Goal: Task Accomplishment & Management: Complete application form

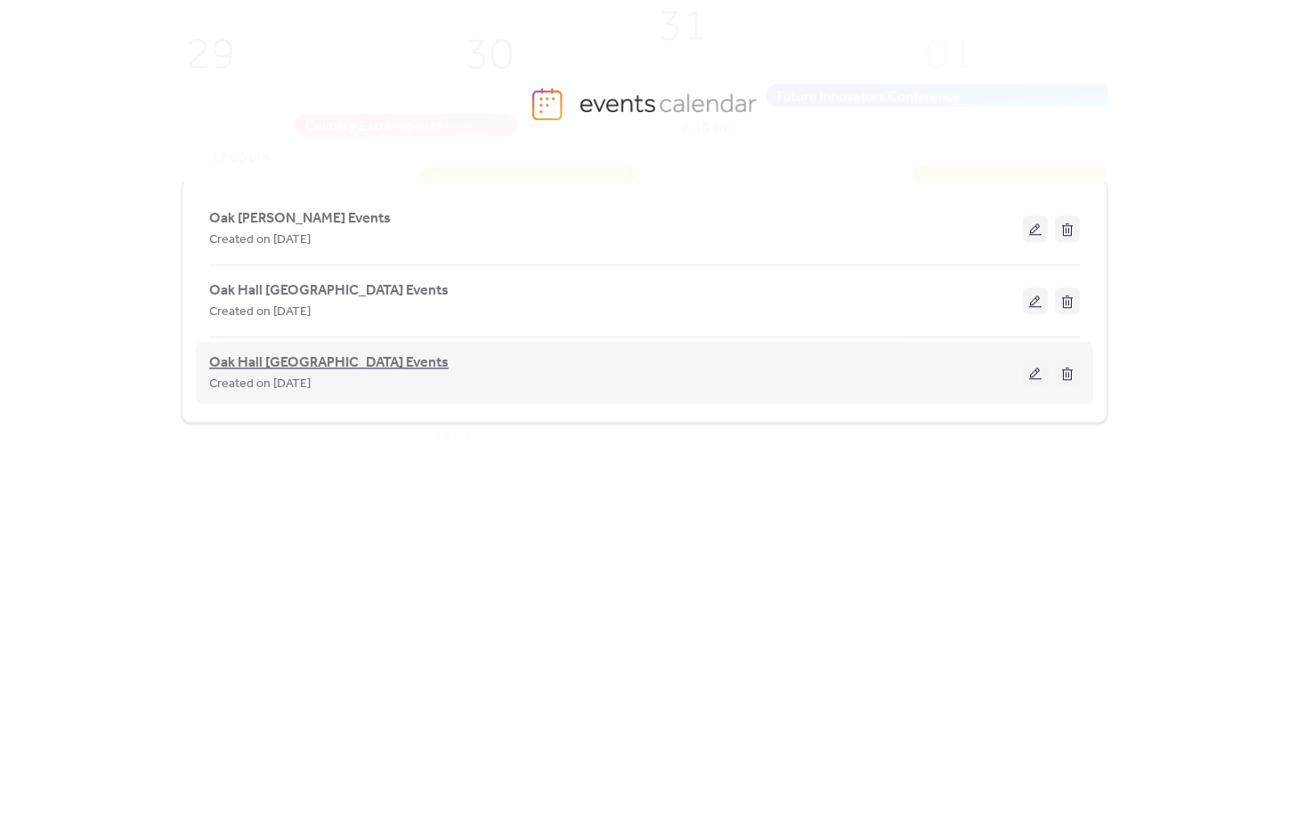
click at [340, 362] on span "Oak Hall [GEOGRAPHIC_DATA] Events" at bounding box center [329, 363] width 240 height 21
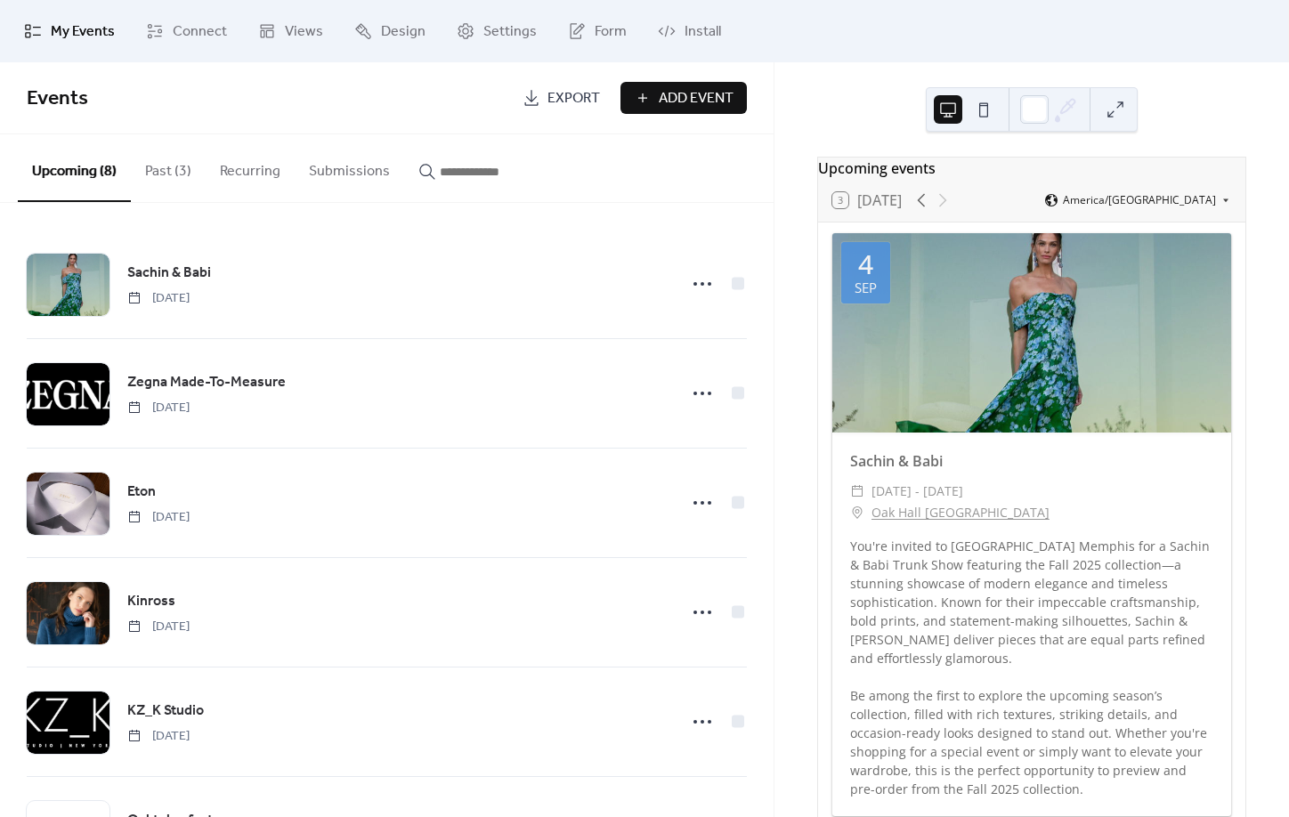
click at [656, 99] on button "Add Event" at bounding box center [684, 98] width 126 height 32
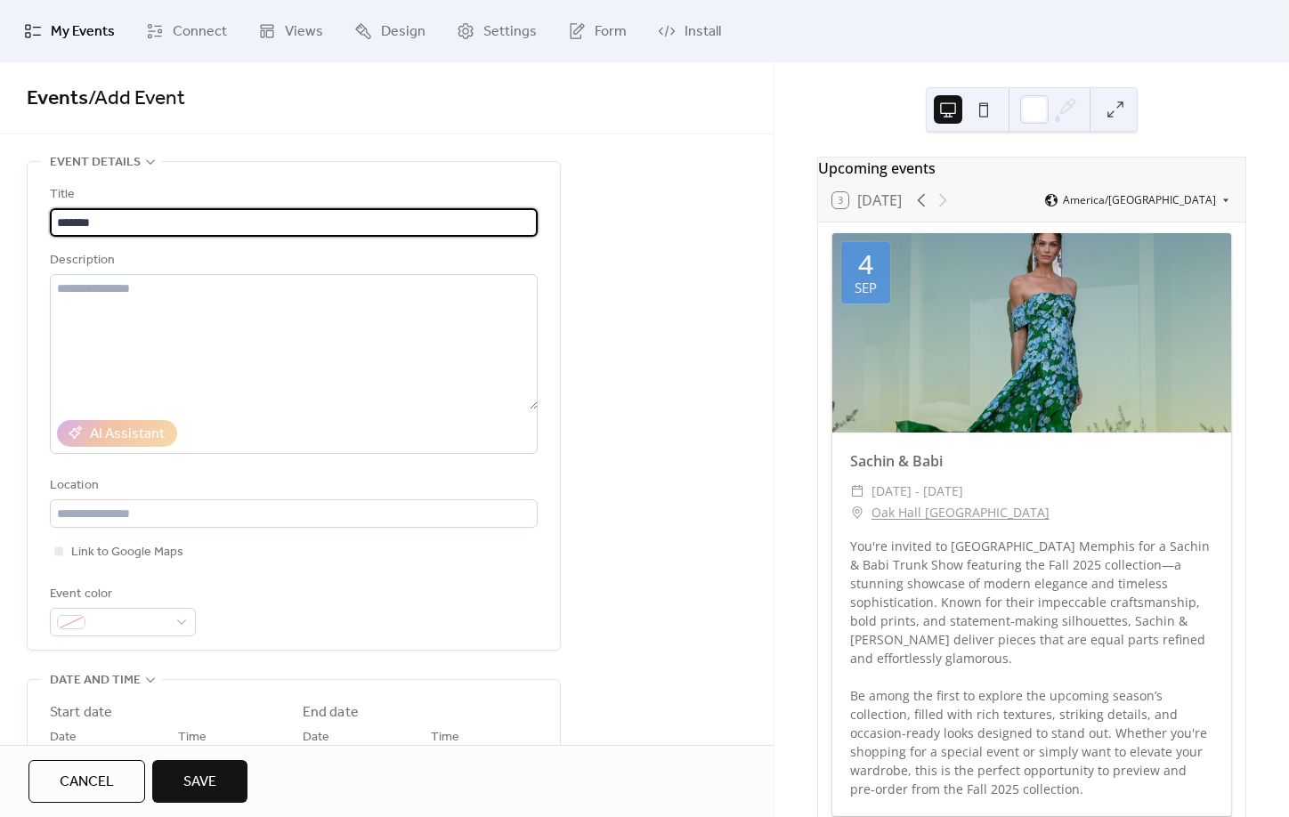
type input "******"
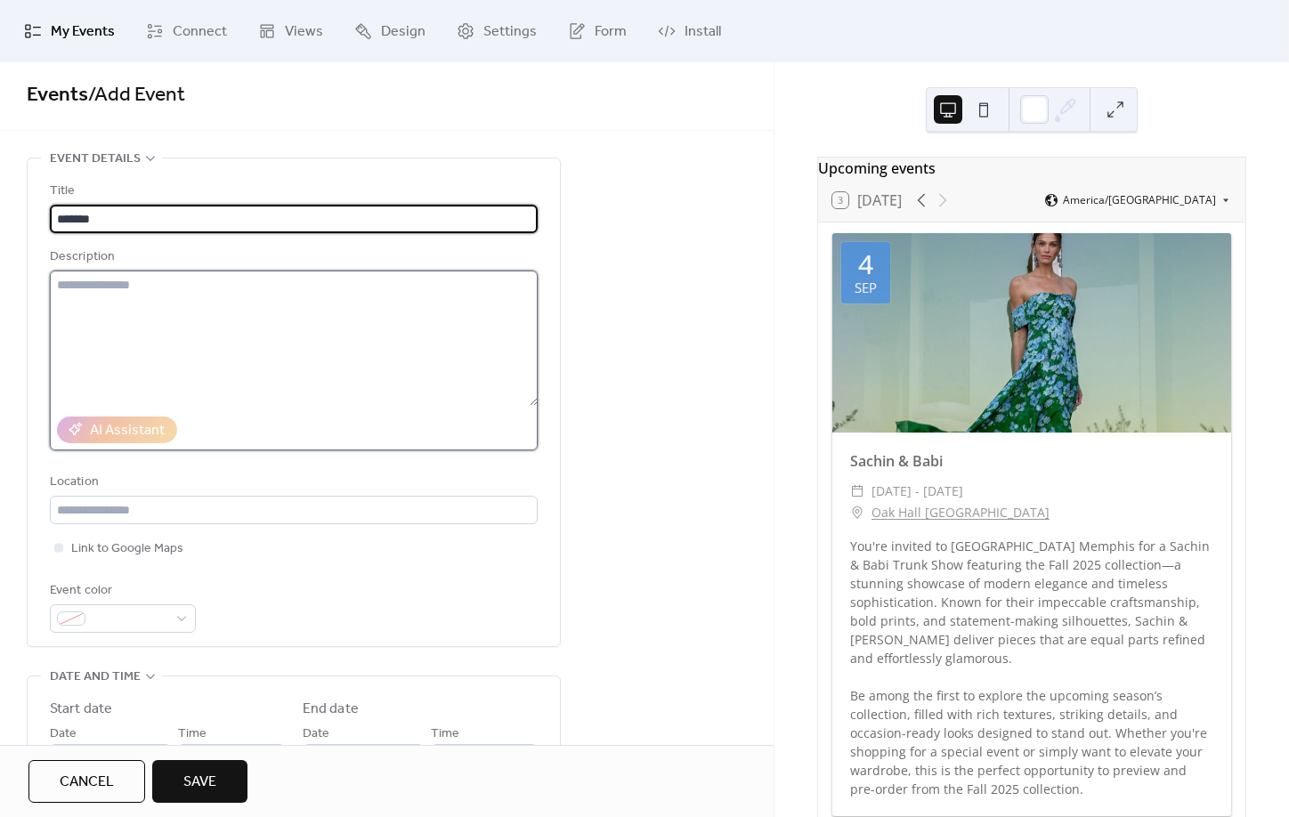
click at [249, 293] on textarea at bounding box center [294, 338] width 488 height 135
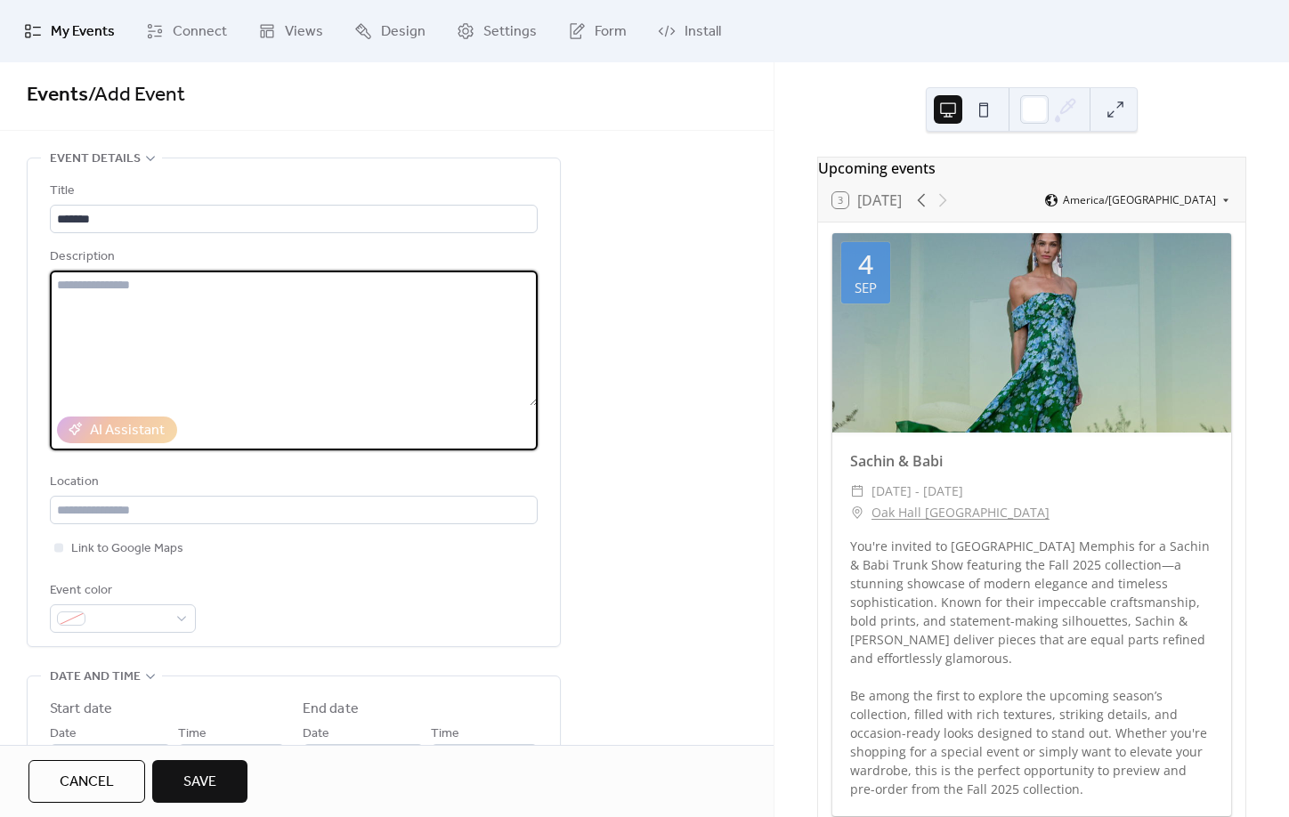
scroll to position [4, 0]
paste textarea "**********"
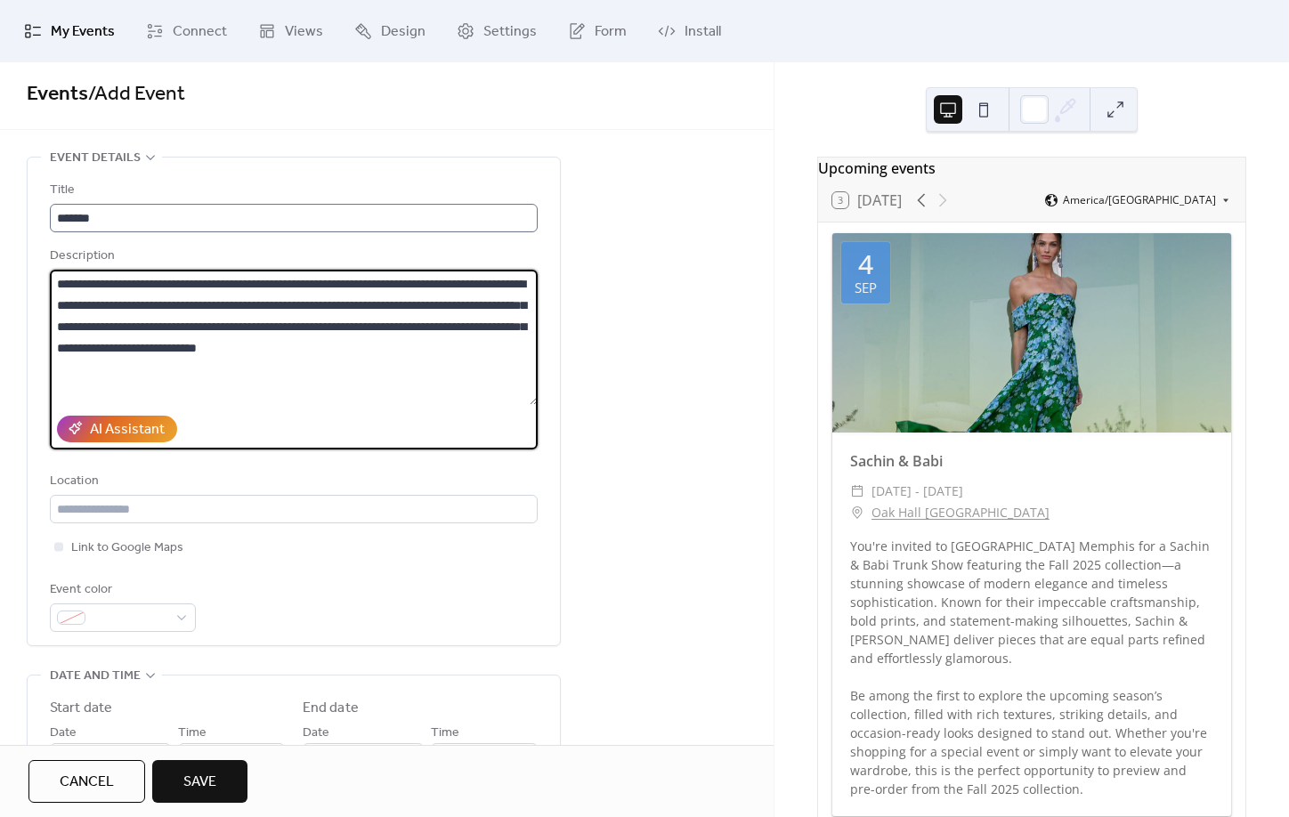
type textarea "**********"
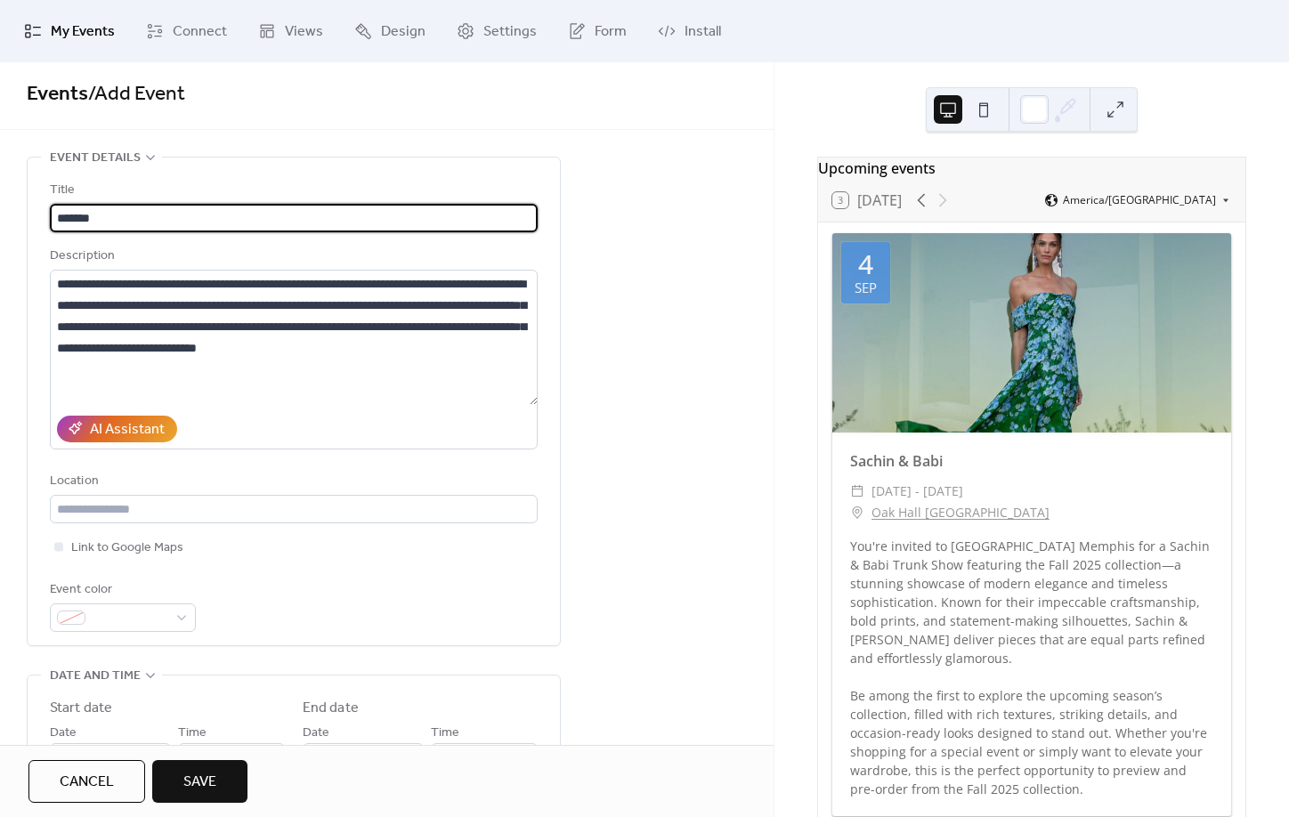
click at [221, 224] on input "******" at bounding box center [294, 218] width 488 height 28
type input "******"
click at [587, 394] on div "**********" at bounding box center [387, 770] width 774 height 1226
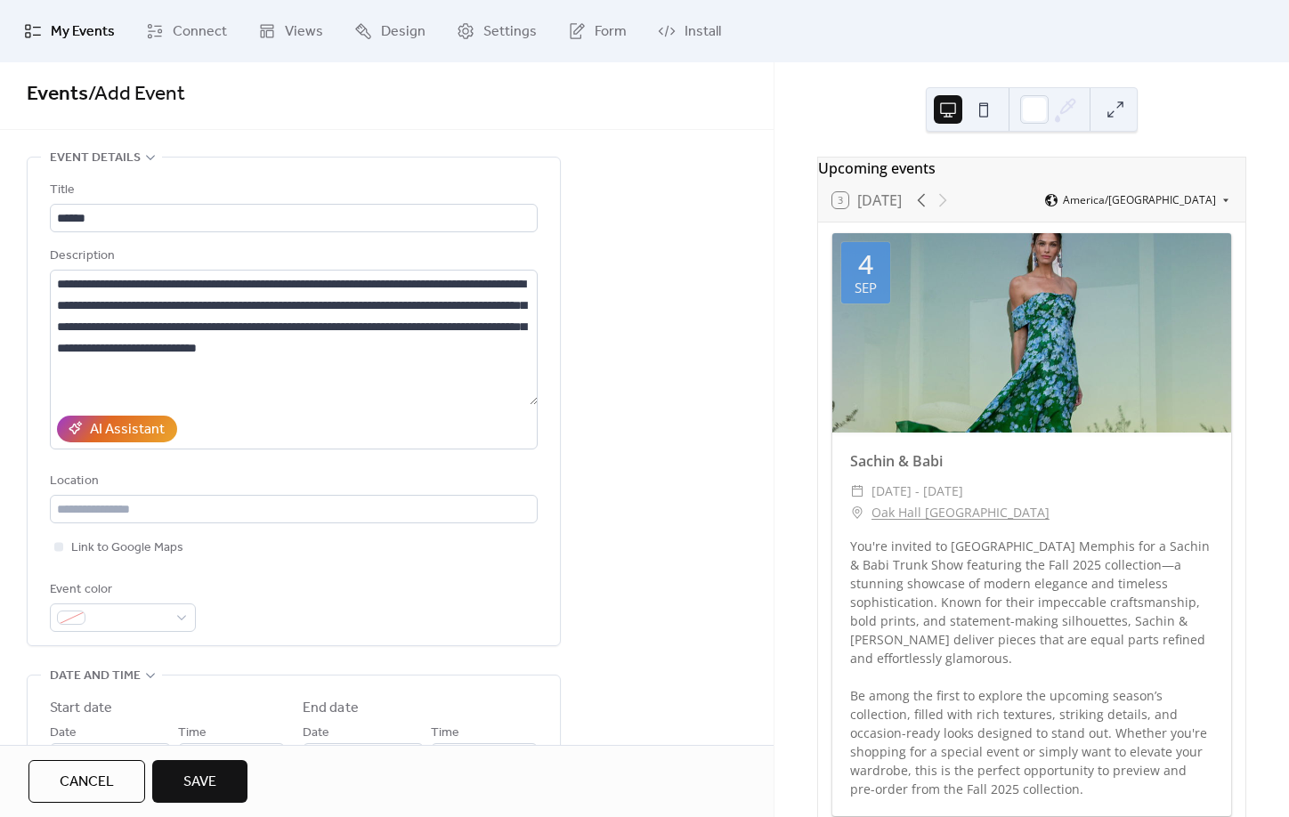
scroll to position [72, 0]
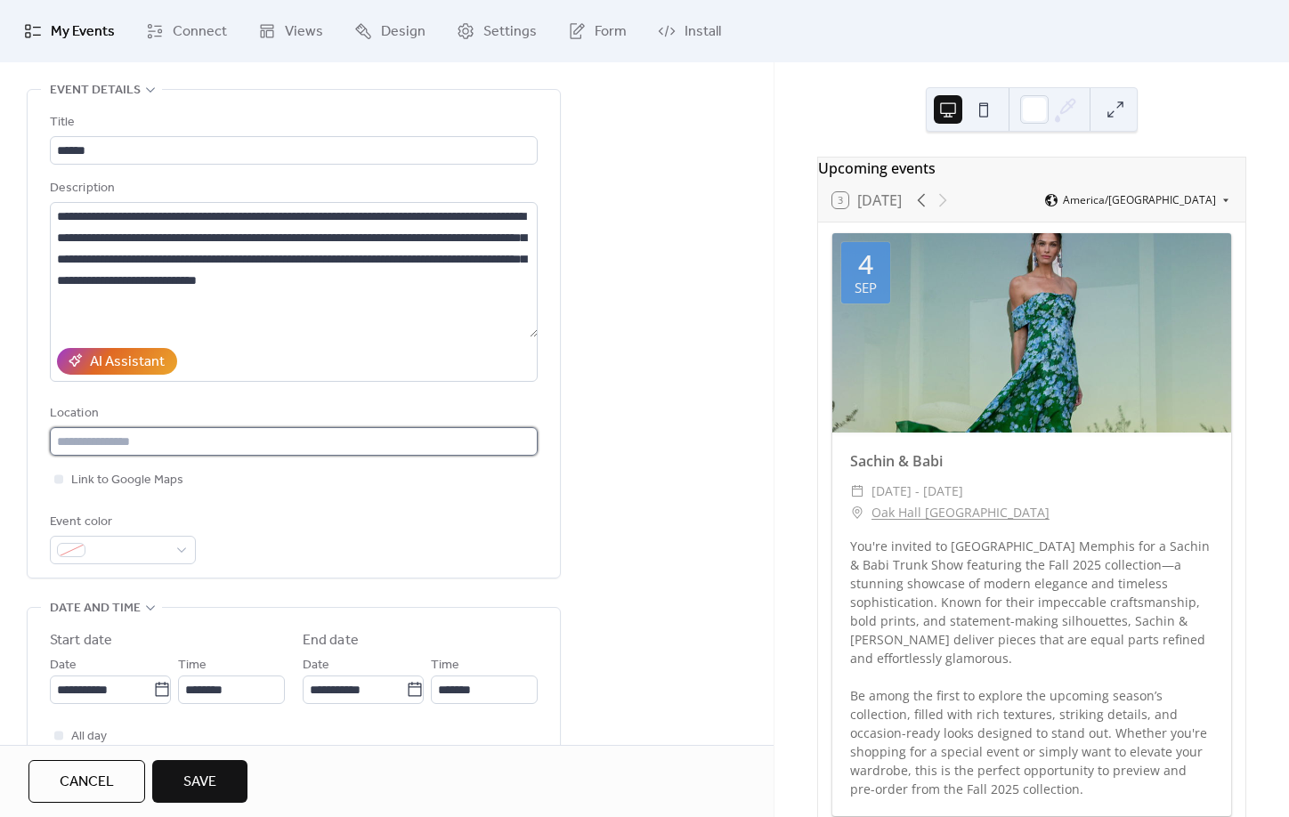
click at [313, 456] on input "text" at bounding box center [294, 441] width 488 height 28
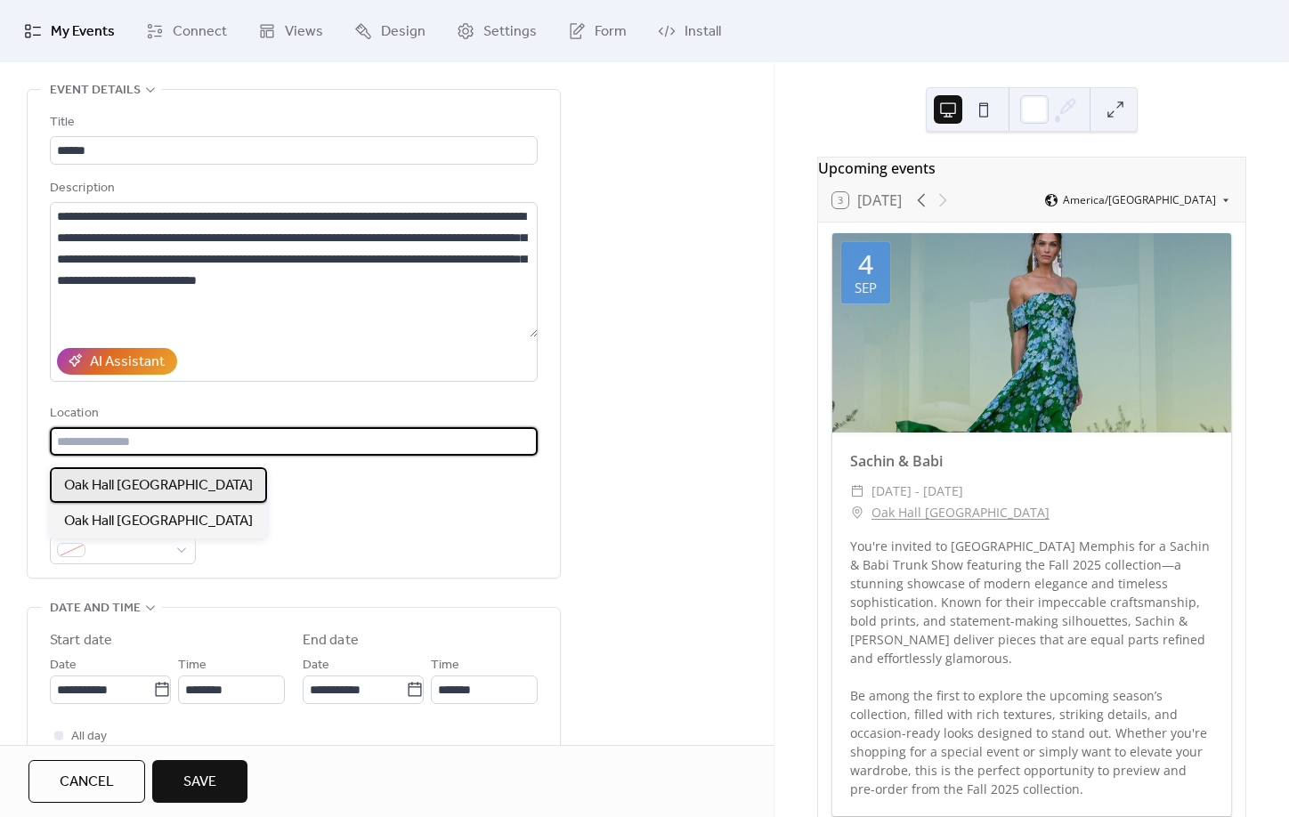
click at [126, 482] on span "Oak Hall [GEOGRAPHIC_DATA]" at bounding box center [158, 486] width 189 height 21
type input "**********"
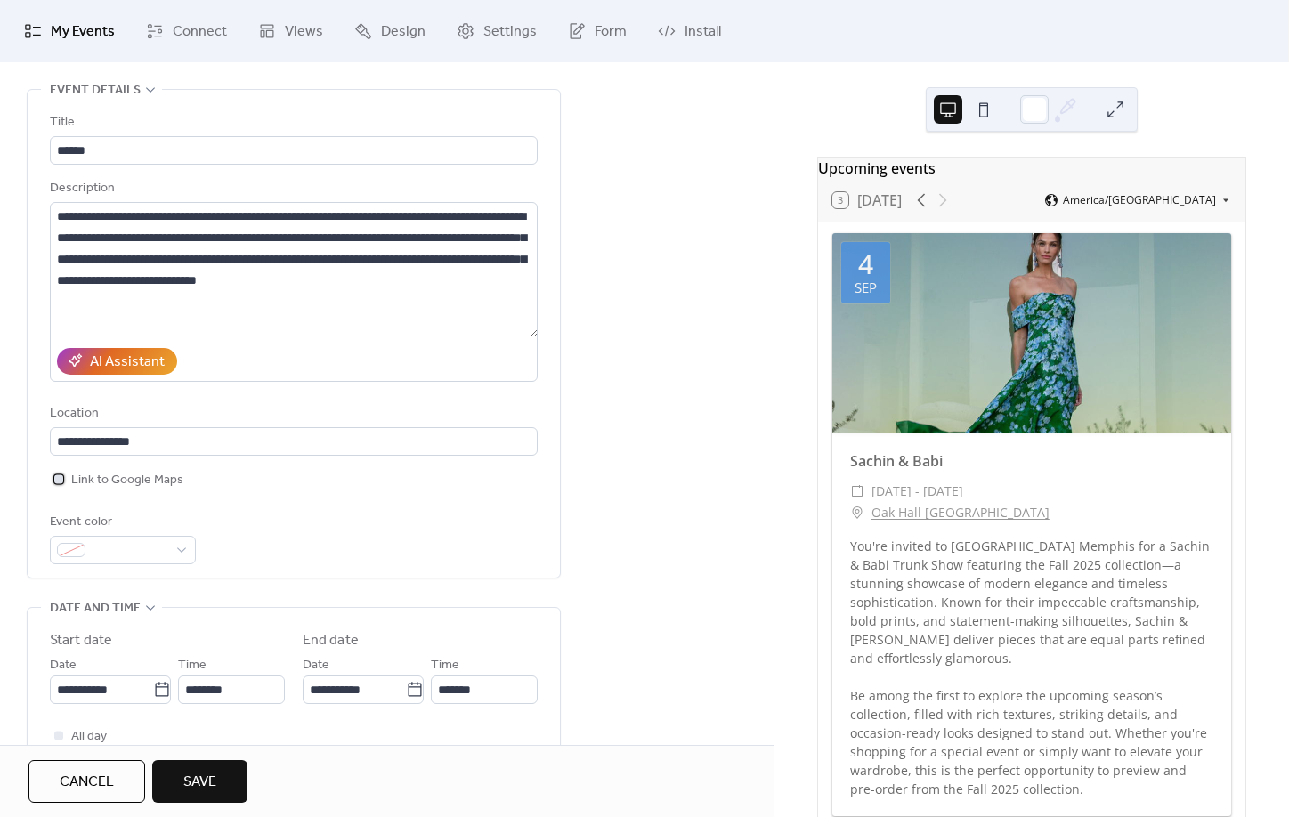
click at [161, 488] on span "Link to Google Maps" at bounding box center [127, 480] width 112 height 21
click at [159, 558] on span at bounding box center [130, 551] width 75 height 21
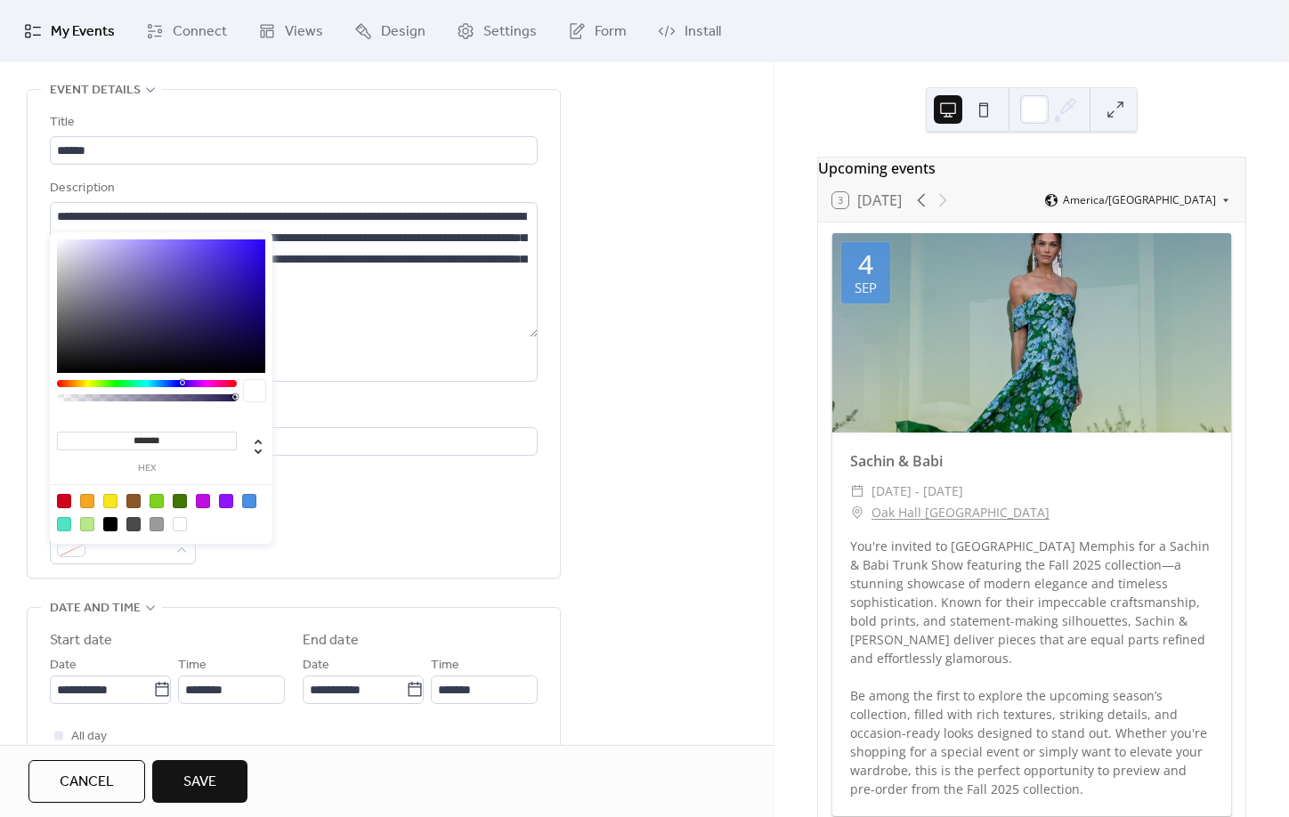
click at [244, 503] on div at bounding box center [249, 501] width 14 height 14
type input "*******"
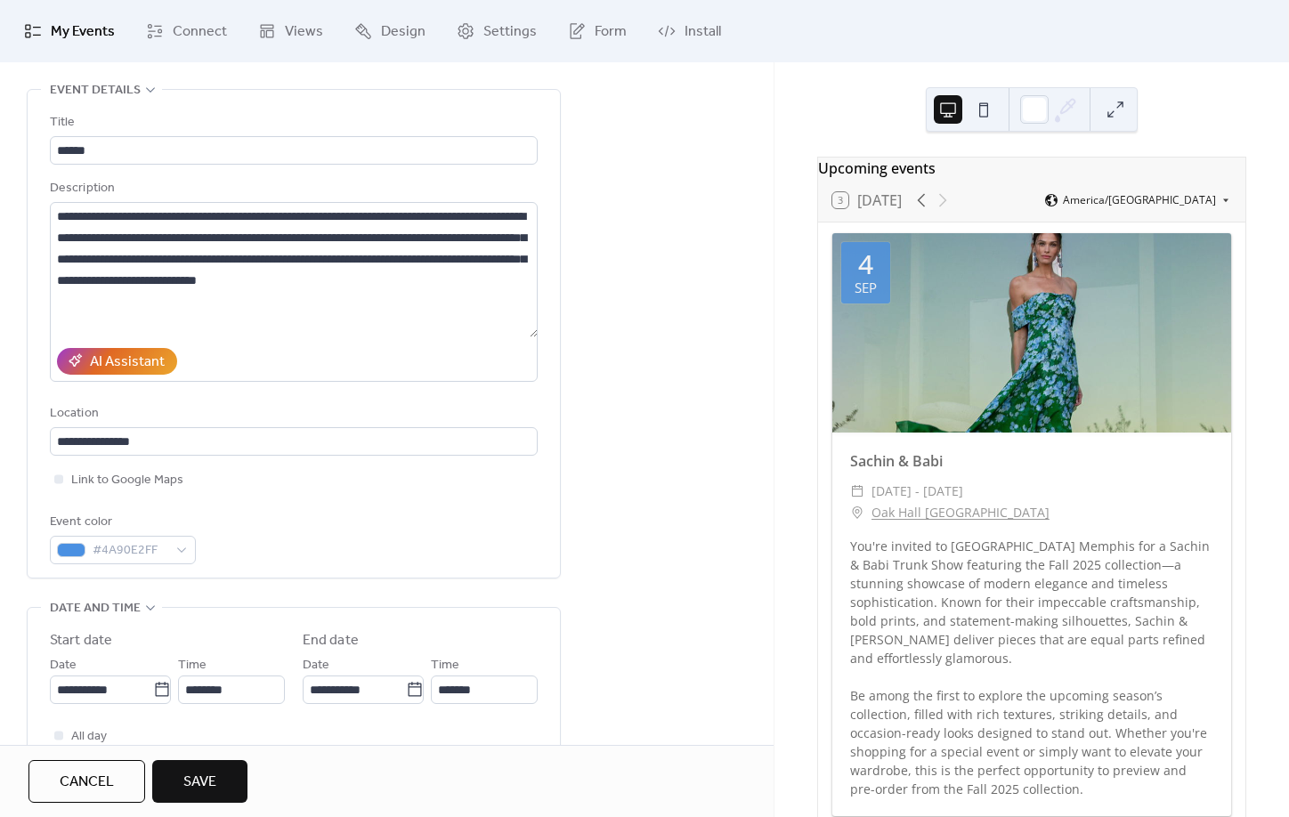
click at [360, 508] on div "**********" at bounding box center [294, 338] width 488 height 452
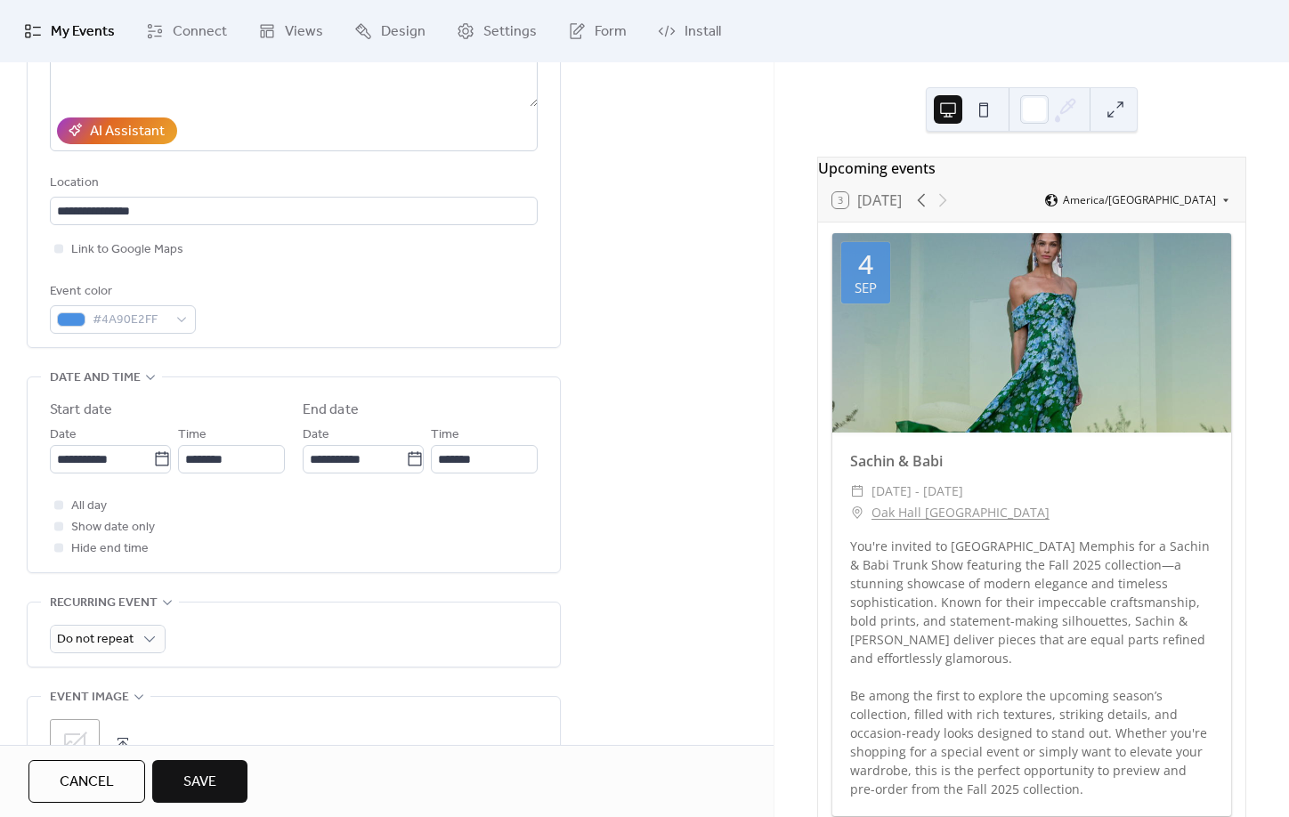
scroll to position [315, 0]
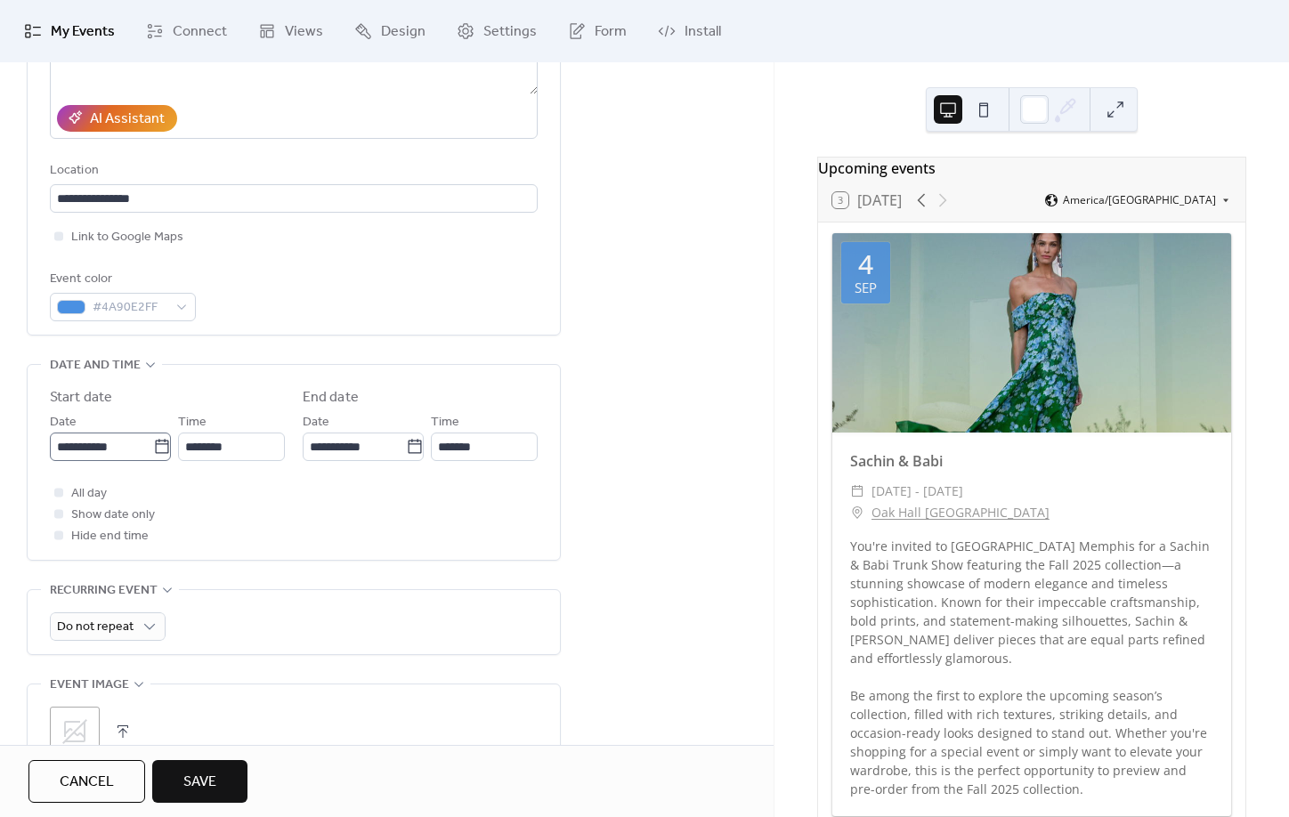
click at [158, 456] on icon at bounding box center [162, 447] width 18 height 18
click at [153, 457] on input "**********" at bounding box center [101, 447] width 103 height 28
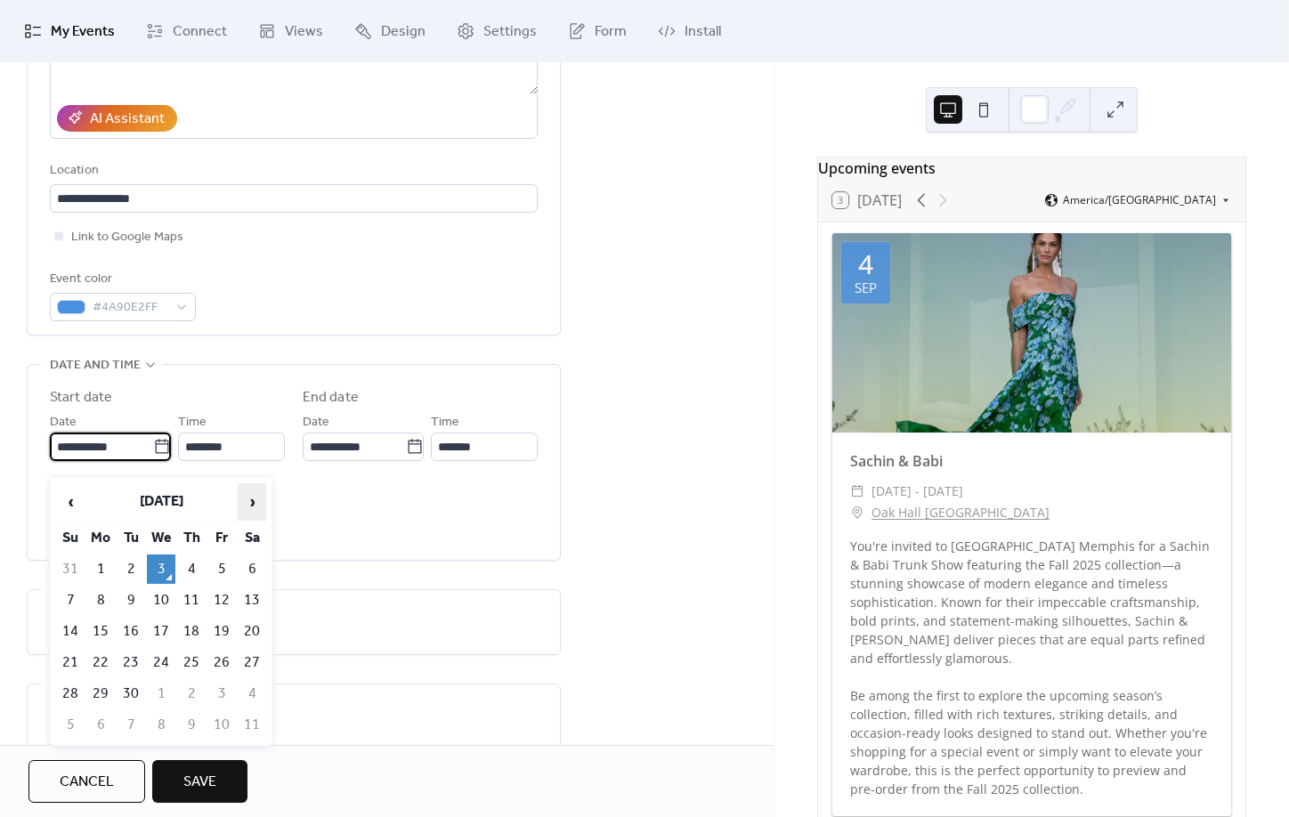
click at [254, 503] on span "›" at bounding box center [252, 502] width 27 height 36
click at [194, 565] on td "2" at bounding box center [191, 569] width 28 height 29
type input "**********"
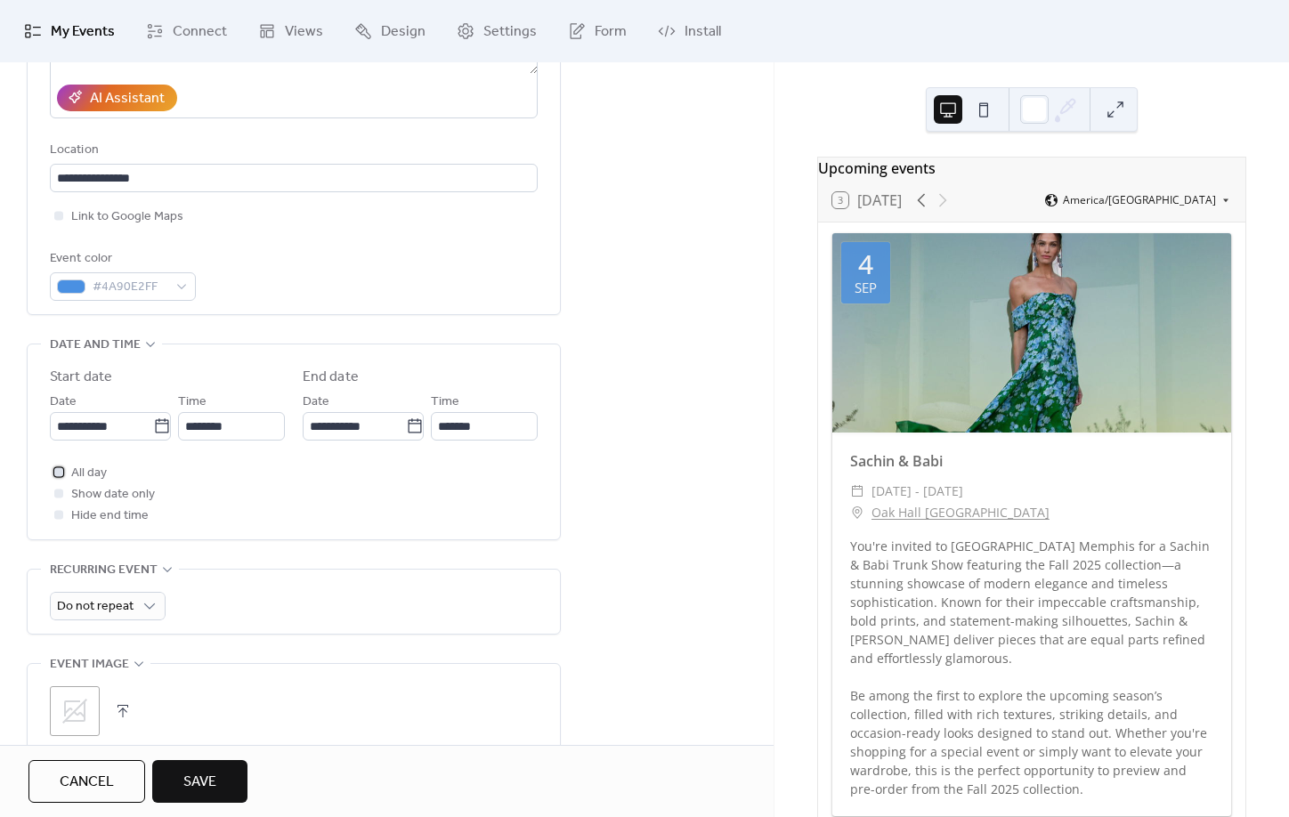
click at [85, 484] on span "All day" at bounding box center [89, 473] width 36 height 21
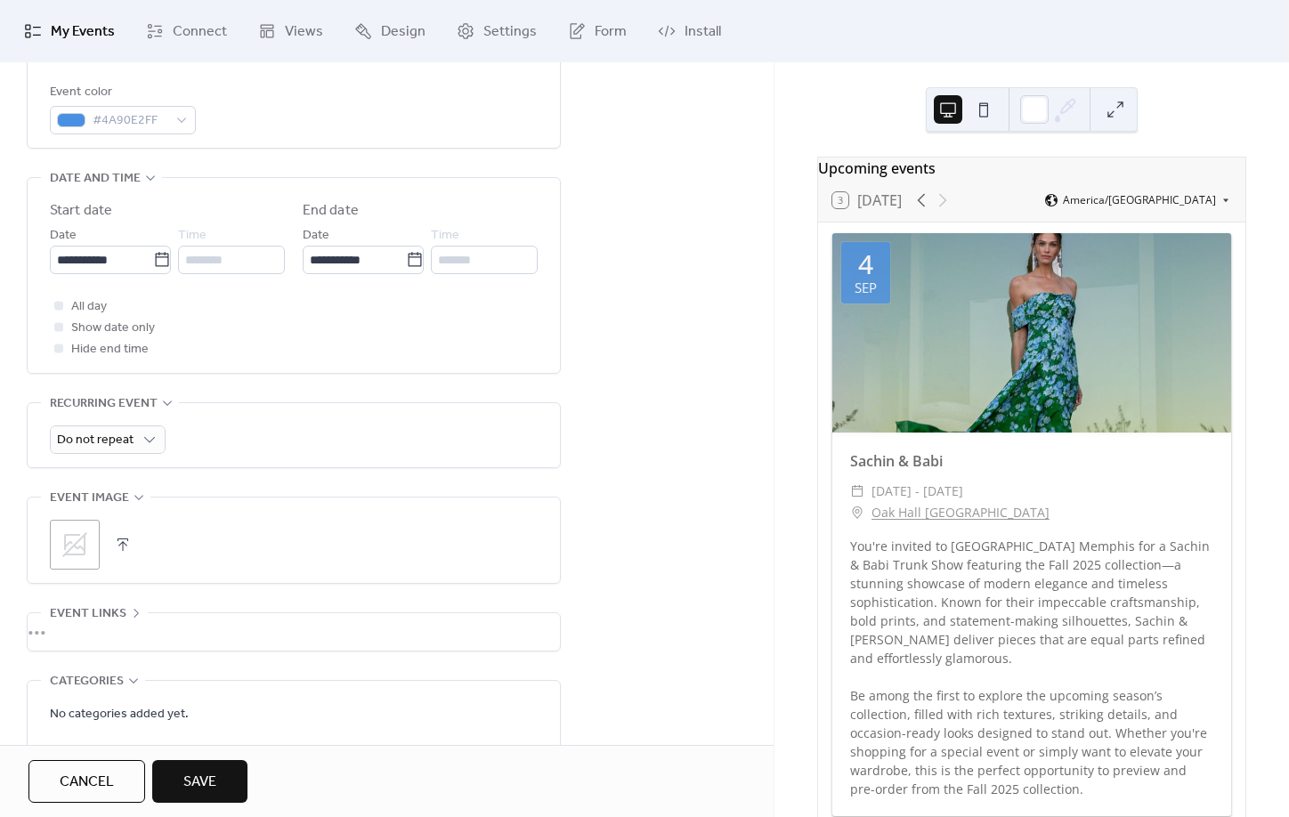
scroll to position [510, 0]
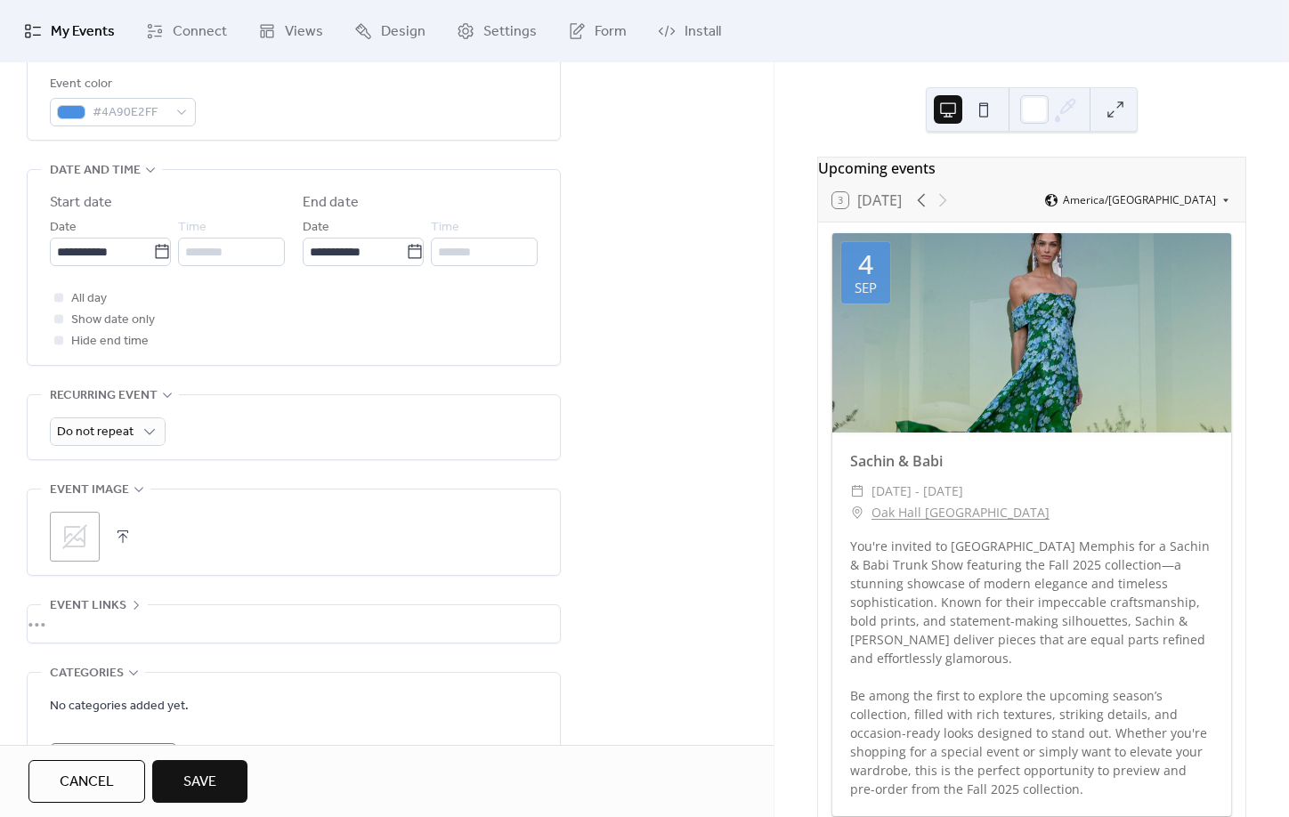
click at [93, 543] on div ";" at bounding box center [75, 537] width 50 height 50
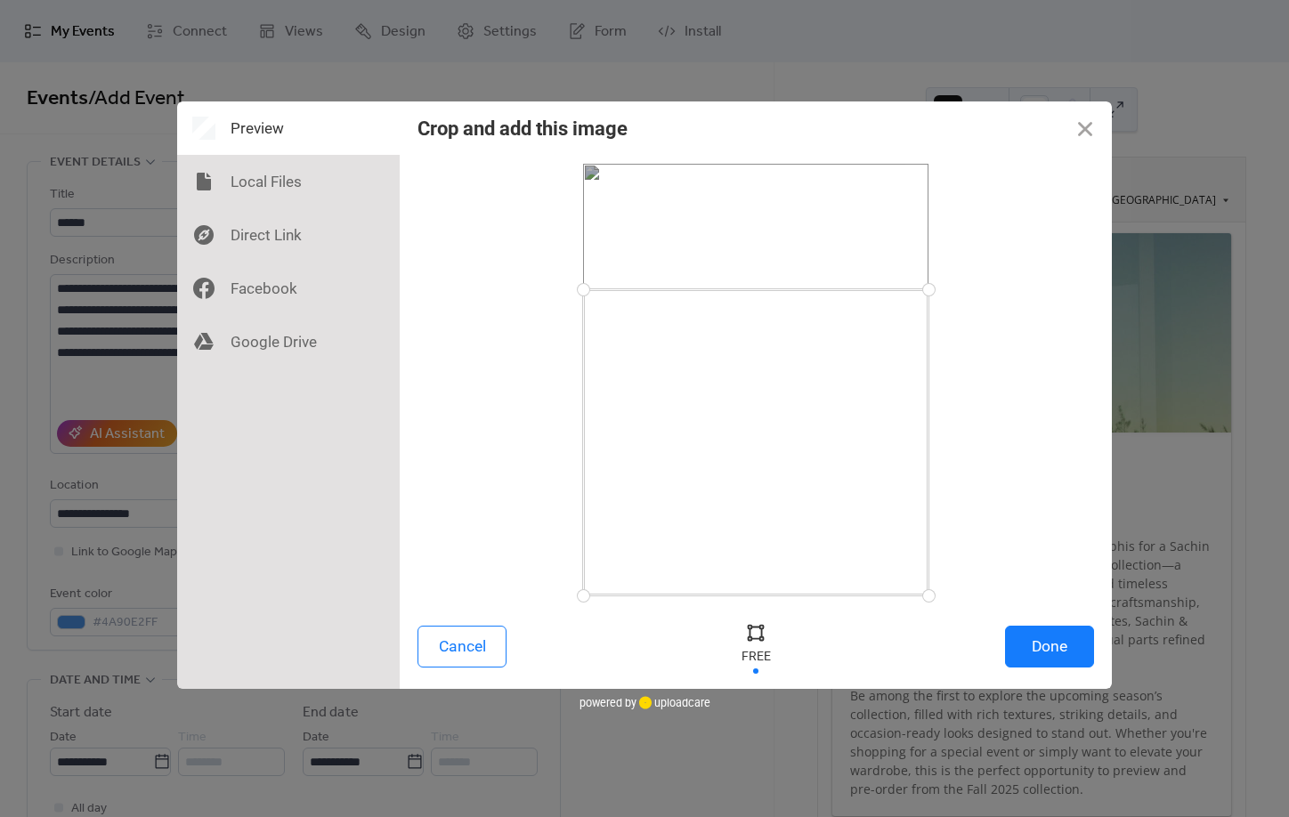
drag, startPoint x: 580, startPoint y: 162, endPoint x: 530, endPoint y: 432, distance: 274.4
click at [548, 289] on div at bounding box center [756, 380] width 677 height 432
drag, startPoint x: 582, startPoint y: 598, endPoint x: 580, endPoint y: 472, distance: 125.6
click at [543, 449] on div at bounding box center [756, 380] width 677 height 432
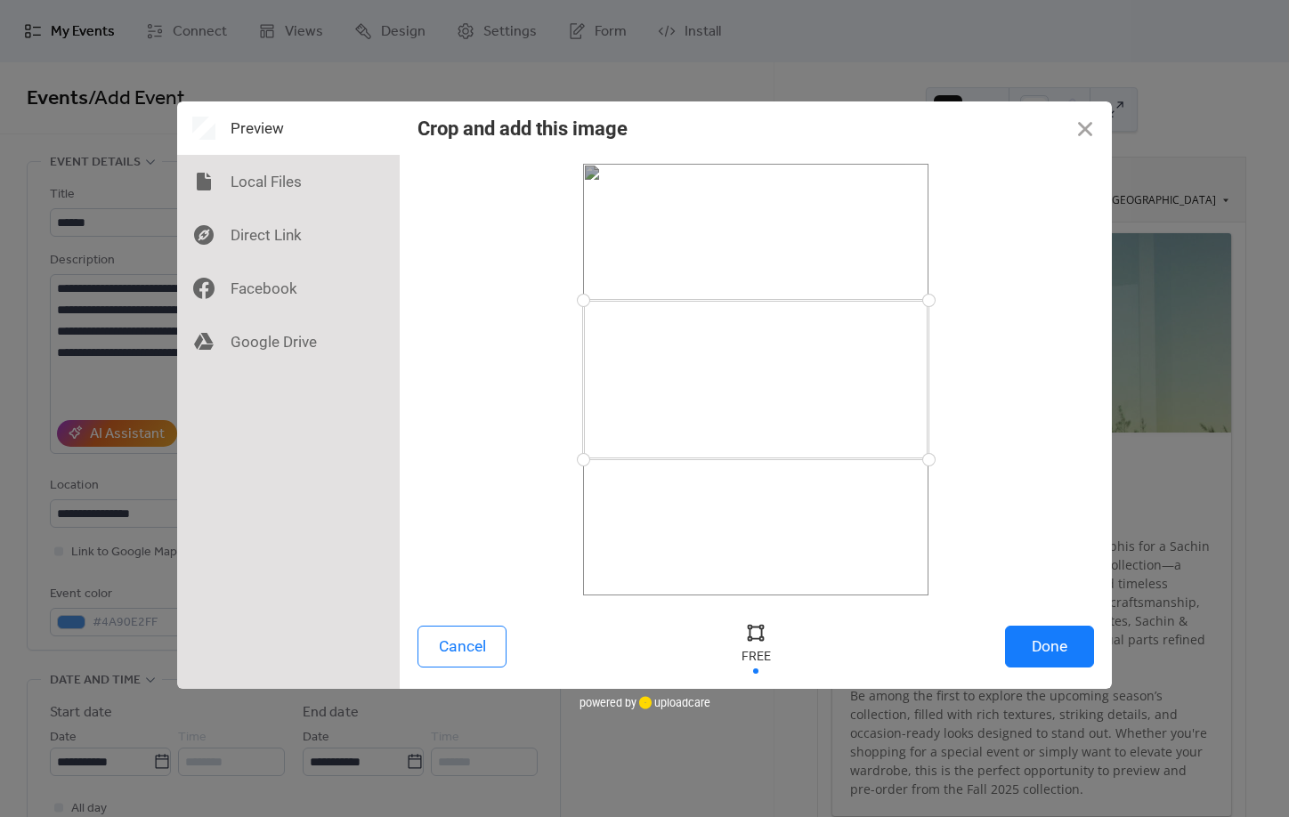
drag, startPoint x: 809, startPoint y: 384, endPoint x: 809, endPoint y: 394, distance: 10.7
click at [809, 394] on div at bounding box center [756, 379] width 346 height 159
click at [1061, 648] on button "Done" at bounding box center [1049, 647] width 89 height 42
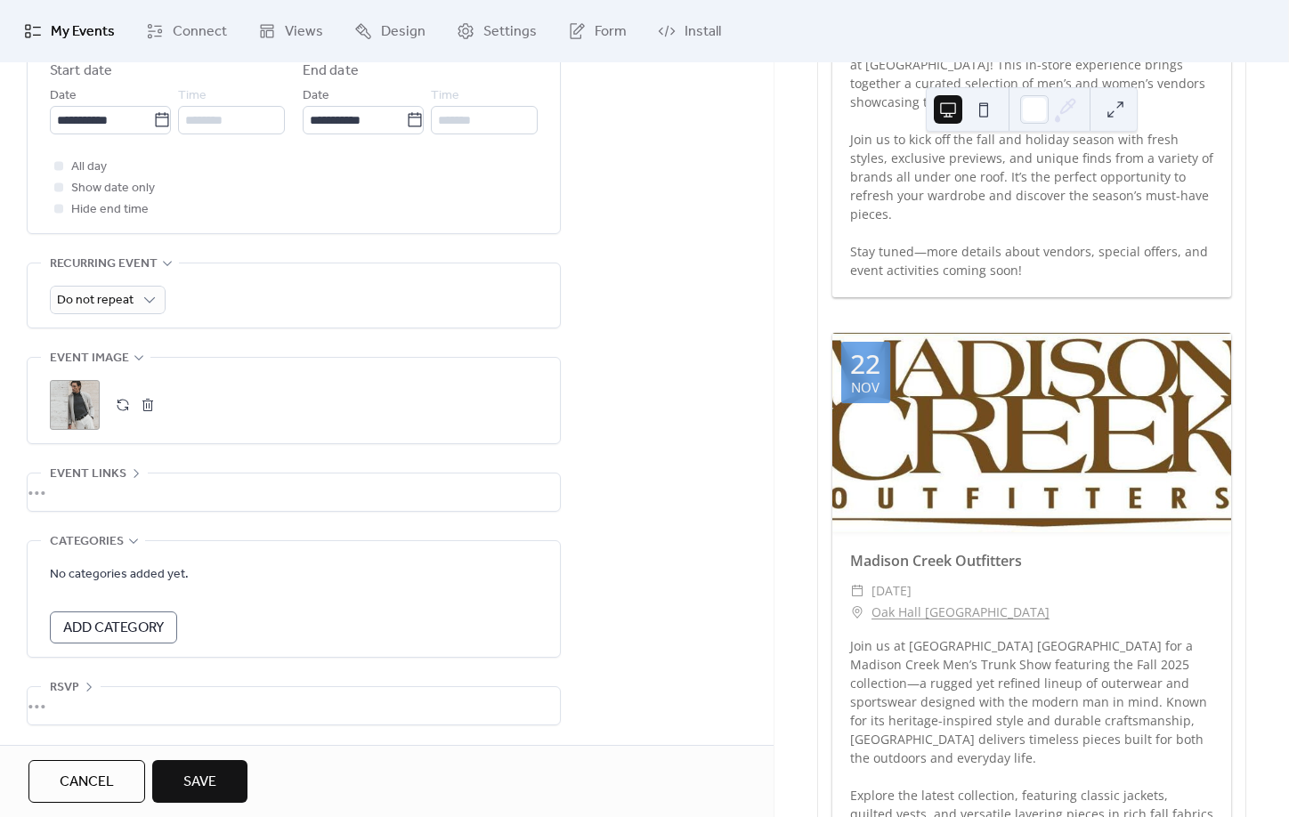
scroll to position [655, 0]
click at [220, 793] on button "Save" at bounding box center [199, 781] width 95 height 43
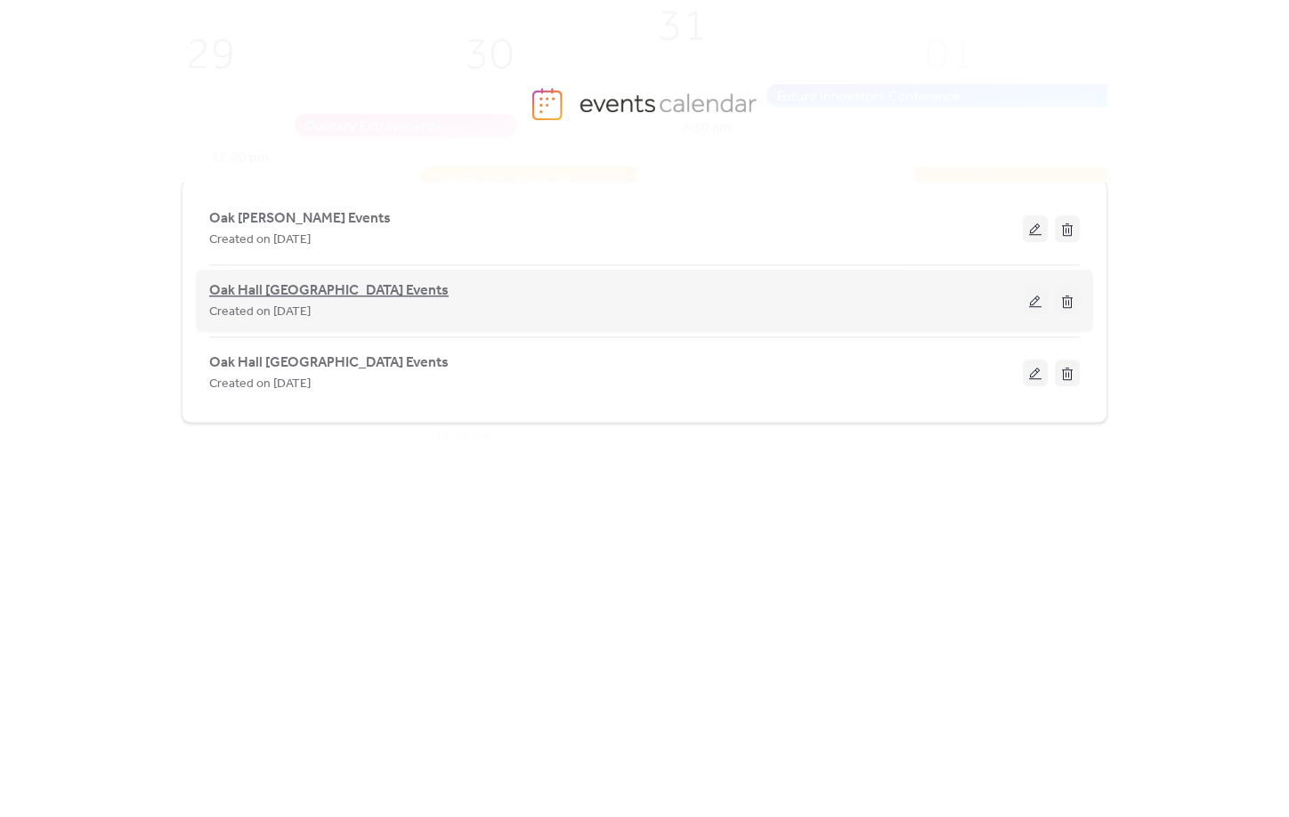
click at [324, 285] on span "Oak Hall [GEOGRAPHIC_DATA] Events" at bounding box center [329, 290] width 240 height 21
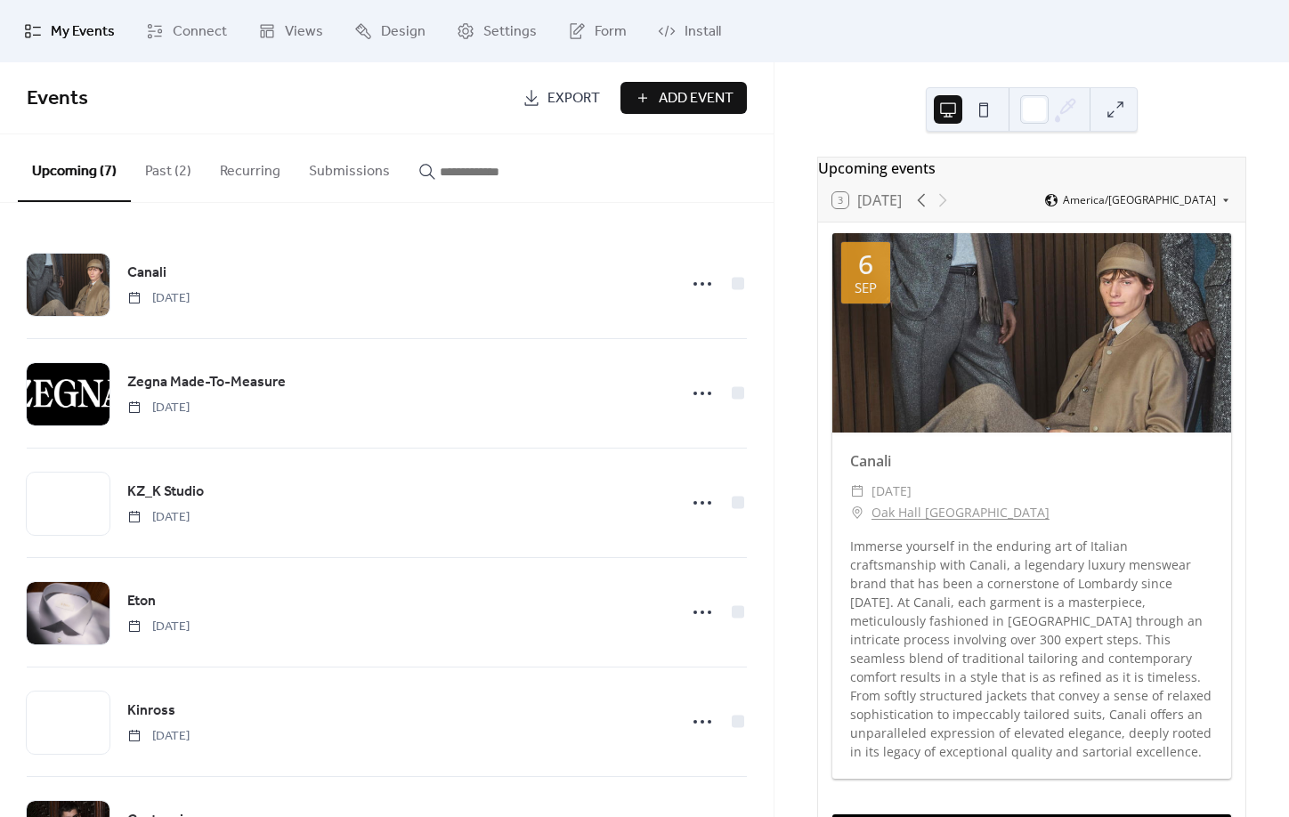
scroll to position [2, 0]
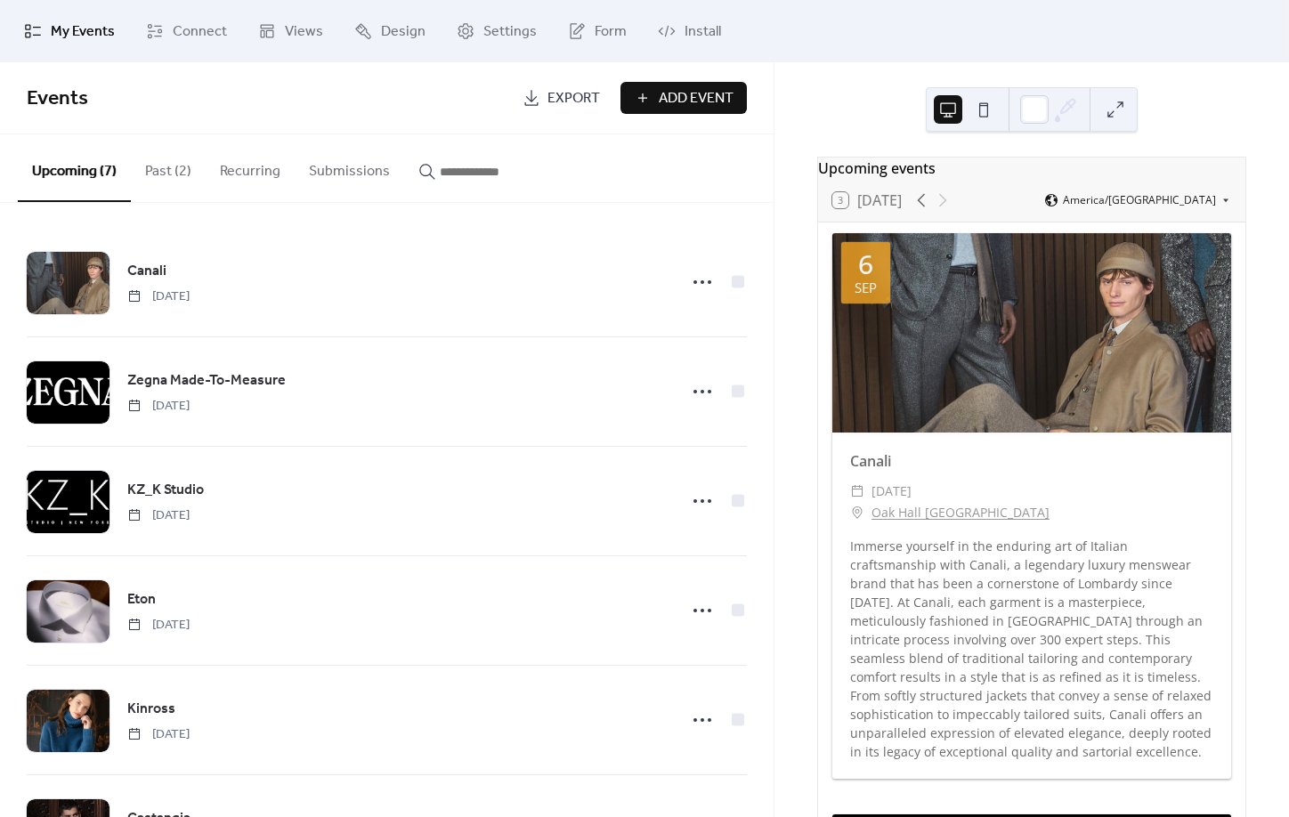
click at [663, 93] on span "Add Event" at bounding box center [696, 98] width 75 height 21
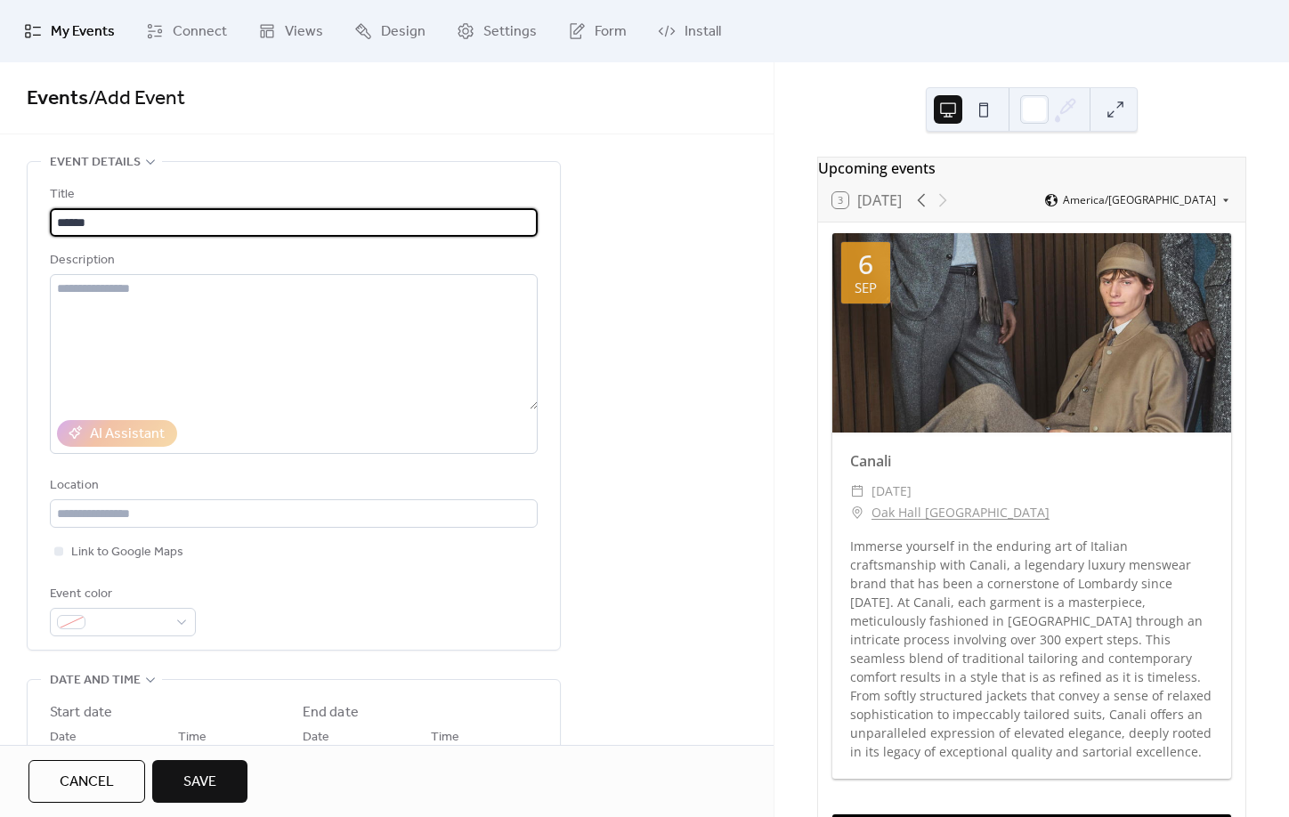
type input "******"
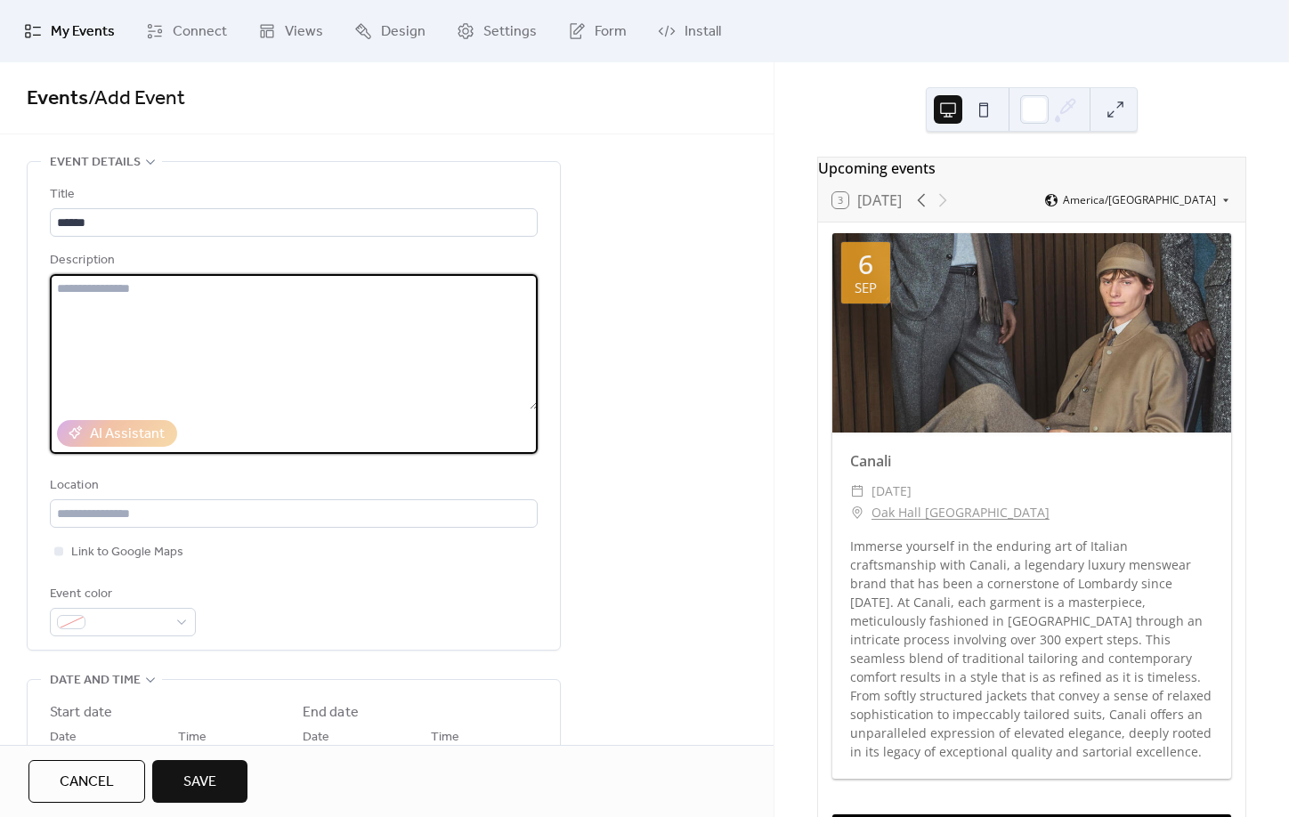
paste textarea "**********"
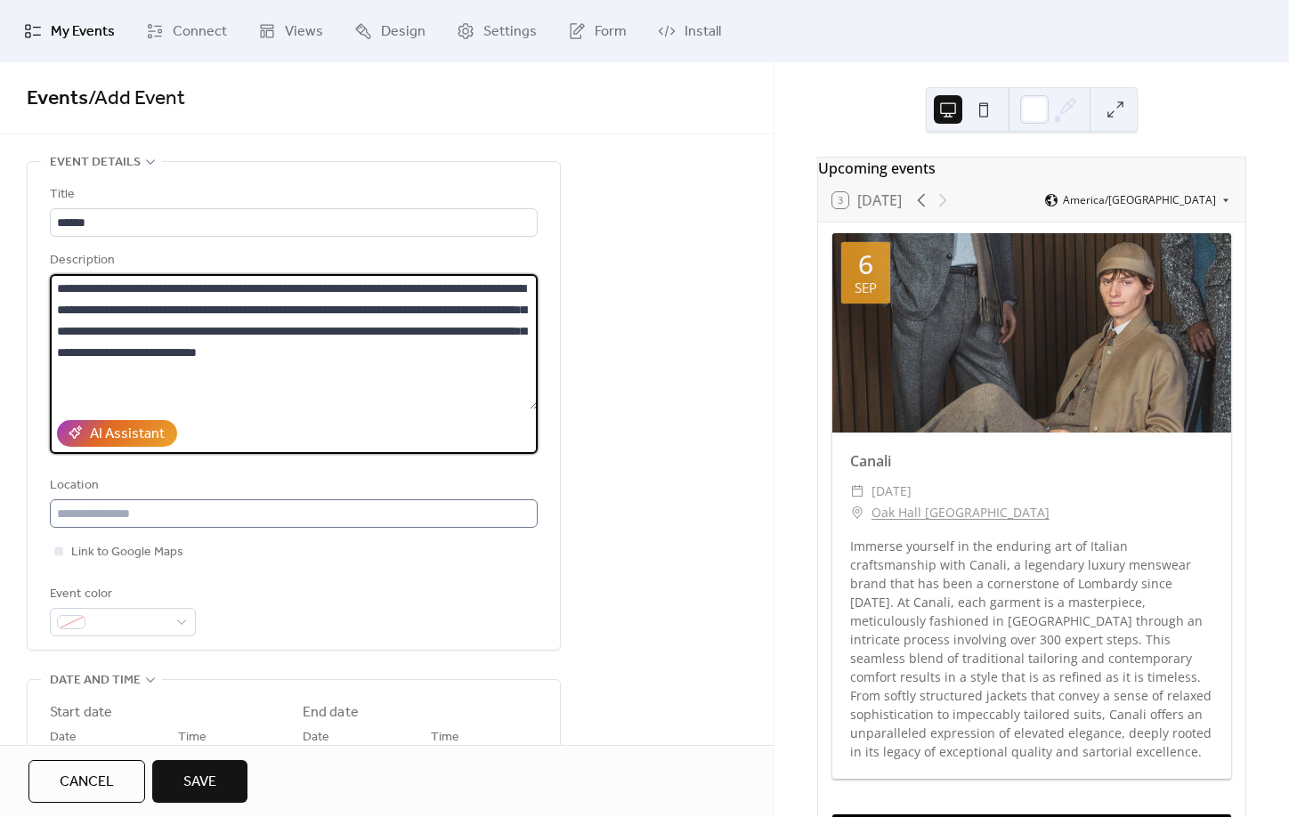
type textarea "**********"
click at [190, 507] on input "text" at bounding box center [294, 514] width 488 height 28
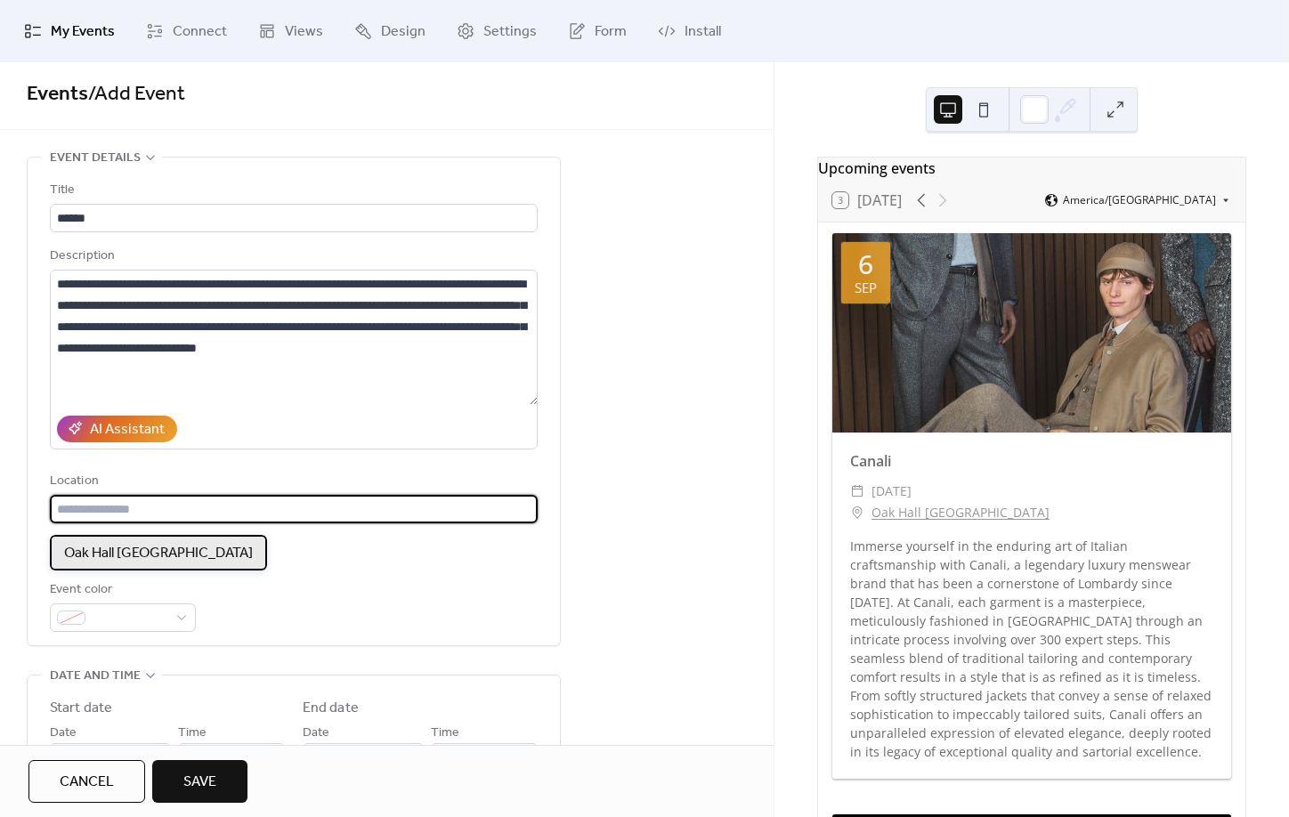
click at [163, 545] on span "Oak Hall [GEOGRAPHIC_DATA]" at bounding box center [158, 553] width 189 height 21
type input "**********"
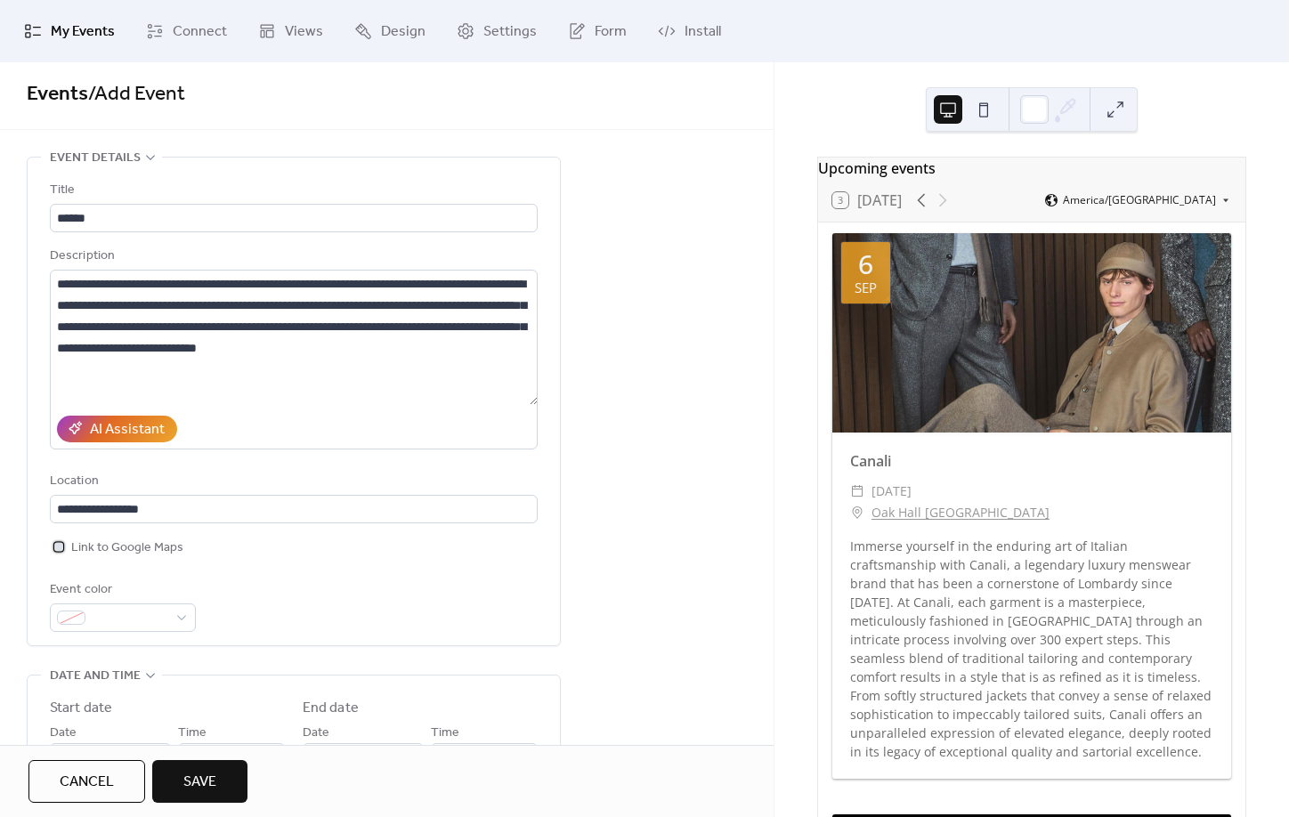
click at [120, 559] on span "Link to Google Maps" at bounding box center [127, 548] width 112 height 21
click at [182, 622] on div at bounding box center [123, 618] width 146 height 28
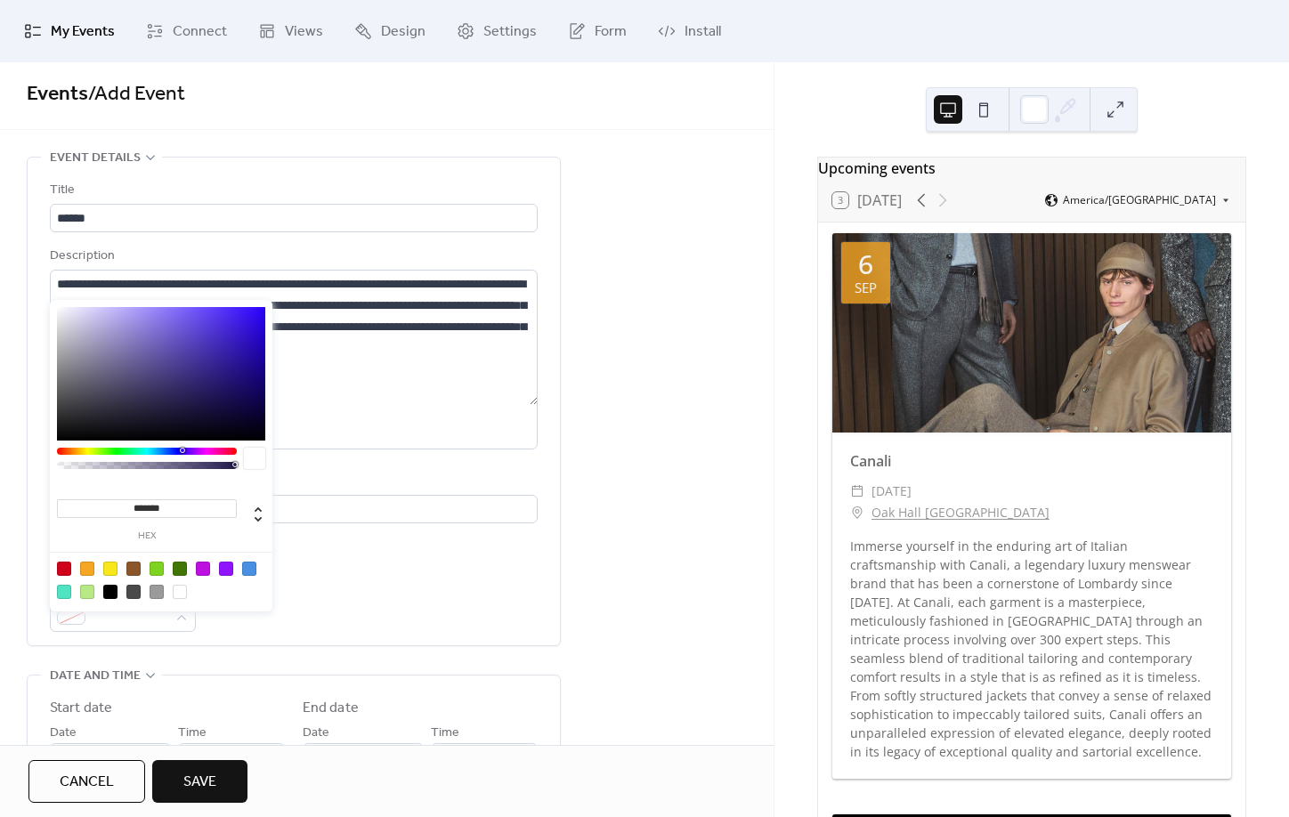
click at [91, 567] on div at bounding box center [87, 569] width 14 height 14
type input "*******"
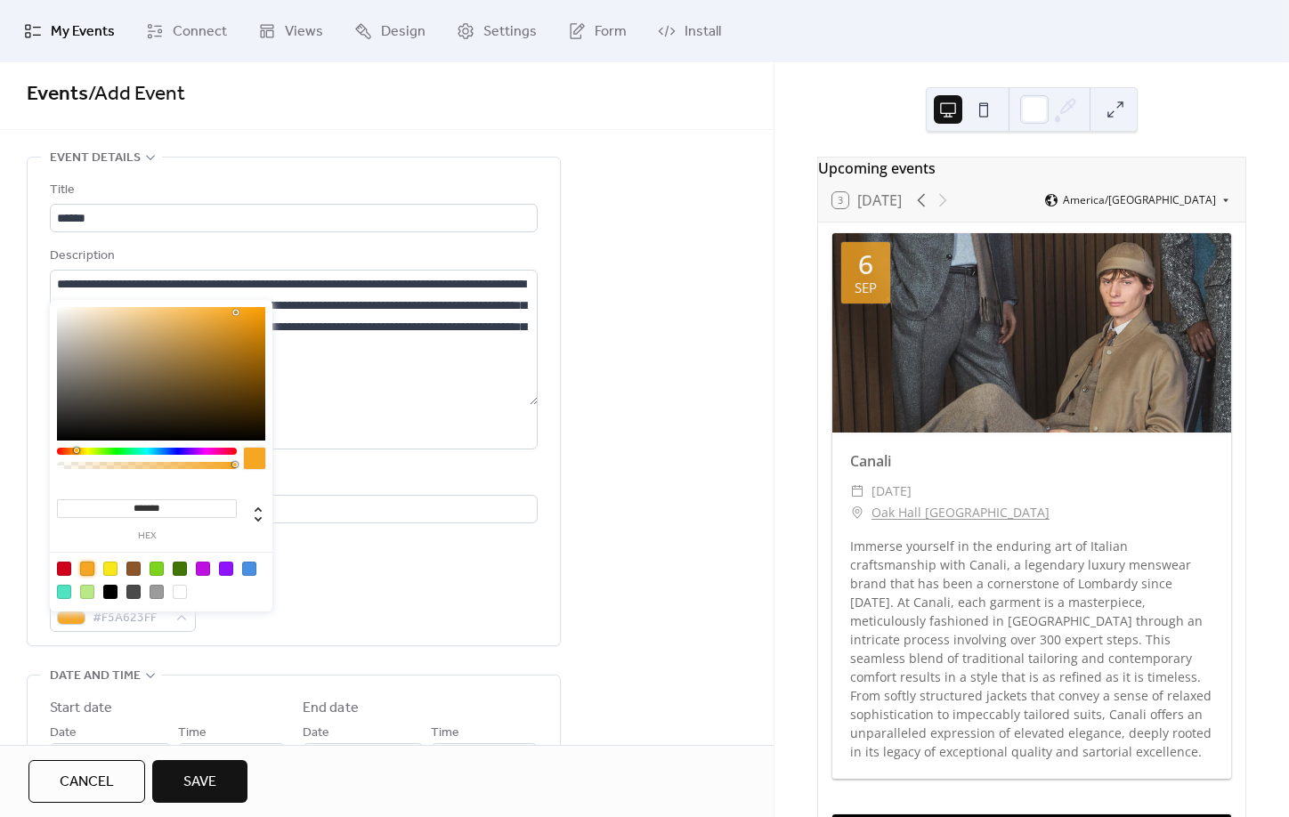
click at [580, 614] on div "**********" at bounding box center [387, 770] width 774 height 1226
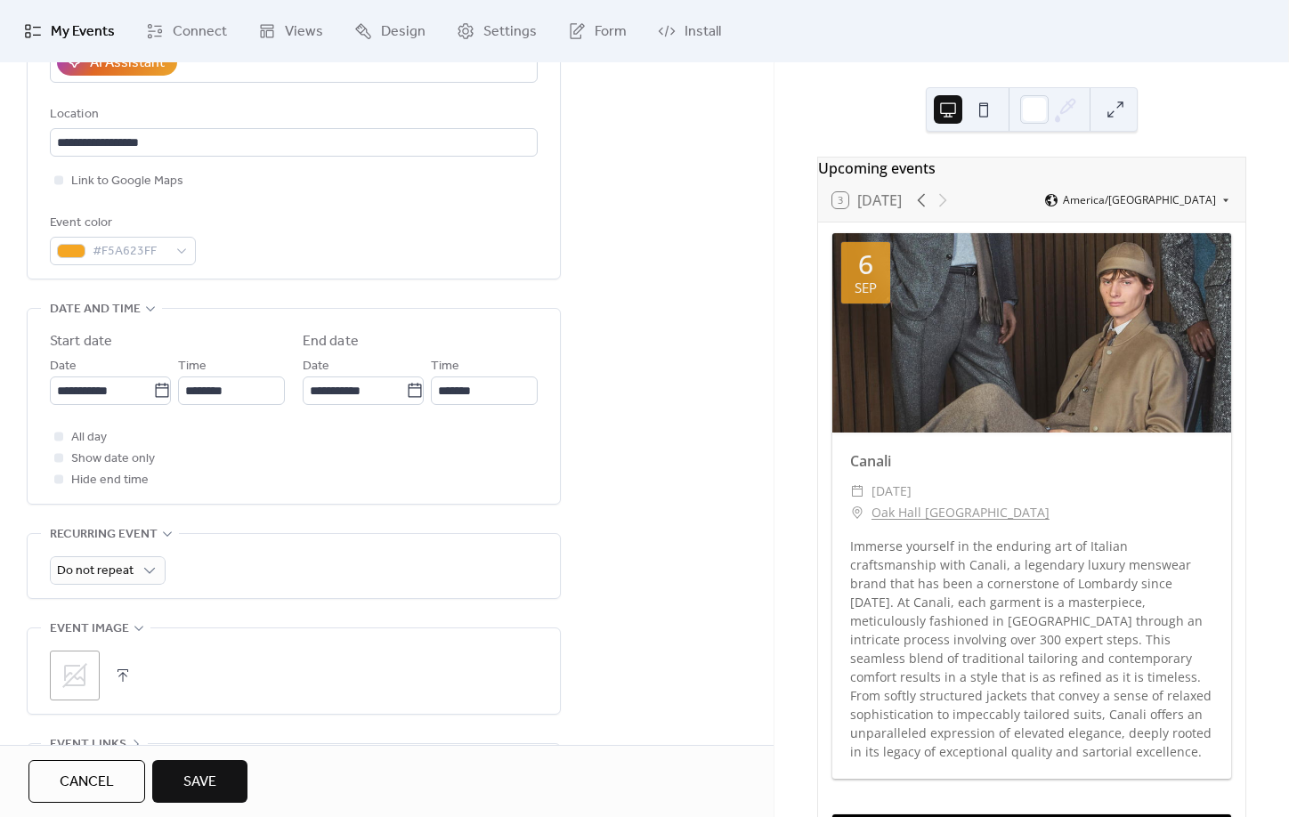
scroll to position [374, 0]
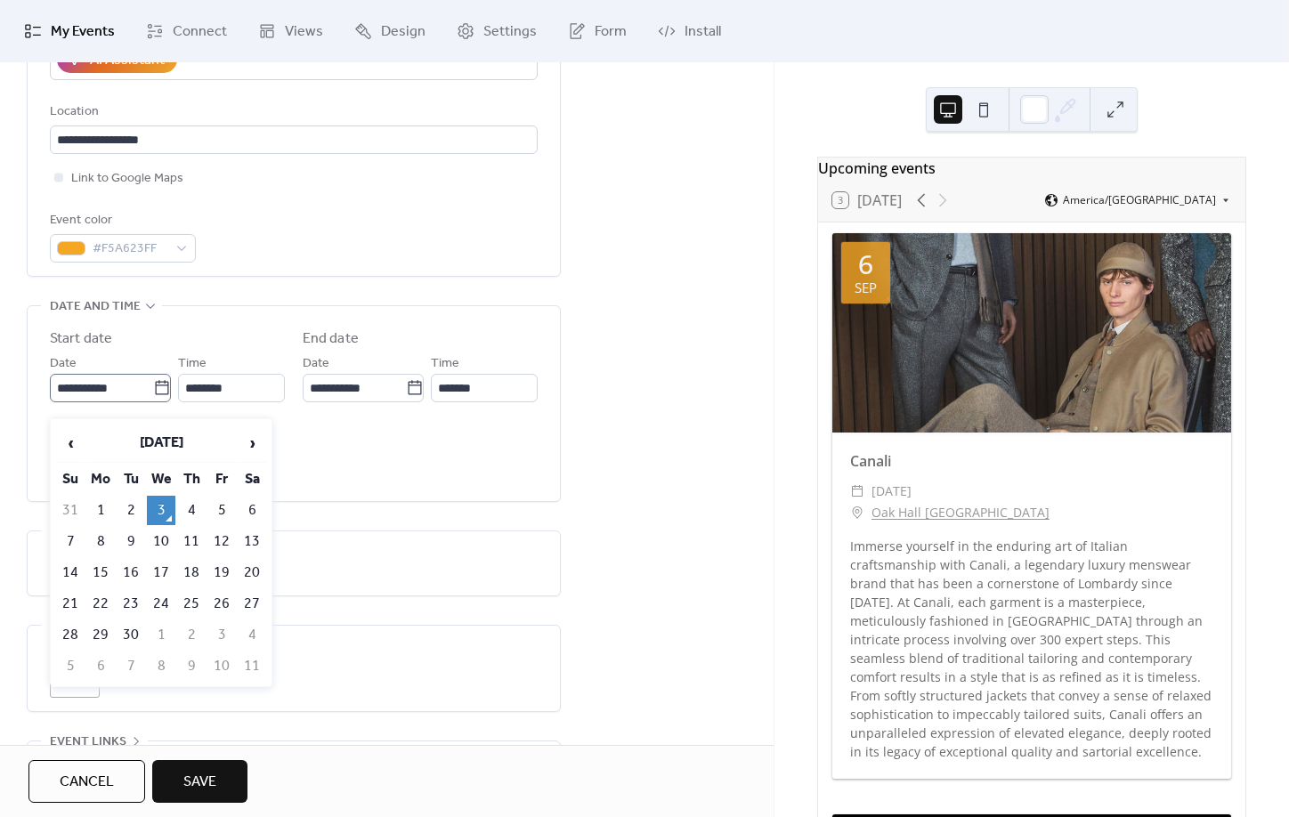
click at [161, 397] on icon at bounding box center [162, 388] width 18 height 18
click at [153, 401] on input "**********" at bounding box center [101, 388] width 103 height 28
click at [254, 443] on span "›" at bounding box center [252, 444] width 27 height 36
click at [232, 510] on td "3" at bounding box center [221, 510] width 28 height 29
type input "**********"
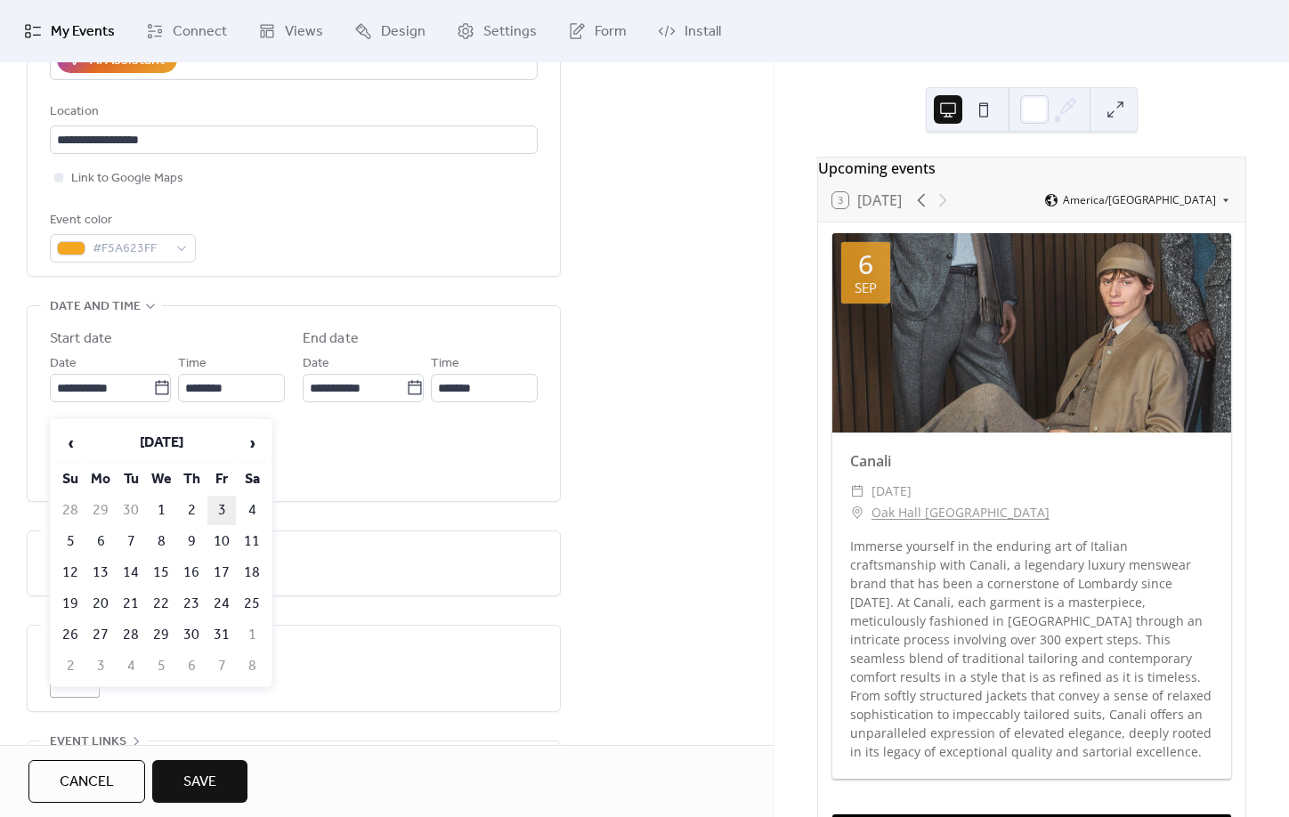
type input "**********"
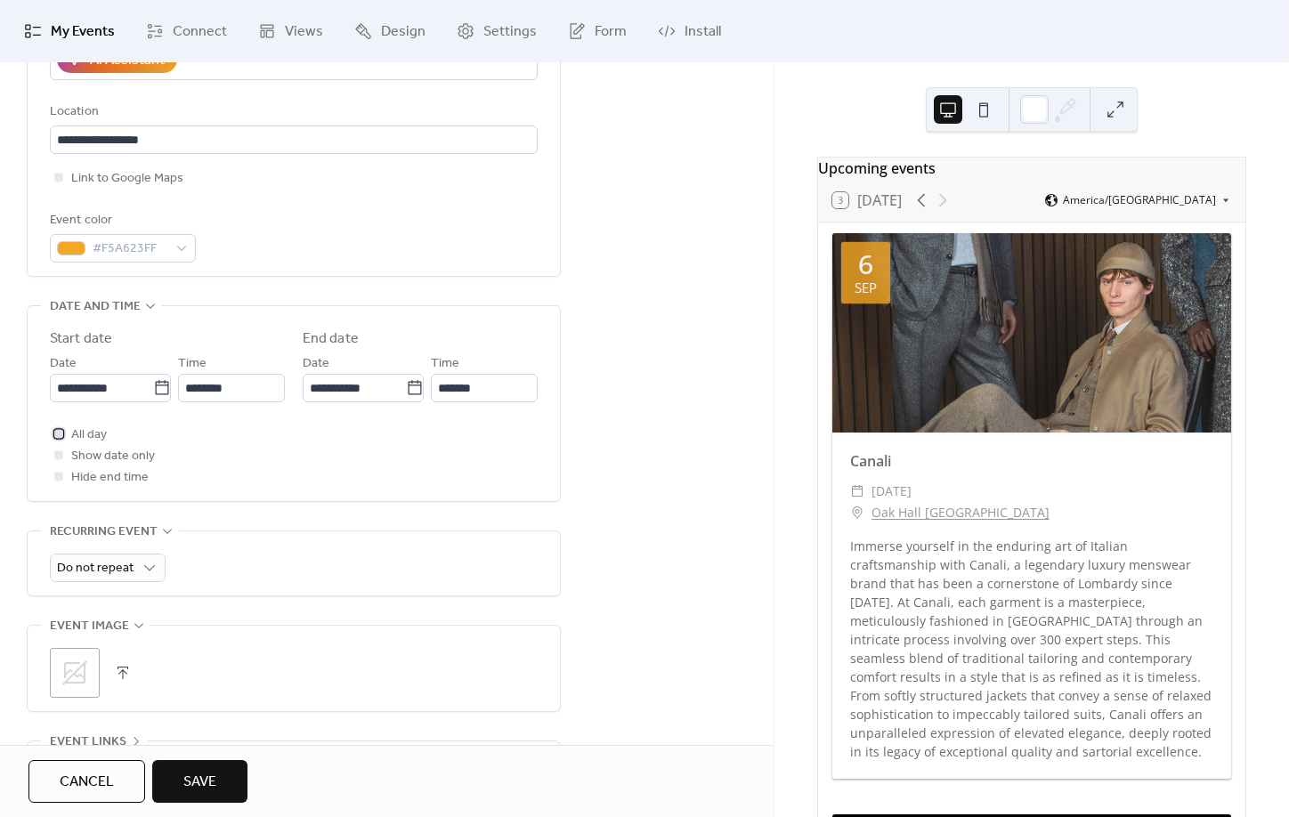
click at [91, 446] on span "All day" at bounding box center [89, 435] width 36 height 21
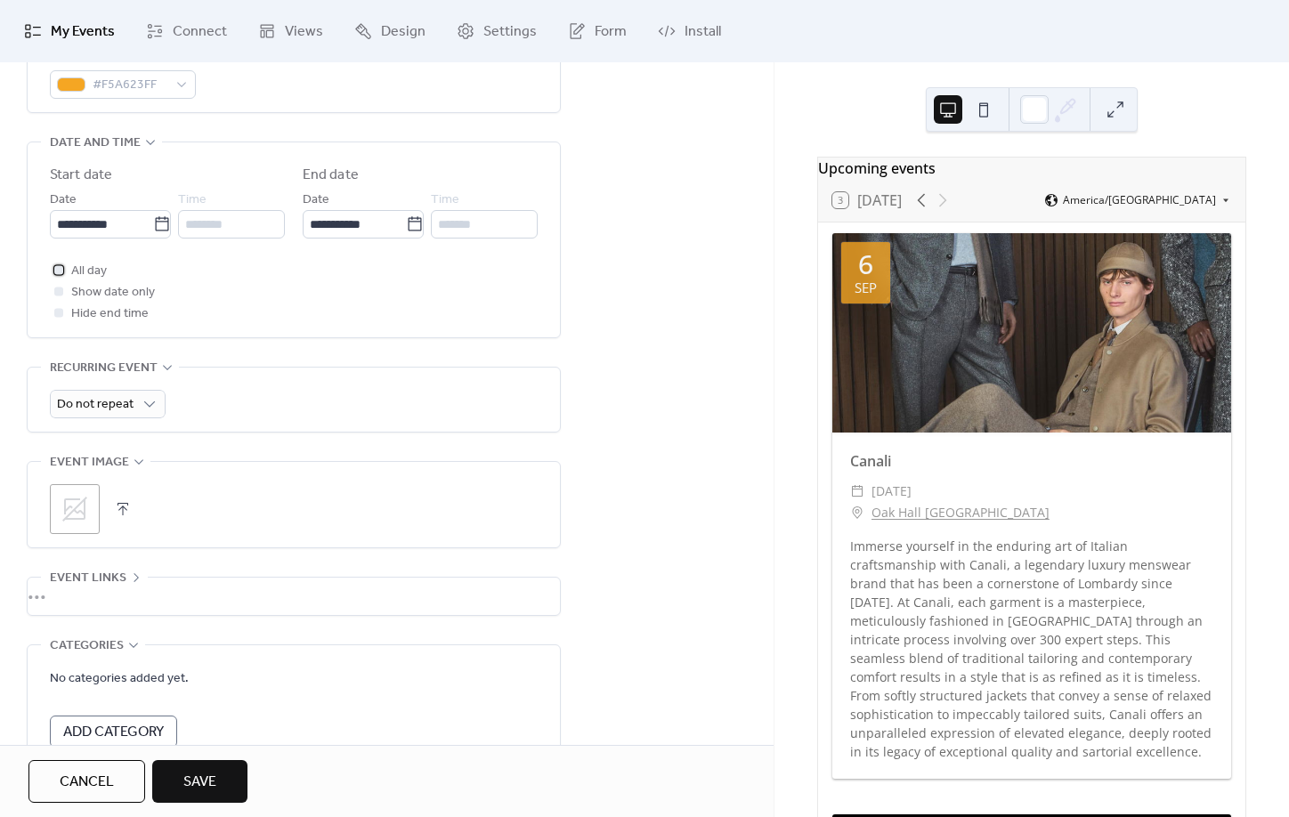
scroll to position [549, 0]
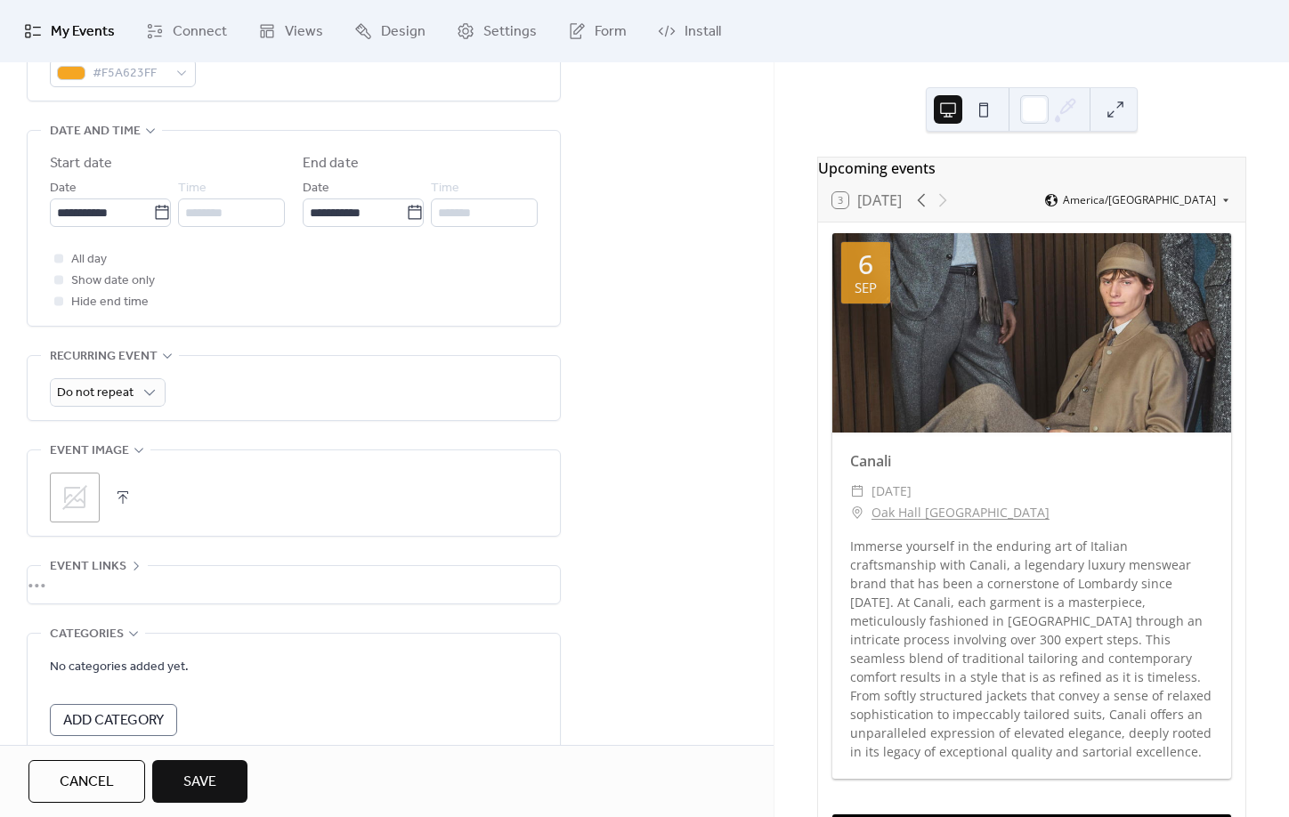
click at [96, 512] on div ";" at bounding box center [75, 498] width 50 height 50
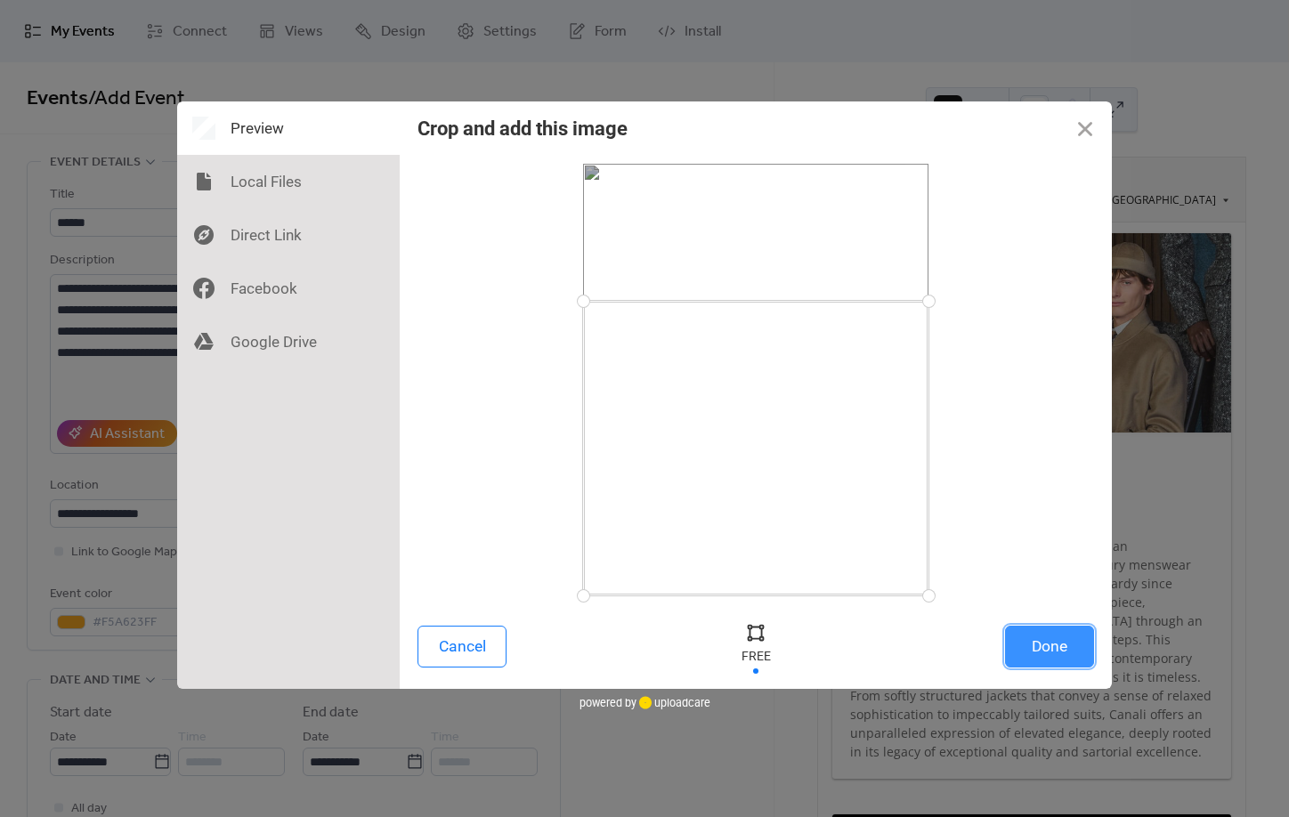
drag, startPoint x: 581, startPoint y: 167, endPoint x: 573, endPoint y: 314, distance: 147.1
click at [573, 301] on div at bounding box center [583, 301] width 31 height 31
drag, startPoint x: 582, startPoint y: 598, endPoint x: 553, endPoint y: 457, distance: 144.6
click at [553, 457] on div at bounding box center [756, 380] width 677 height 432
click at [1035, 644] on button "Done" at bounding box center [1049, 647] width 89 height 42
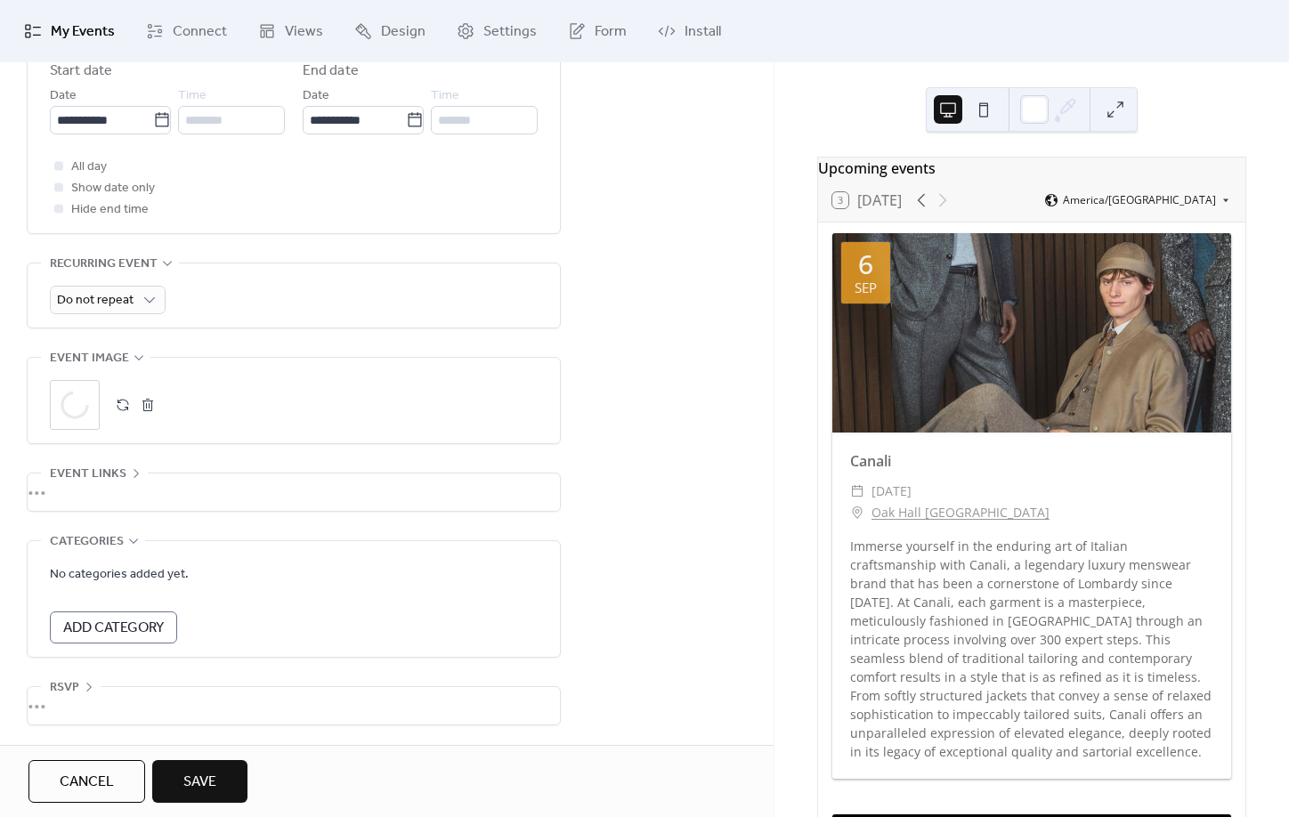
scroll to position [655, 0]
click at [205, 779] on span "Save" at bounding box center [199, 782] width 33 height 21
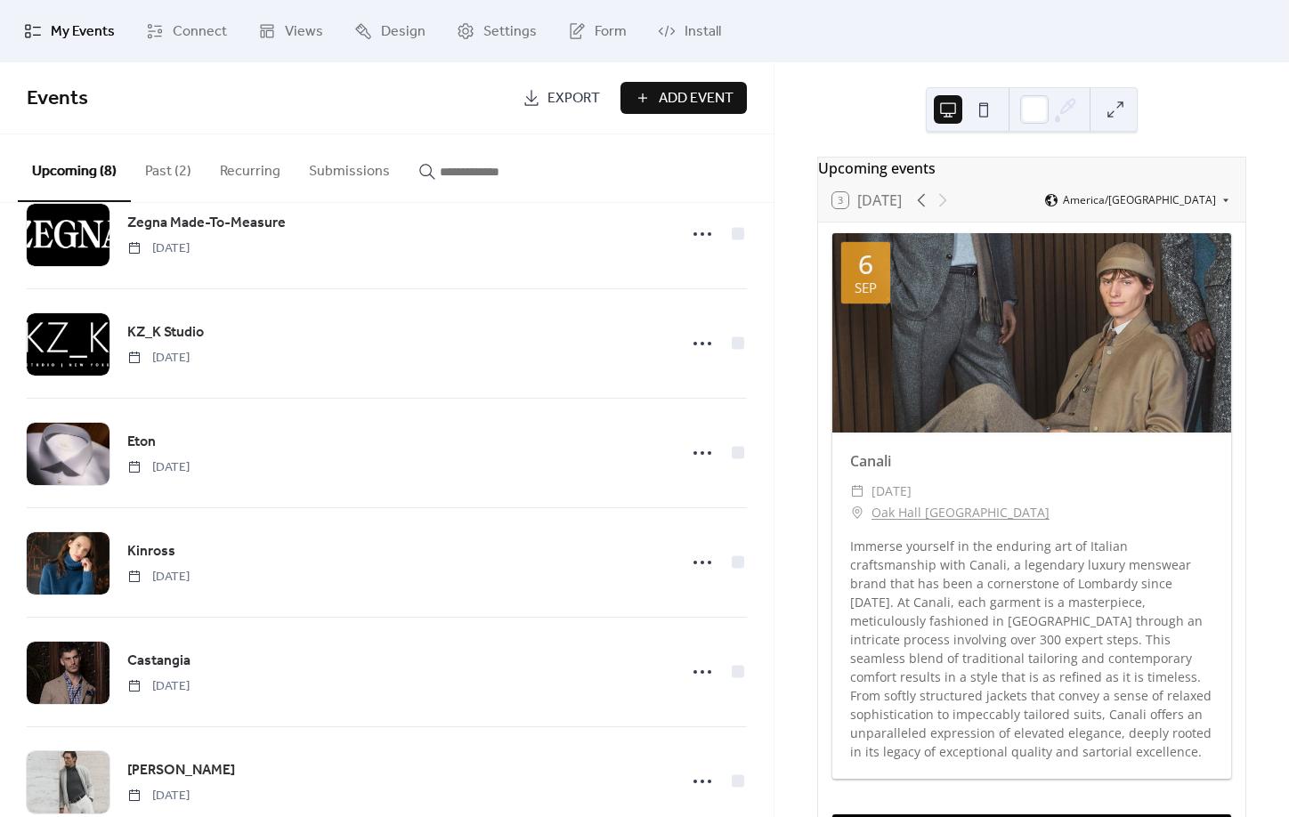
scroll to position [316, 0]
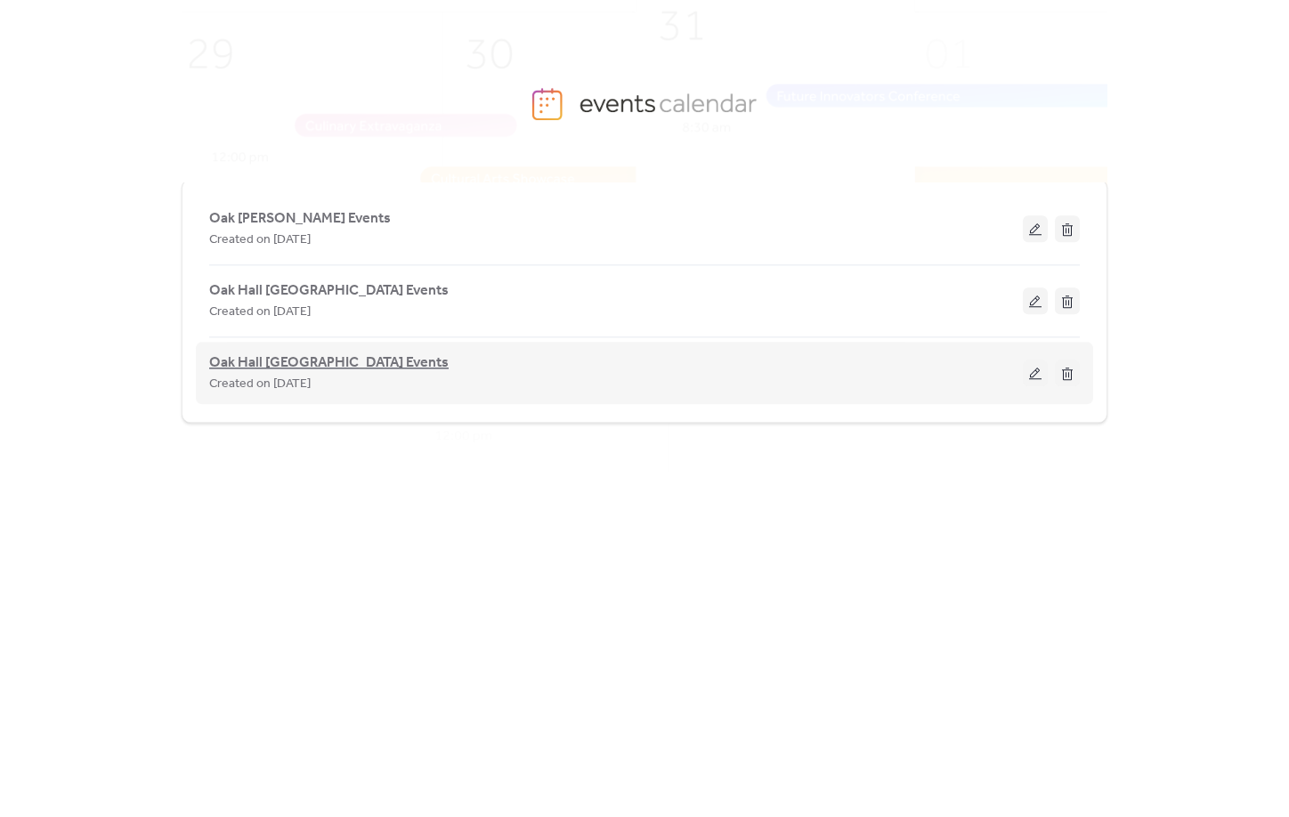
click at [304, 368] on span "Oak Hall [GEOGRAPHIC_DATA] Events" at bounding box center [329, 363] width 240 height 21
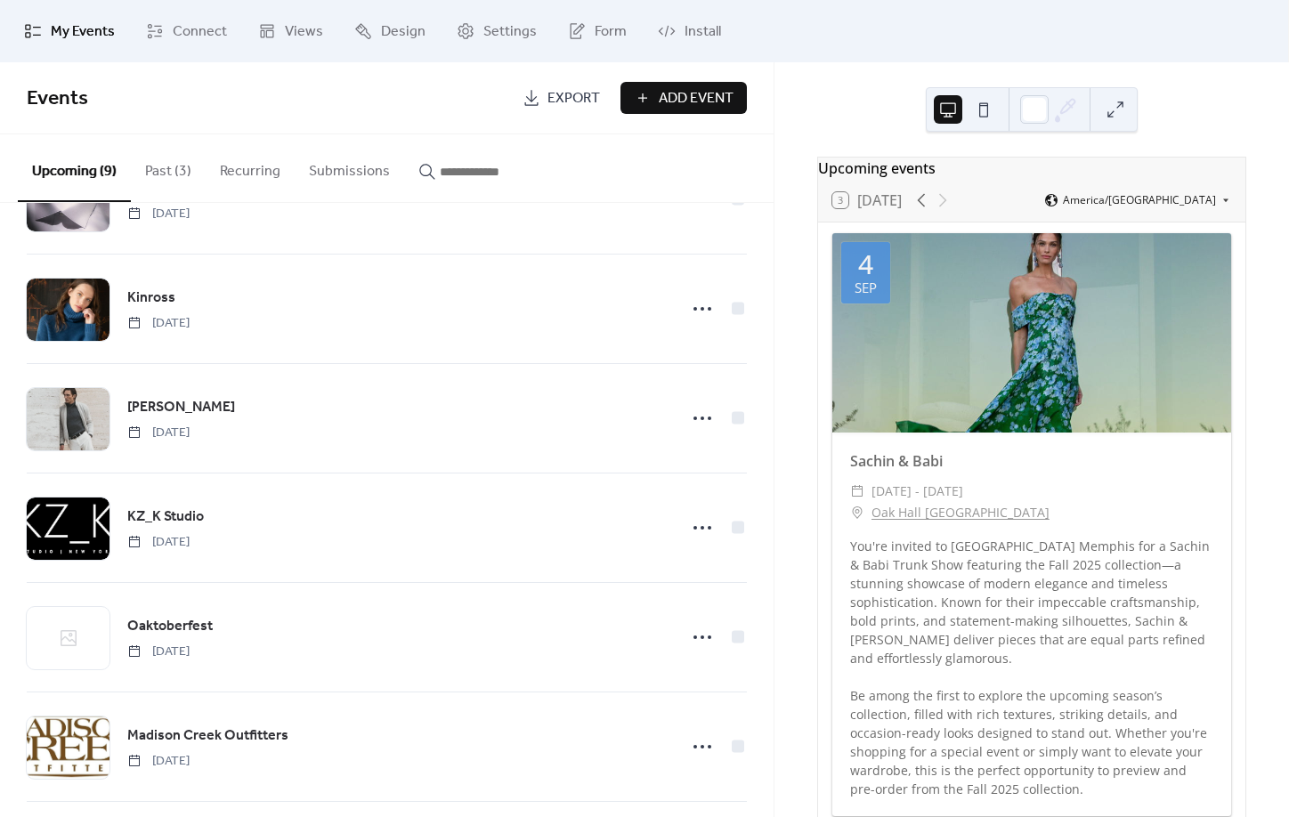
scroll to position [426, 0]
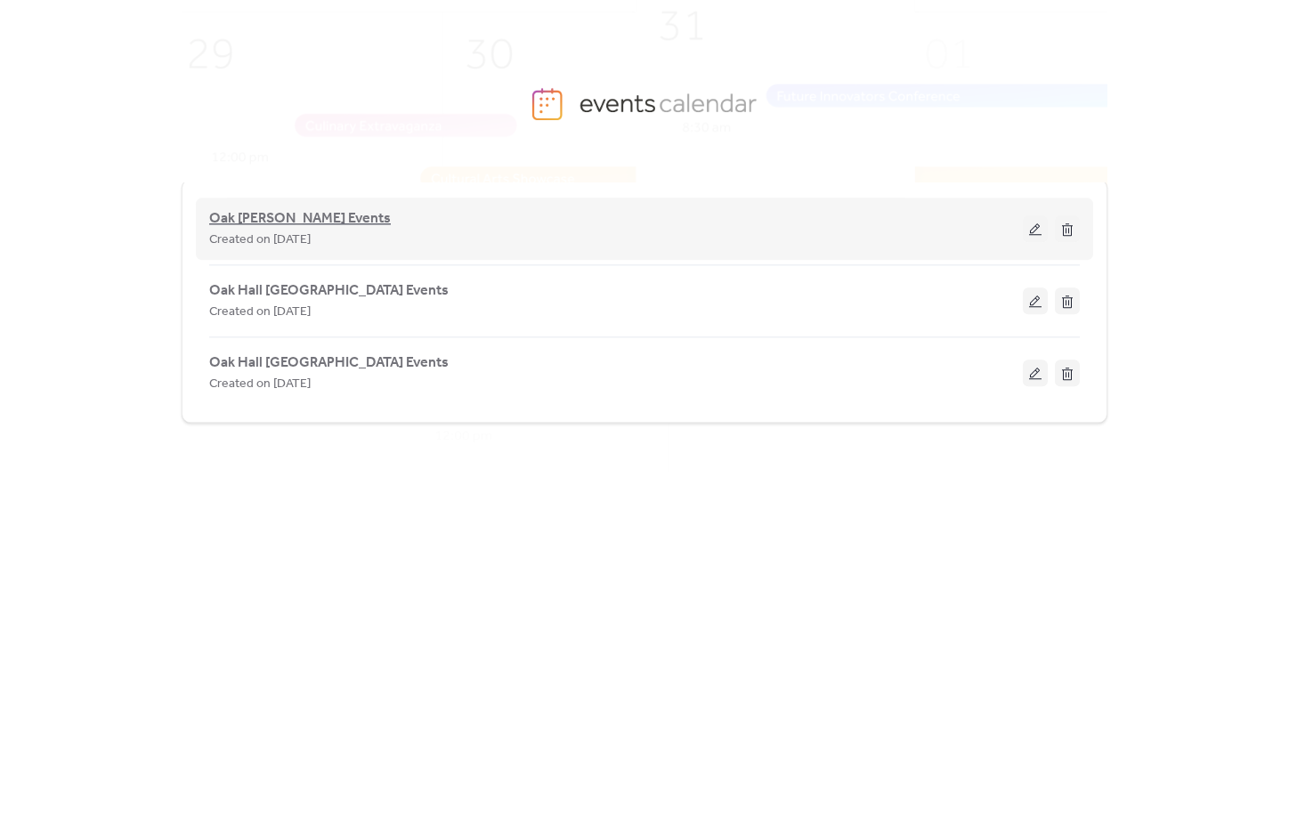
click at [316, 215] on span "Oak [PERSON_NAME] Events" at bounding box center [300, 218] width 182 height 21
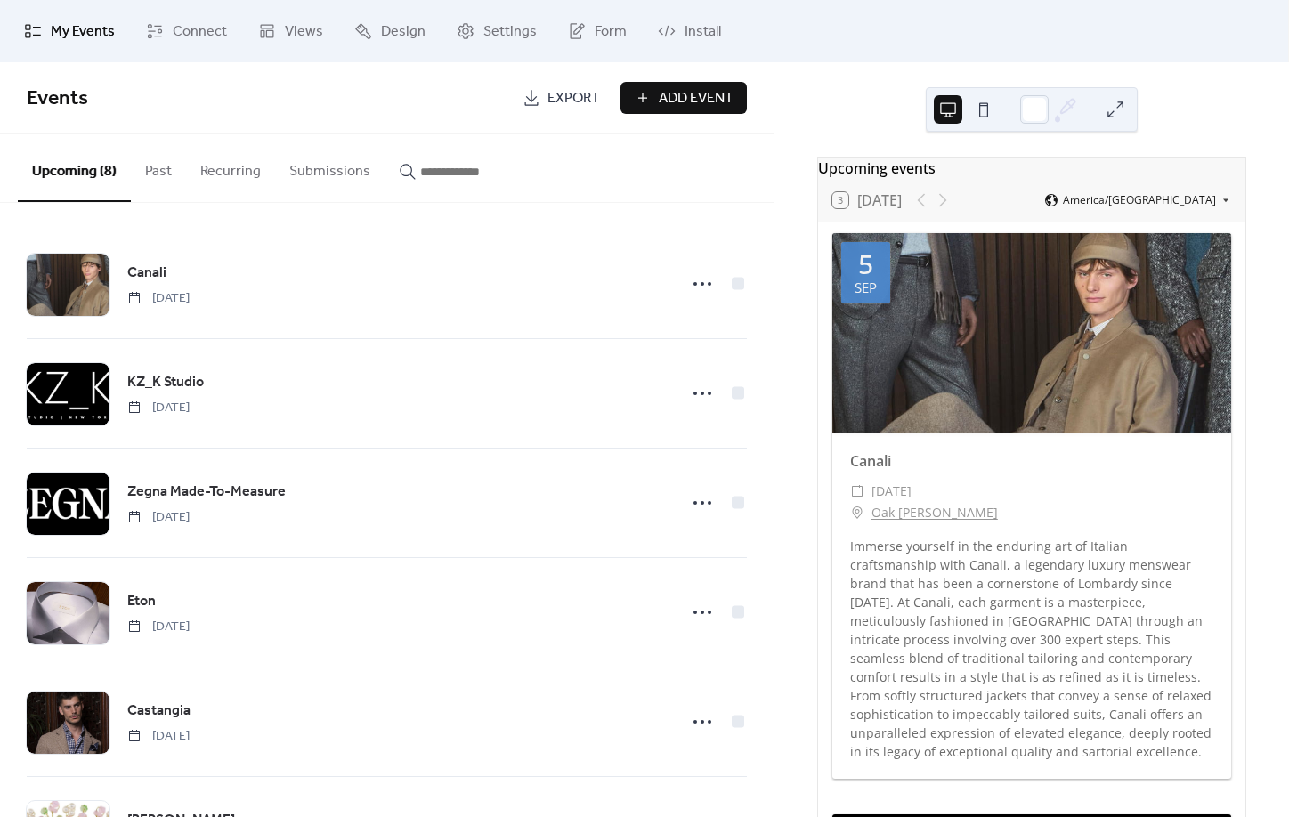
click at [716, 104] on span "Add Event" at bounding box center [696, 98] width 75 height 21
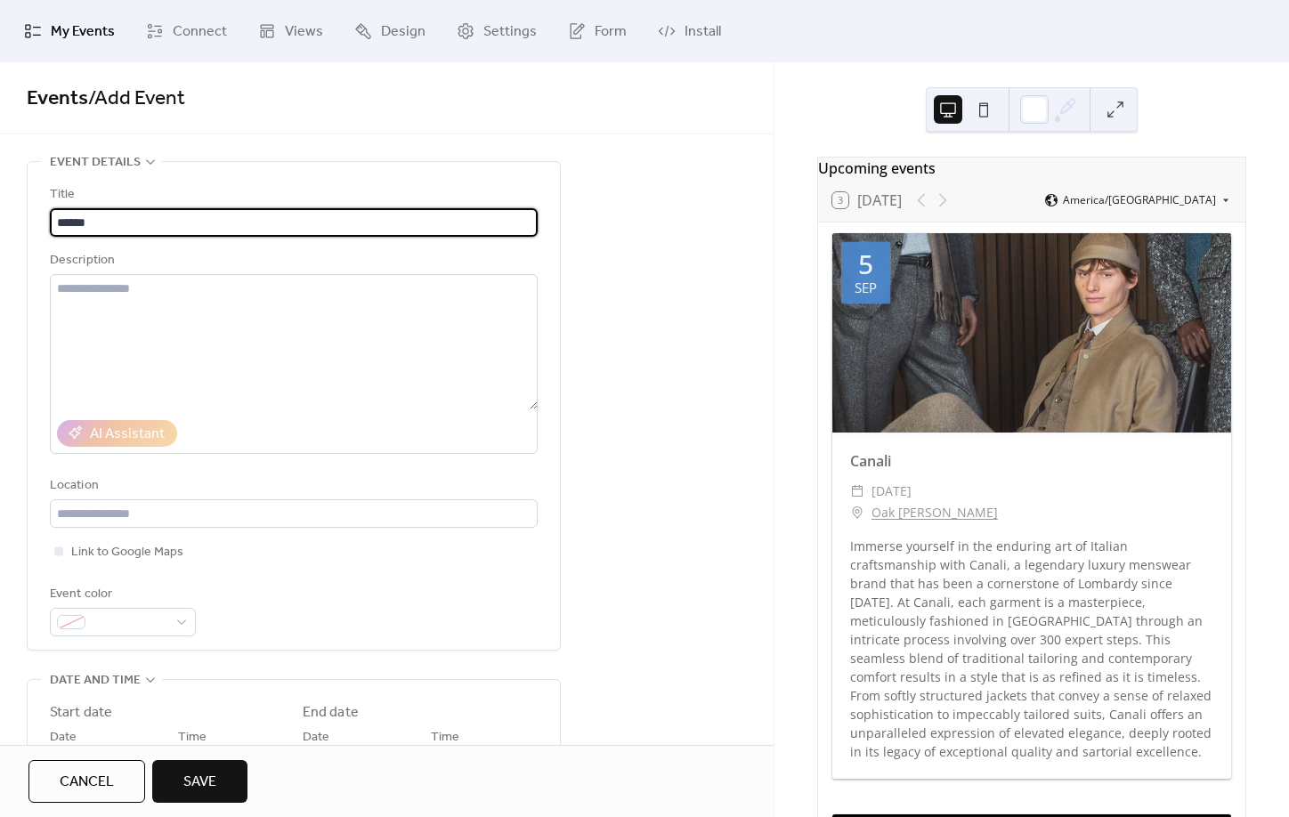
type input "******"
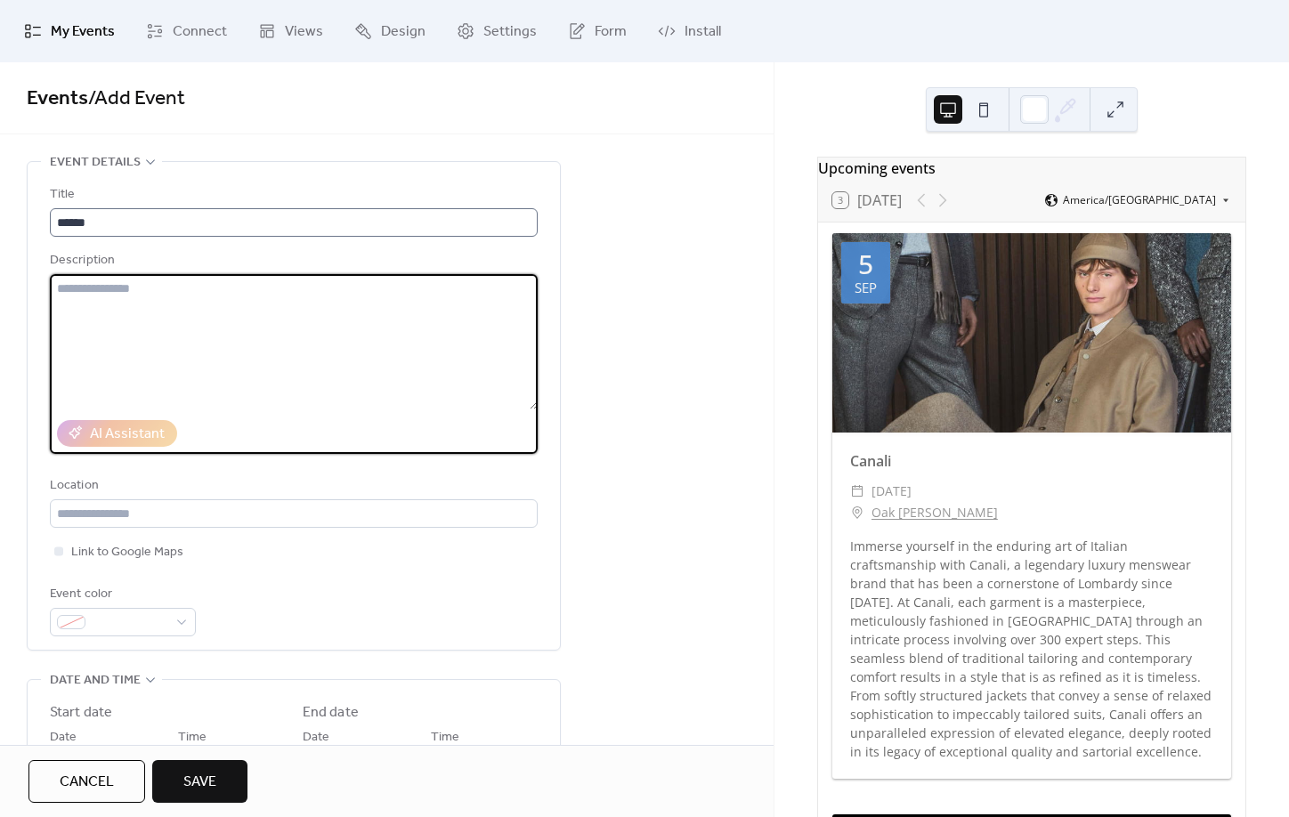
paste textarea "**********"
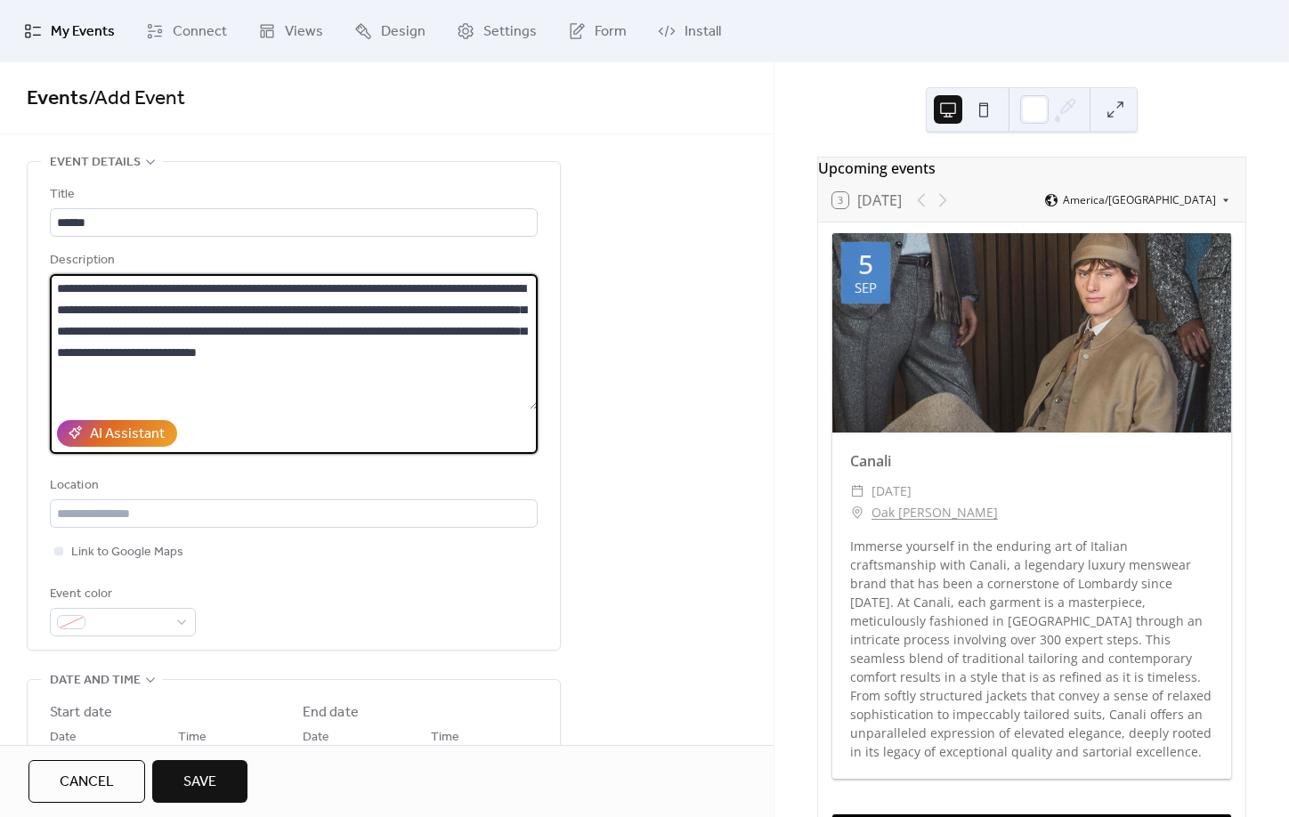
scroll to position [1, 0]
type textarea "**********"
click at [134, 527] on input "text" at bounding box center [294, 513] width 488 height 28
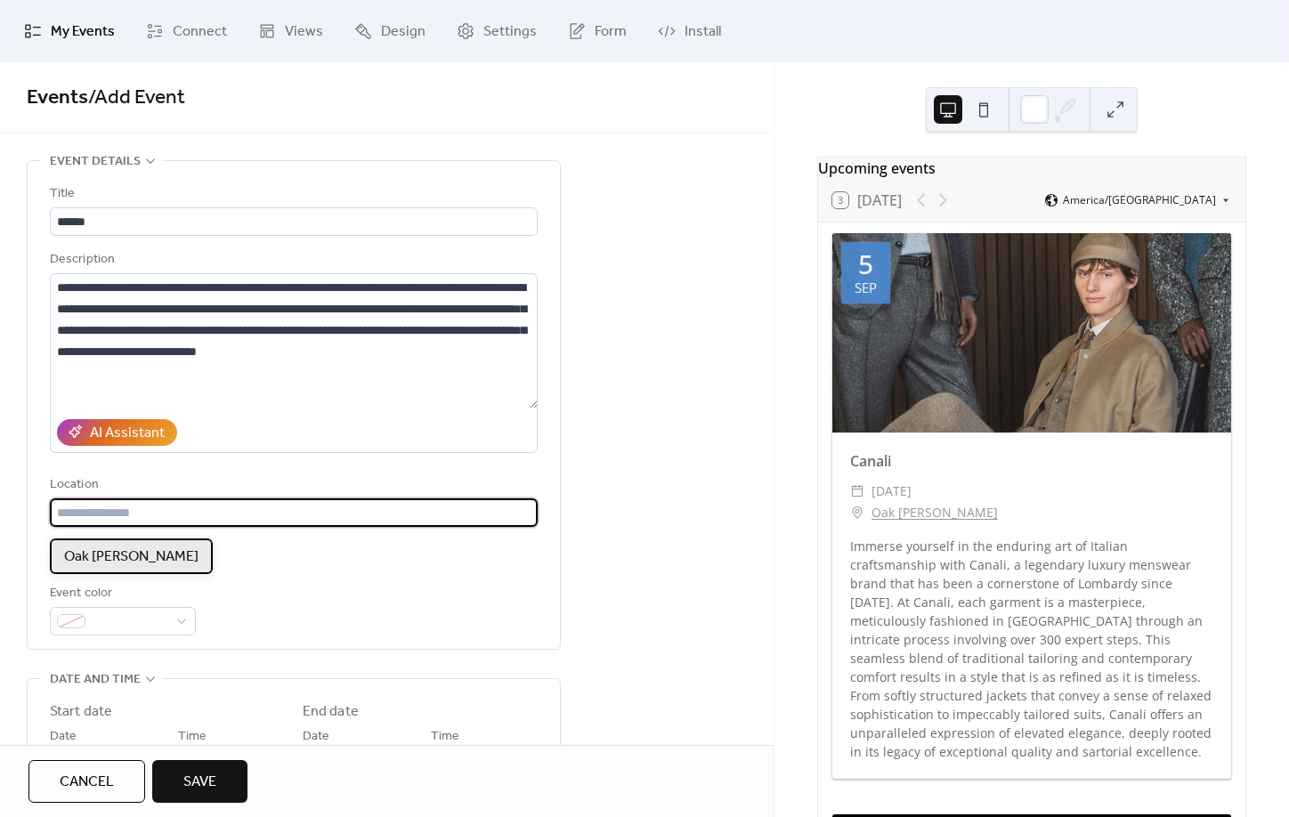
click at [151, 551] on span "Oak [PERSON_NAME]" at bounding box center [131, 557] width 134 height 21
type input "**********"
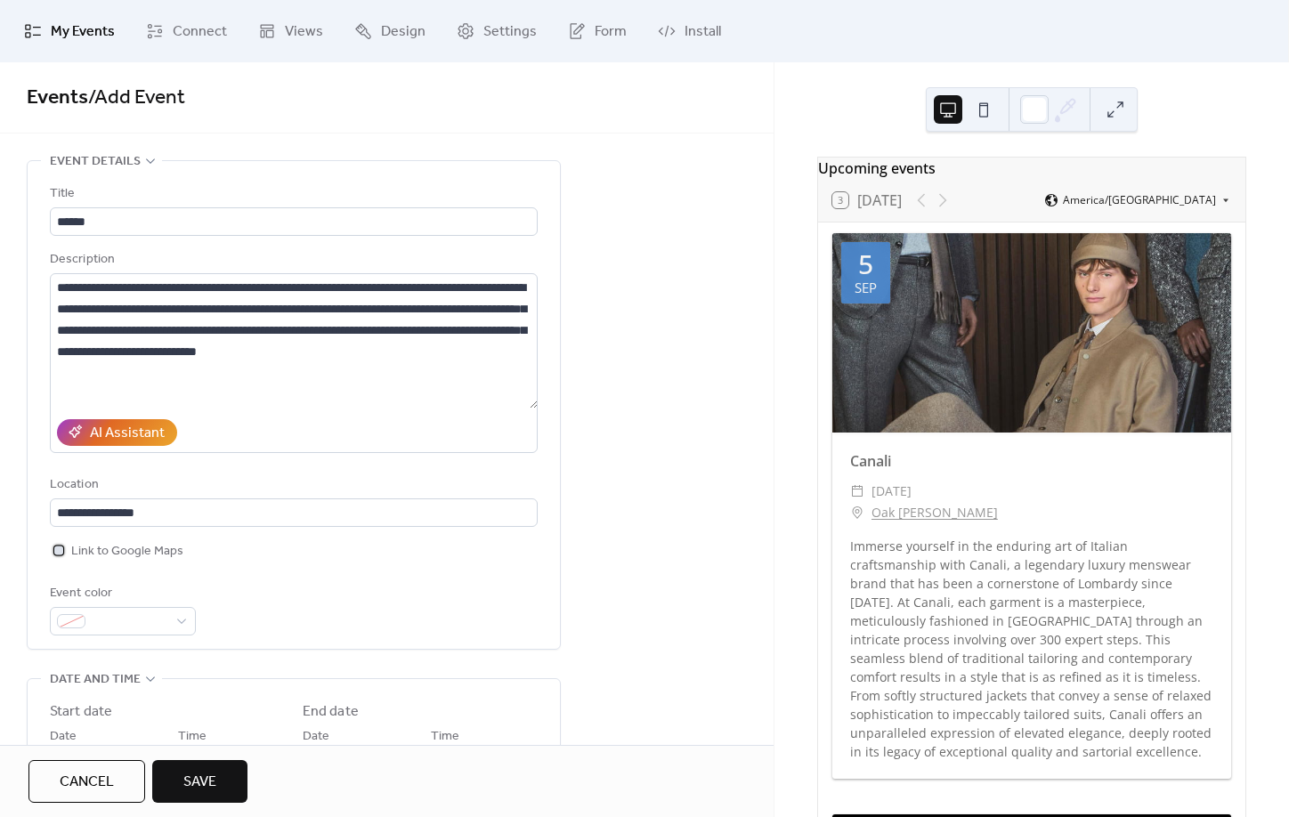
click at [87, 560] on span "Link to Google Maps" at bounding box center [127, 551] width 112 height 21
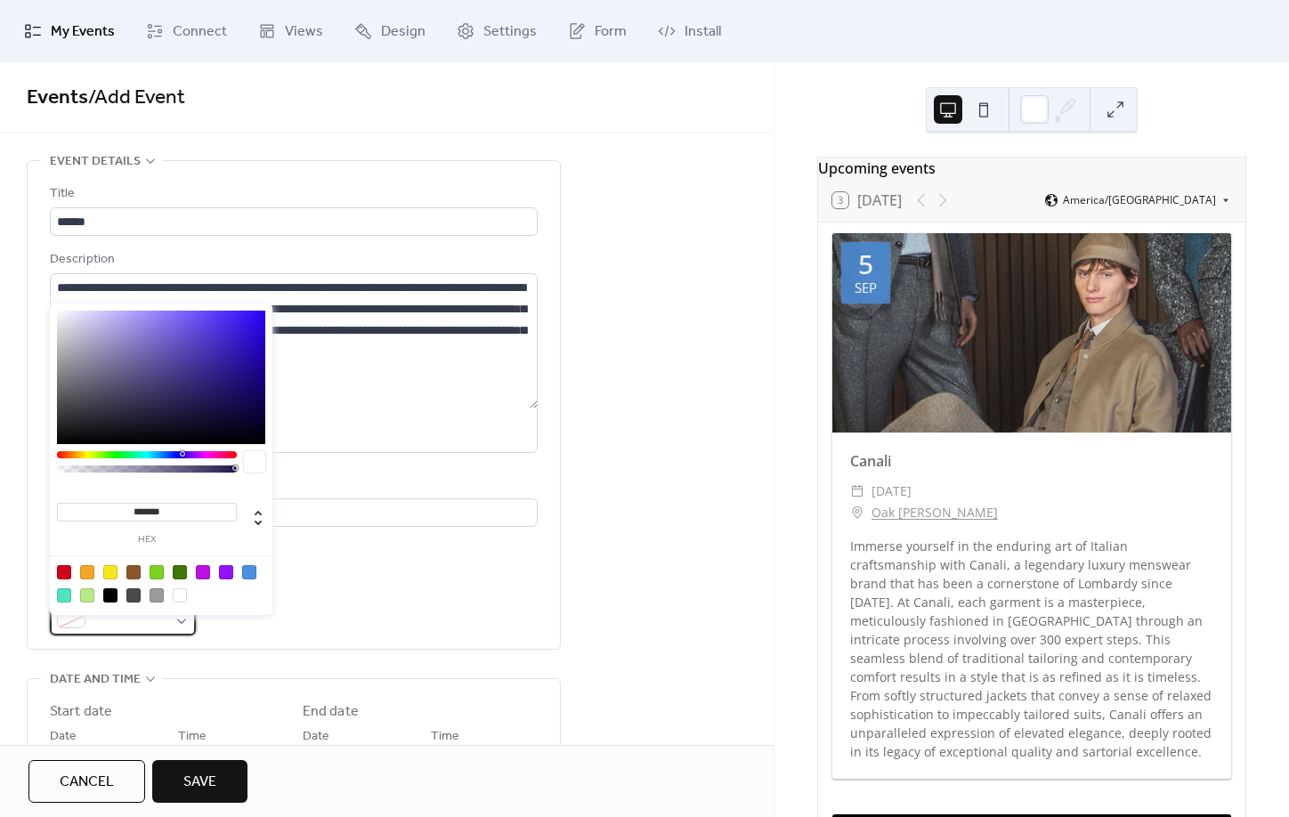
drag, startPoint x: 109, startPoint y: 624, endPoint x: 137, endPoint y: 623, distance: 28.5
click at [109, 624] on span at bounding box center [130, 622] width 75 height 21
click at [252, 572] on div at bounding box center [249, 572] width 14 height 14
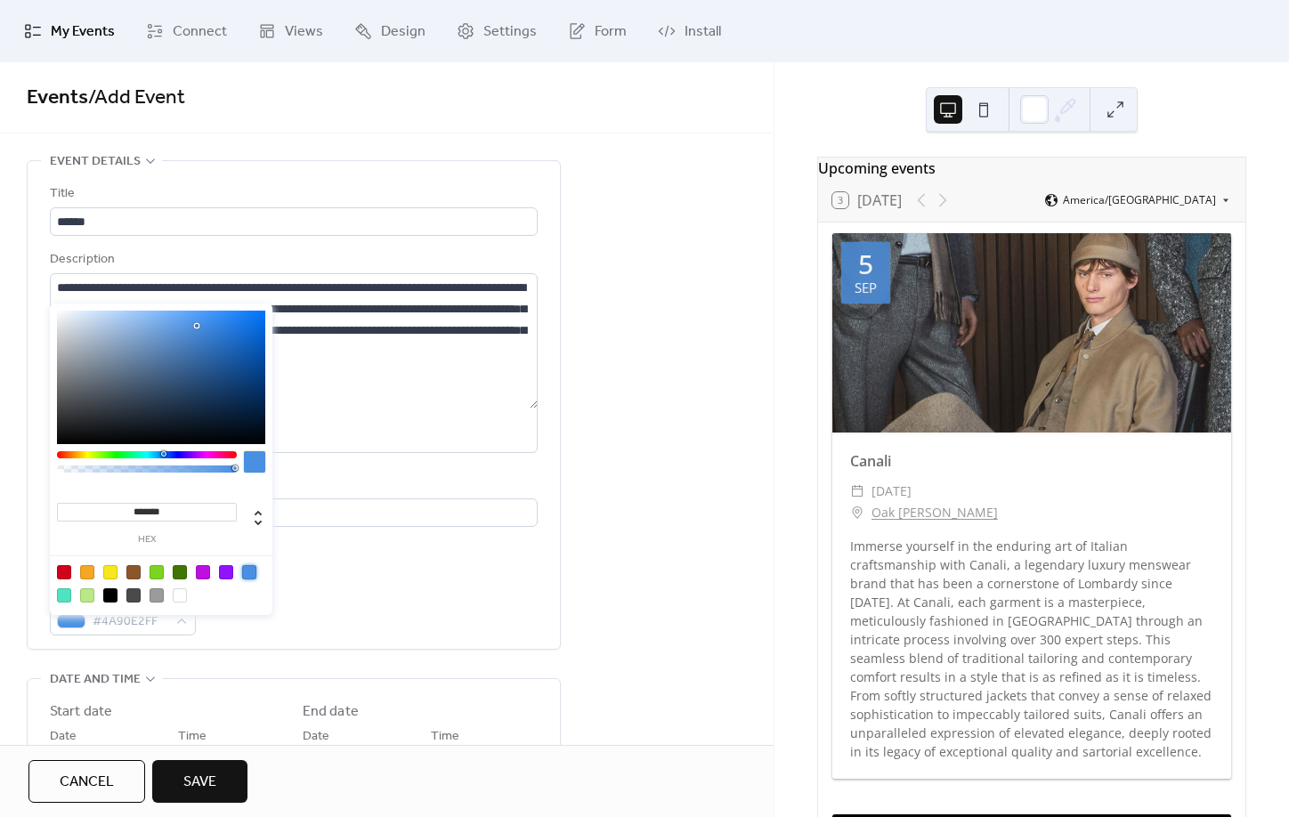
click at [222, 577] on div at bounding box center [226, 572] width 14 height 14
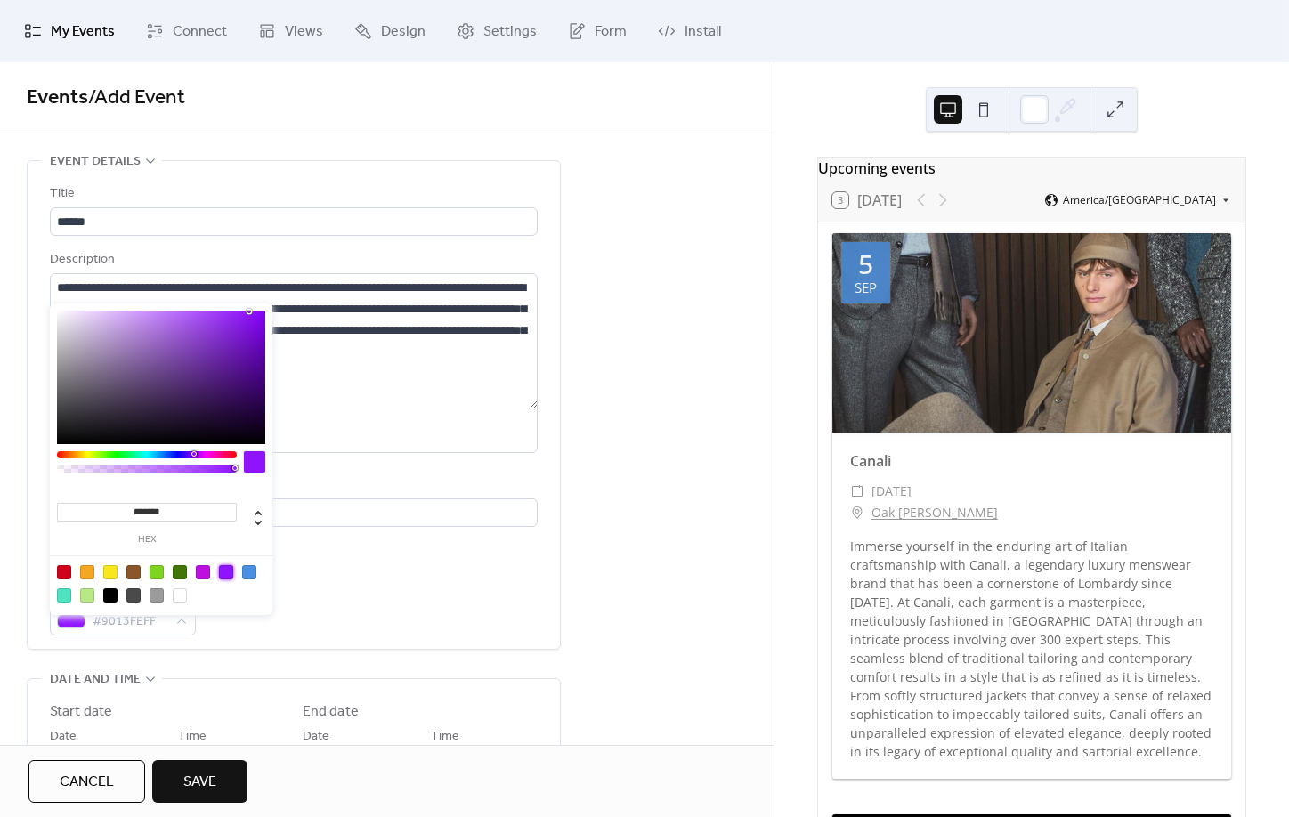
click at [85, 597] on div at bounding box center [87, 596] width 14 height 14
type input "*******"
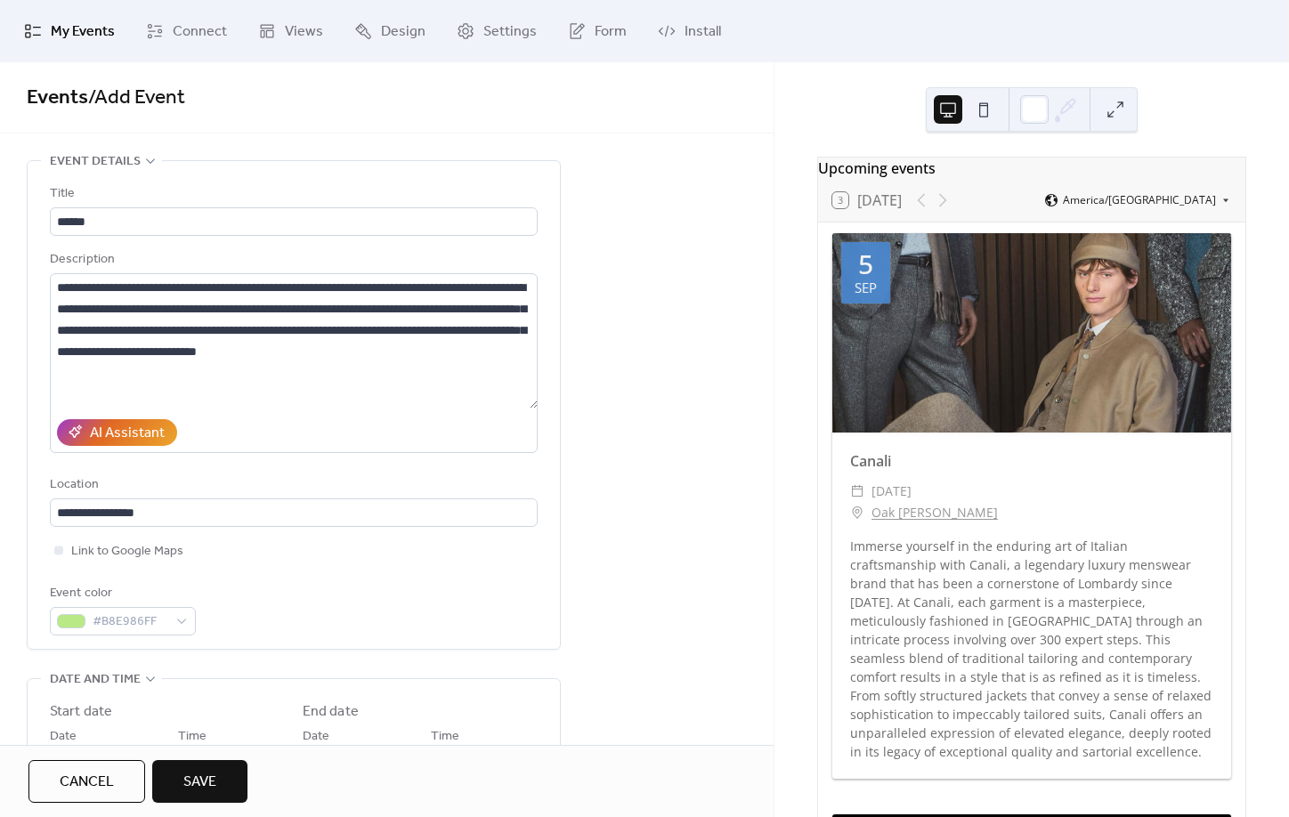
click at [389, 589] on div "**********" at bounding box center [294, 409] width 488 height 452
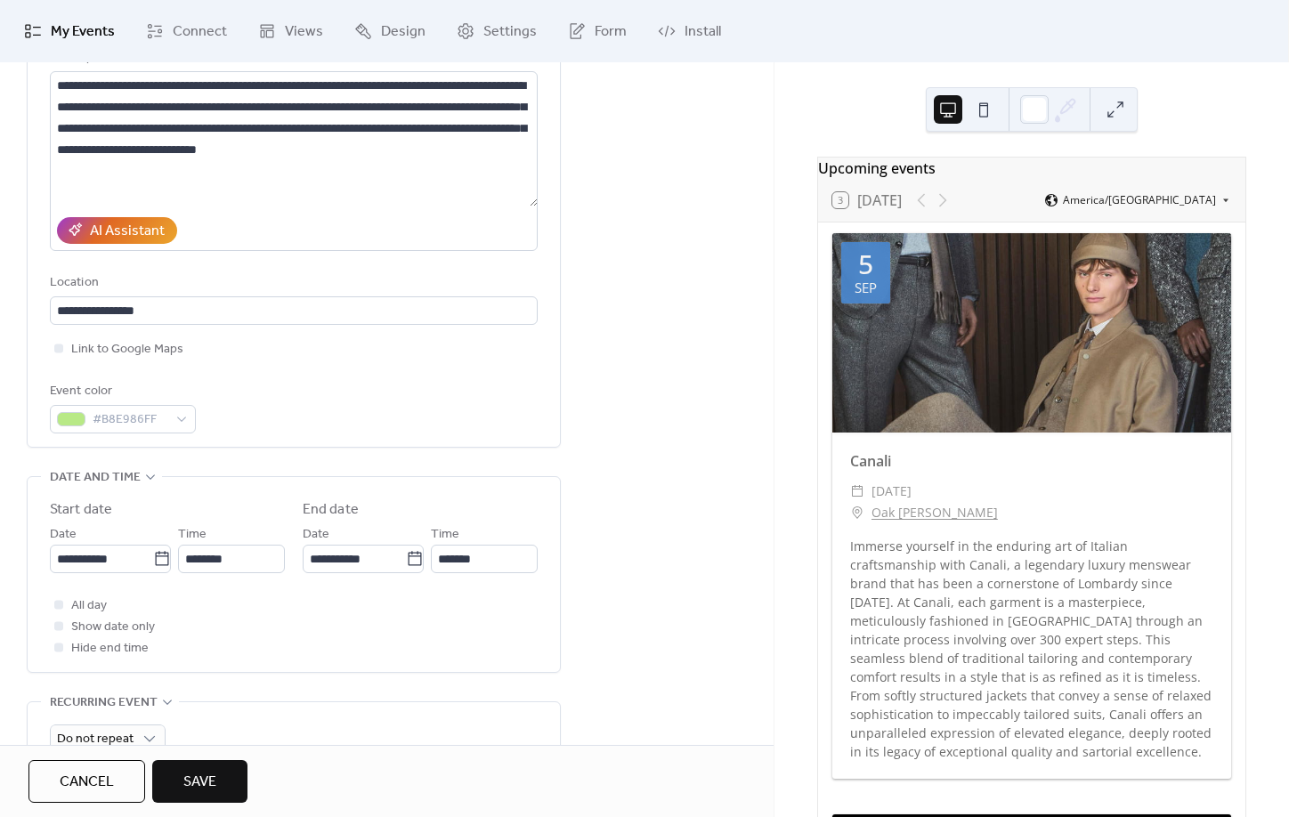
scroll to position [208, 0]
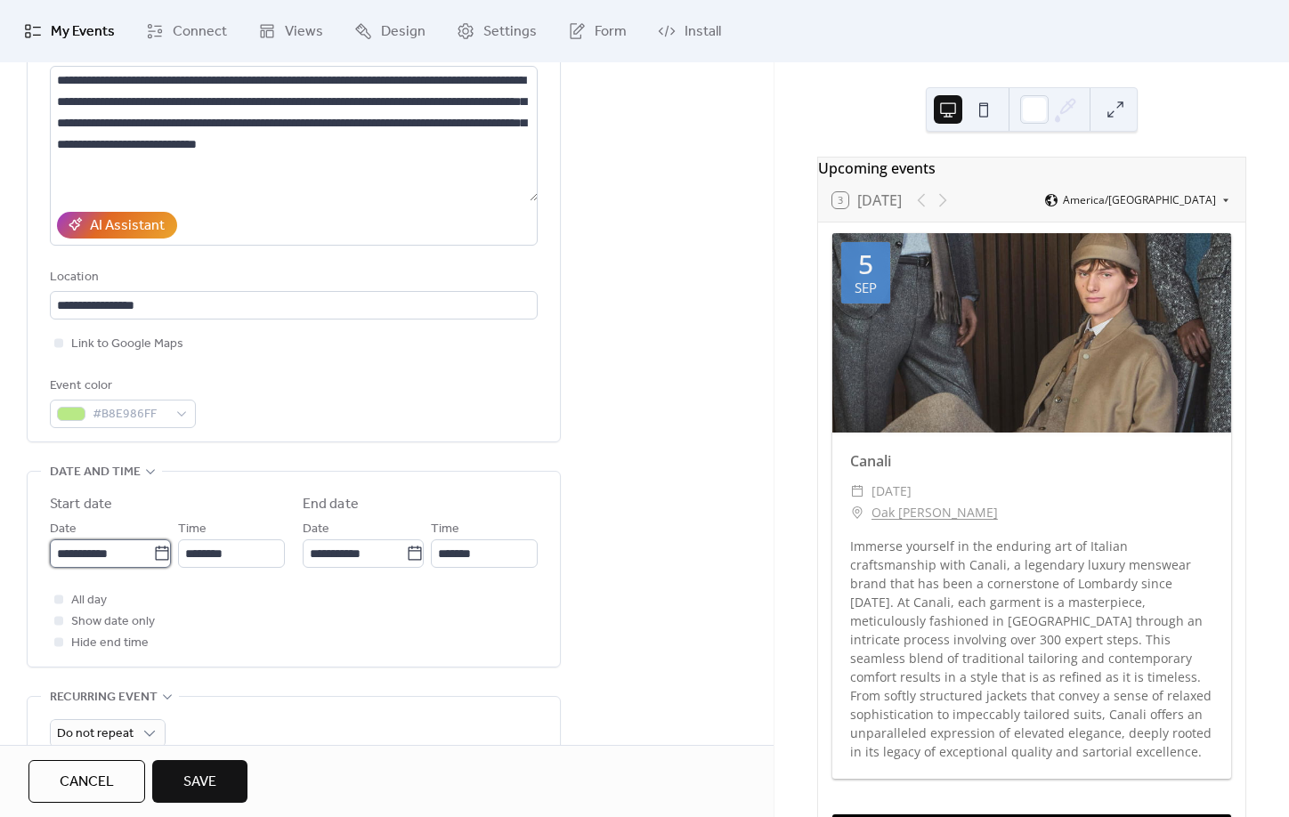
click at [147, 568] on input "**********" at bounding box center [101, 554] width 103 height 28
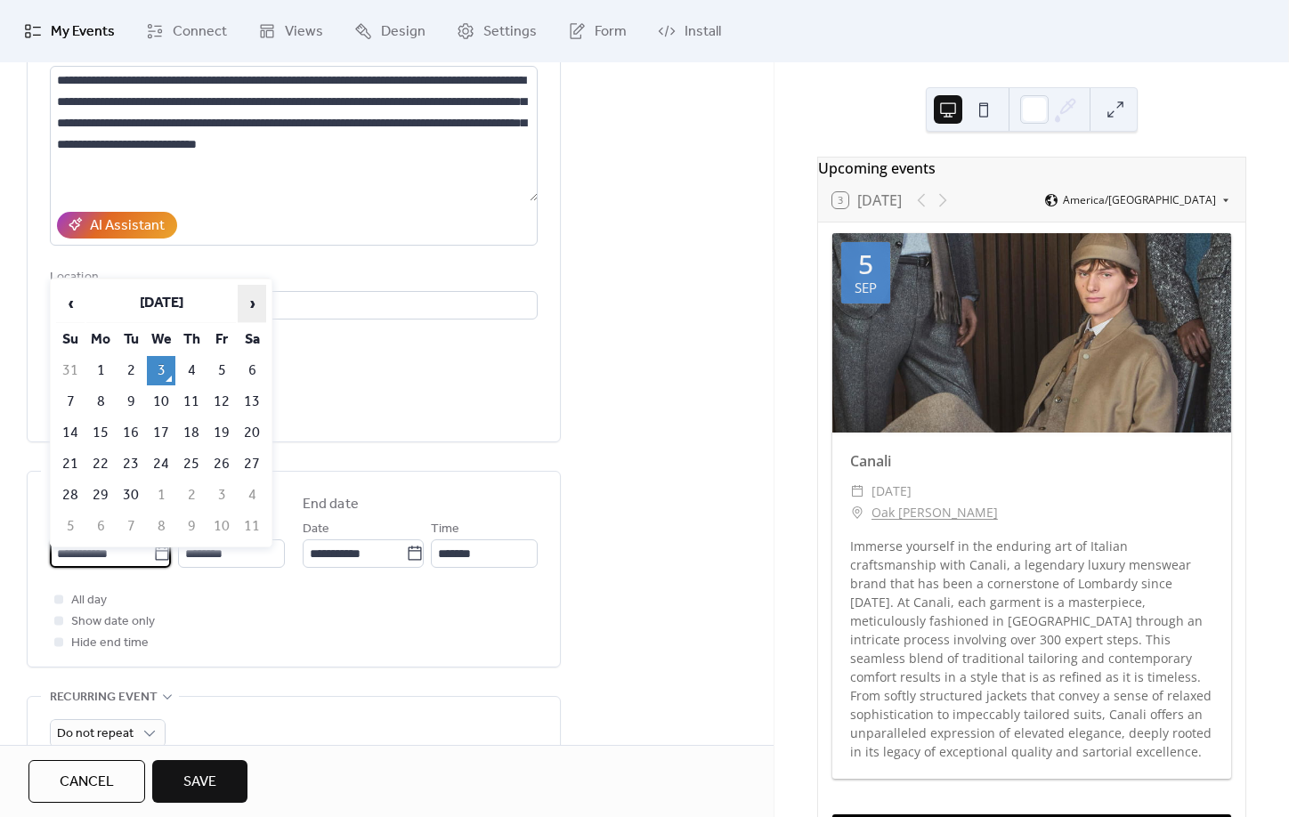
click at [259, 303] on span "›" at bounding box center [252, 304] width 27 height 36
click at [254, 366] on td "4" at bounding box center [252, 370] width 28 height 29
type input "**********"
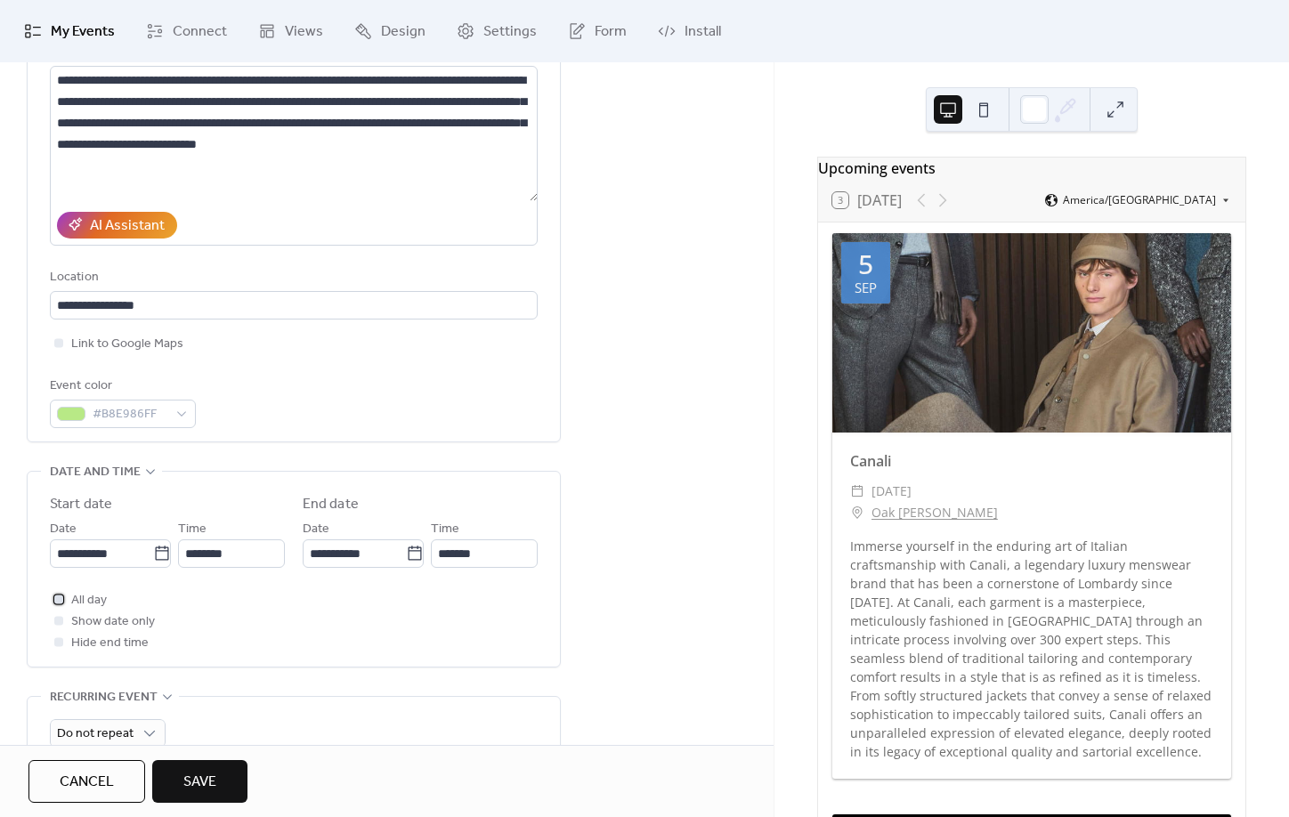
click at [76, 612] on span "All day" at bounding box center [89, 600] width 36 height 21
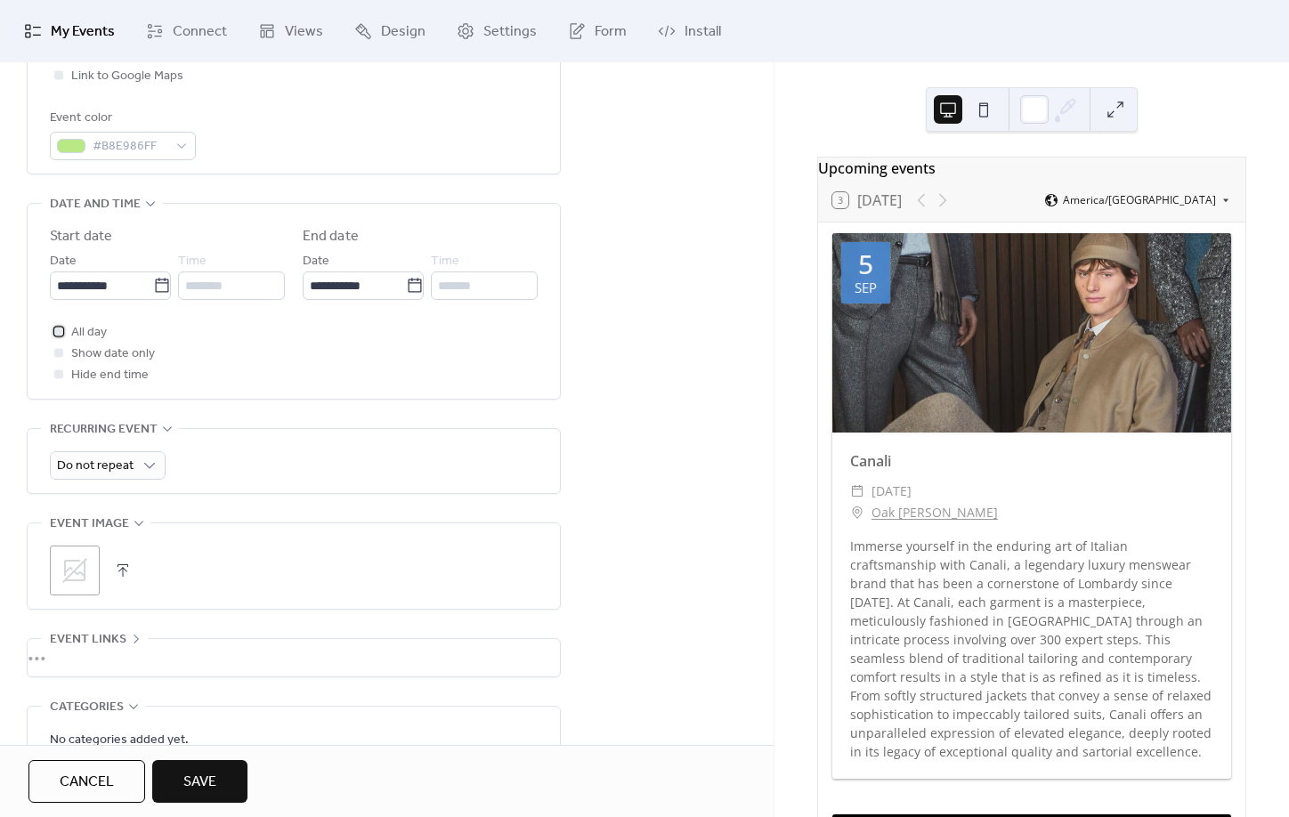
scroll to position [481, 0]
click at [59, 572] on div ";" at bounding box center [75, 566] width 50 height 50
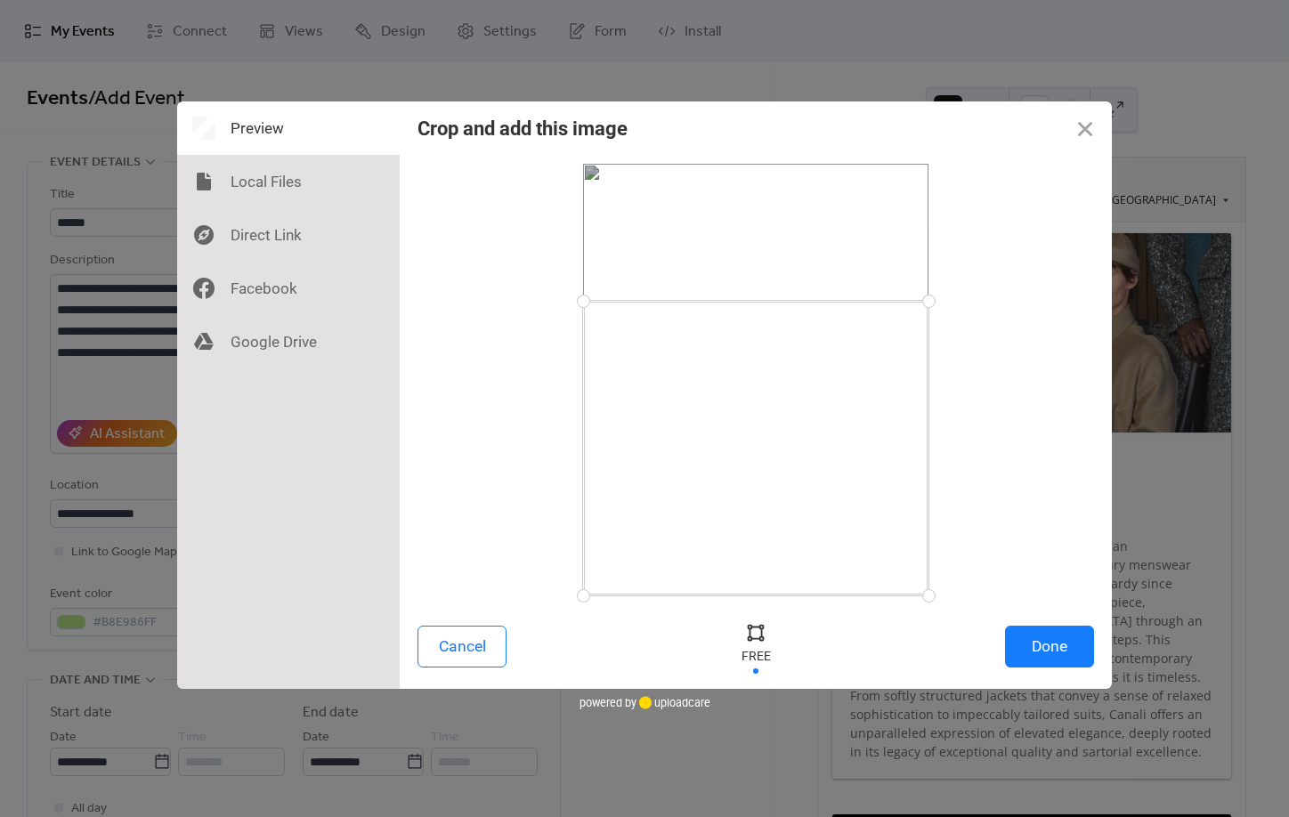
drag, startPoint x: 583, startPoint y: 165, endPoint x: 552, endPoint y: 301, distance: 139.8
click at [552, 301] on div at bounding box center [756, 380] width 677 height 432
drag, startPoint x: 581, startPoint y: 596, endPoint x: 713, endPoint y: 552, distance: 138.8
click at [556, 460] on div at bounding box center [756, 380] width 677 height 432
click at [1070, 645] on button "Done" at bounding box center [1049, 647] width 89 height 42
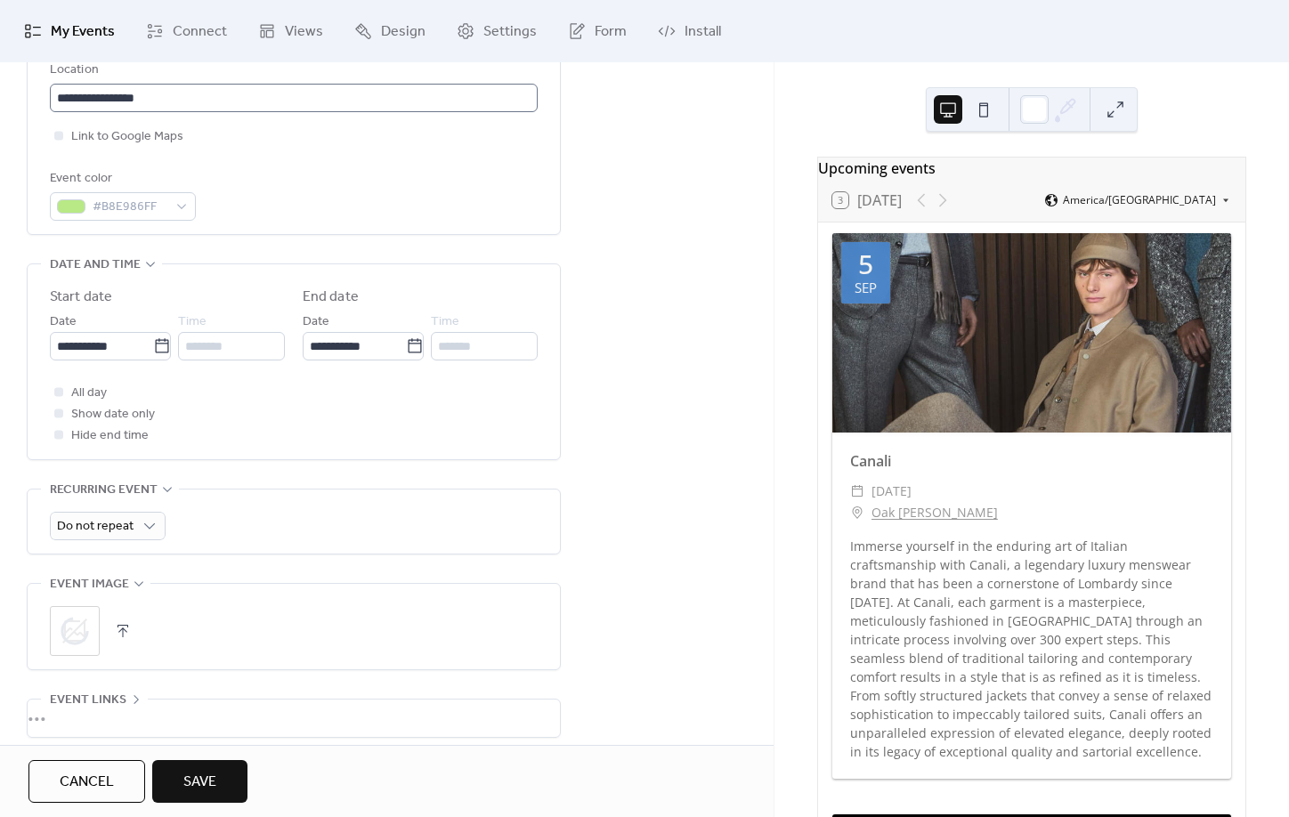
scroll to position [423, 0]
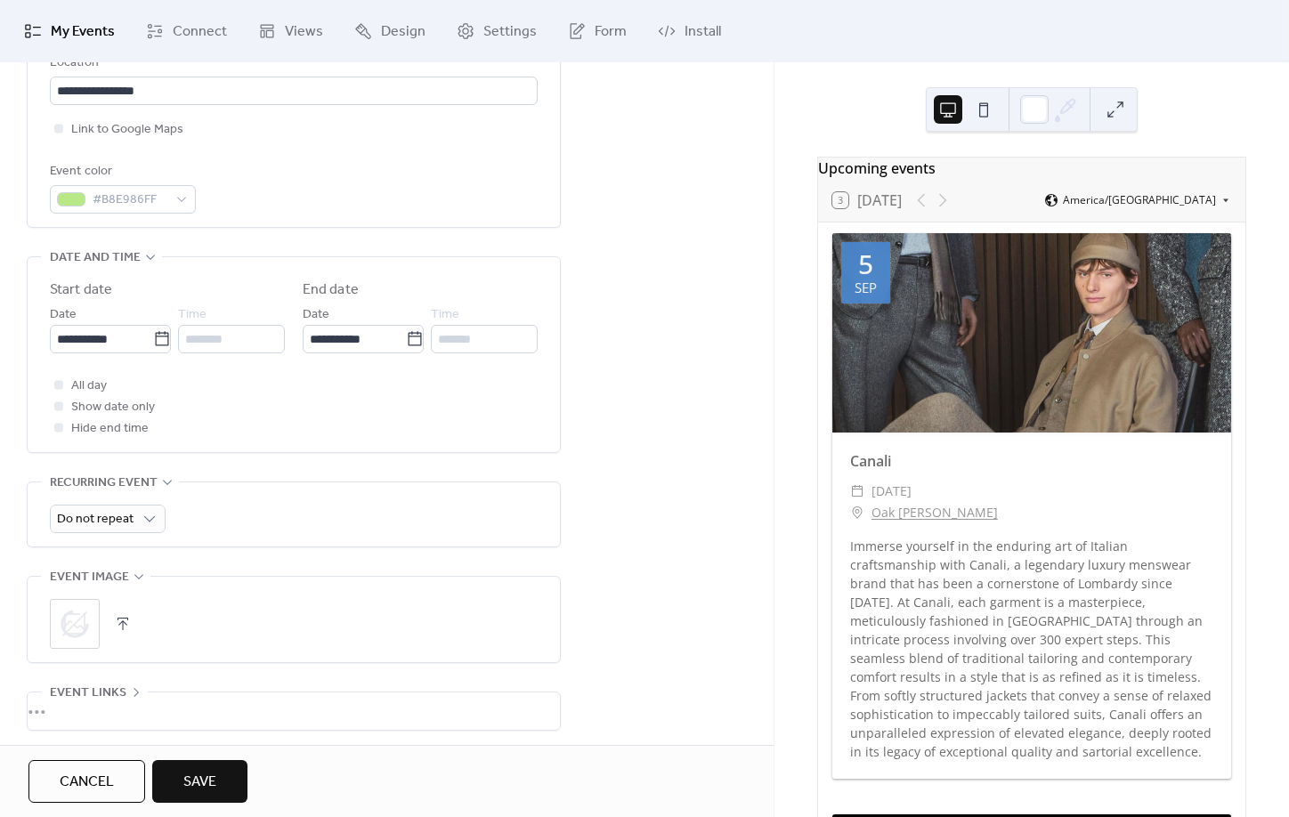
click at [198, 768] on button "Save" at bounding box center [199, 781] width 95 height 43
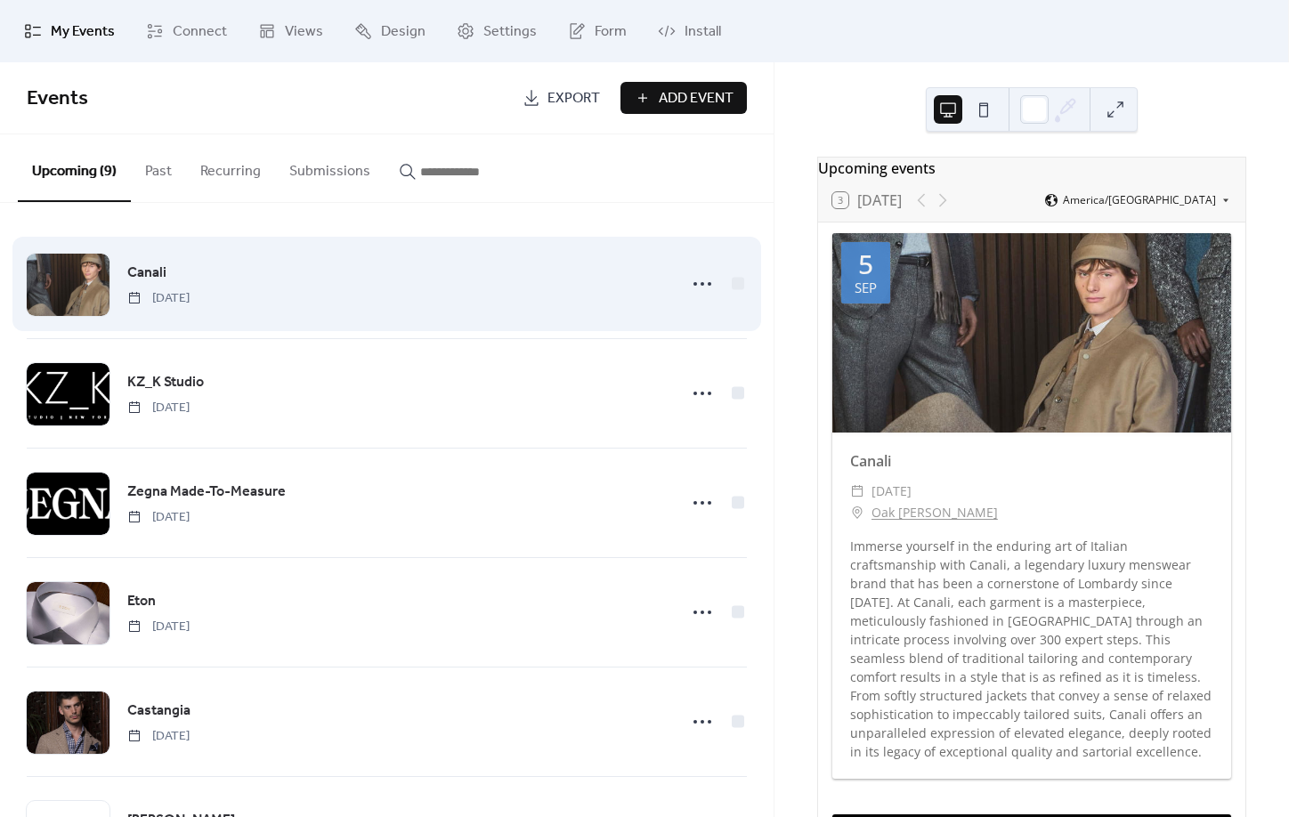
click at [441, 265] on div "Canali [DATE]" at bounding box center [396, 284] width 539 height 45
click at [706, 284] on icon at bounding box center [702, 284] width 28 height 28
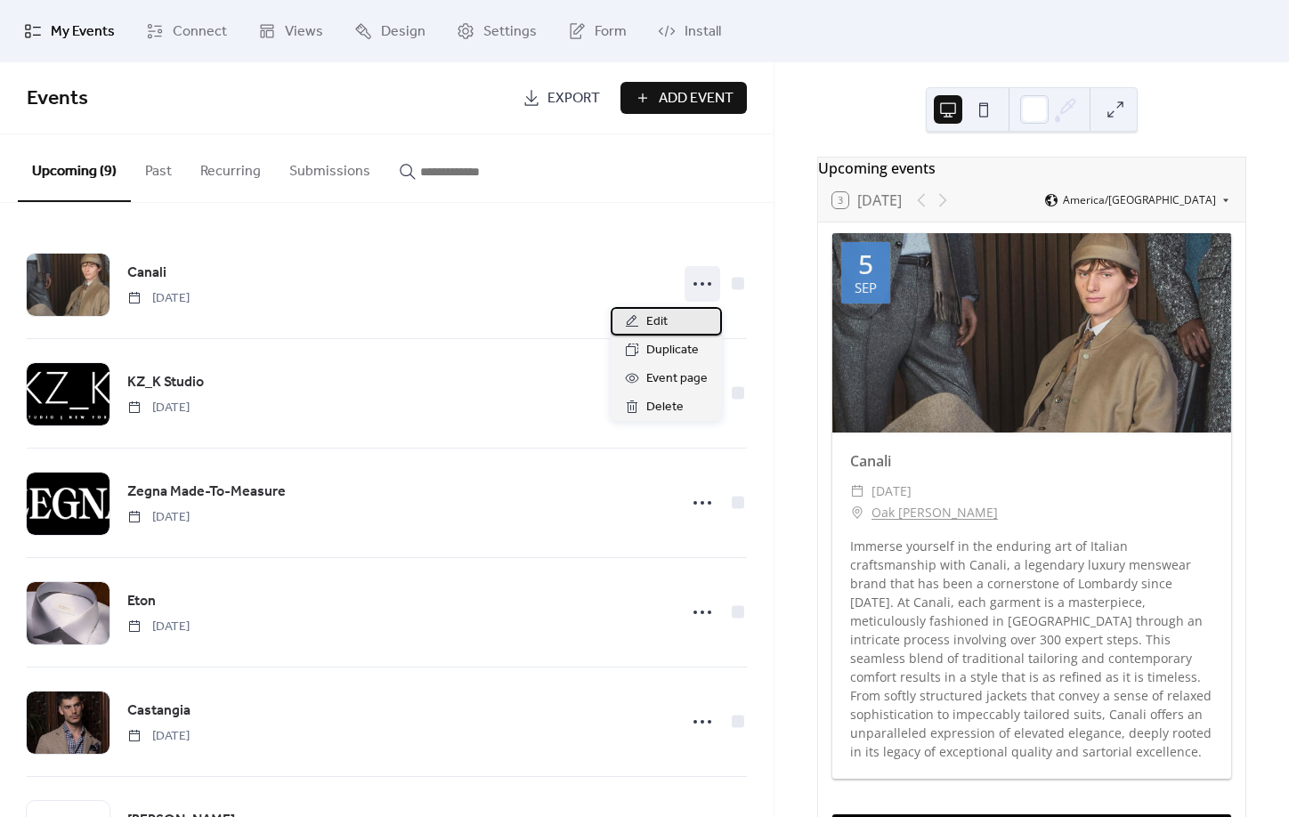
click at [677, 321] on div "Edit" at bounding box center [666, 321] width 111 height 28
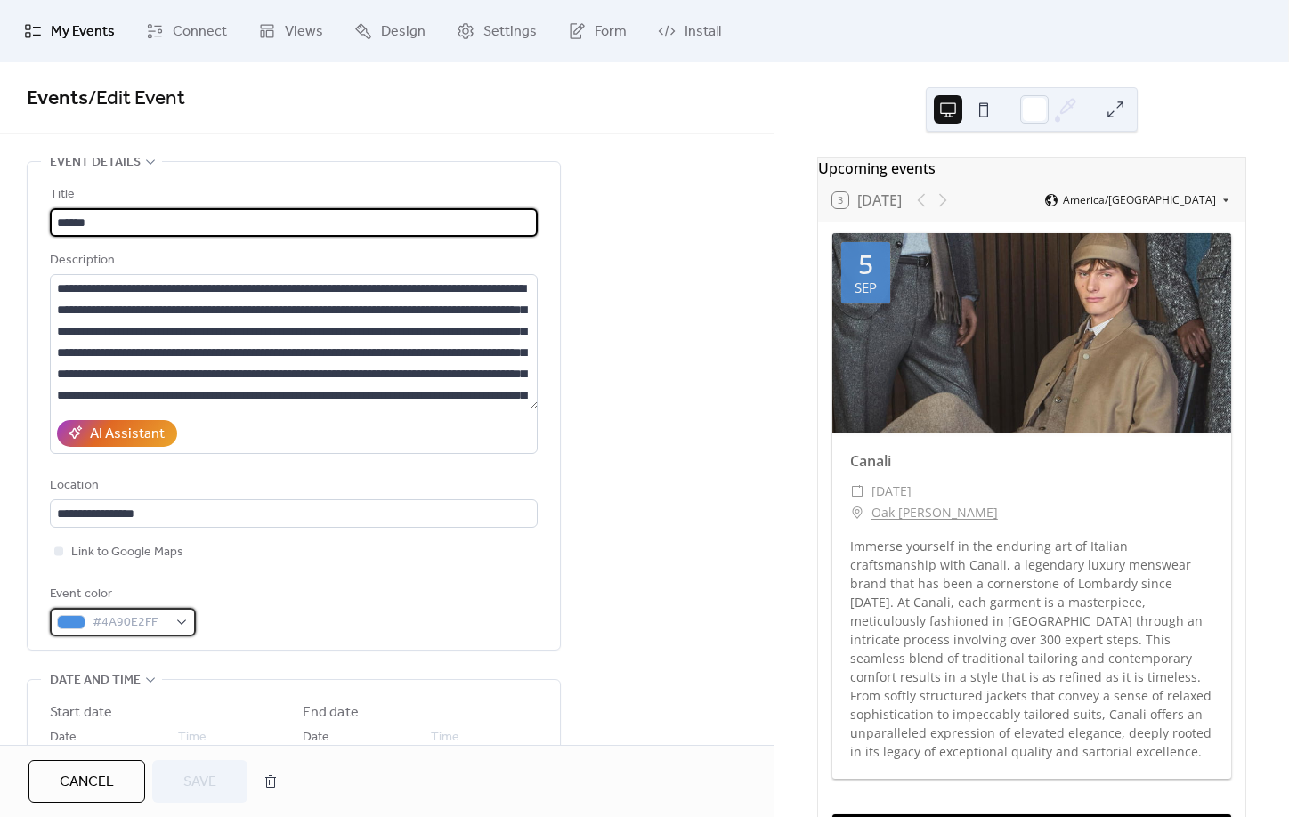
click at [99, 634] on span "#4A90E2FF" at bounding box center [130, 623] width 75 height 21
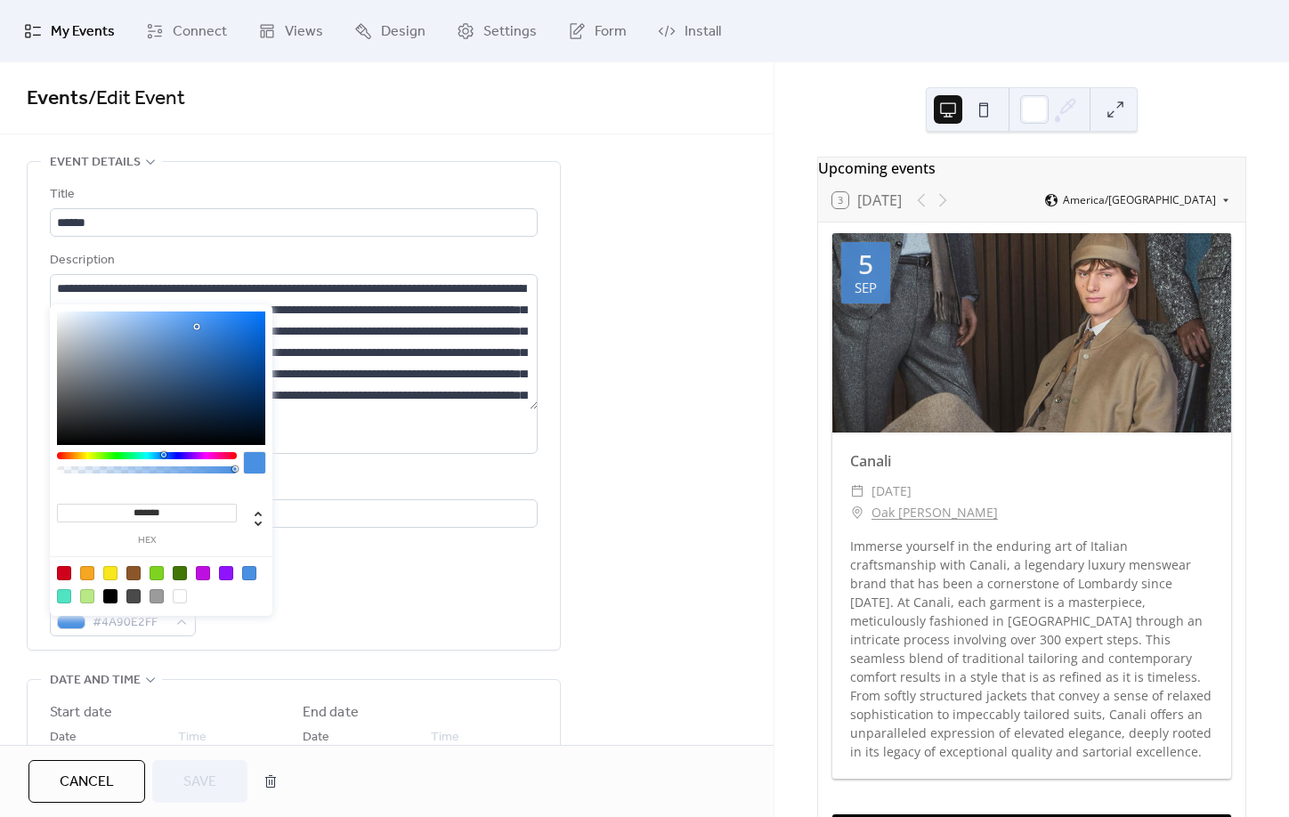
click at [94, 602] on div at bounding box center [161, 585] width 226 height 56
click at [92, 598] on div at bounding box center [87, 596] width 14 height 14
type input "*******"
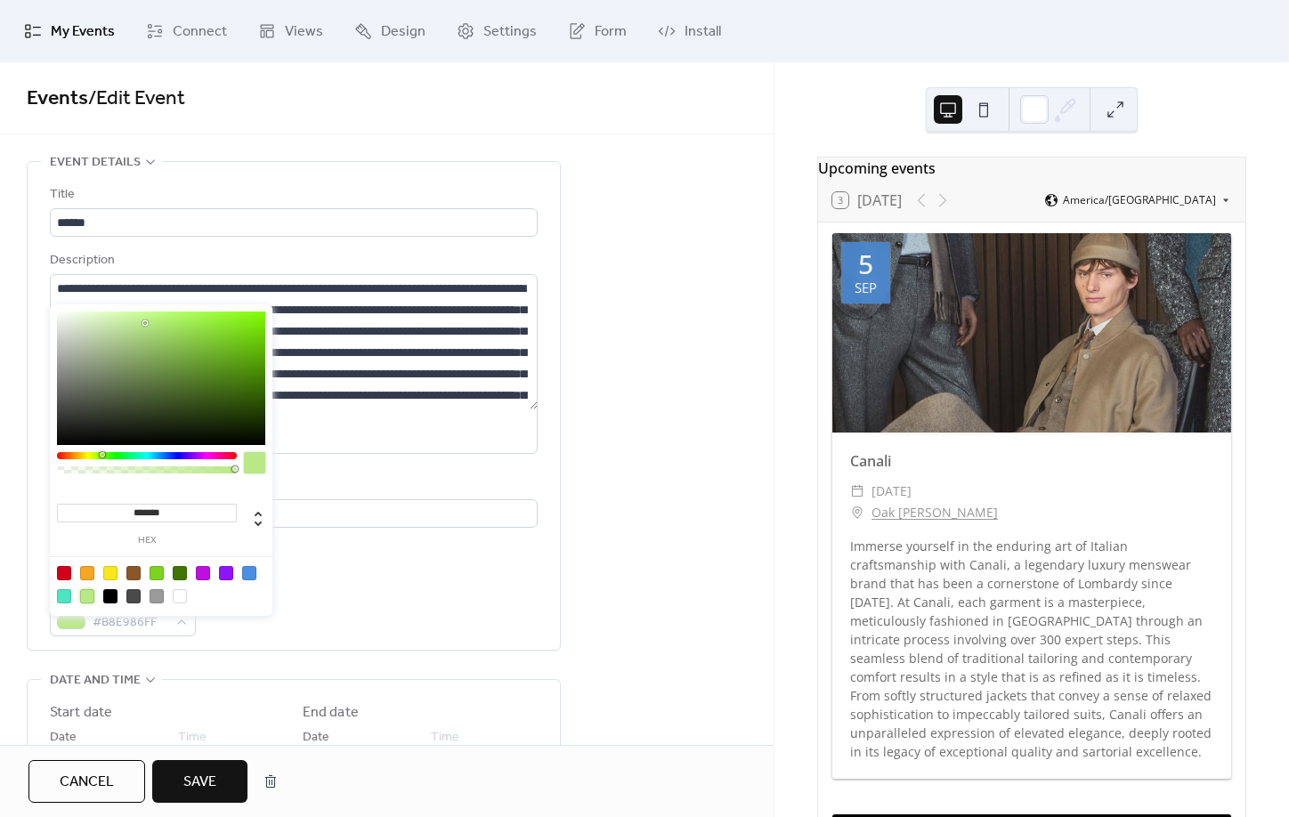
click at [195, 793] on span "Save" at bounding box center [199, 782] width 33 height 21
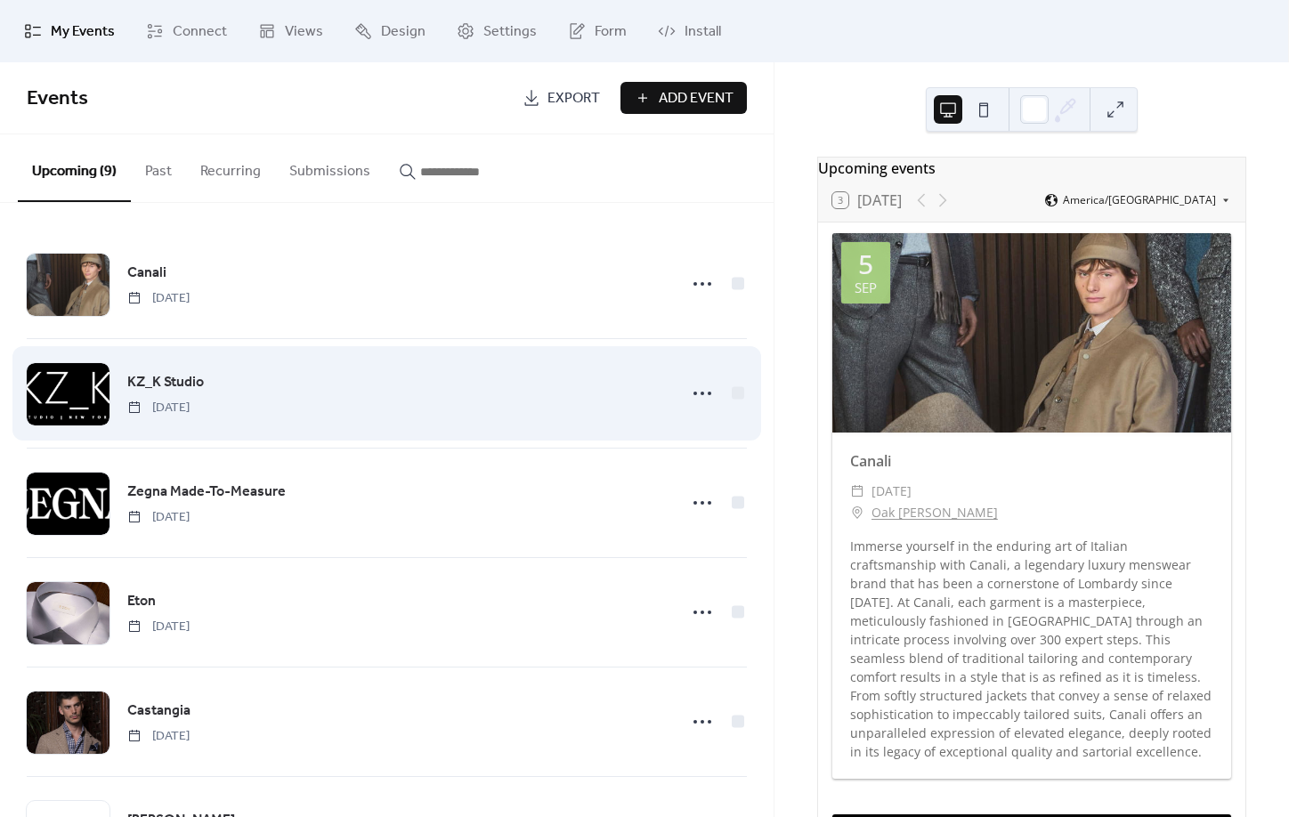
scroll to position [3, 0]
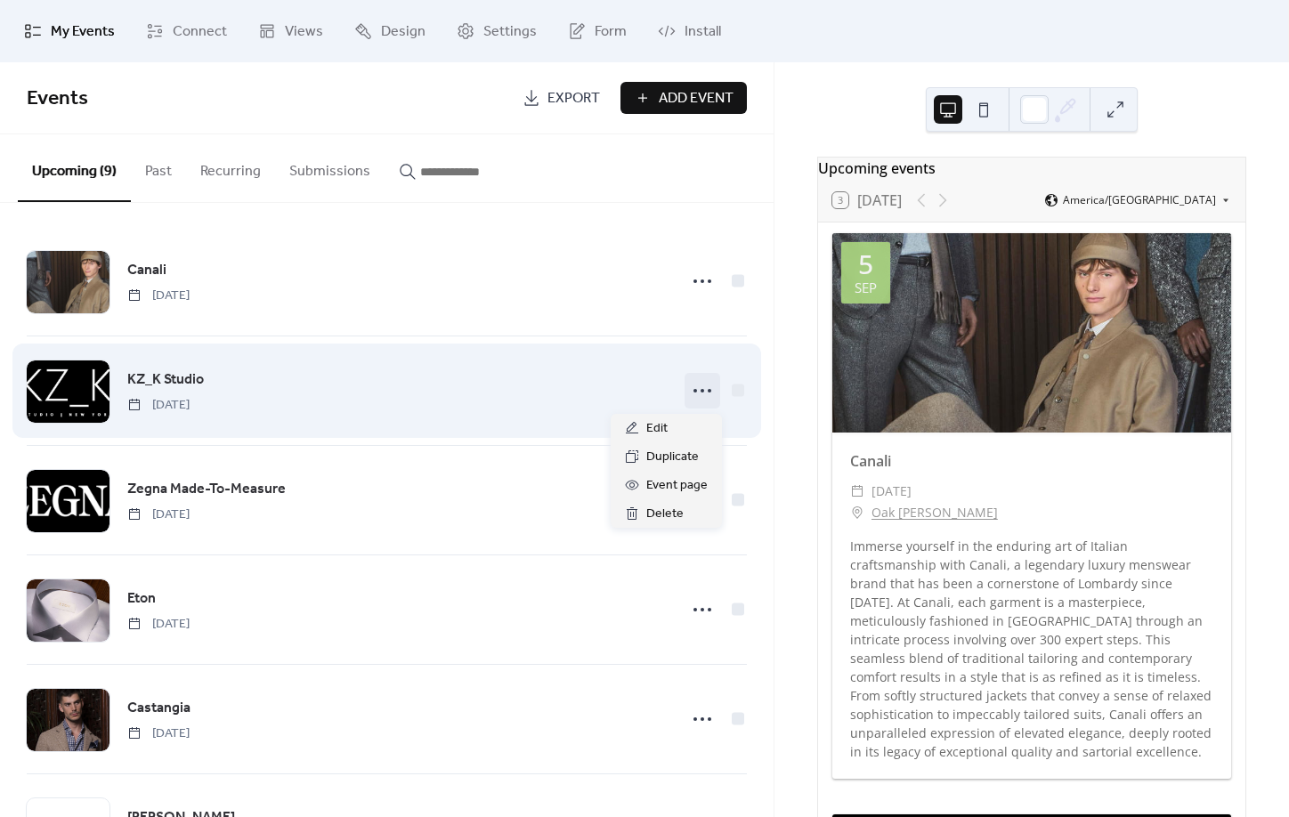
click at [706, 379] on icon at bounding box center [702, 391] width 28 height 28
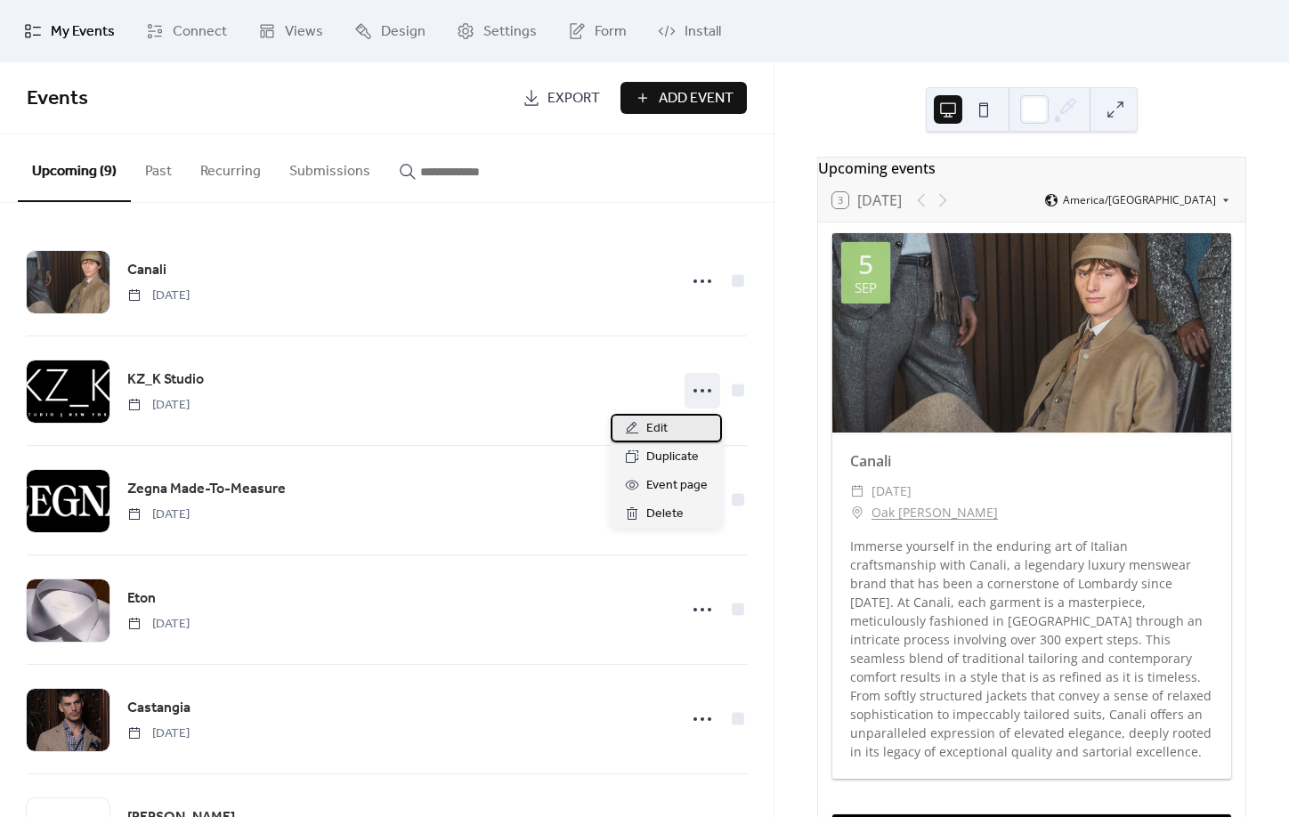
click at [687, 421] on div "Edit" at bounding box center [666, 428] width 111 height 28
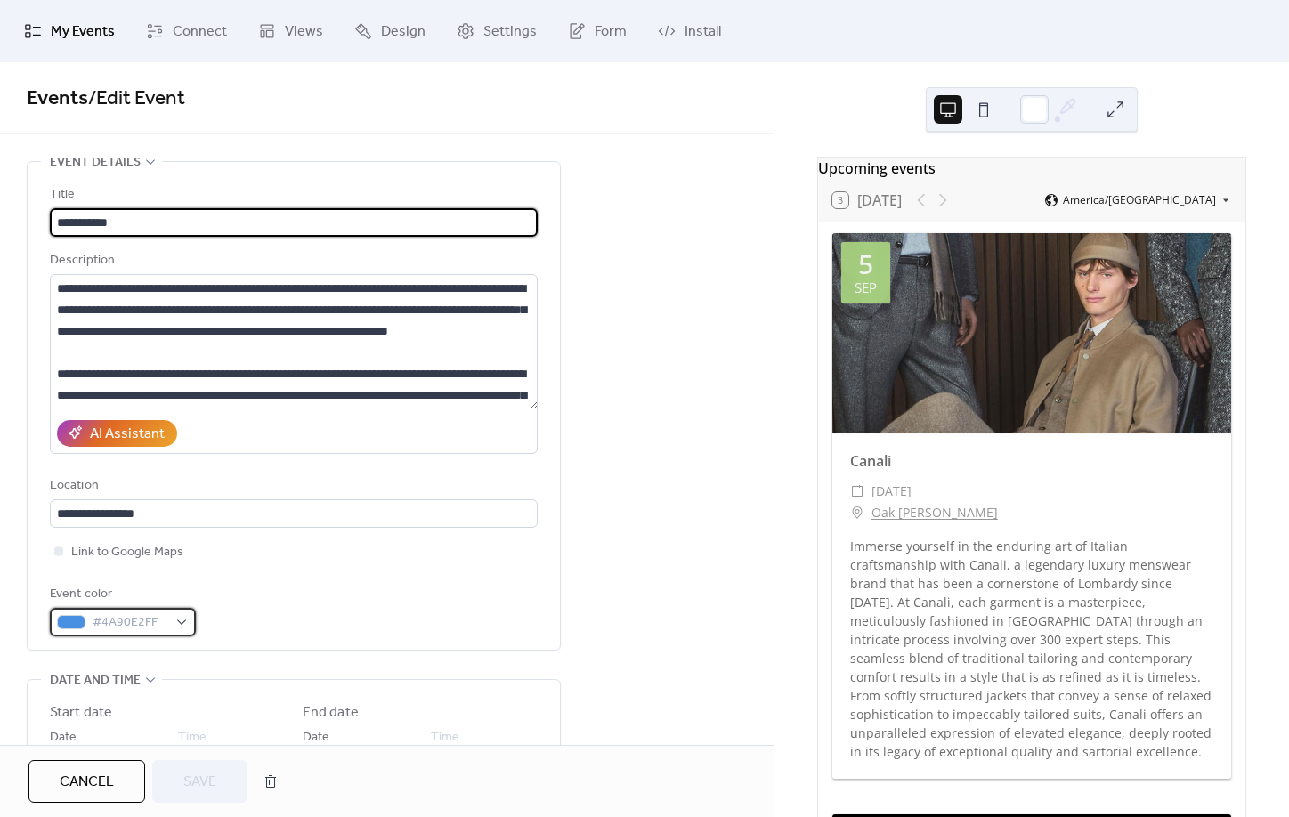
click at [155, 633] on span "#4A90E2FF" at bounding box center [130, 623] width 75 height 21
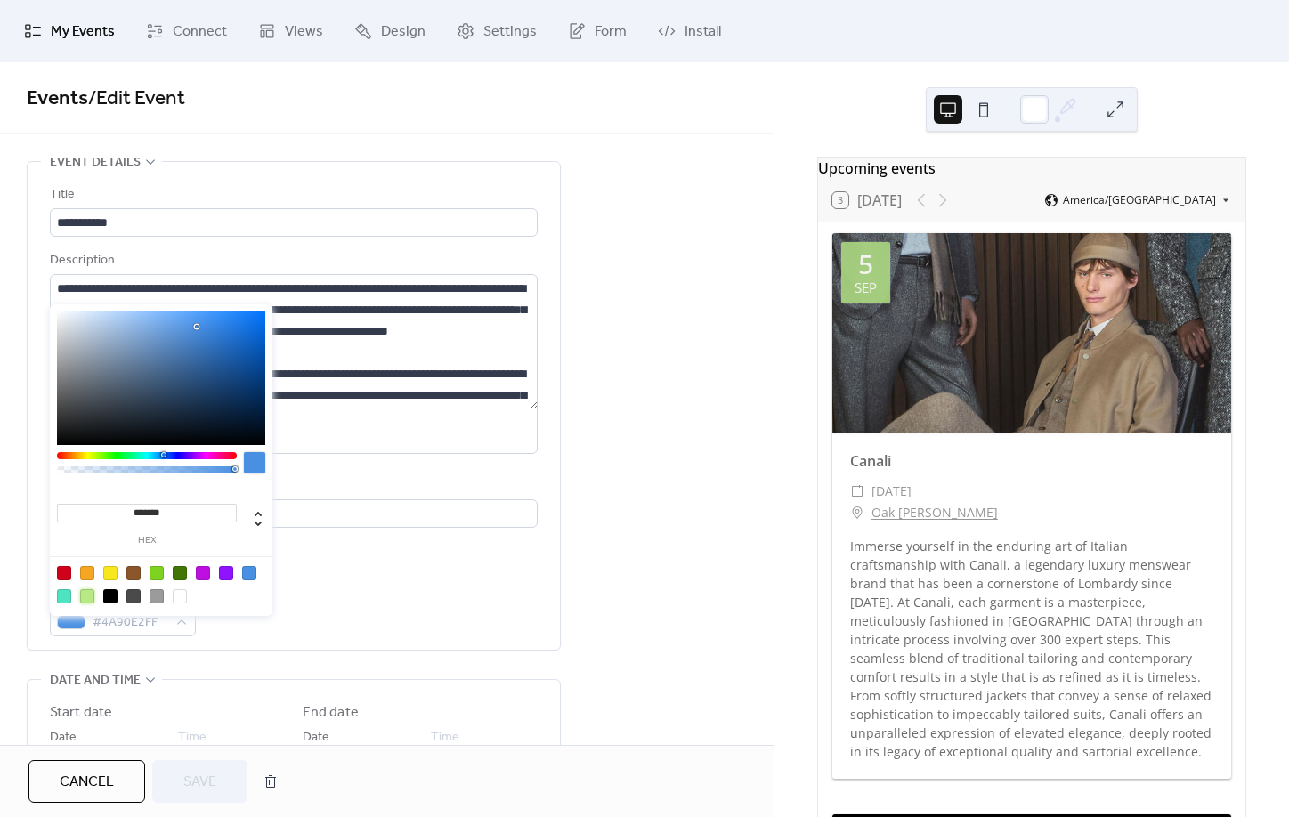
click at [91, 597] on div at bounding box center [87, 596] width 14 height 14
type input "*******"
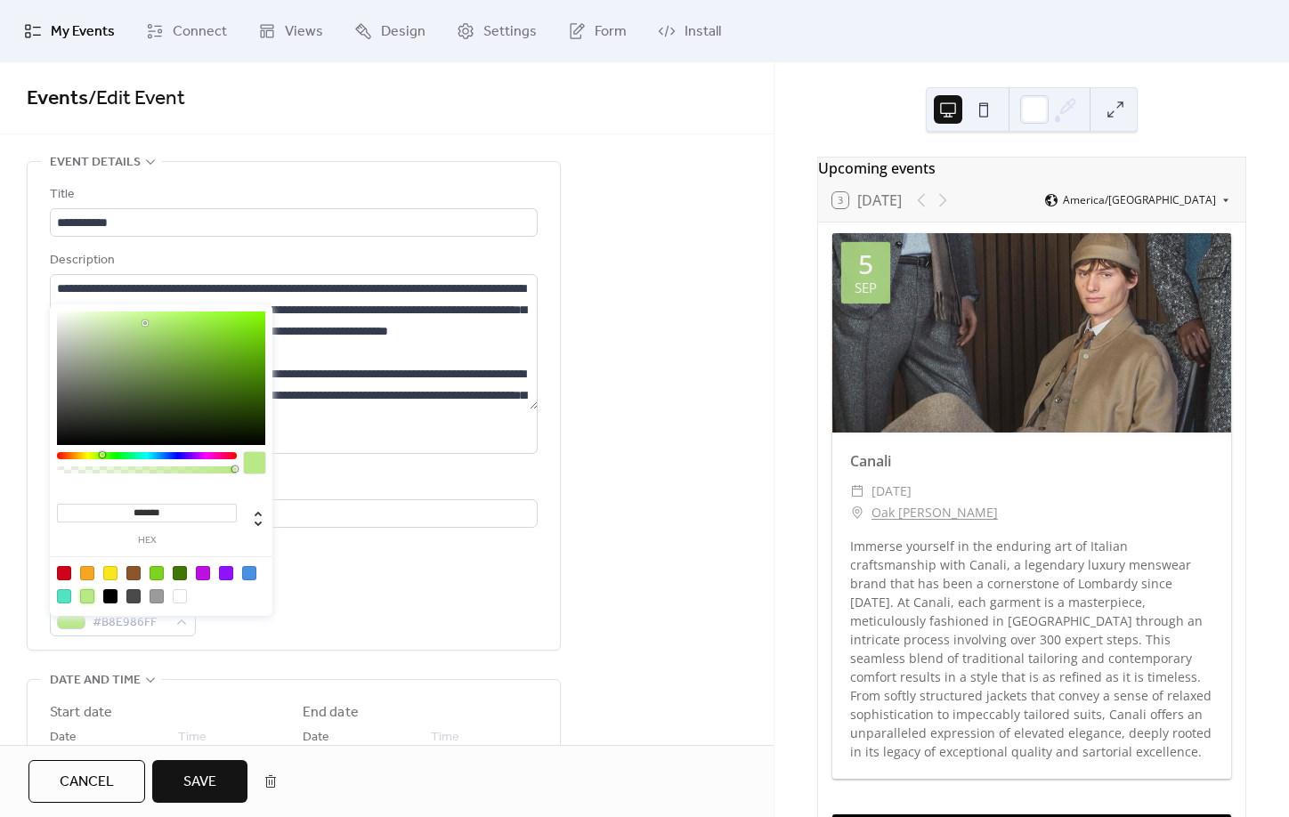
drag, startPoint x: 194, startPoint y: 811, endPoint x: 198, endPoint y: 801, distance: 11.3
click at [195, 810] on div "Cancel Save" at bounding box center [387, 781] width 774 height 72
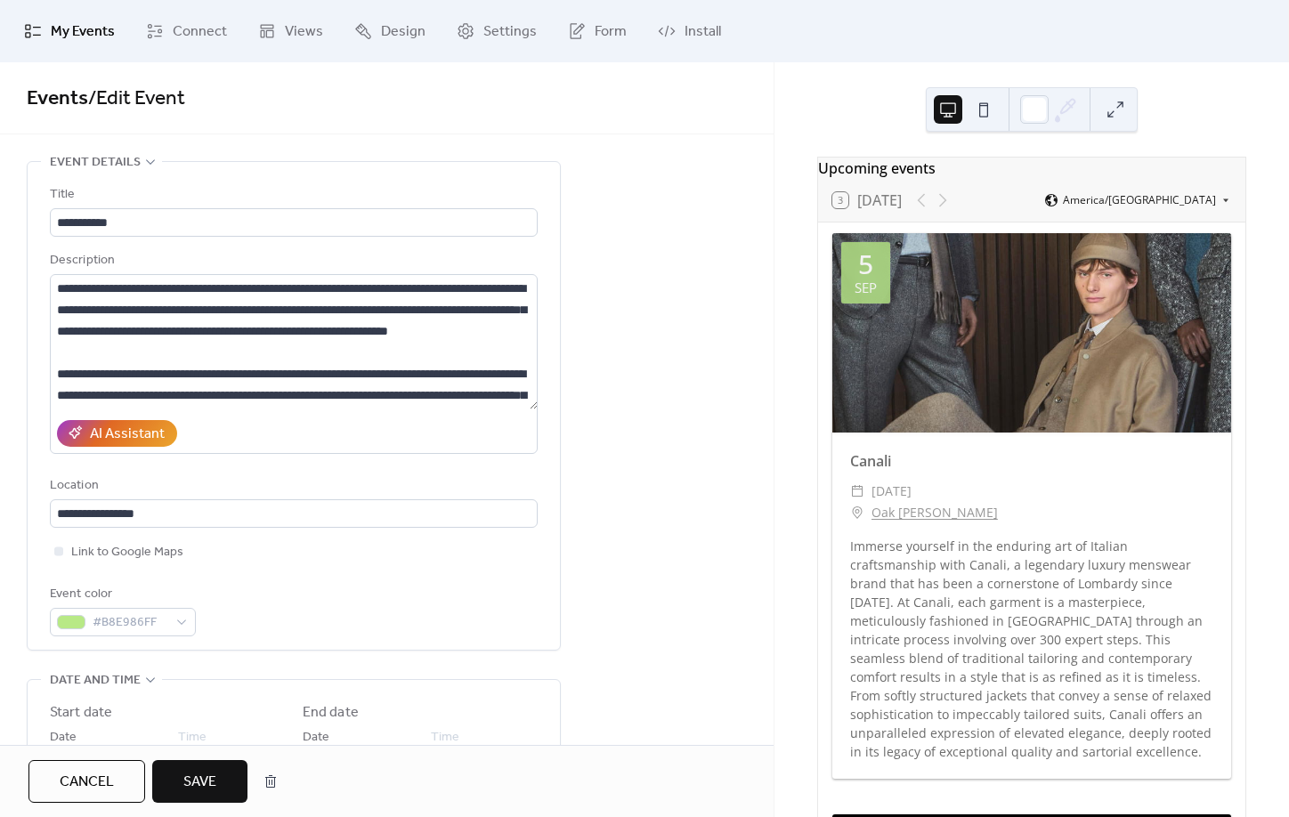
click at [199, 793] on span "Save" at bounding box center [199, 782] width 33 height 21
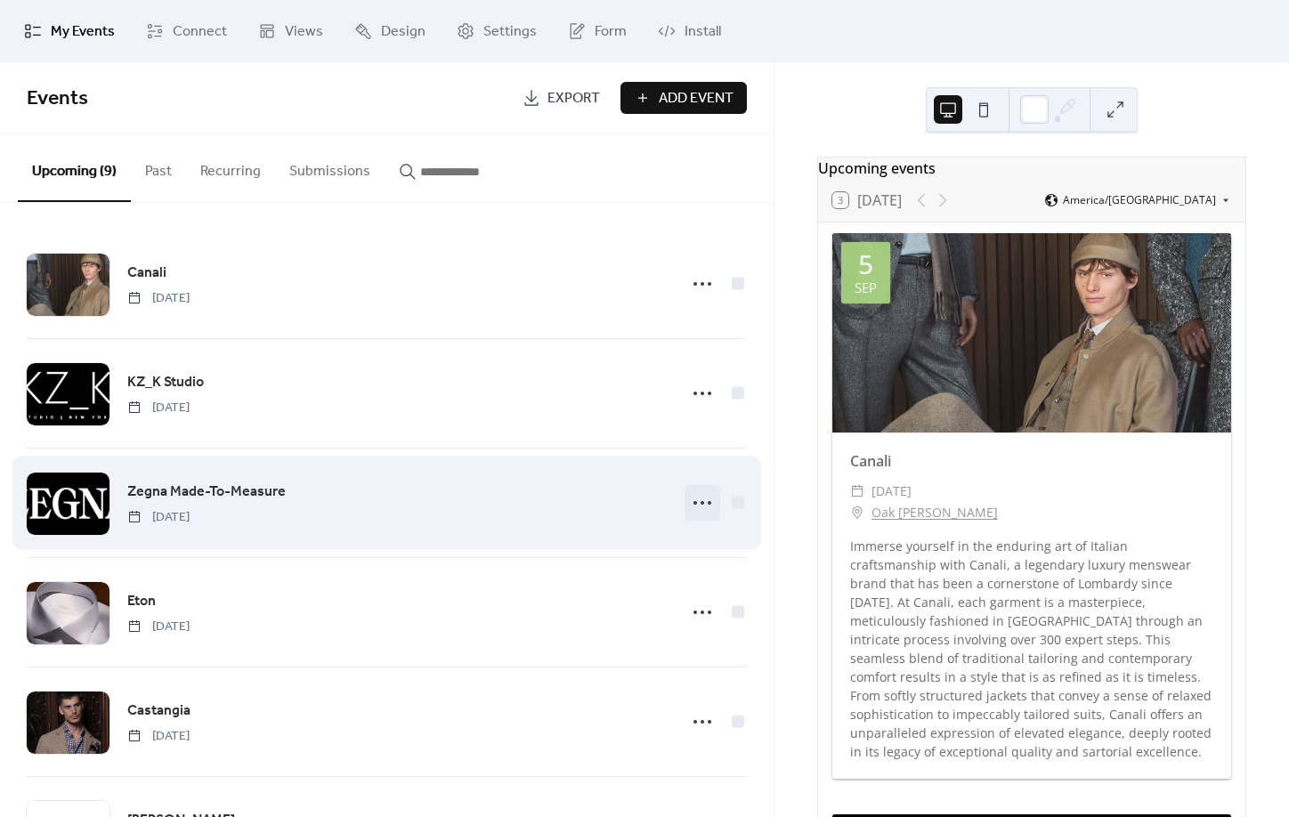
click at [693, 507] on icon at bounding box center [702, 503] width 28 height 28
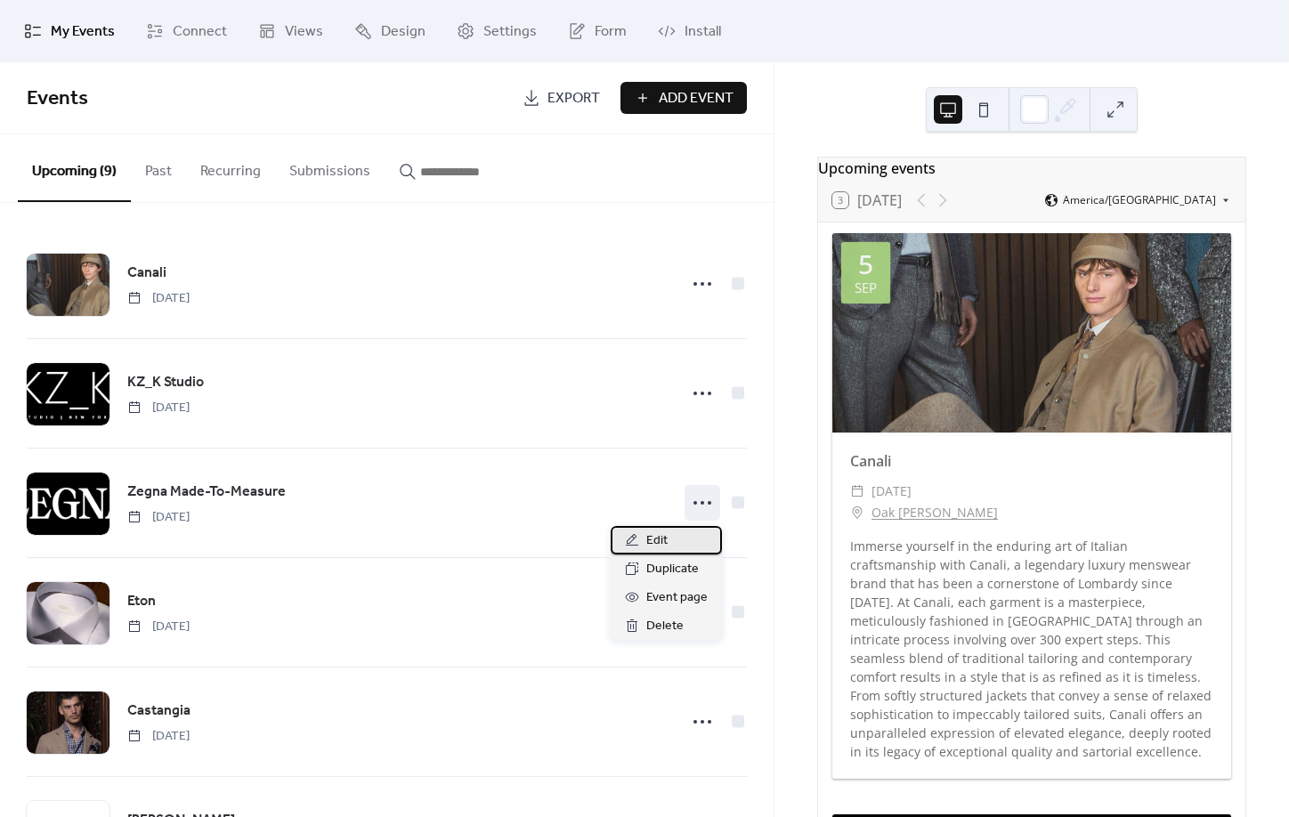
click at [685, 533] on div "Edit" at bounding box center [666, 540] width 111 height 28
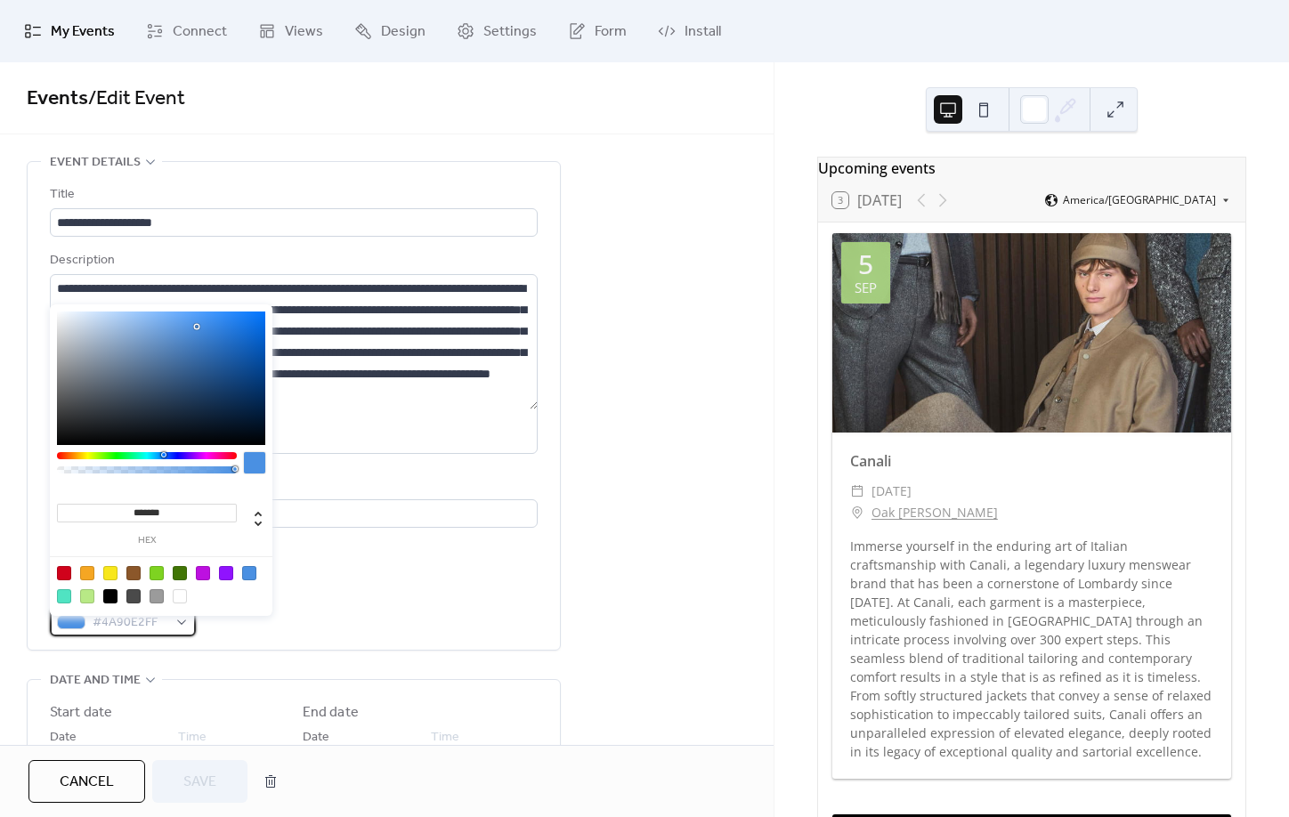
click at [123, 626] on span "#4A90E2FF" at bounding box center [130, 623] width 75 height 21
click at [88, 600] on div at bounding box center [87, 596] width 14 height 14
type input "*******"
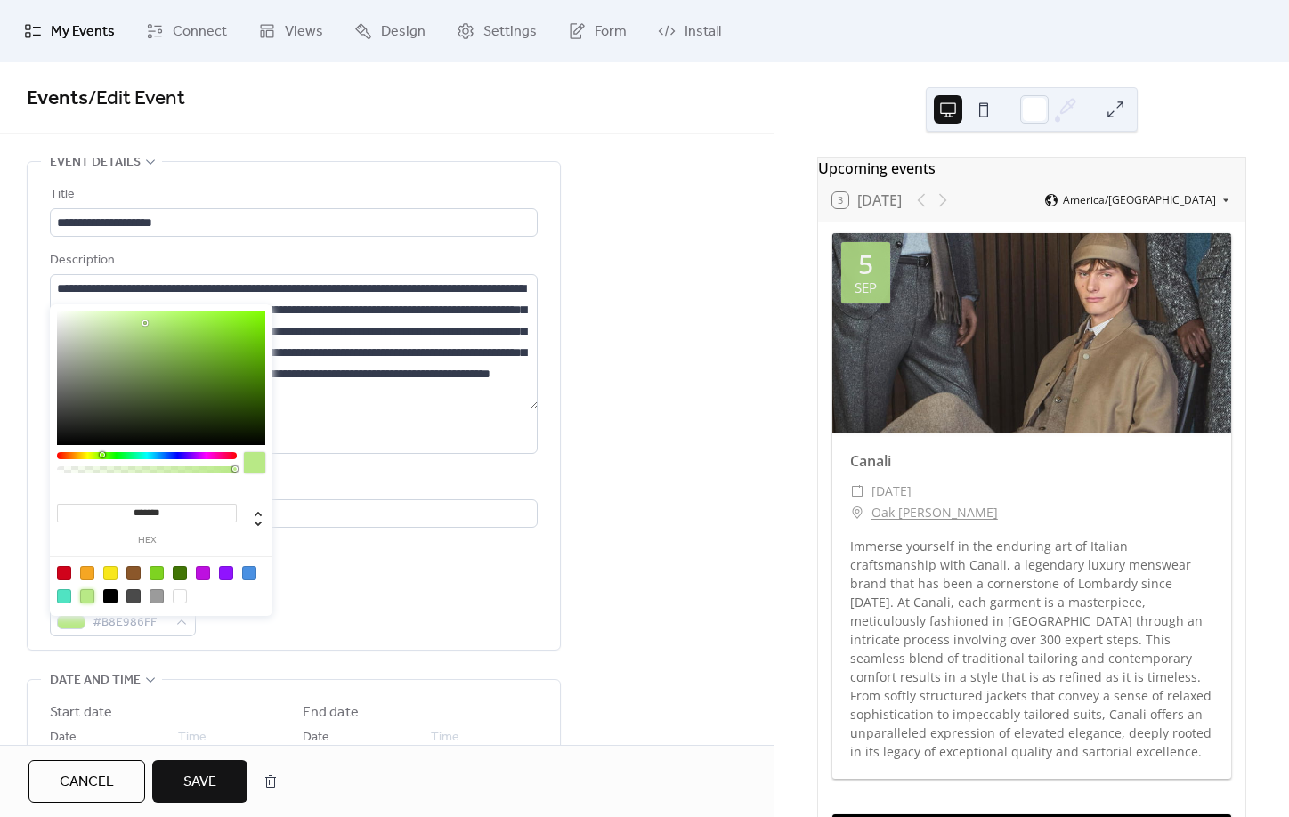
click at [192, 792] on span "Save" at bounding box center [199, 782] width 33 height 21
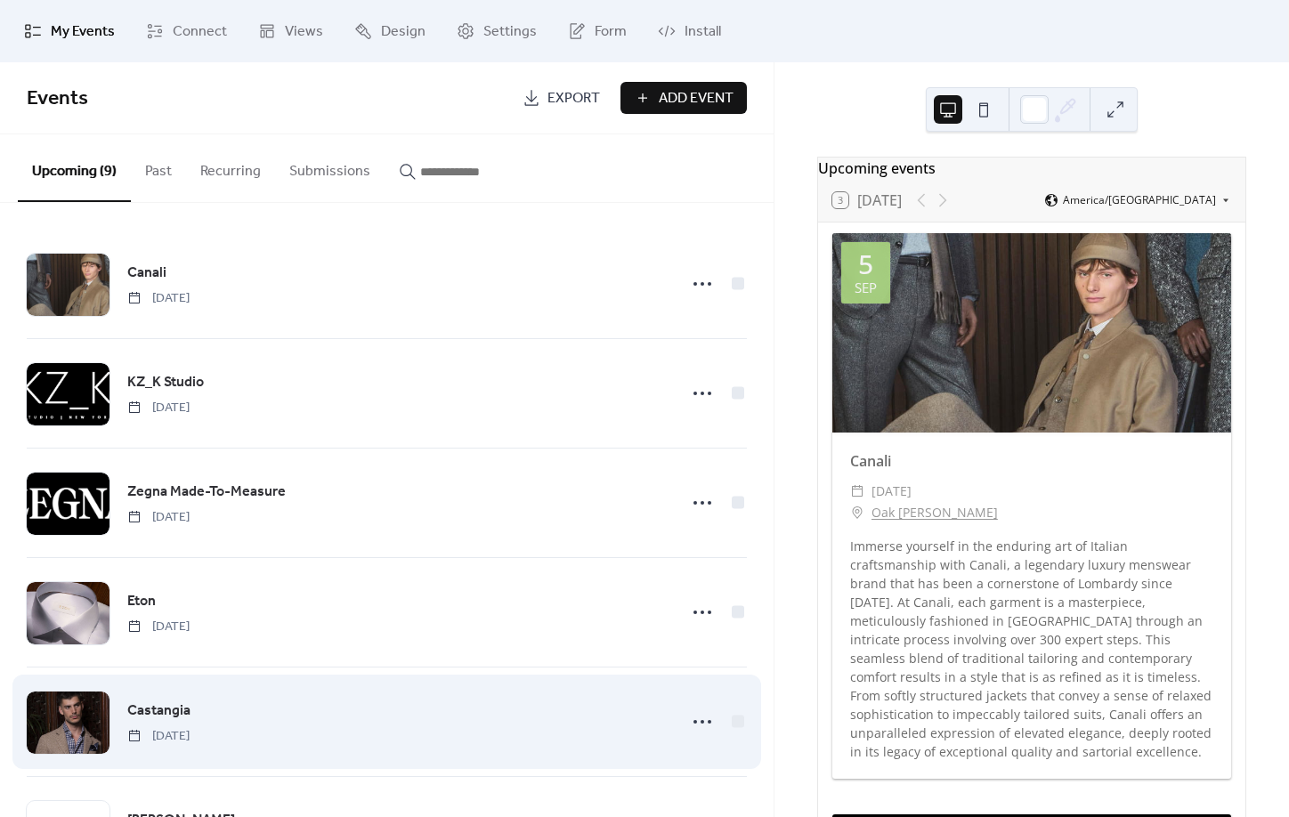
click at [641, 706] on div "Castangia [DATE]" at bounding box center [396, 722] width 539 height 45
click at [697, 720] on icon at bounding box center [702, 722] width 28 height 28
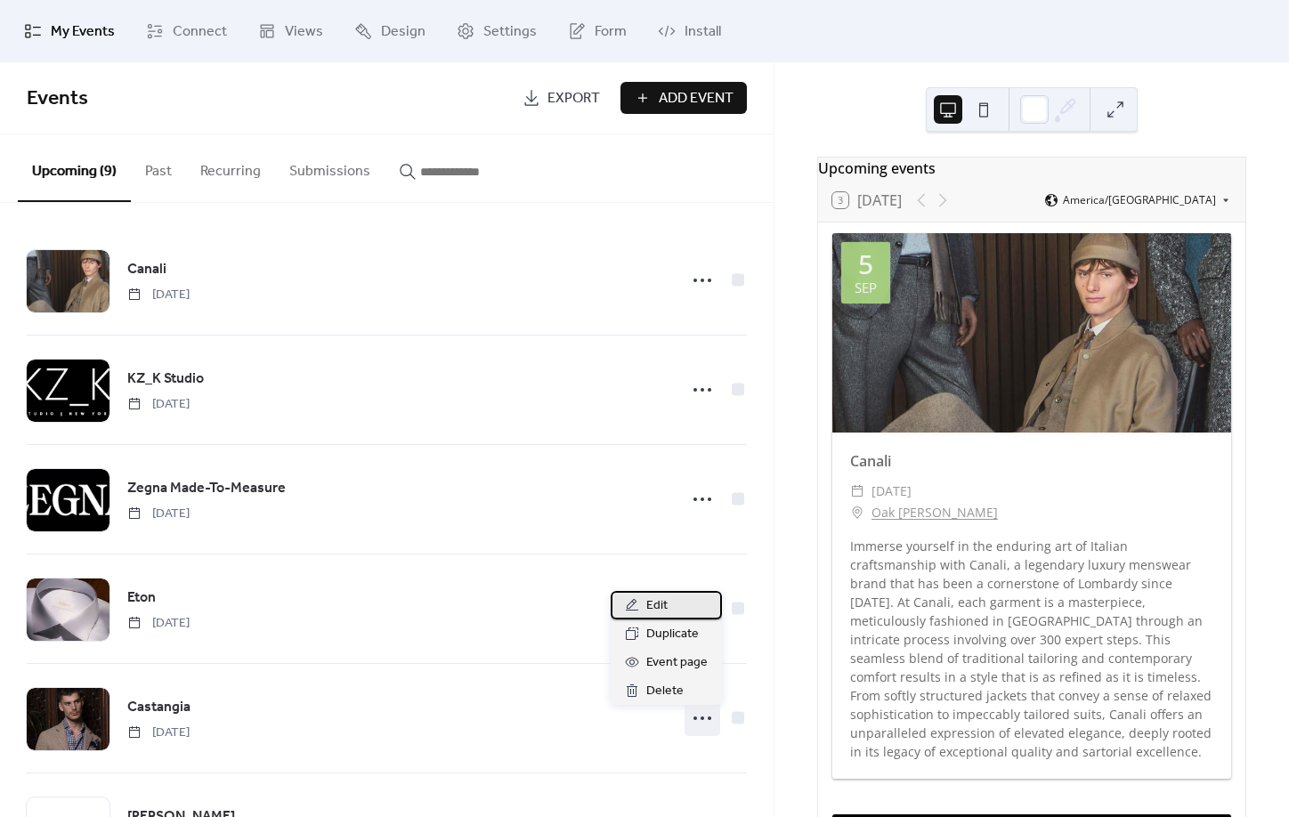
click at [655, 607] on span "Edit" at bounding box center [656, 606] width 21 height 21
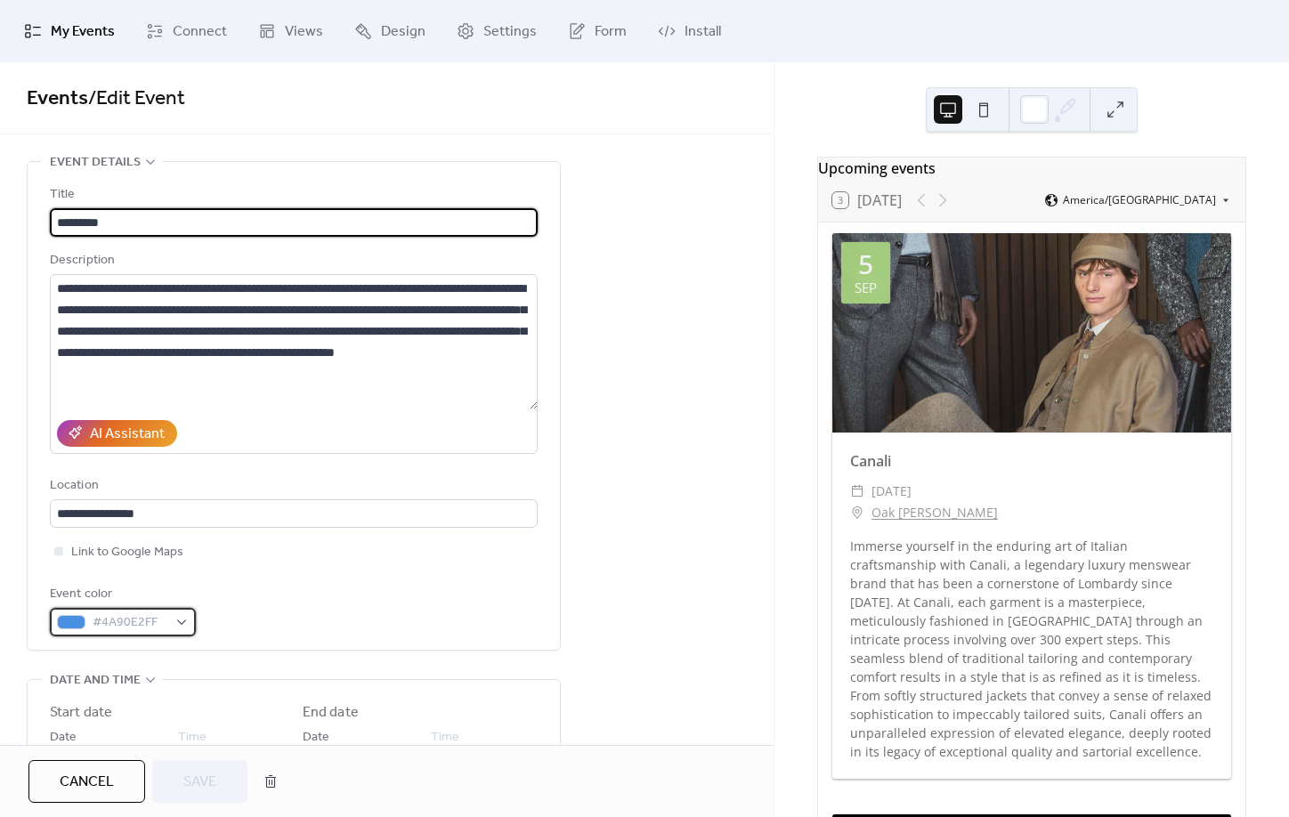
click at [179, 626] on div "#4A90E2FF" at bounding box center [123, 622] width 146 height 28
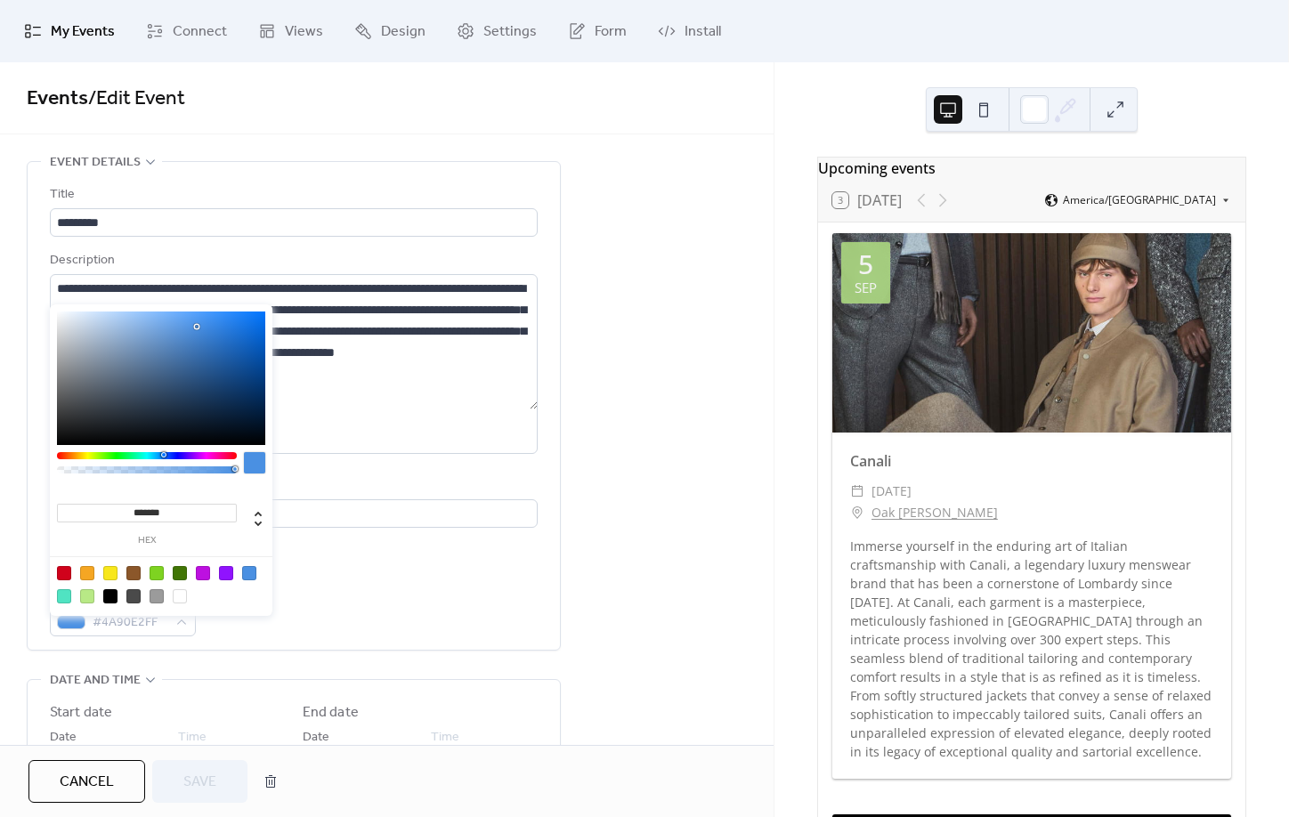
click at [88, 595] on div at bounding box center [87, 596] width 14 height 14
type input "*******"
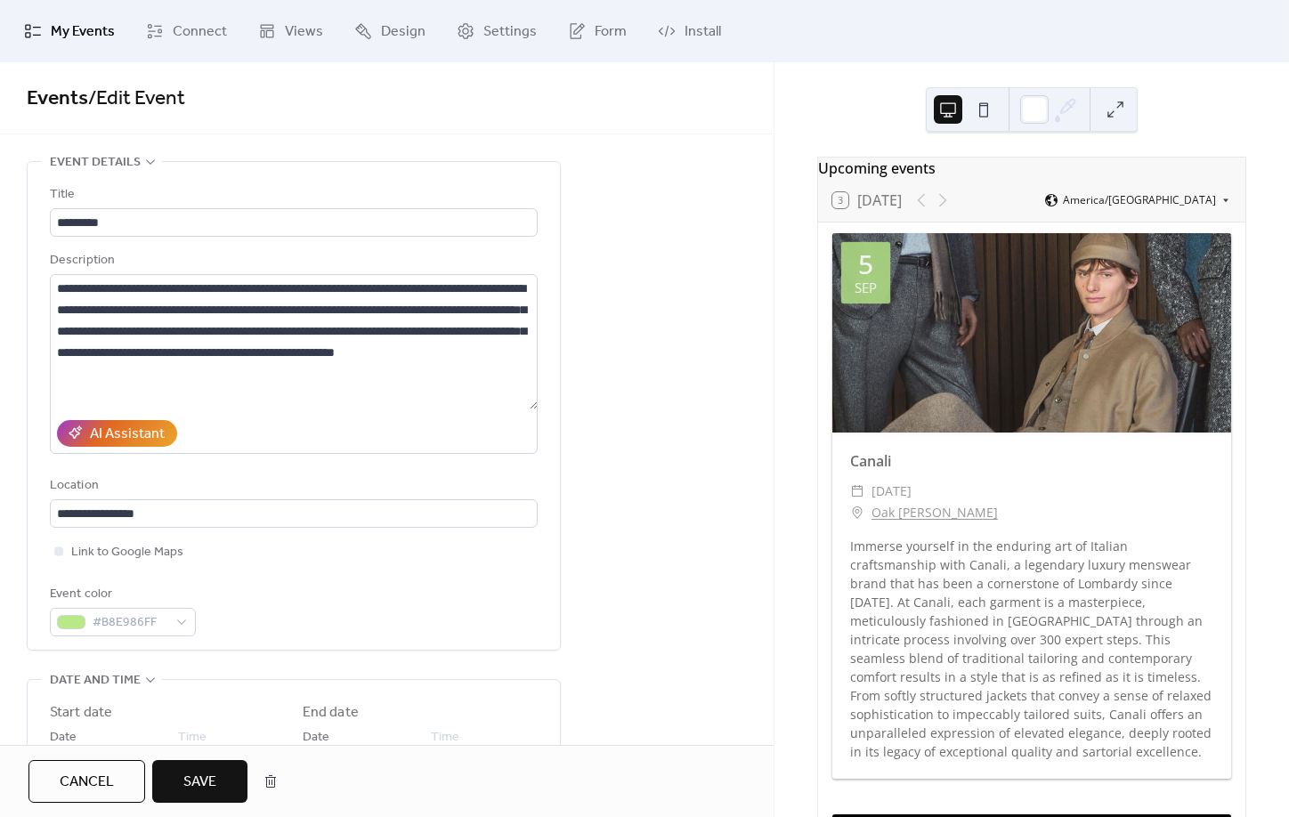
click at [226, 785] on button "Save" at bounding box center [199, 781] width 95 height 43
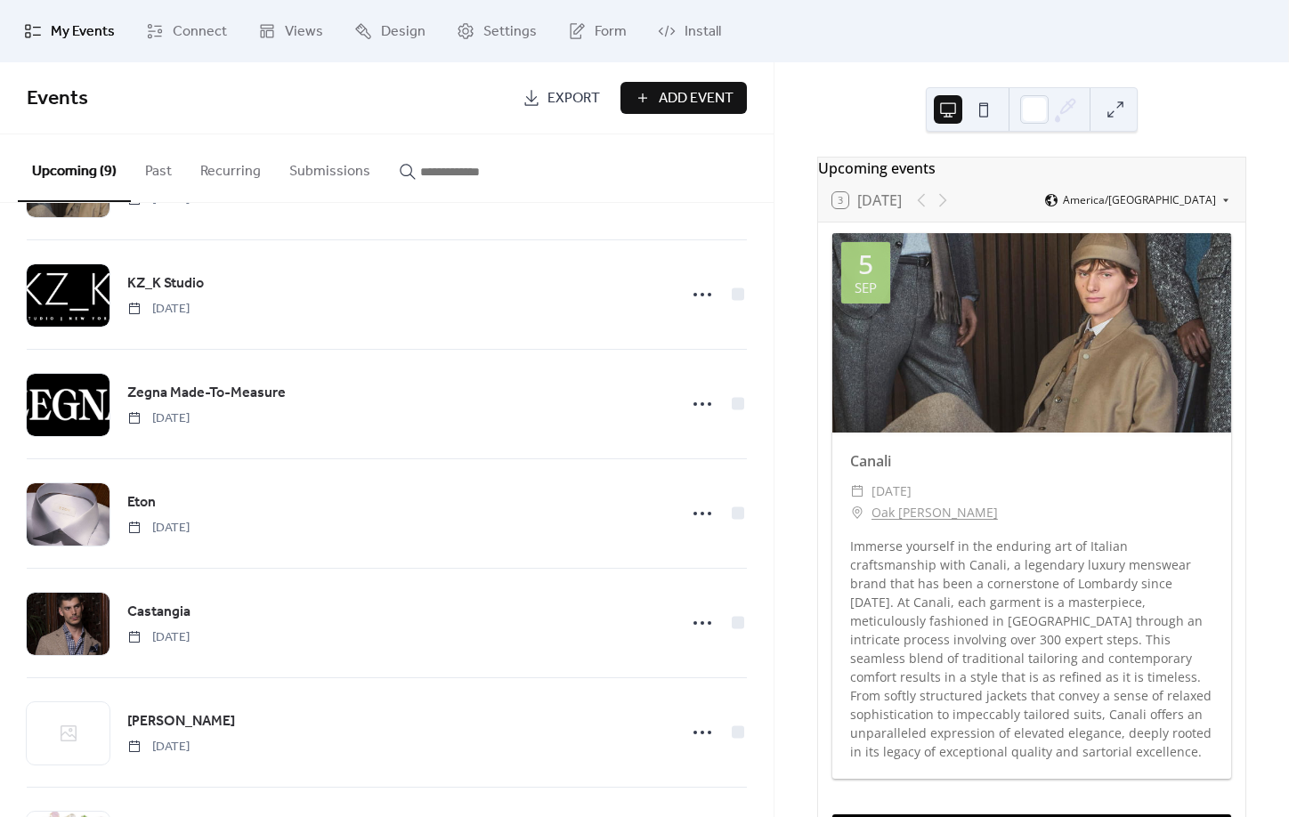
scroll to position [165, 0]
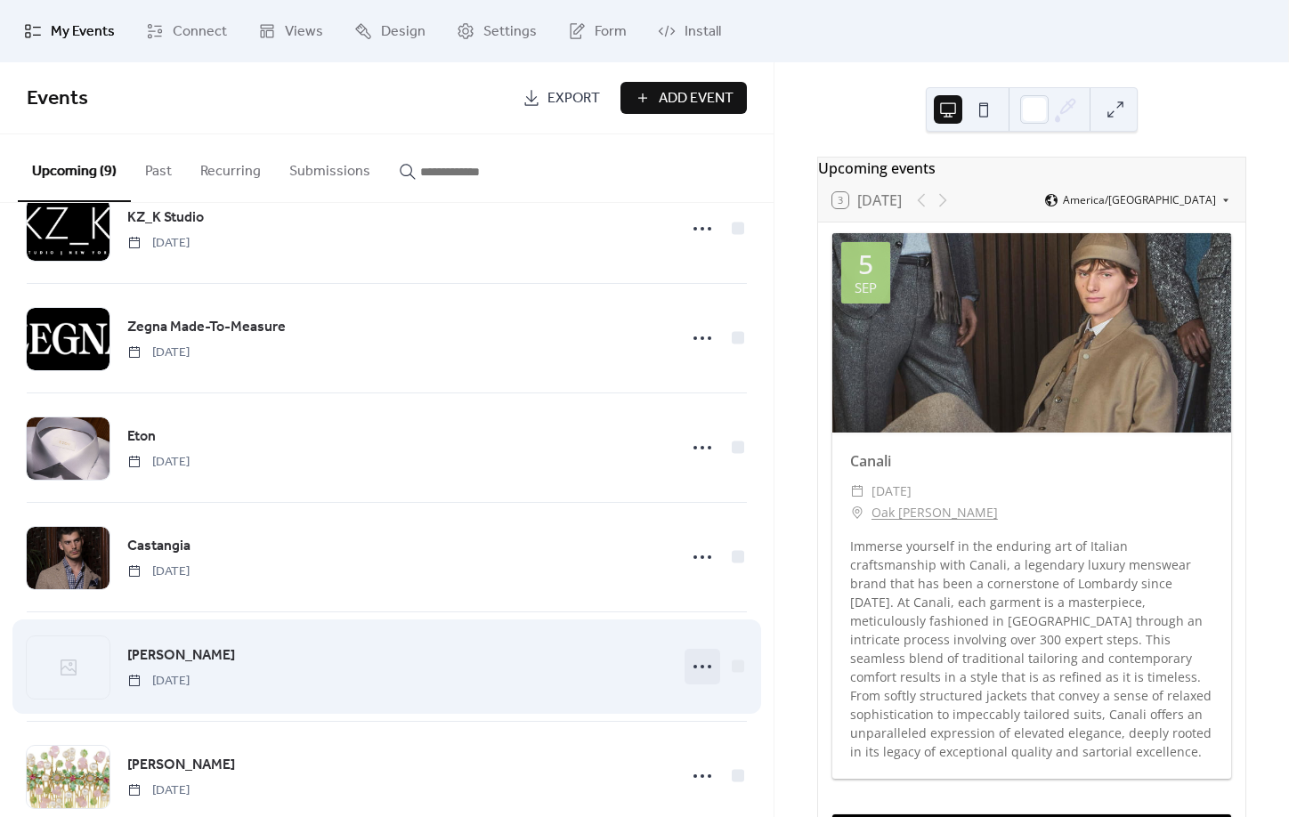
click at [696, 662] on icon at bounding box center [702, 667] width 28 height 28
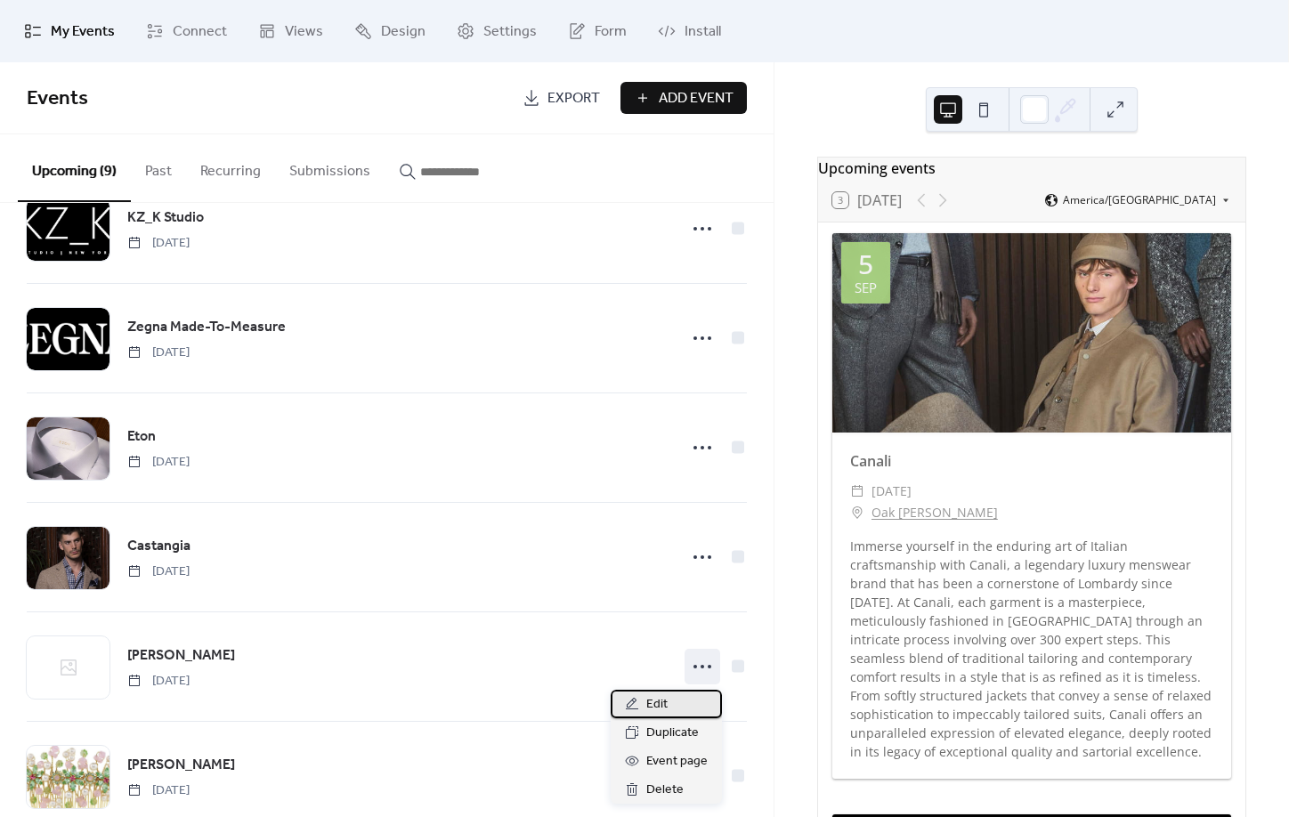
click at [693, 703] on div "Edit" at bounding box center [666, 704] width 111 height 28
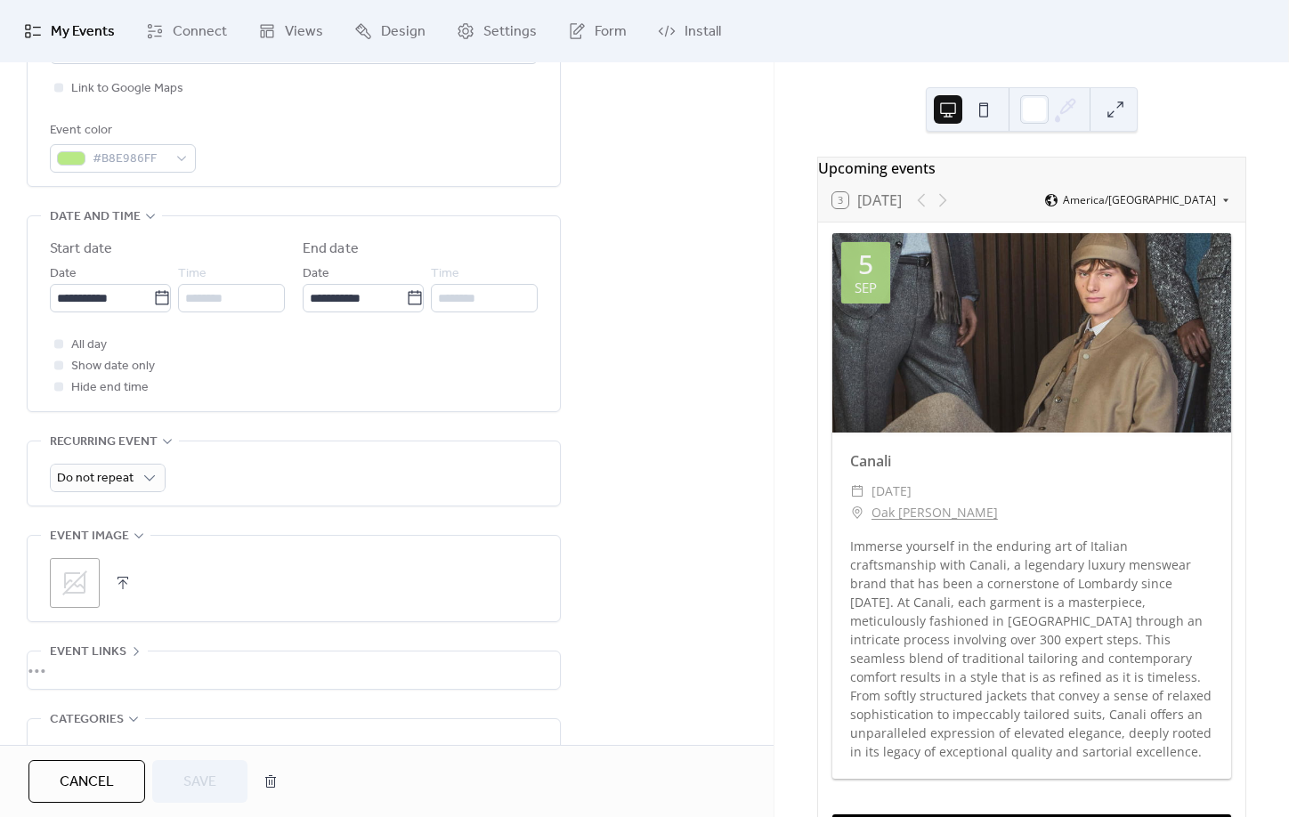
scroll to position [470, 0]
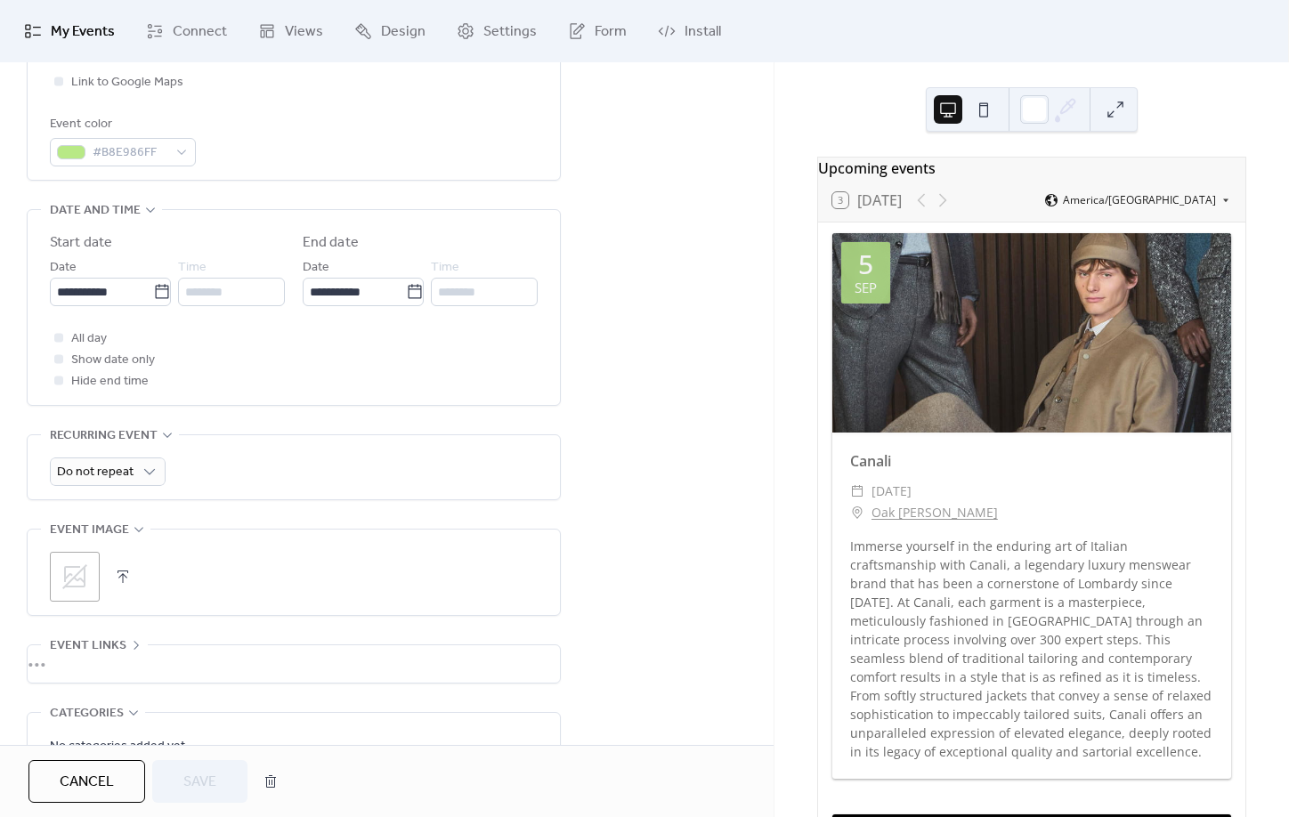
click at [61, 560] on div ";" at bounding box center [294, 572] width 488 height 85
click at [73, 581] on icon at bounding box center [75, 577] width 28 height 28
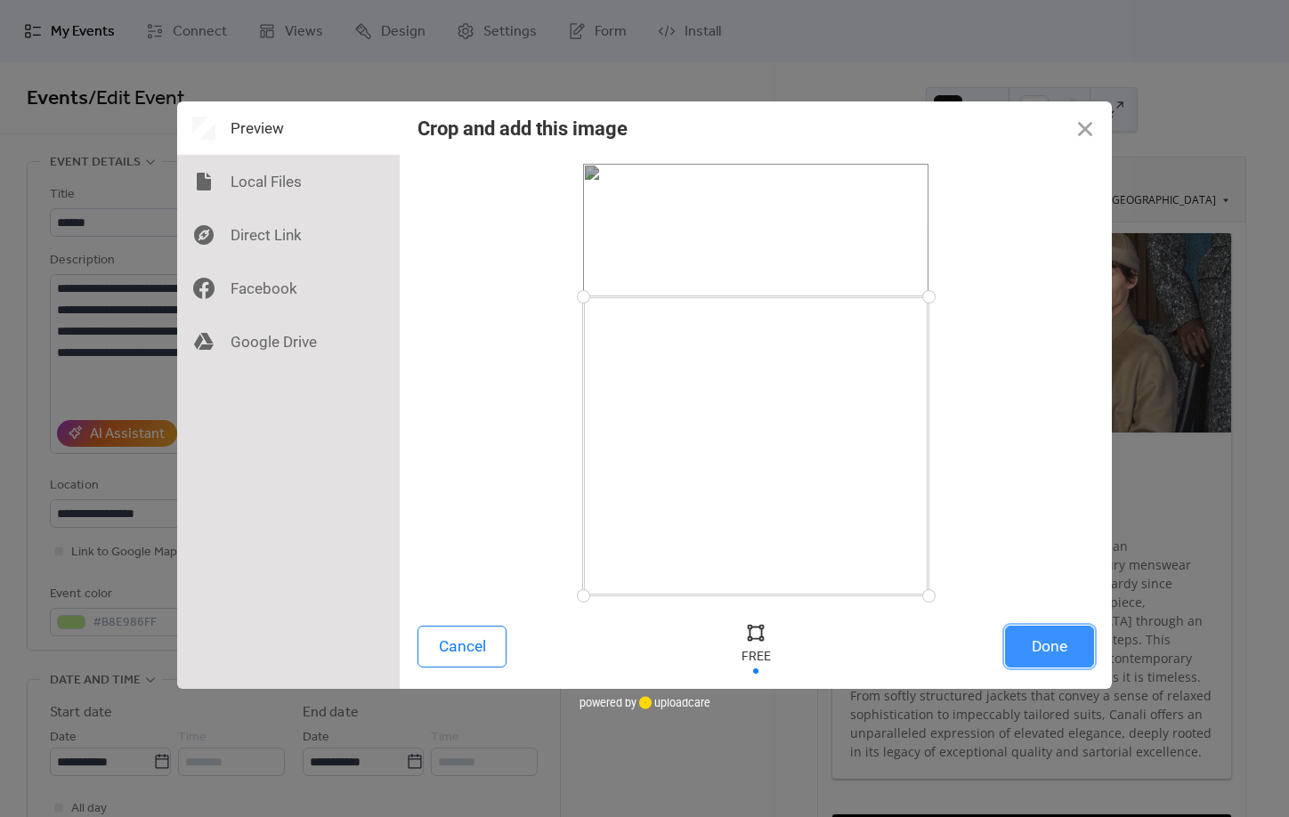
drag, startPoint x: 583, startPoint y: 168, endPoint x: 572, endPoint y: 297, distance: 128.7
click at [572, 297] on div at bounding box center [583, 296] width 31 height 31
drag, startPoint x: 580, startPoint y: 594, endPoint x: 557, endPoint y: 467, distance: 128.4
click at [557, 467] on div at bounding box center [756, 380] width 677 height 432
click at [1068, 639] on button "Done" at bounding box center [1049, 647] width 89 height 42
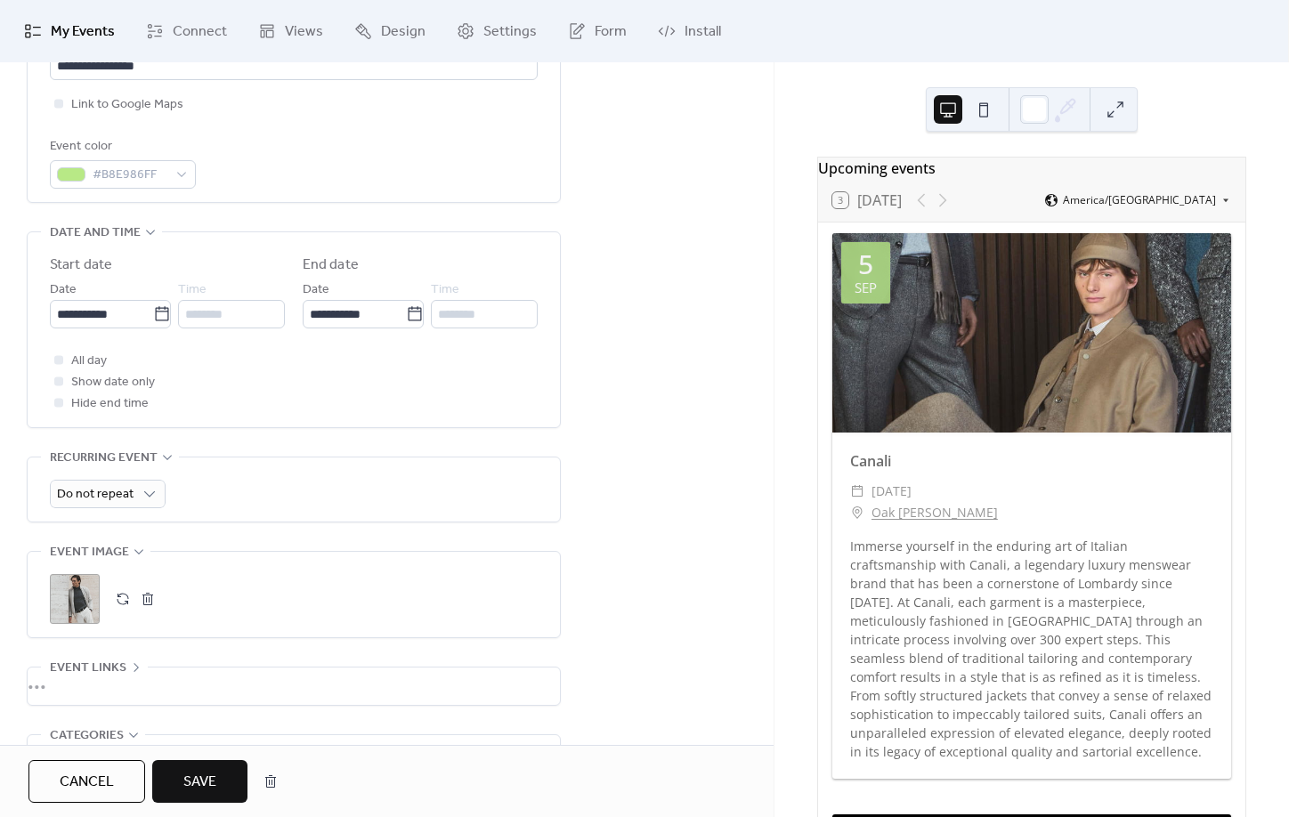
scroll to position [655, 0]
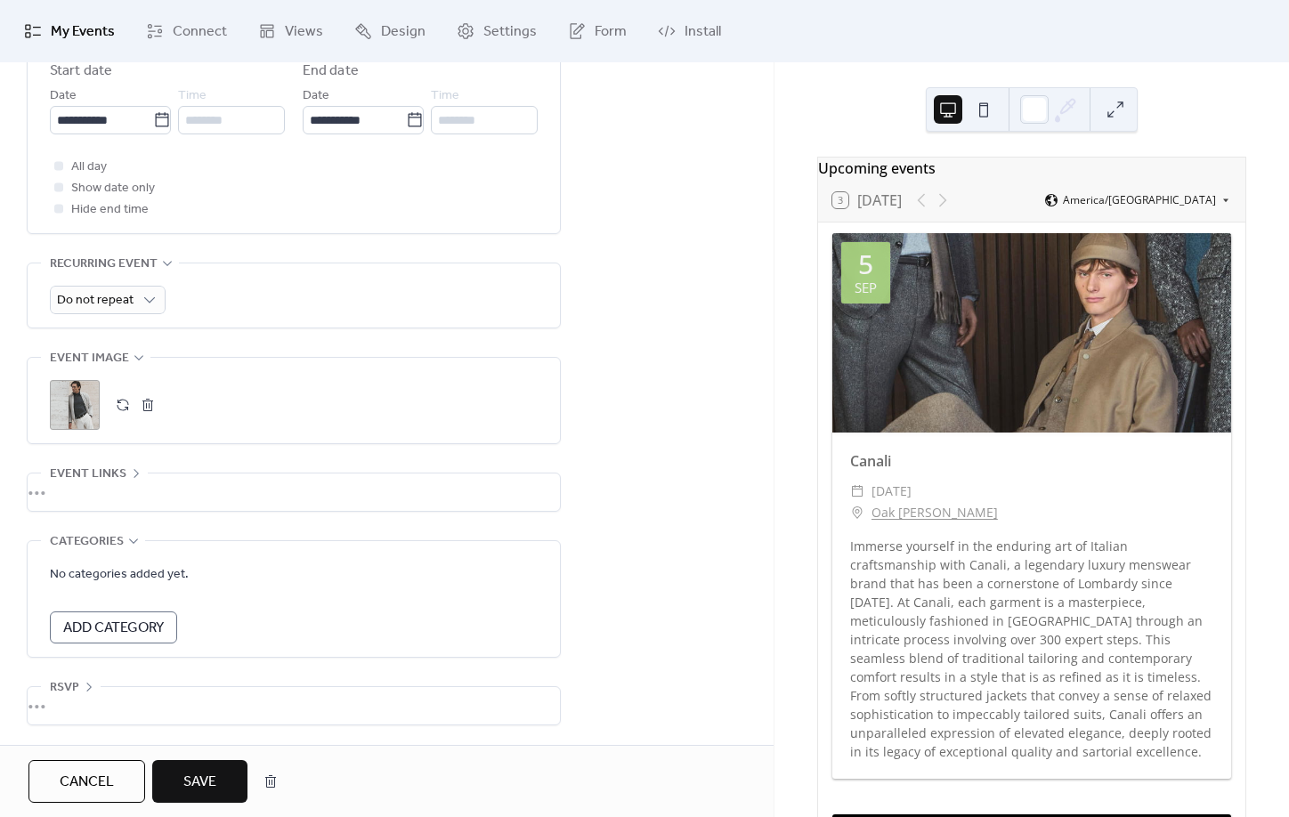
click at [208, 791] on span "Save" at bounding box center [199, 782] width 33 height 21
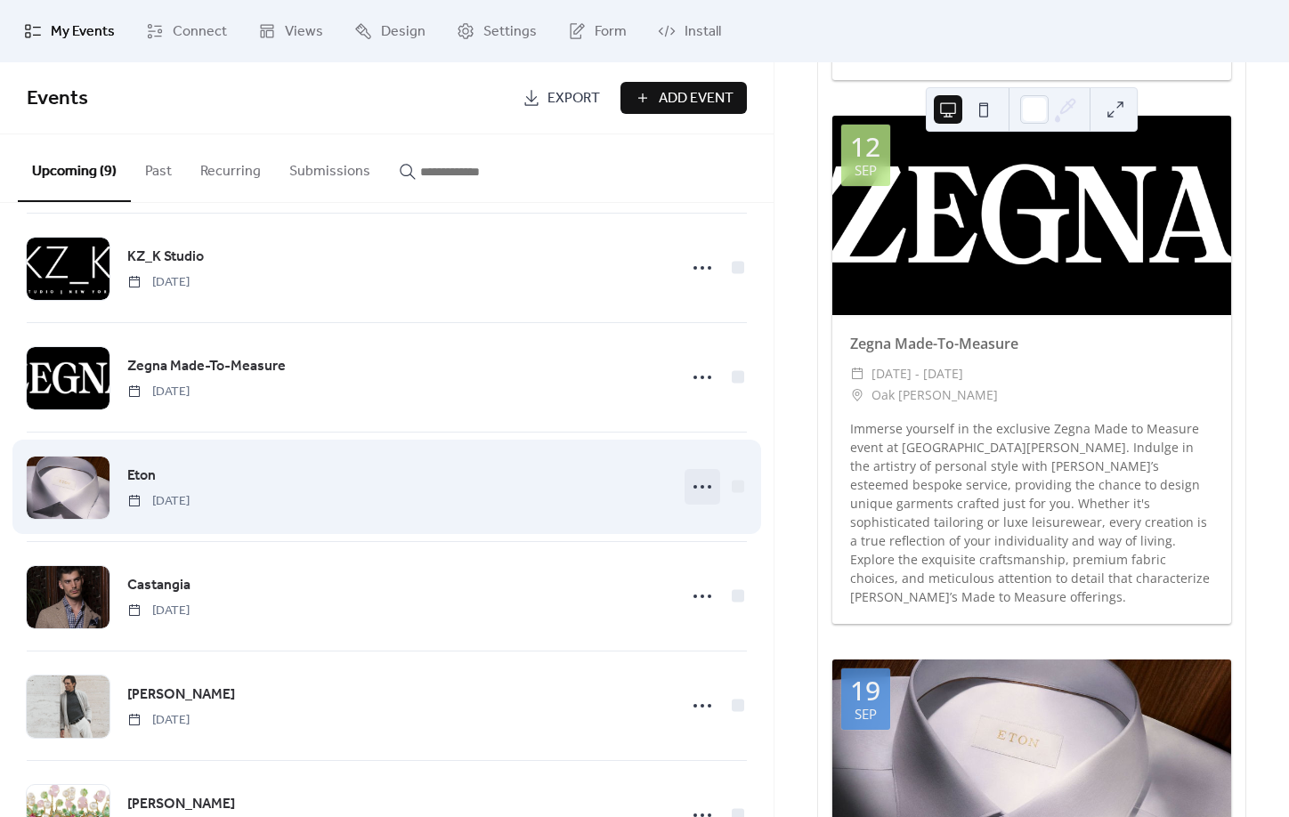
scroll to position [131, 0]
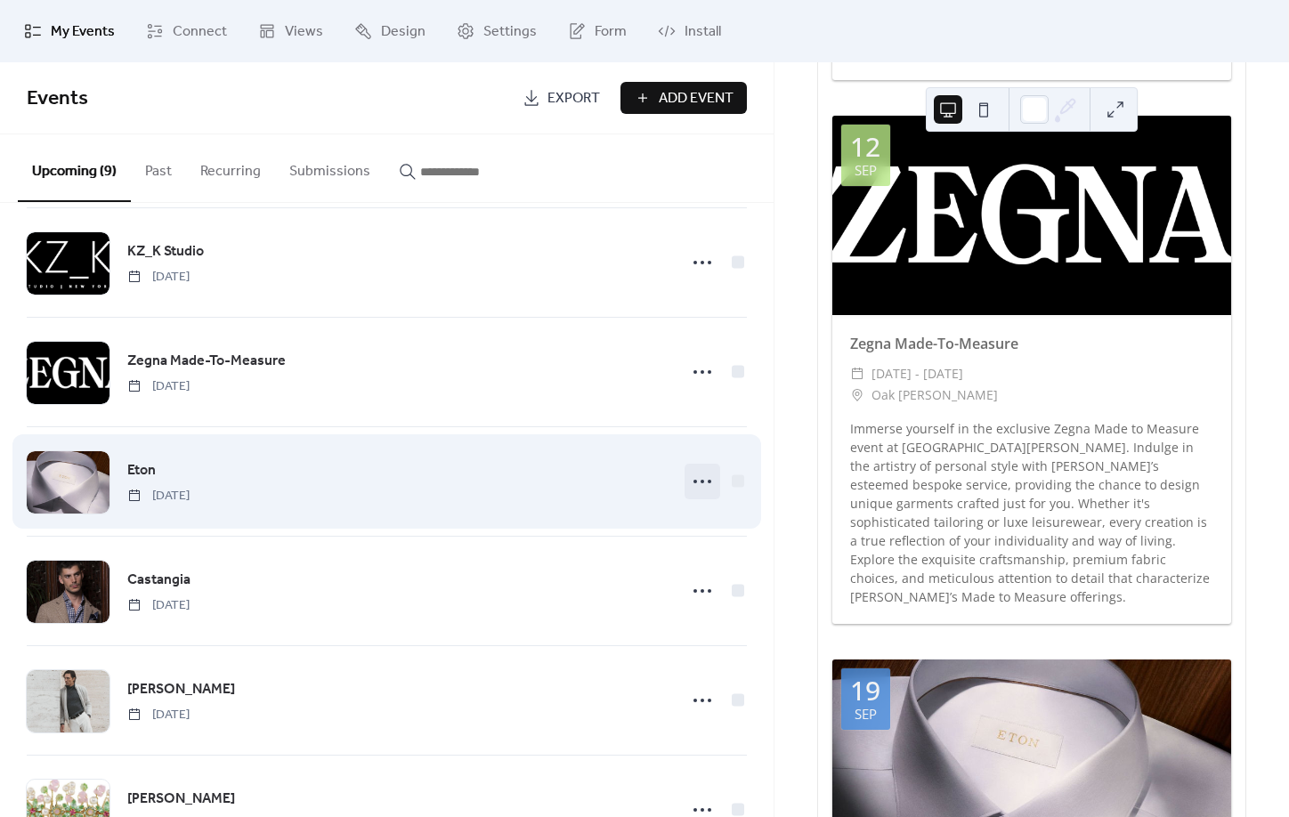
click at [697, 486] on icon at bounding box center [702, 481] width 28 height 28
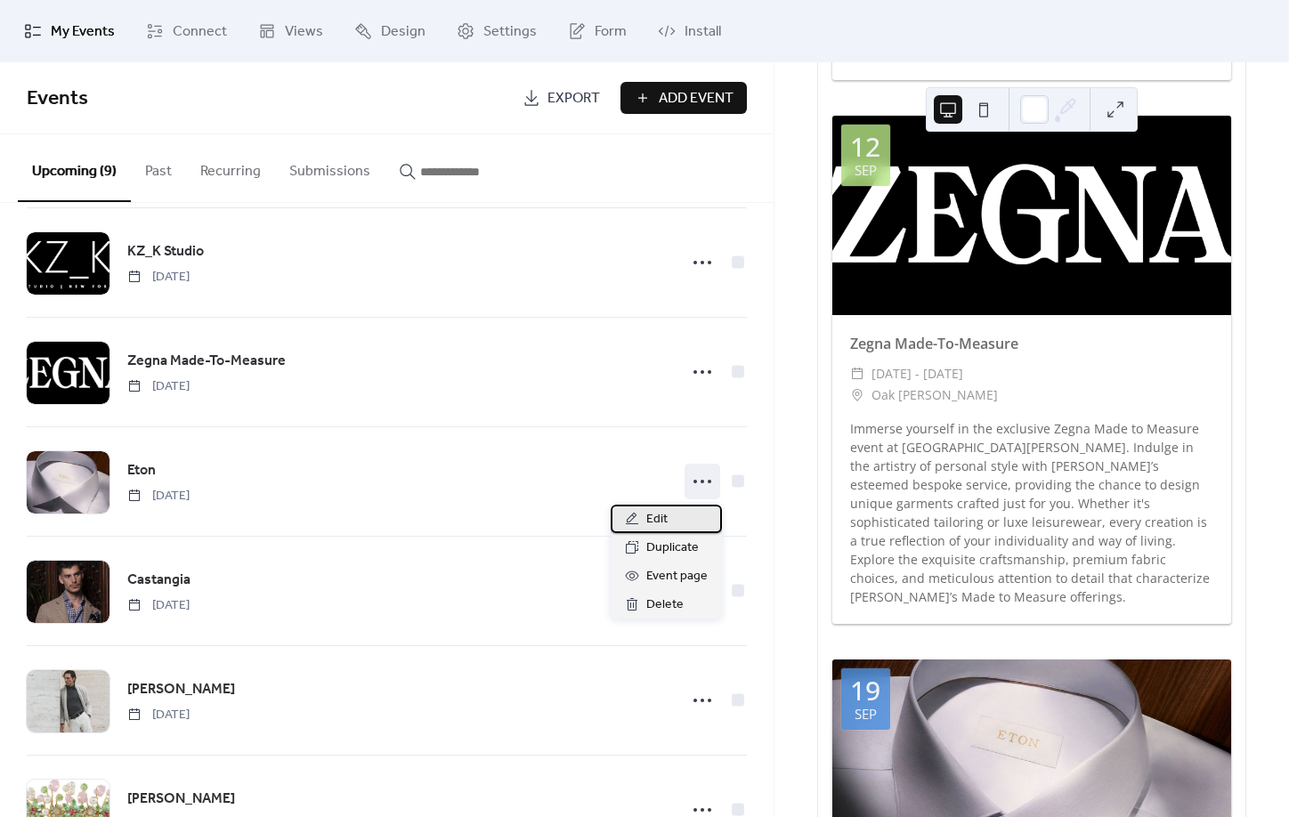
click at [690, 517] on div "Edit" at bounding box center [666, 519] width 111 height 28
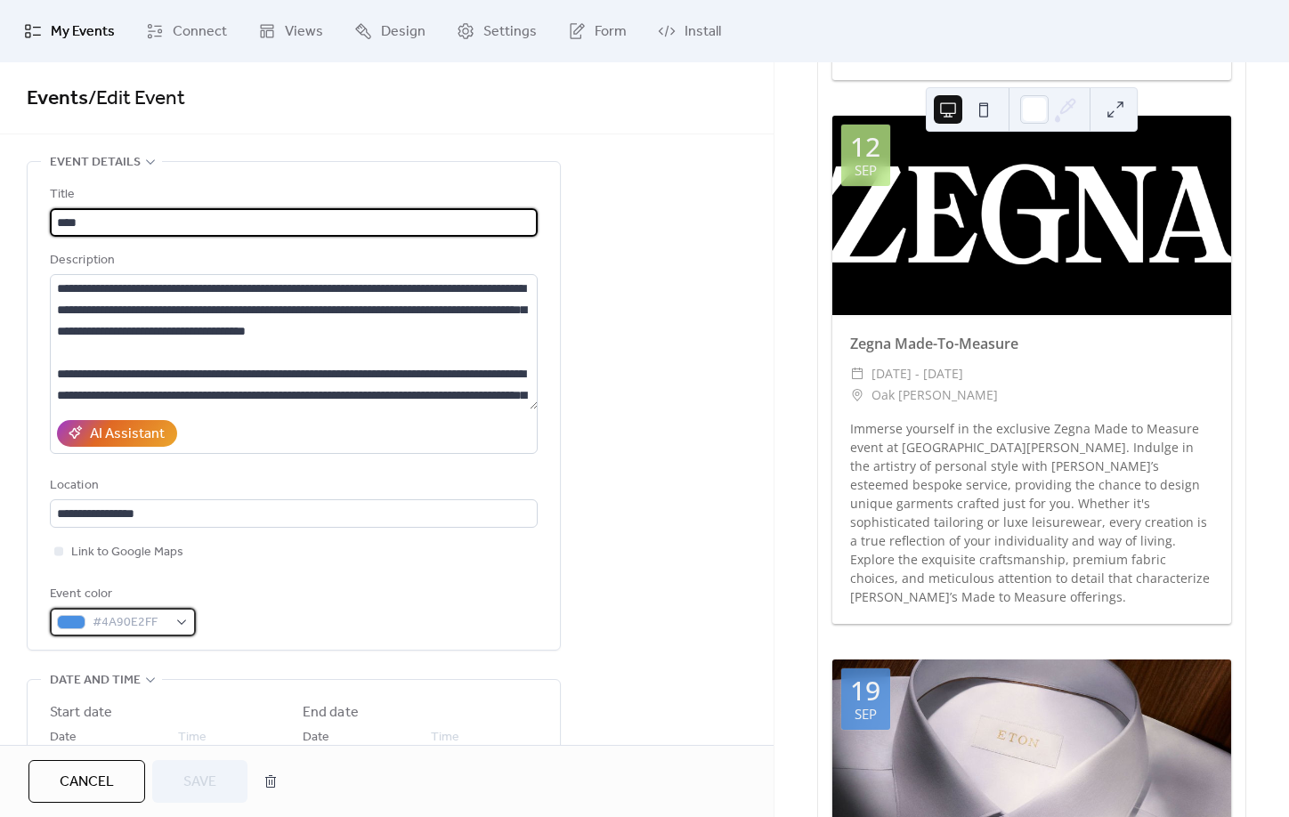
click at [169, 637] on div "#4A90E2FF" at bounding box center [123, 622] width 146 height 28
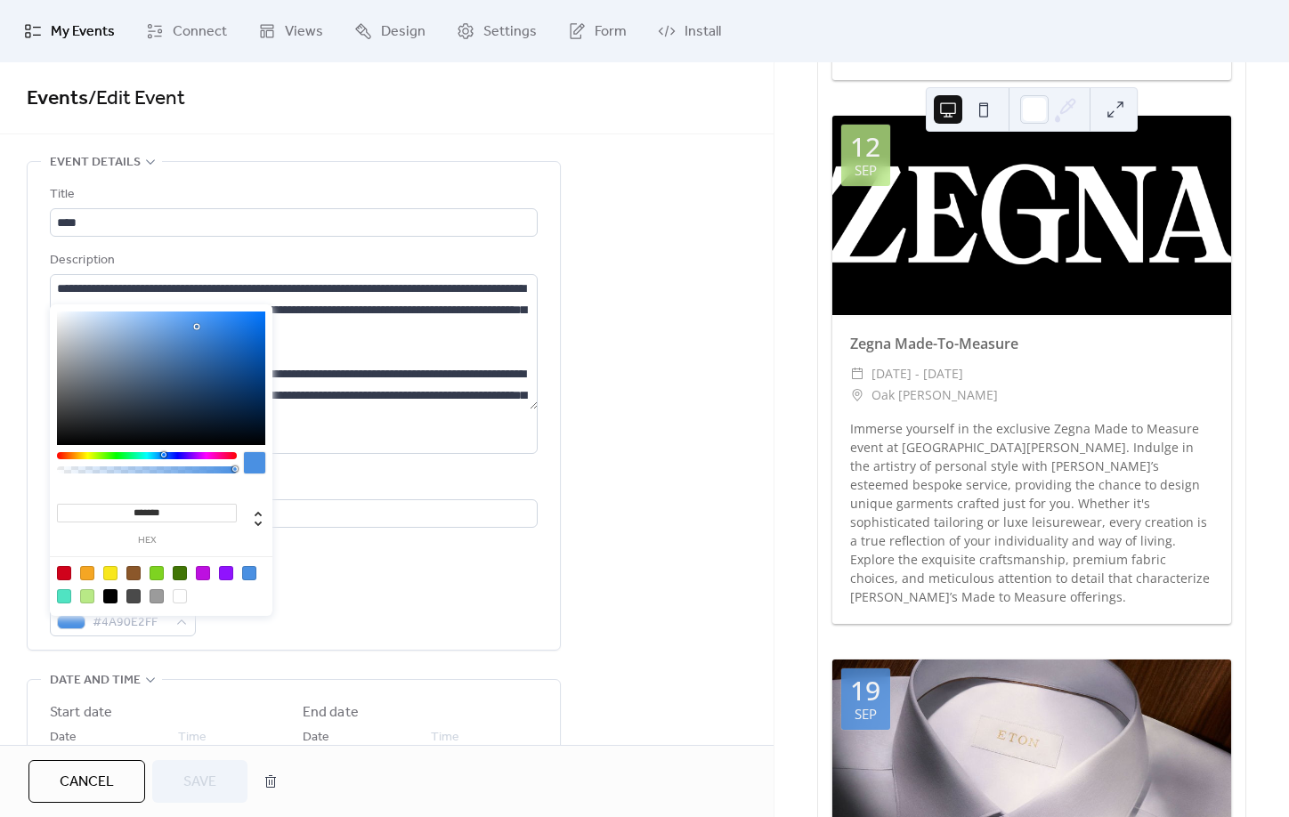
click at [82, 602] on div at bounding box center [87, 596] width 14 height 14
type input "*******"
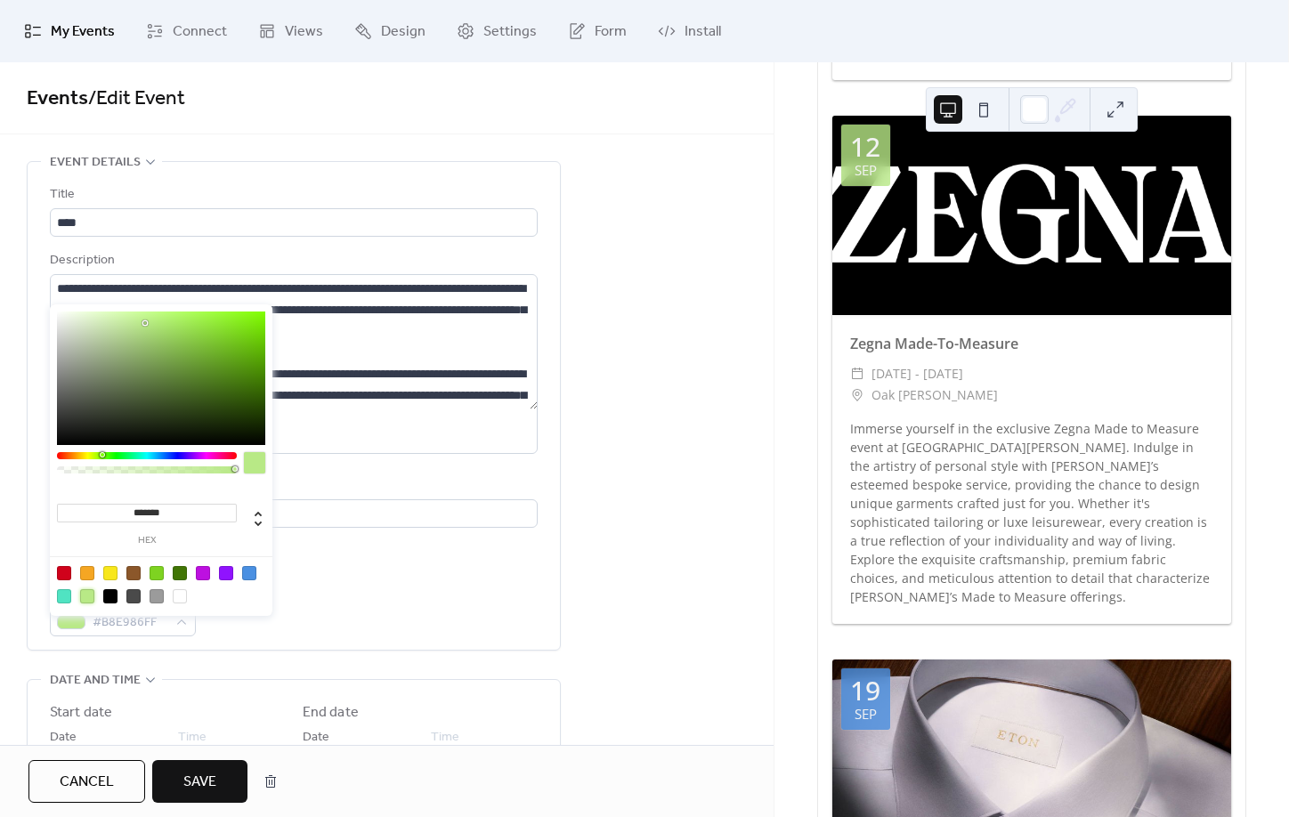
click at [214, 793] on span "Save" at bounding box center [199, 782] width 33 height 21
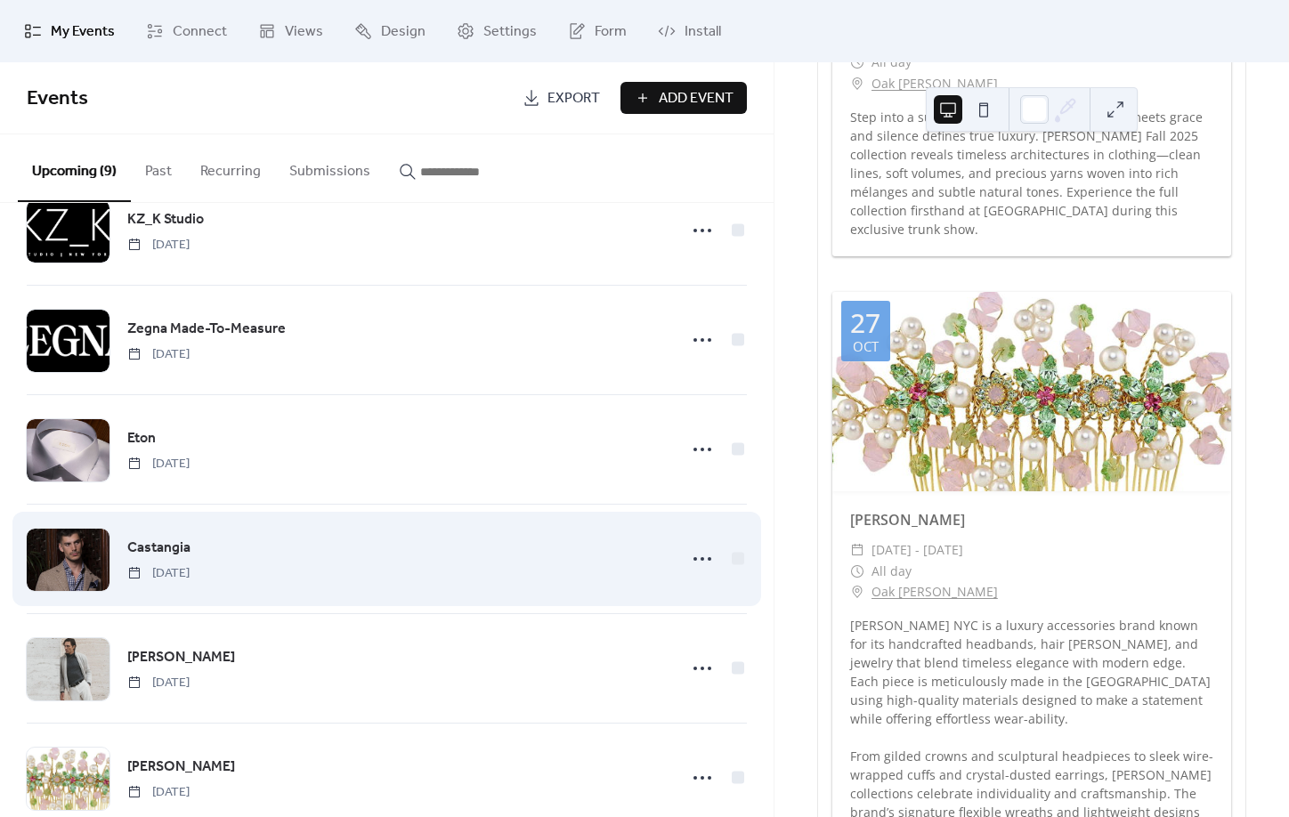
scroll to position [426, 0]
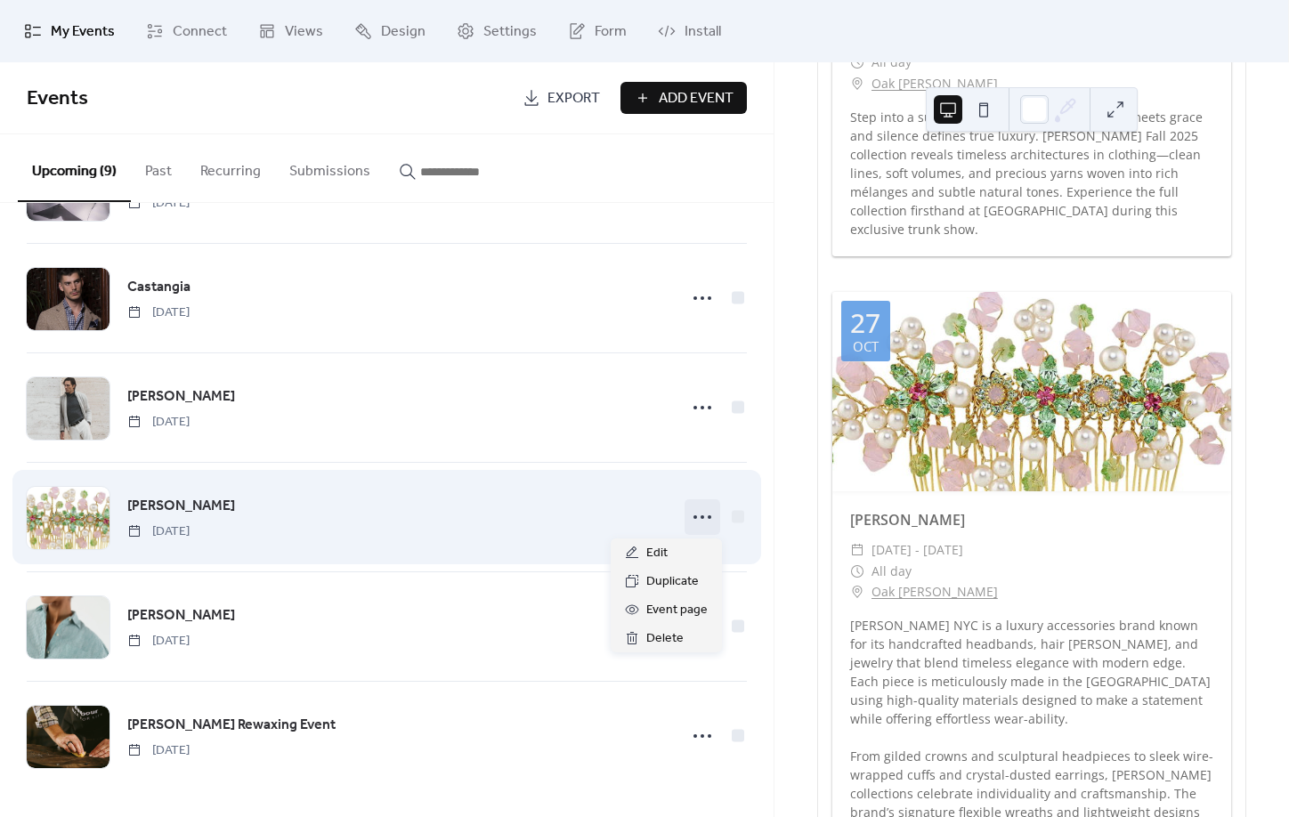
click at [715, 516] on icon at bounding box center [702, 517] width 28 height 28
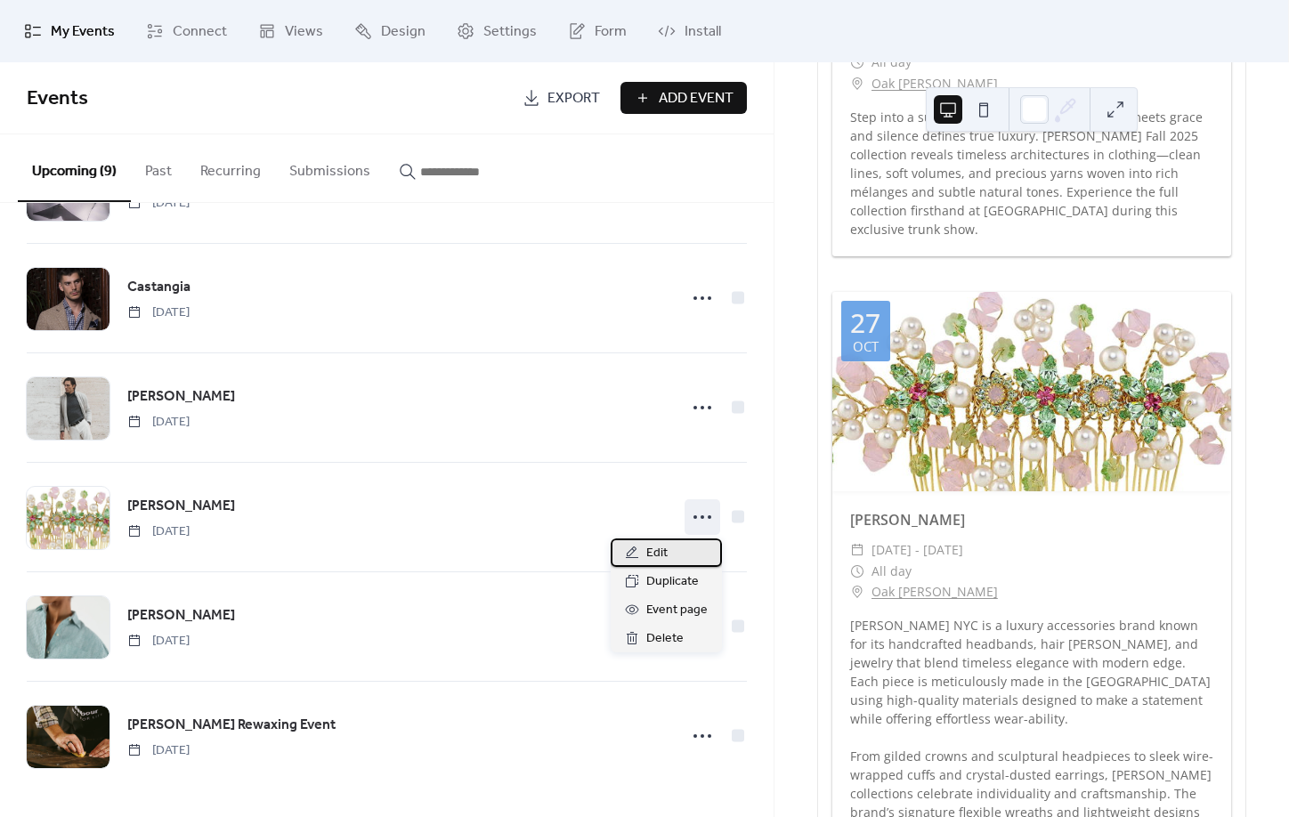
click at [679, 545] on div "Edit" at bounding box center [666, 553] width 111 height 28
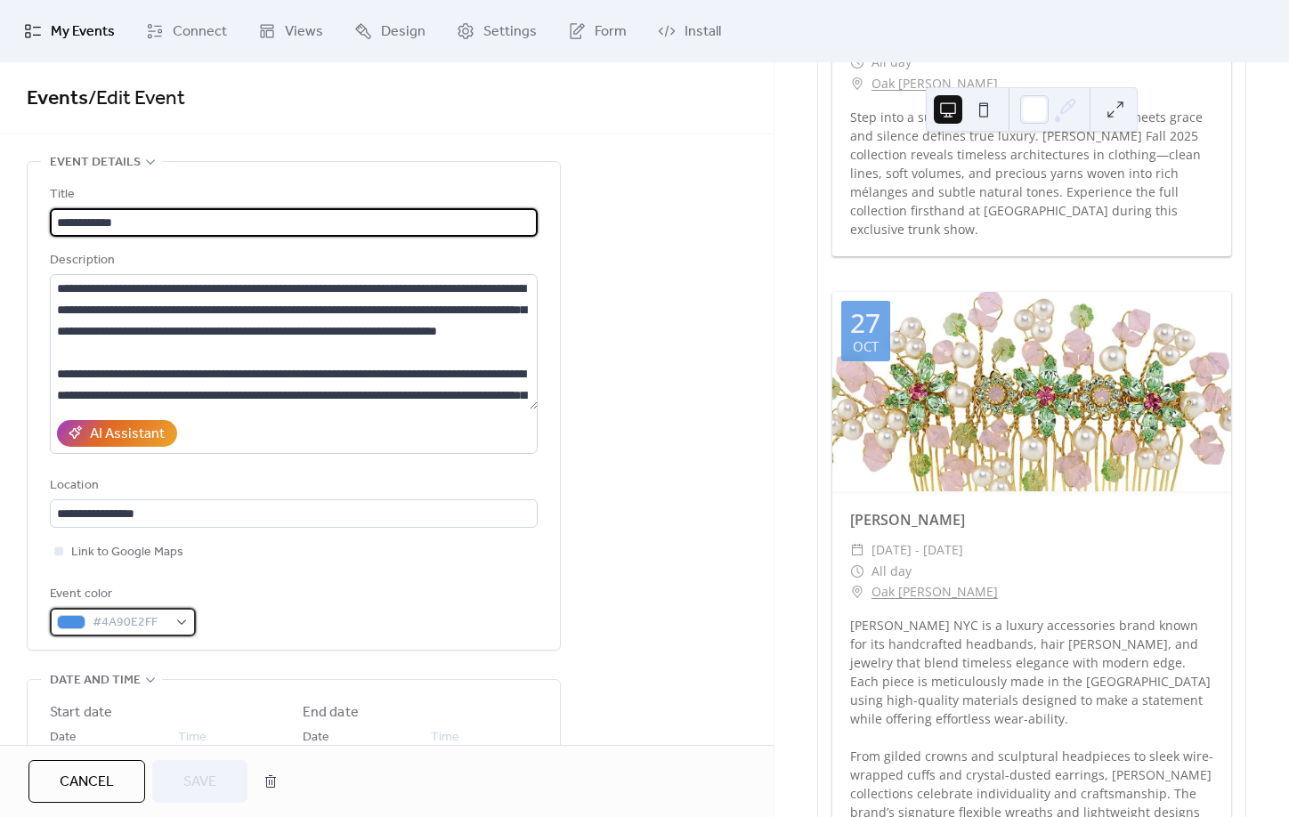
click at [181, 631] on div "#4A90E2FF" at bounding box center [123, 622] width 146 height 28
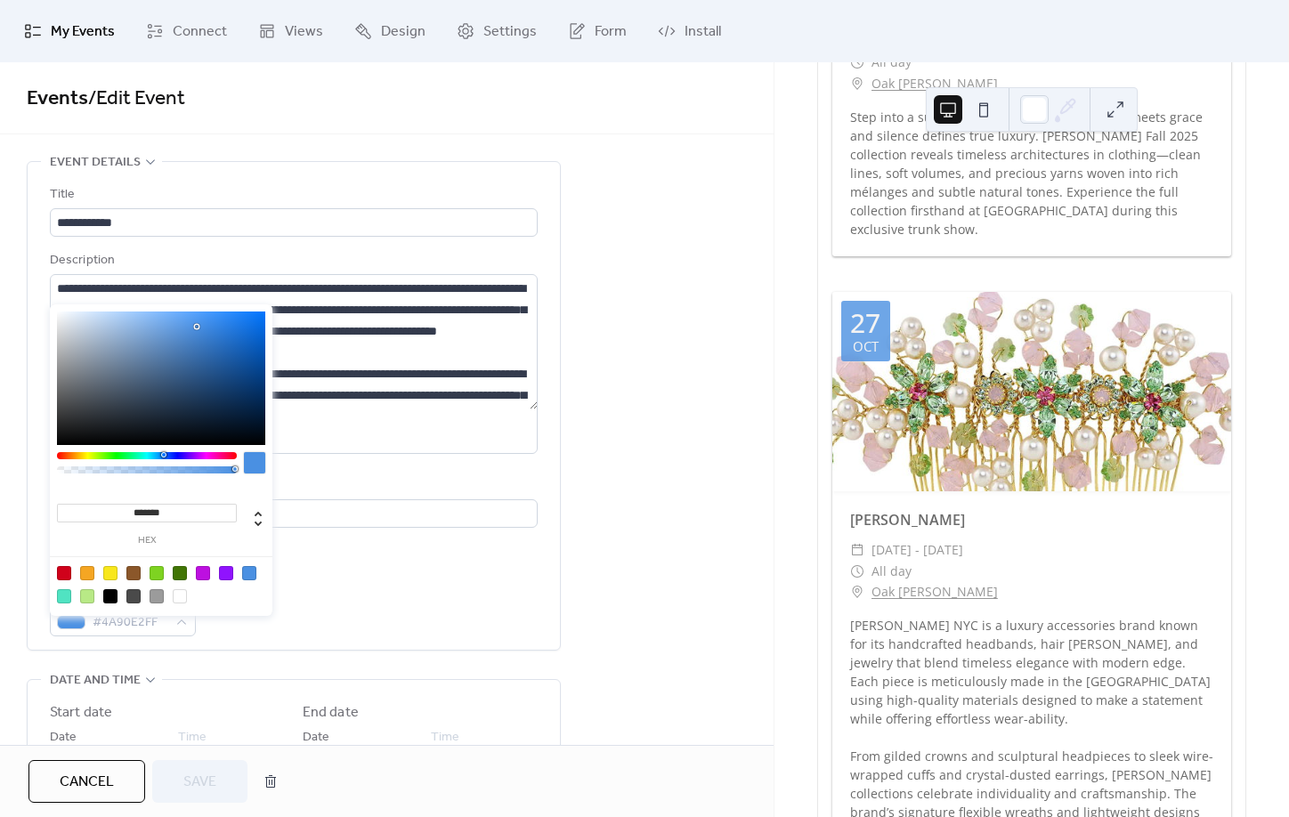
click at [81, 593] on div at bounding box center [87, 596] width 14 height 14
type input "*******"
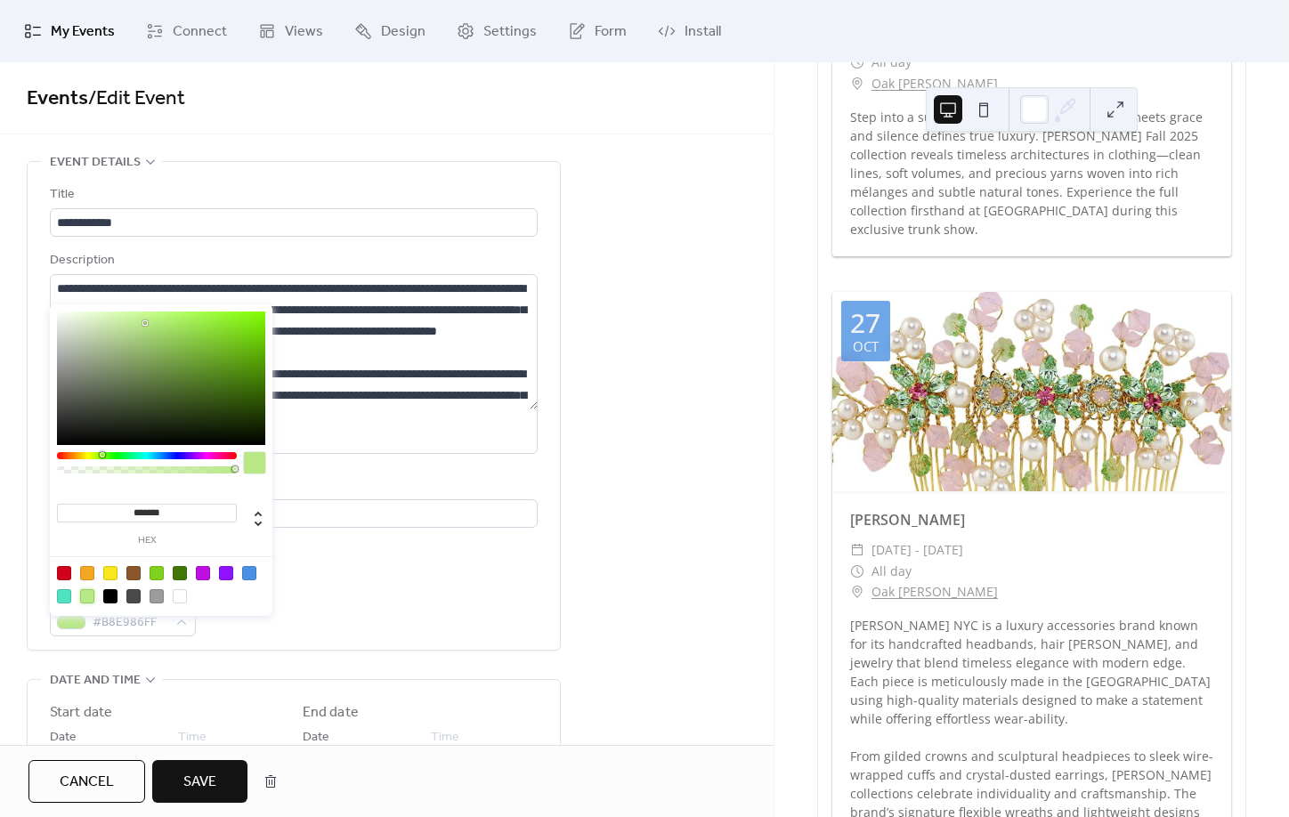
click at [222, 800] on button "Save" at bounding box center [199, 781] width 95 height 43
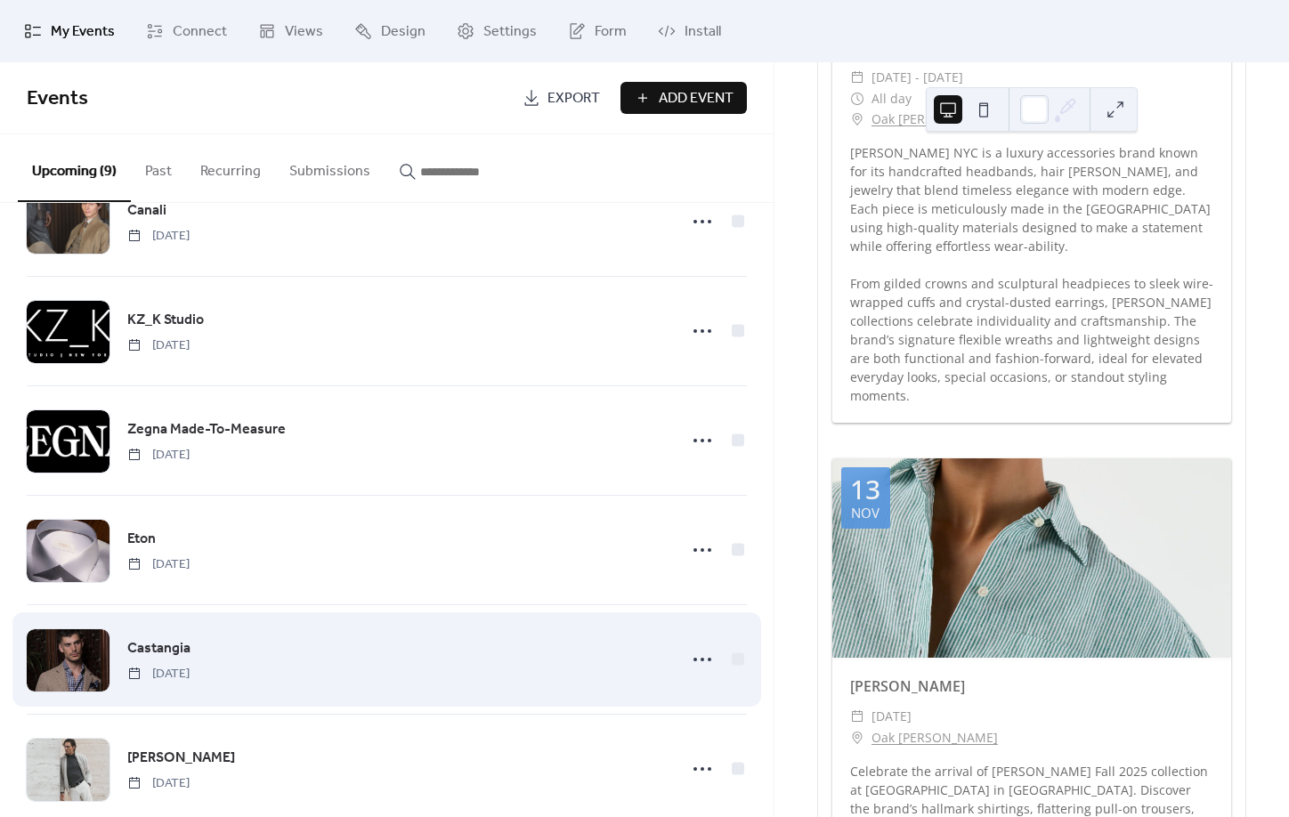
scroll to position [426, 0]
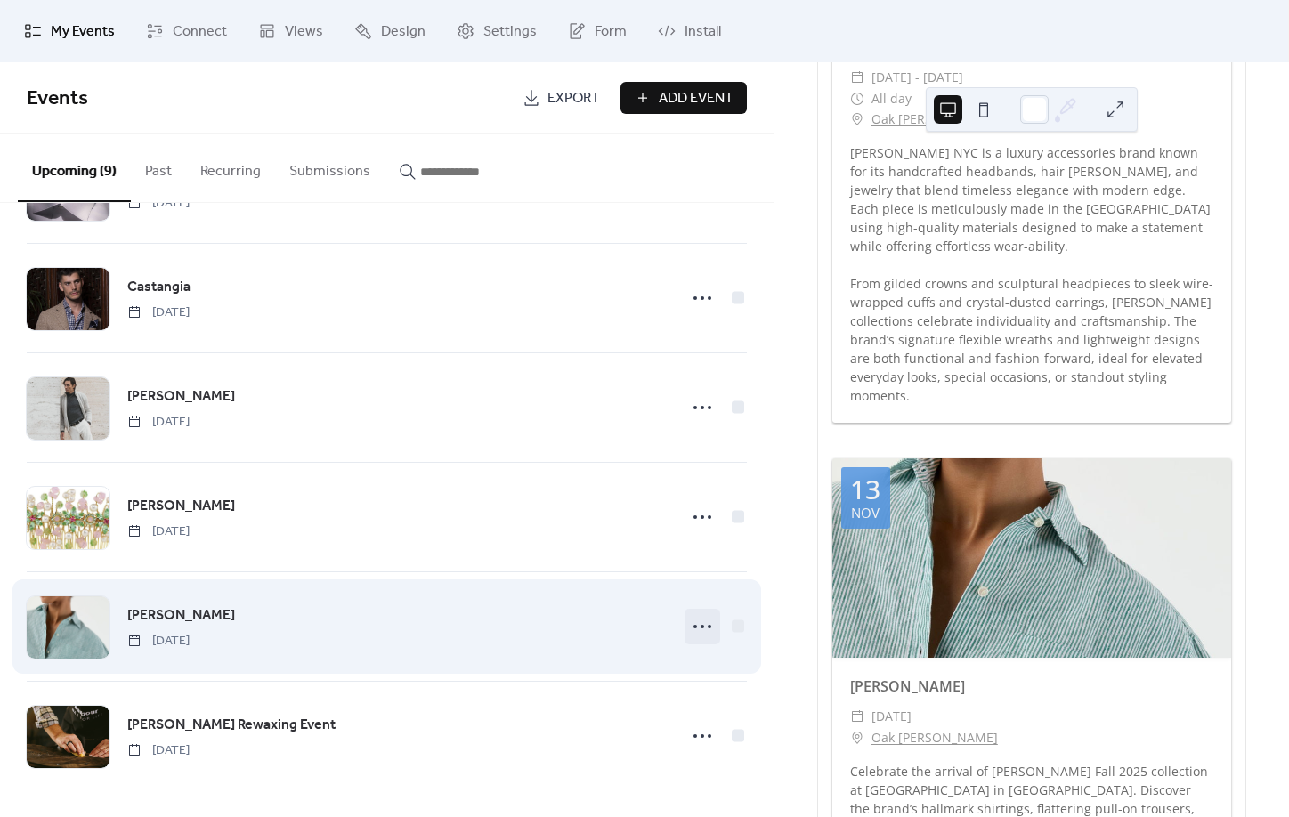
click at [696, 627] on circle at bounding box center [696, 627] width 4 height 4
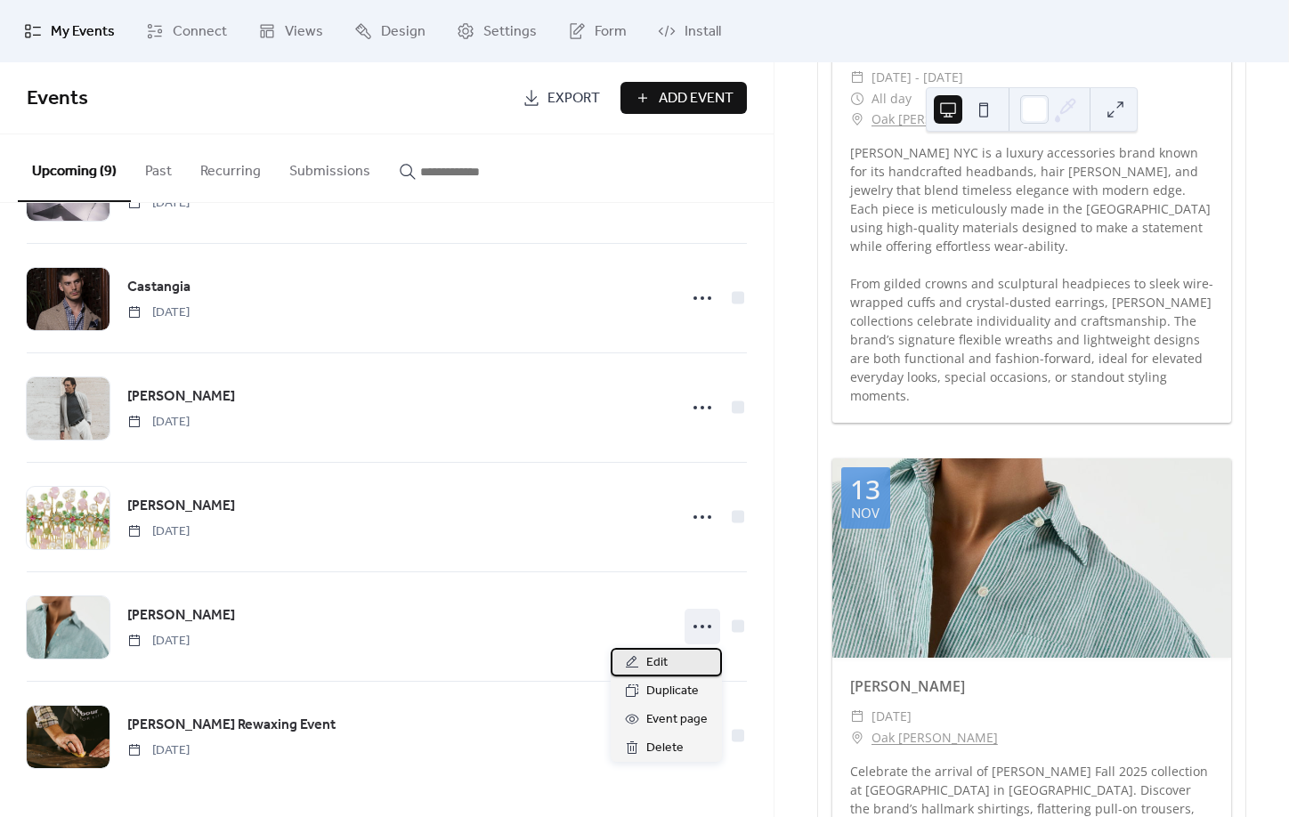
click at [676, 654] on div "Edit" at bounding box center [666, 662] width 111 height 28
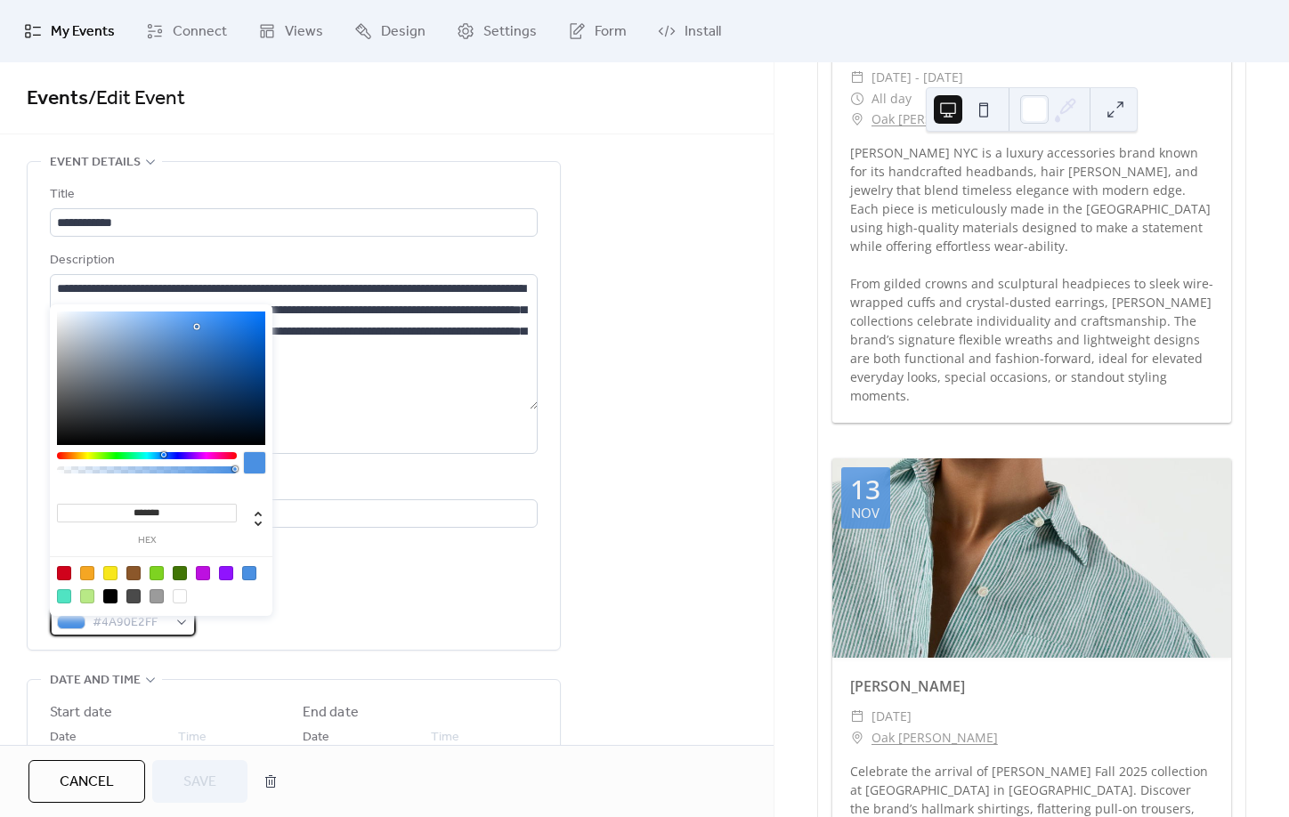
click at [178, 634] on div "#4A90E2FF" at bounding box center [123, 622] width 146 height 28
click at [81, 599] on div at bounding box center [87, 596] width 14 height 14
type input "*******"
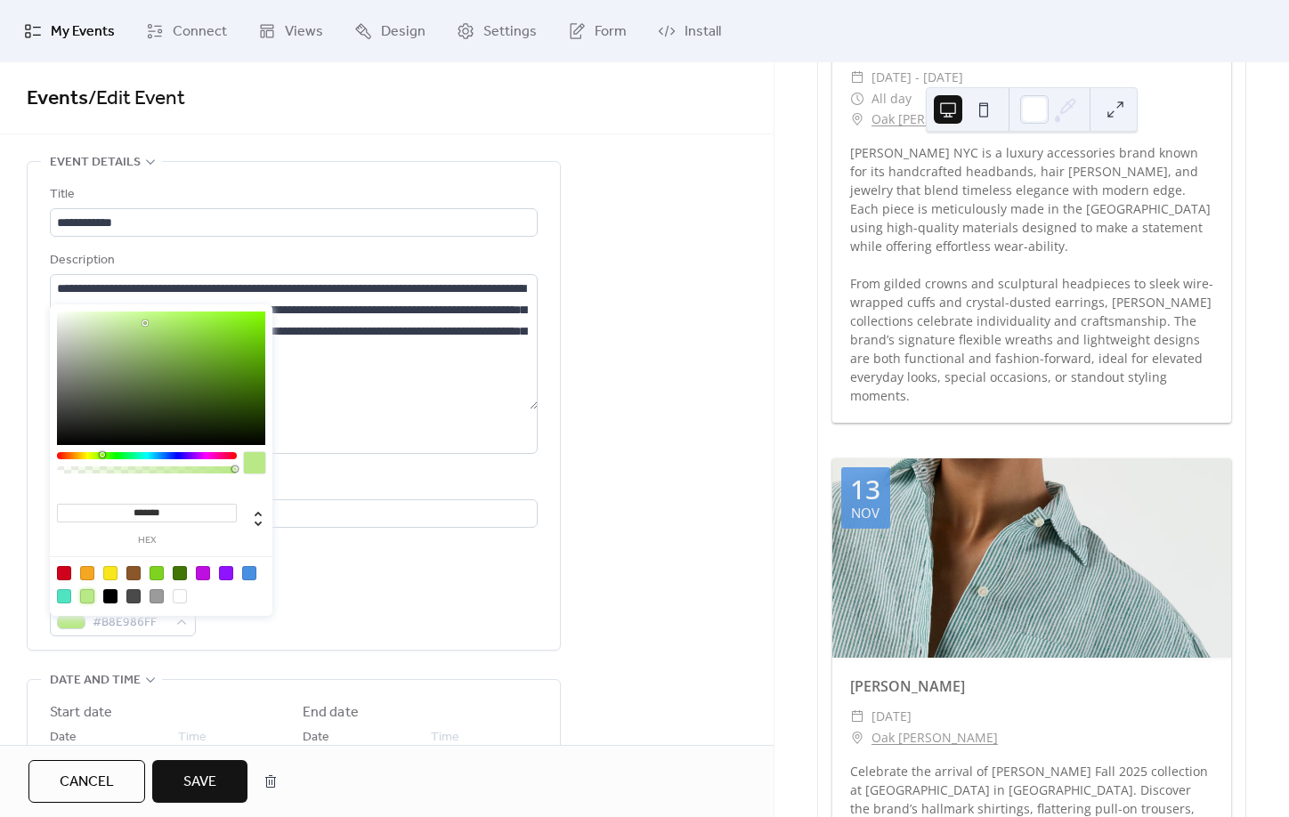
click at [199, 772] on span "Save" at bounding box center [199, 782] width 33 height 21
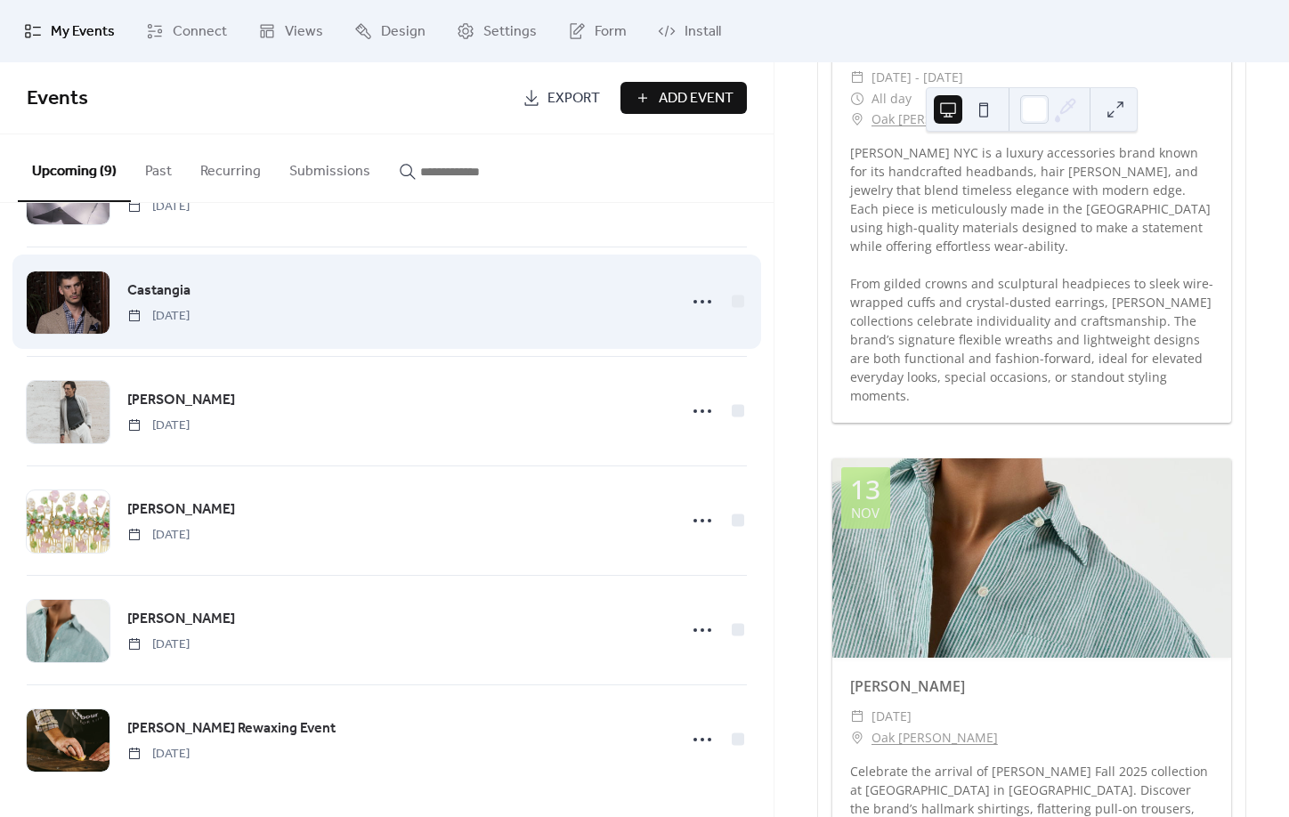
scroll to position [426, 0]
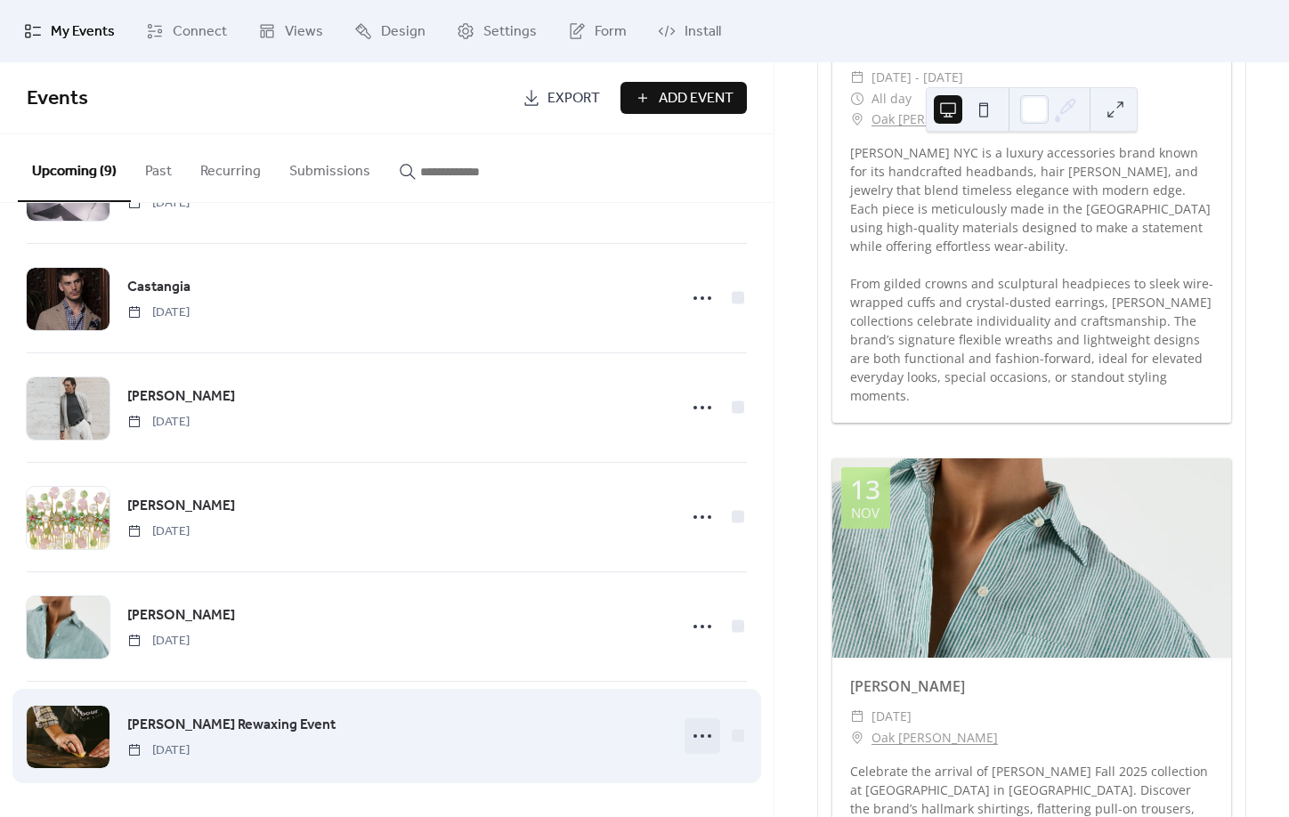
click at [711, 740] on icon at bounding box center [702, 736] width 28 height 28
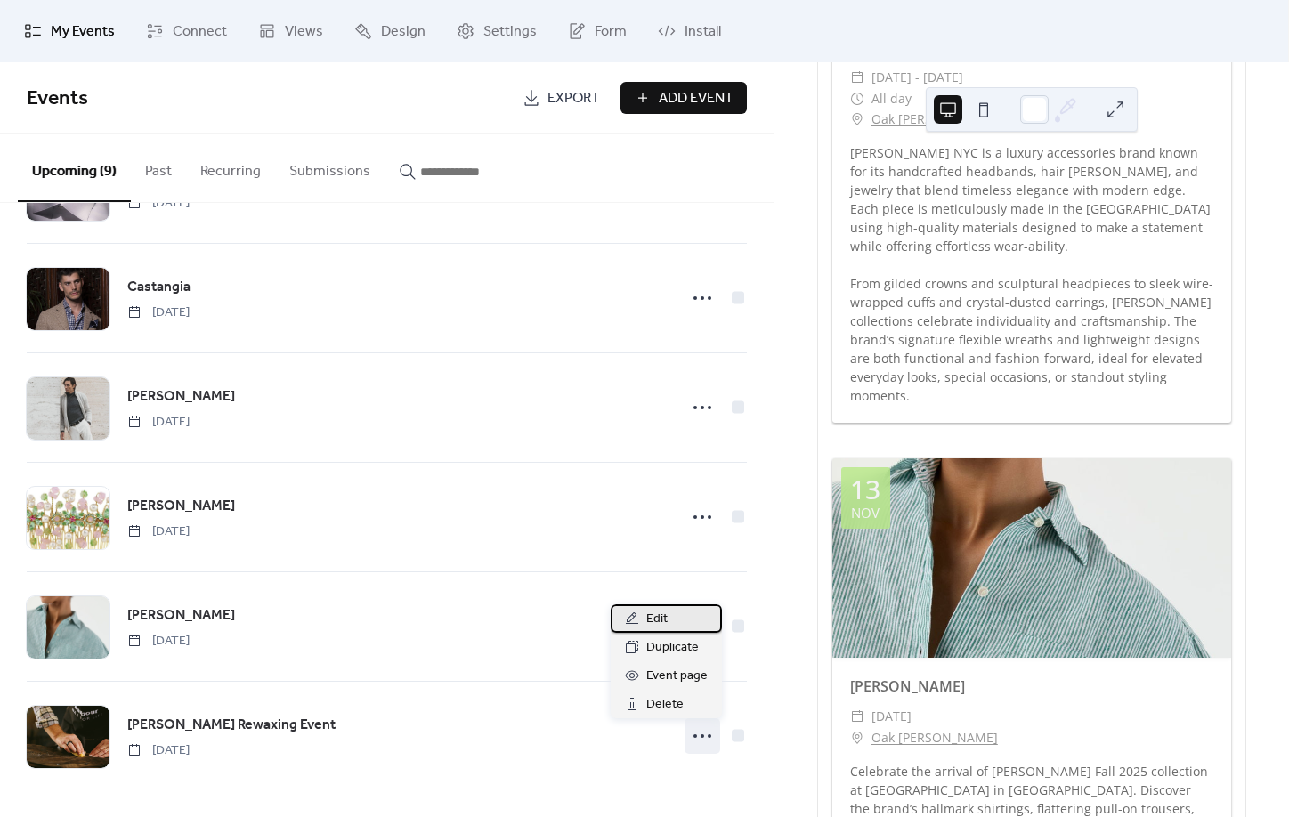
click at [649, 617] on span "Edit" at bounding box center [656, 619] width 21 height 21
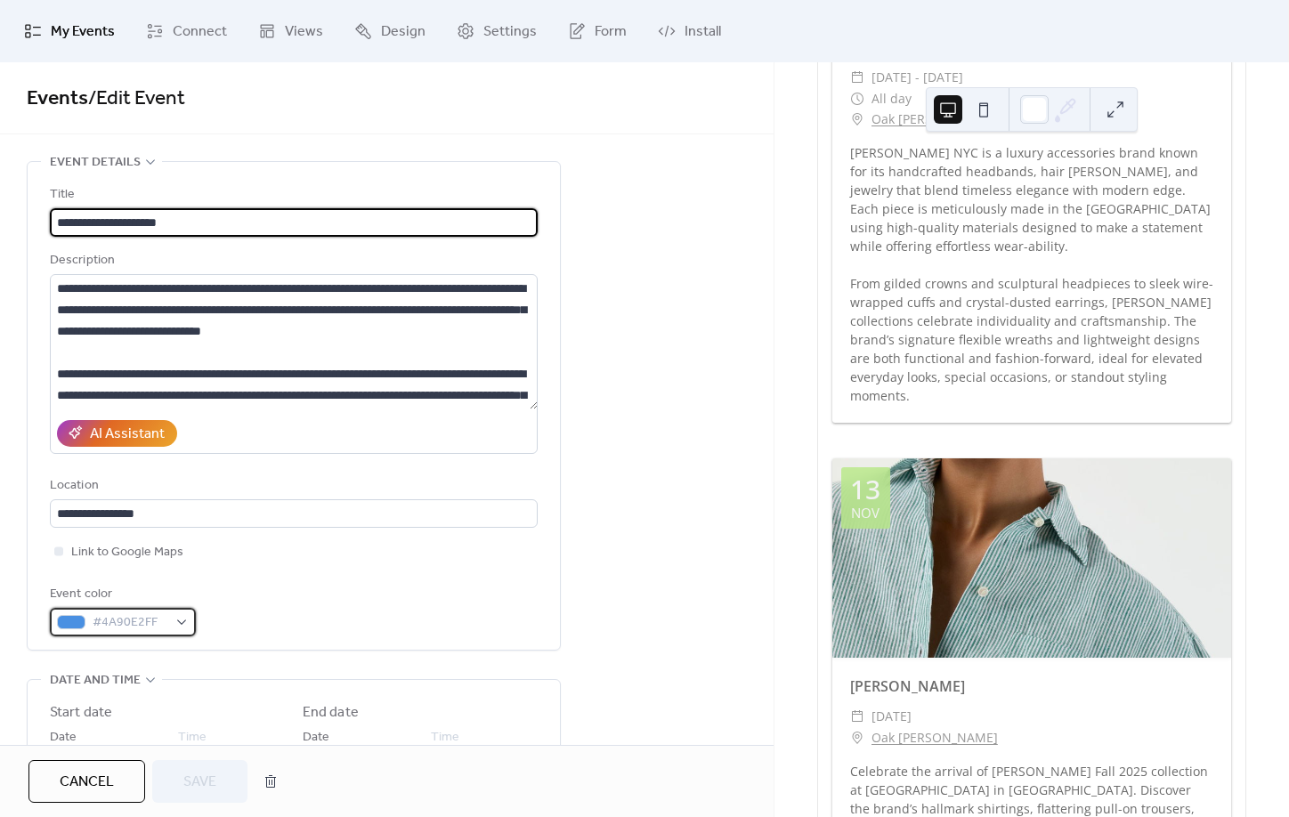
click at [175, 627] on div "#4A90E2FF" at bounding box center [123, 622] width 146 height 28
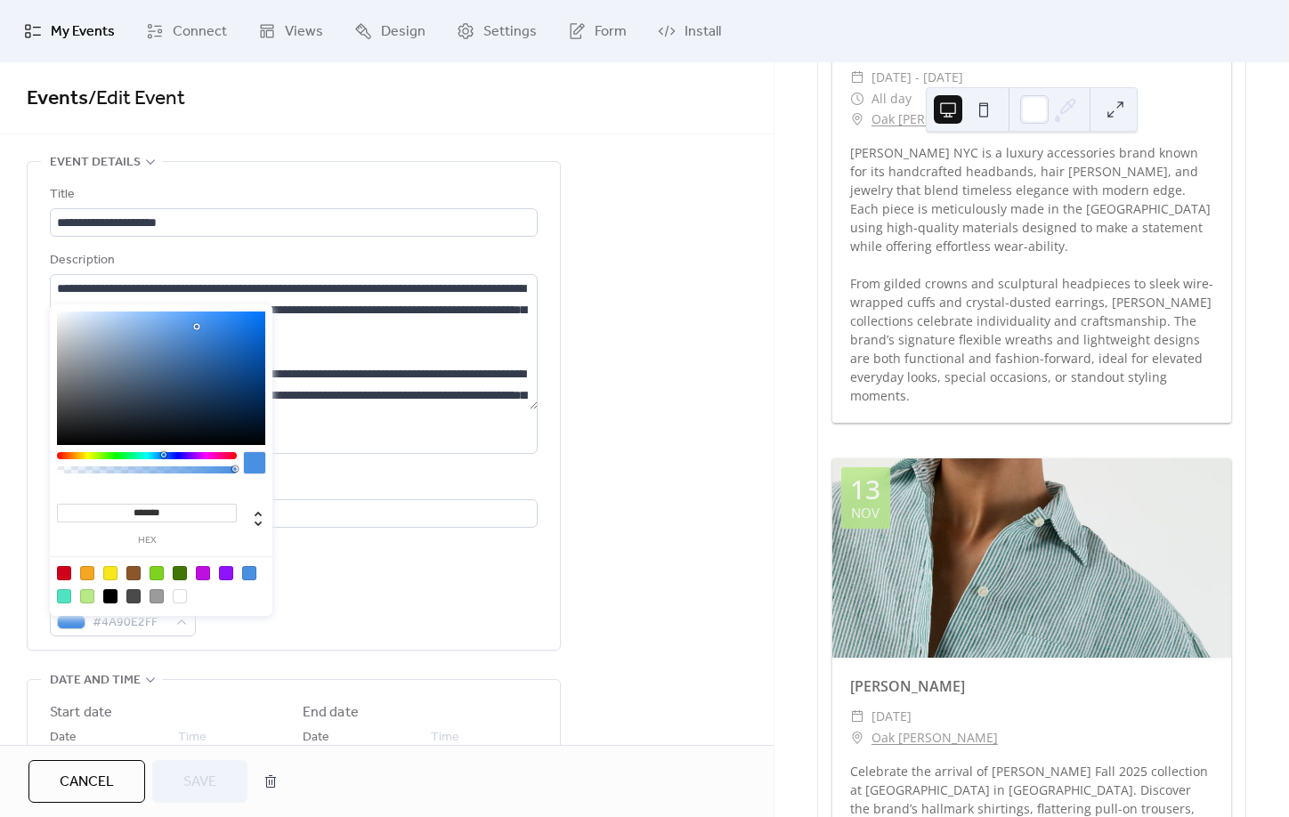
click at [88, 596] on div at bounding box center [87, 596] width 14 height 14
type input "*******"
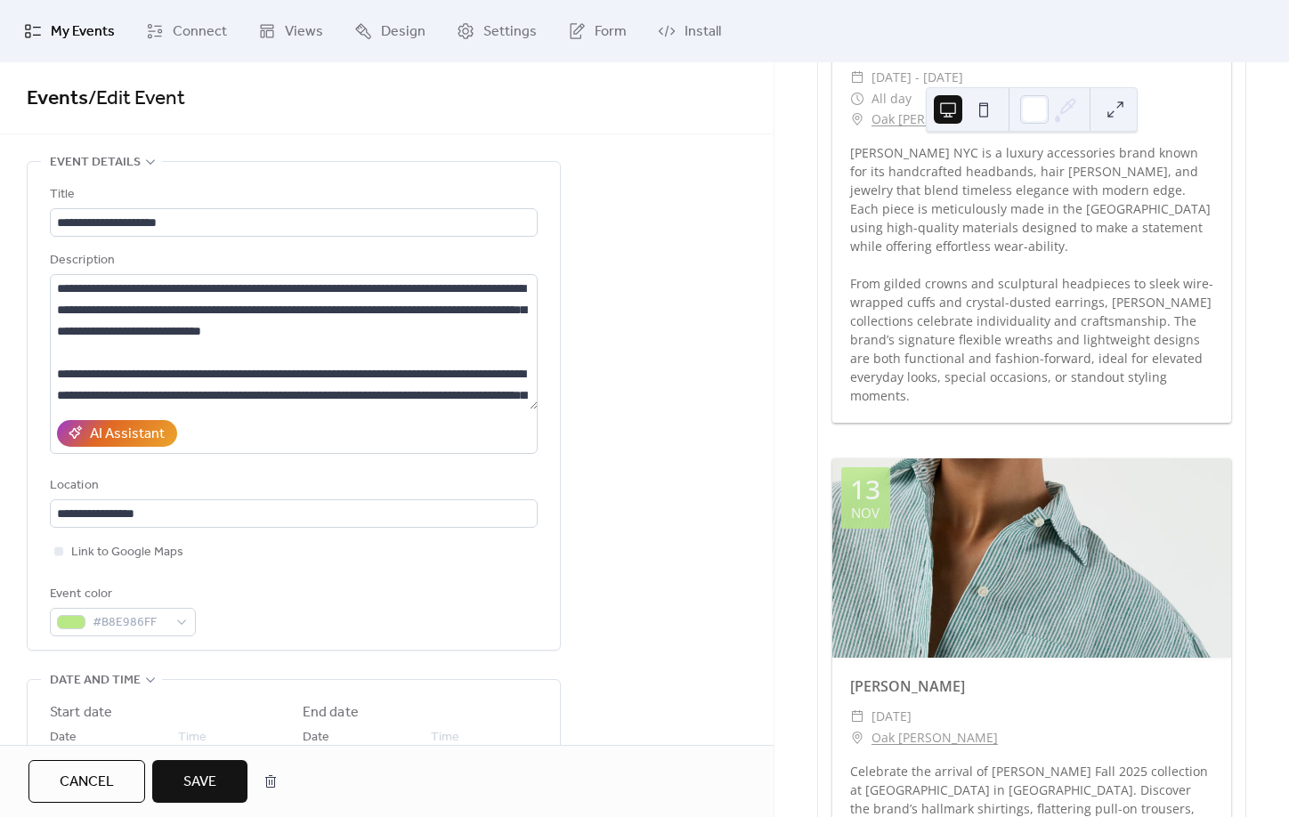
click at [240, 801] on button "Save" at bounding box center [199, 781] width 95 height 43
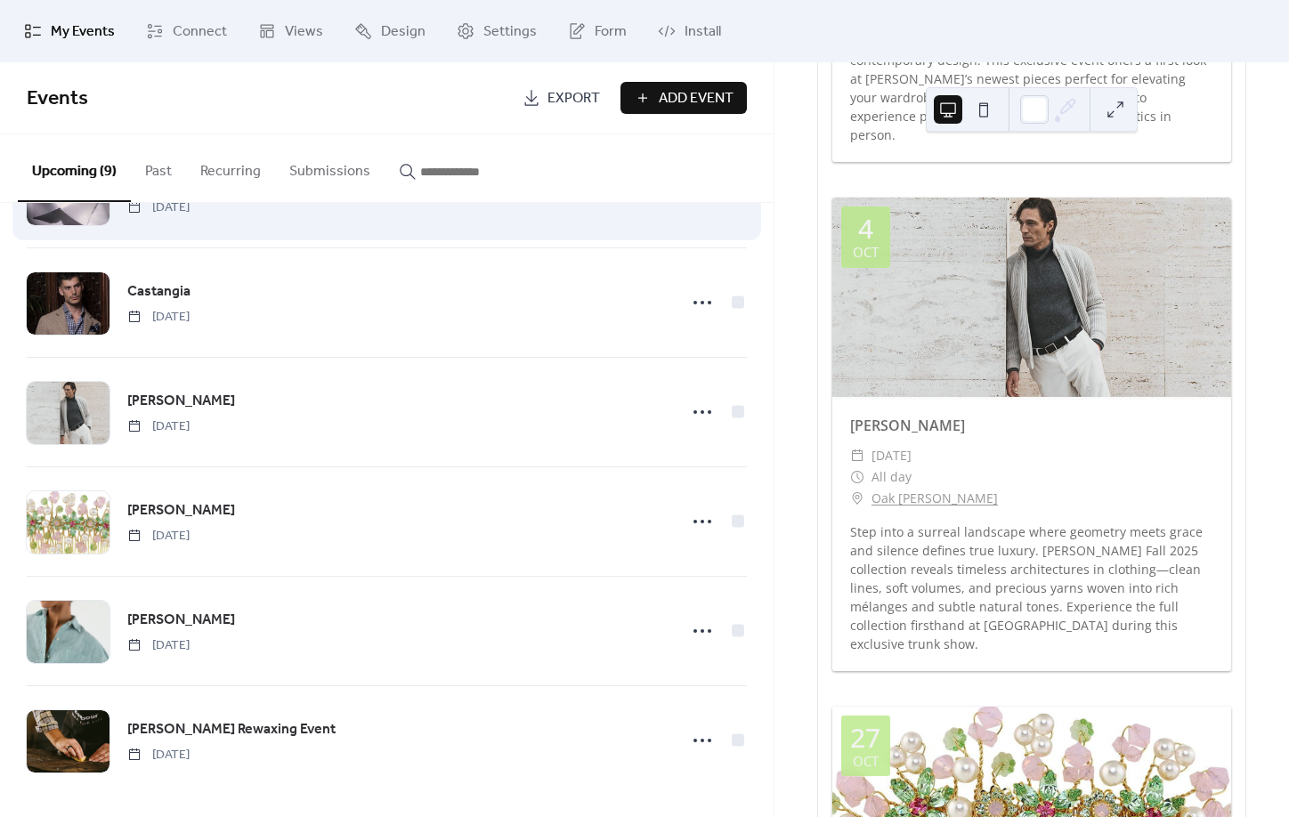
scroll to position [426, 0]
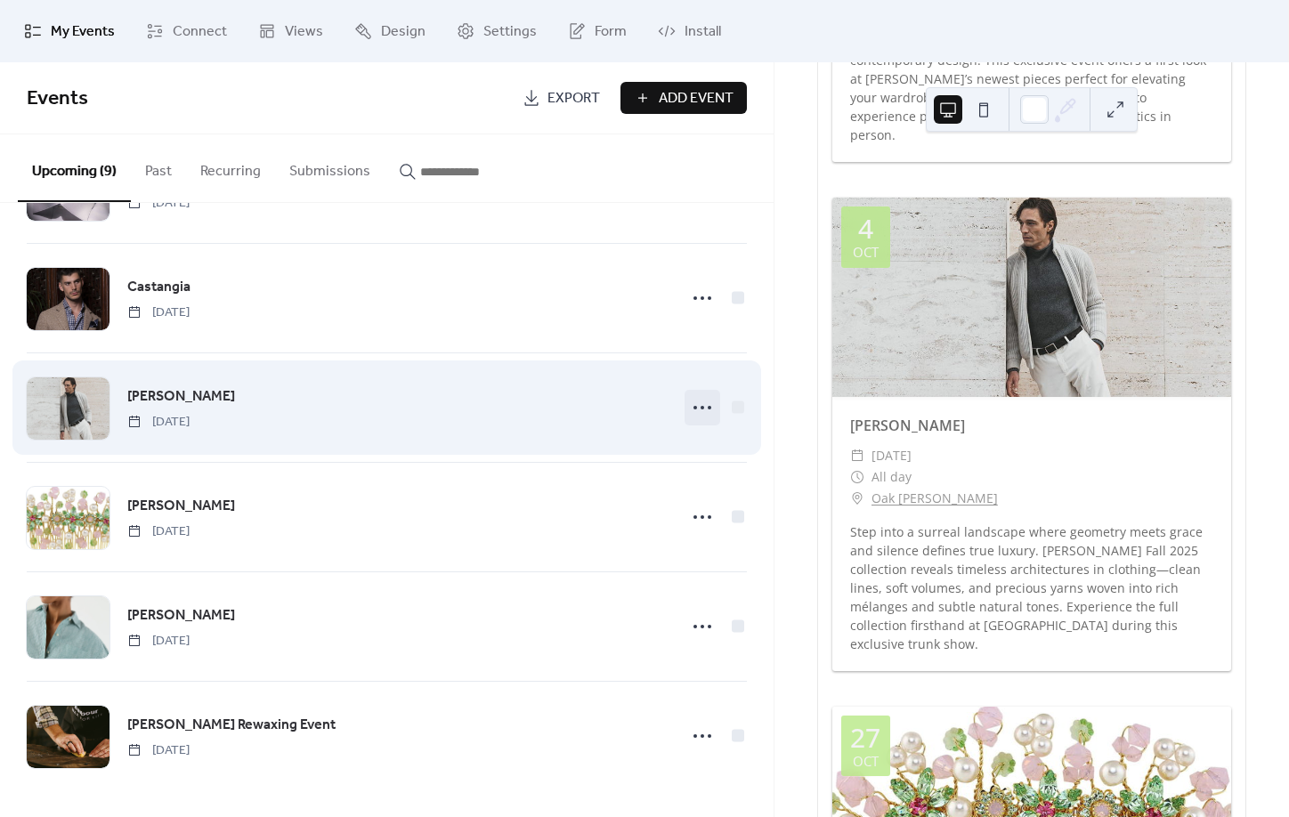
click at [697, 405] on icon at bounding box center [702, 408] width 28 height 28
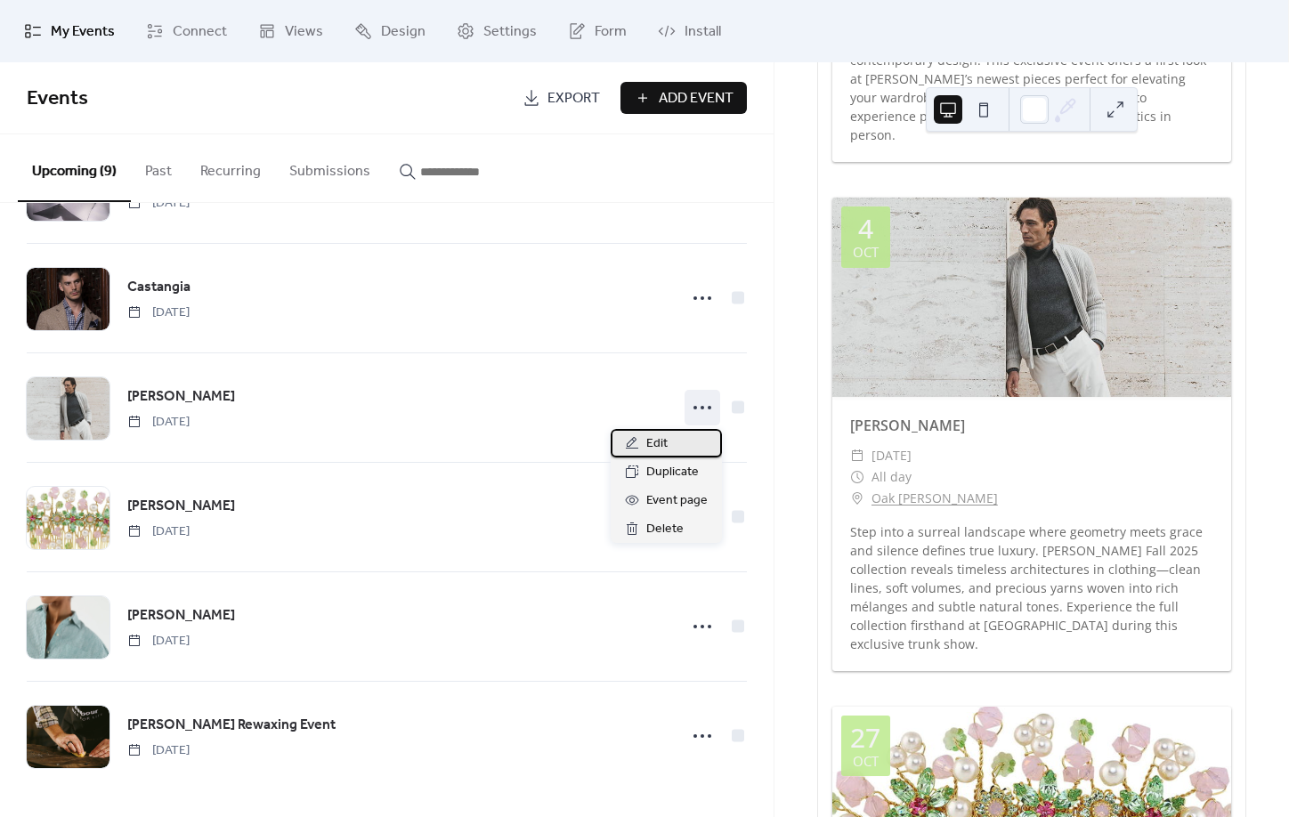
click at [675, 441] on div "Edit" at bounding box center [666, 443] width 111 height 28
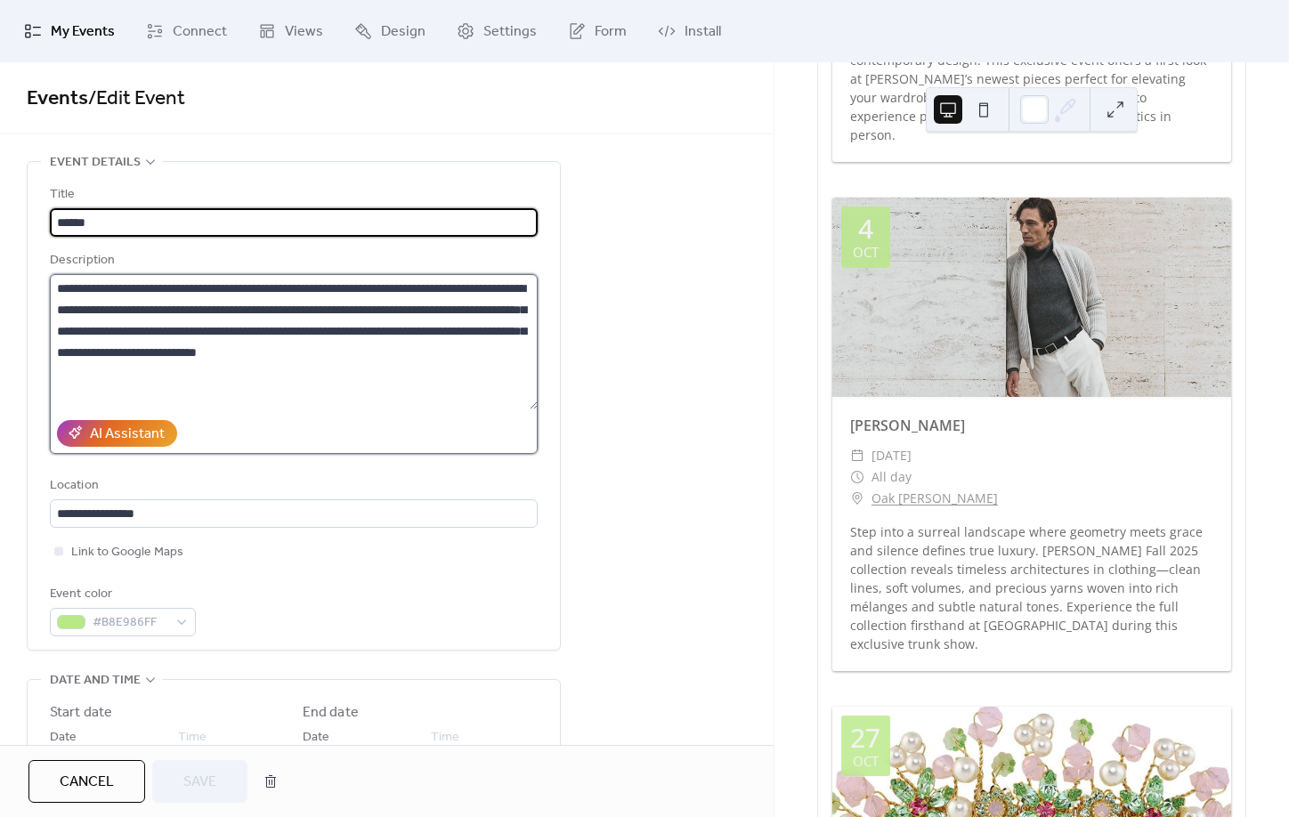
click at [433, 353] on textarea "**********" at bounding box center [294, 341] width 488 height 135
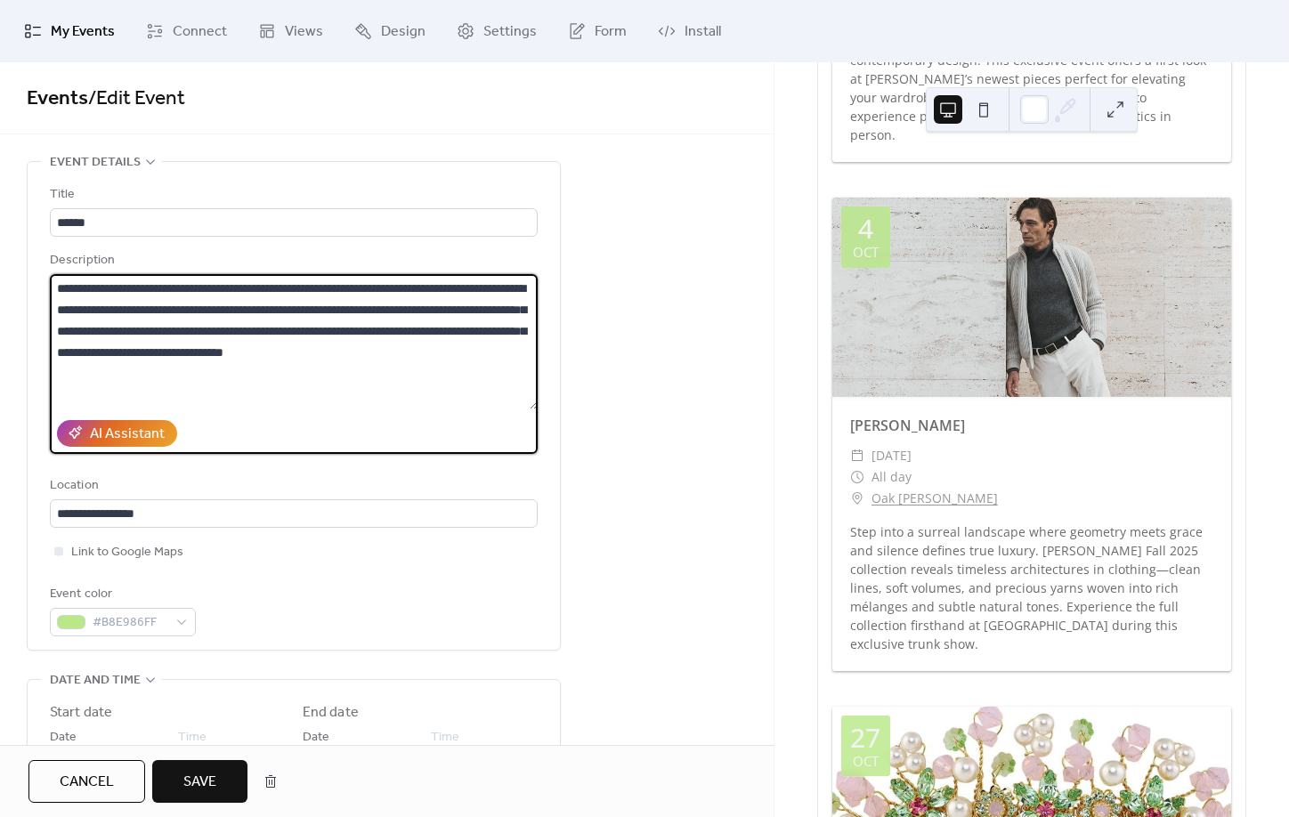
type textarea "**********"
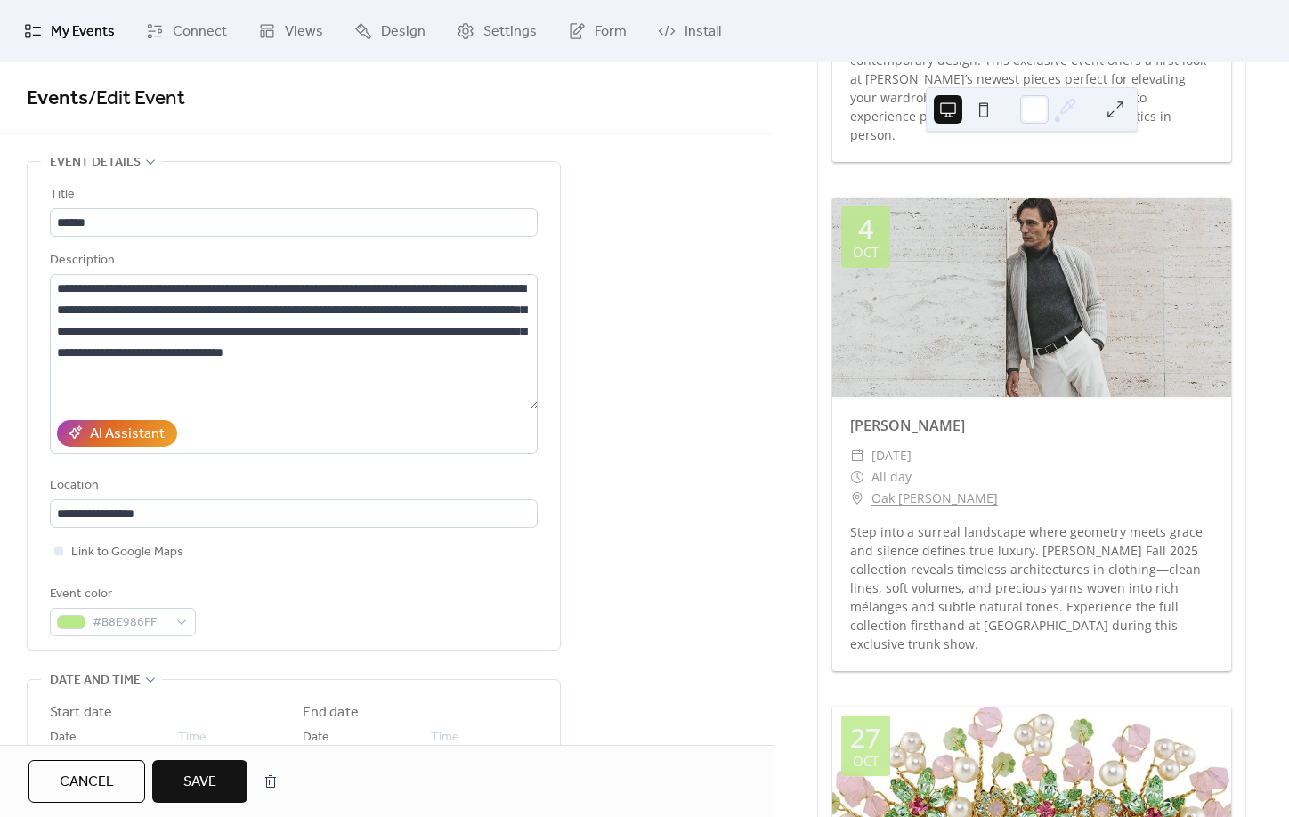
click at [222, 767] on button "Save" at bounding box center [199, 781] width 95 height 43
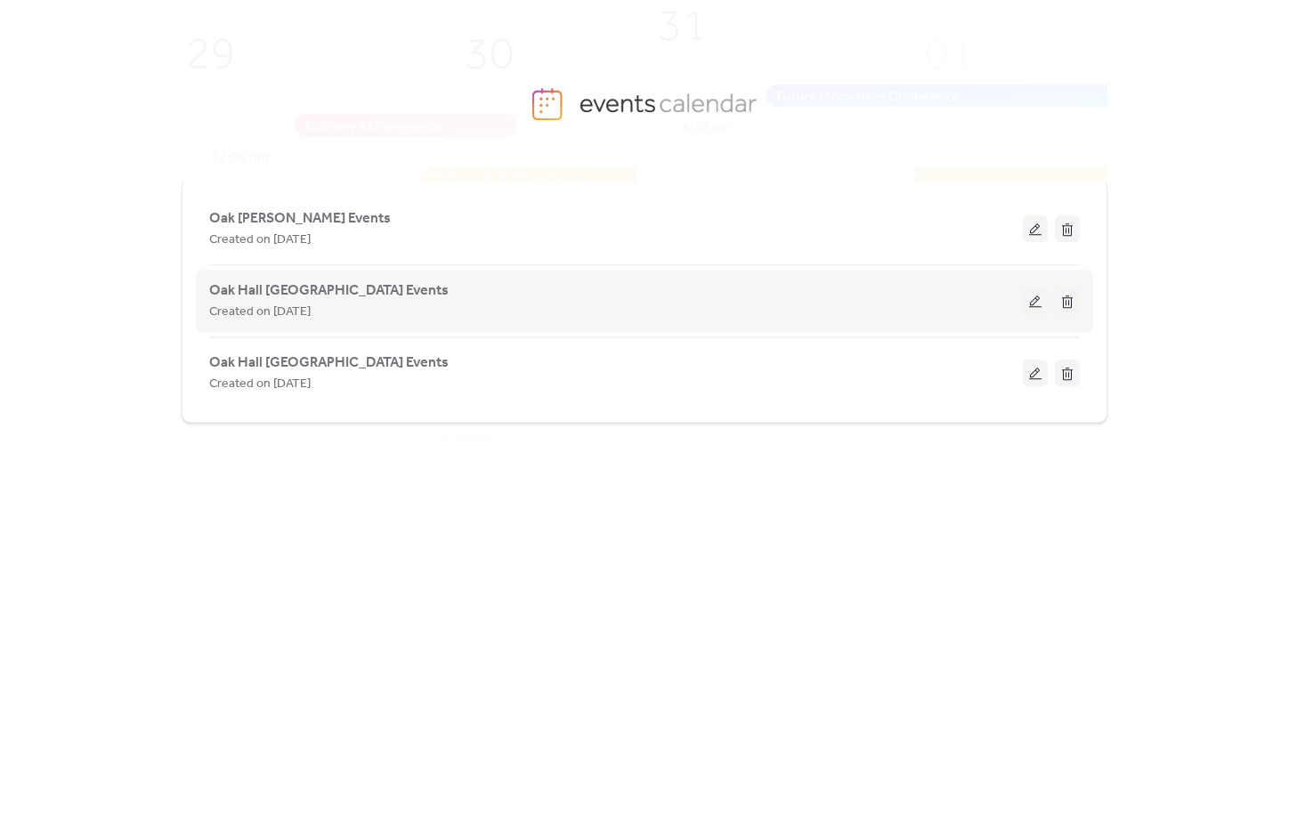
click at [289, 306] on span "Created on [DATE]" at bounding box center [260, 312] width 102 height 21
click at [293, 289] on span "Oak Hall [GEOGRAPHIC_DATA] Events" at bounding box center [329, 290] width 240 height 21
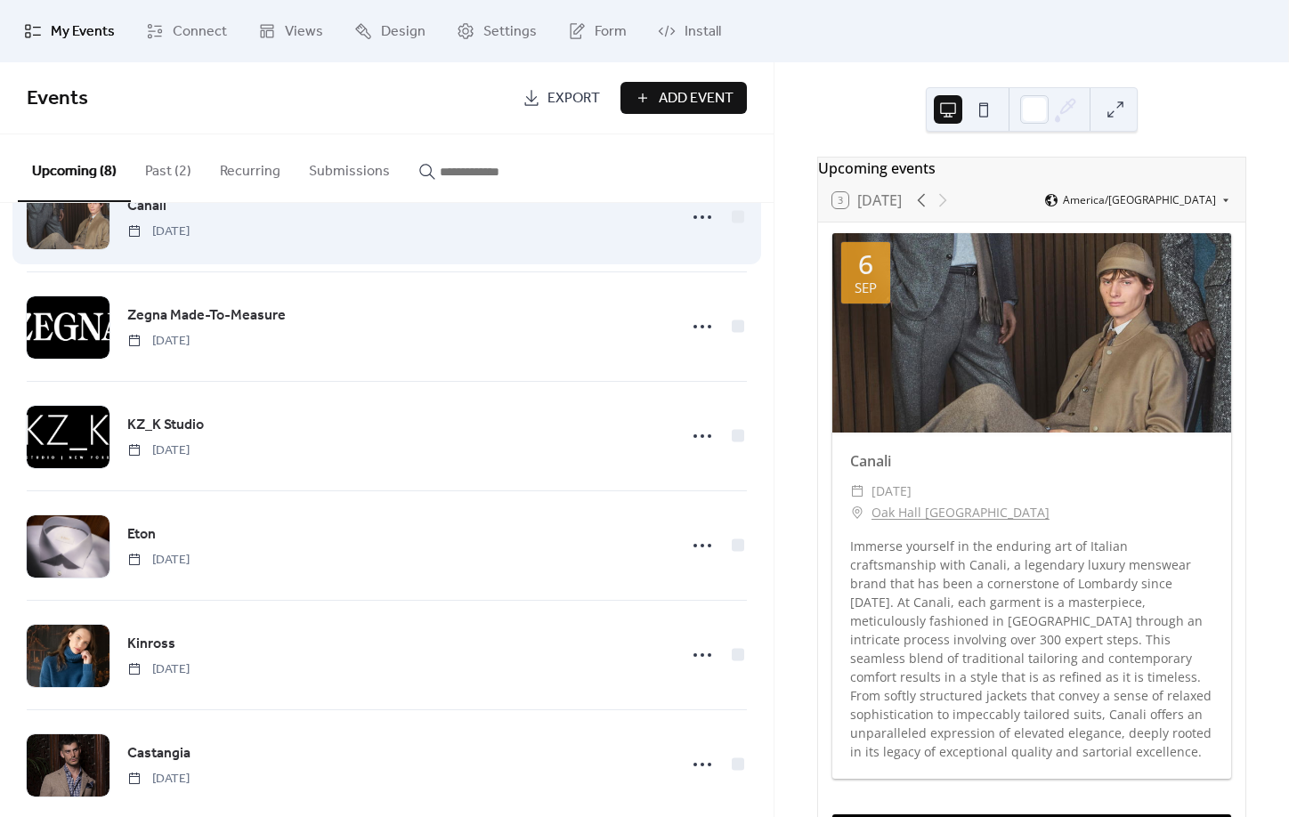
scroll to position [91, 0]
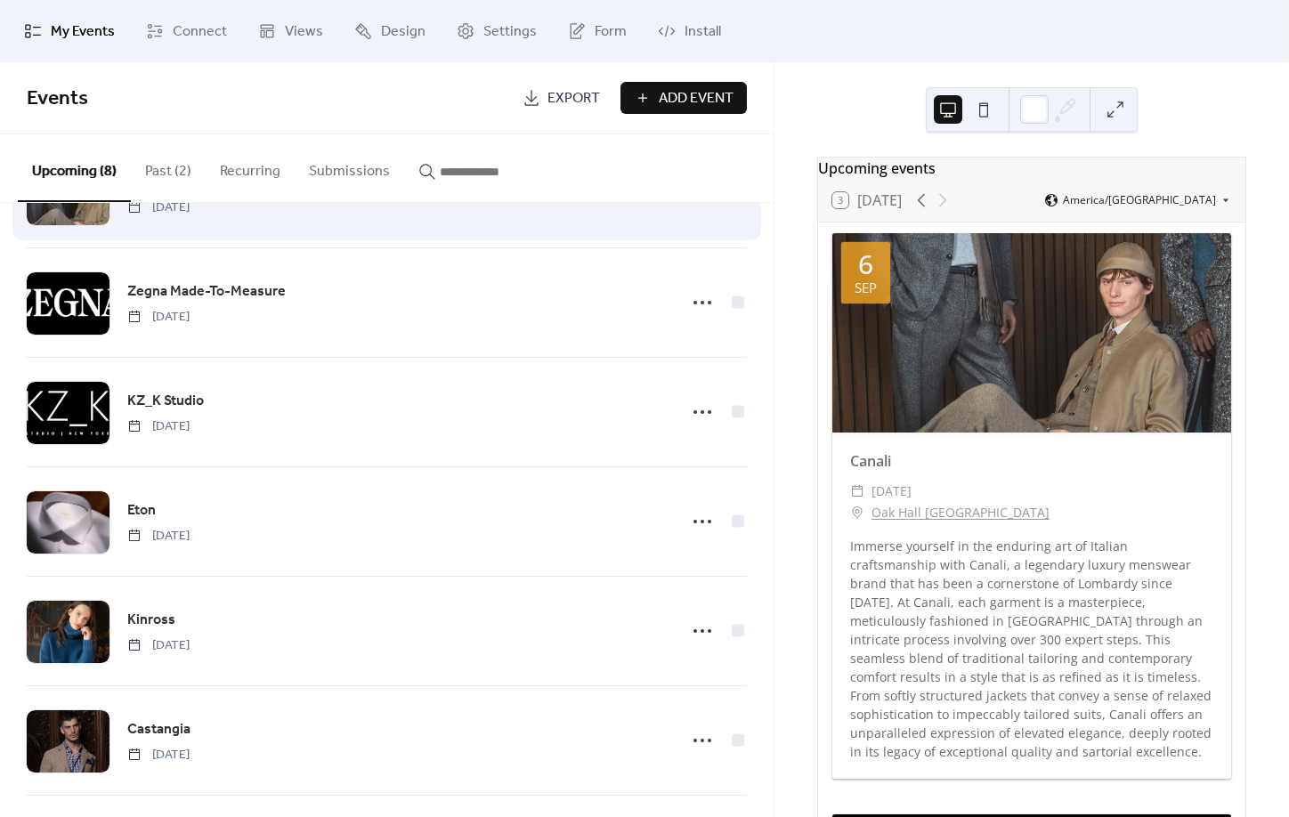
click at [574, 329] on div "Zegna Made-To-Measure [DATE]" at bounding box center [387, 302] width 720 height 109
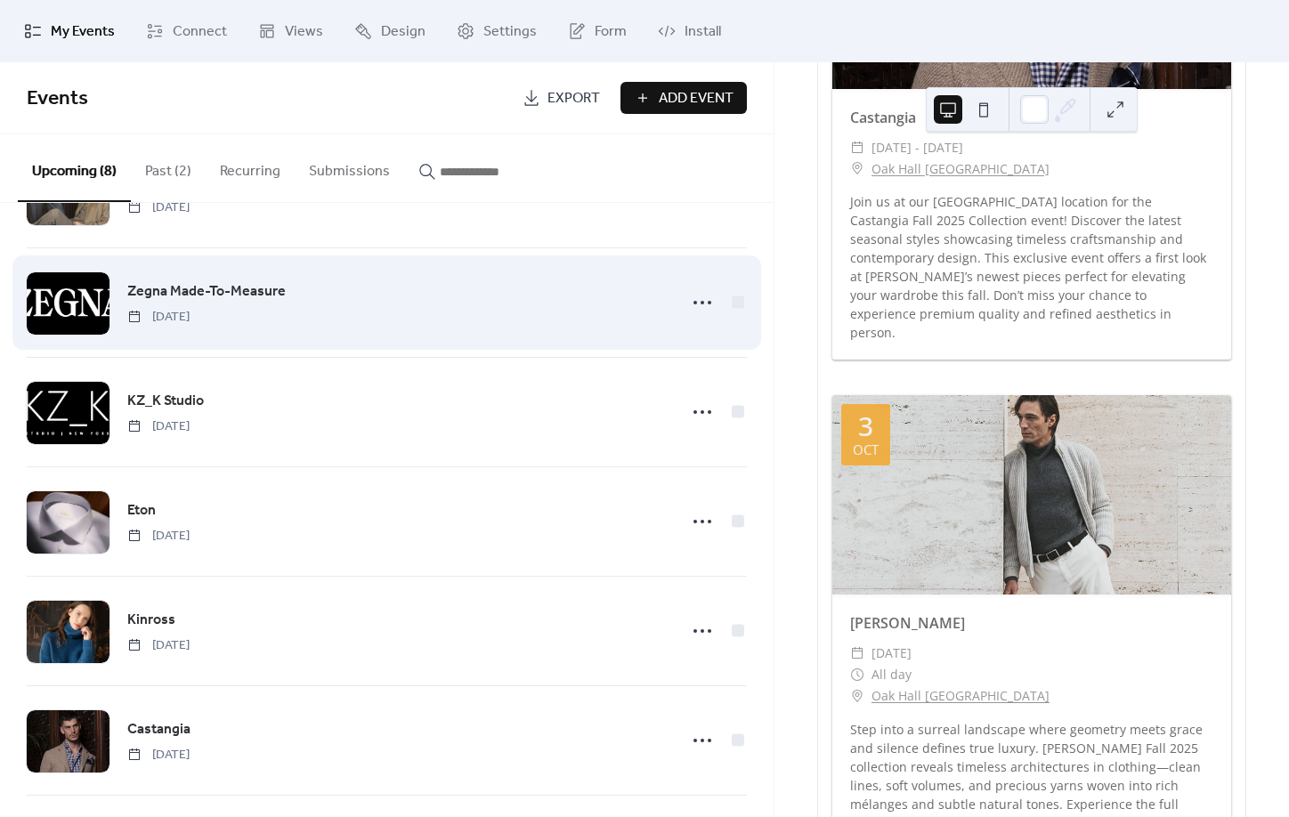
scroll to position [126, 0]
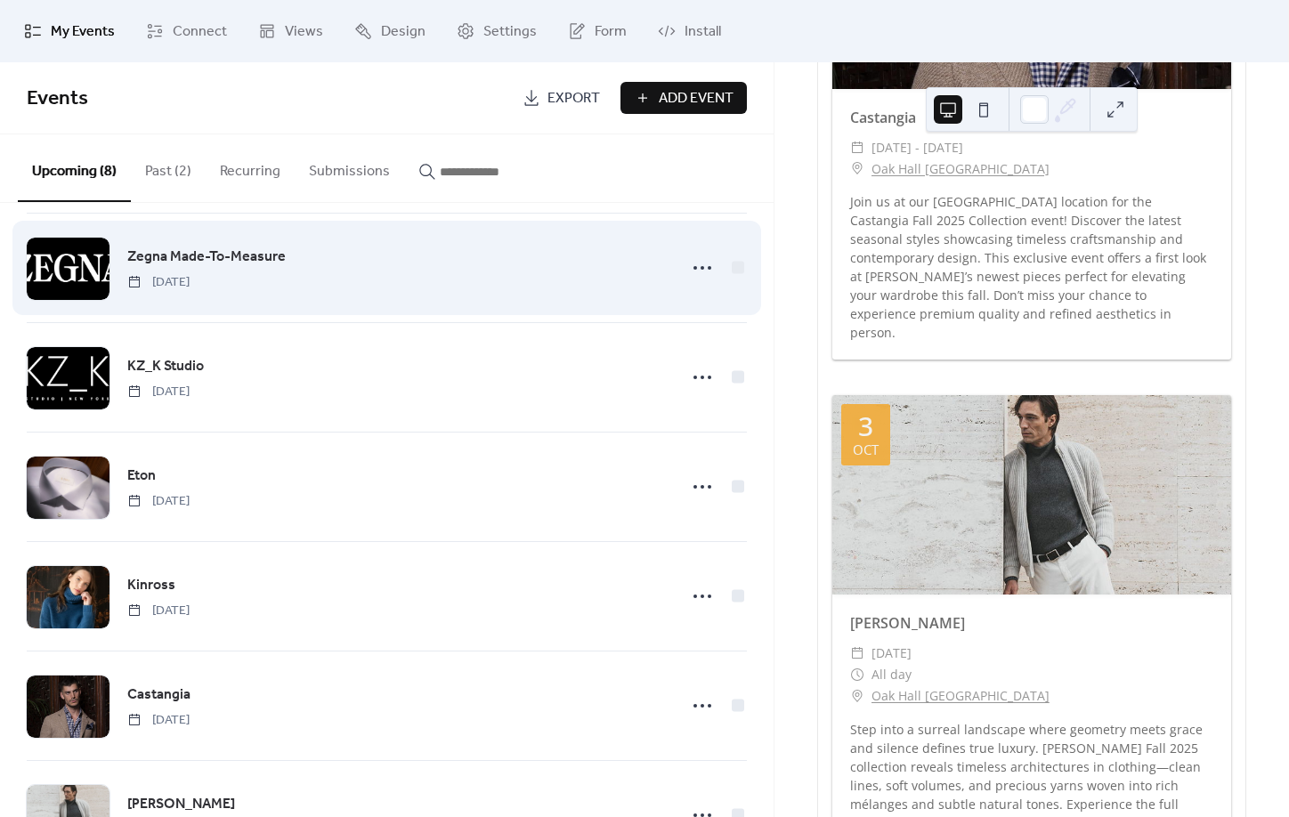
click at [702, 310] on div "Zegna Made-To-Measure [DATE]" at bounding box center [387, 268] width 720 height 109
click at [694, 270] on icon at bounding box center [702, 268] width 28 height 28
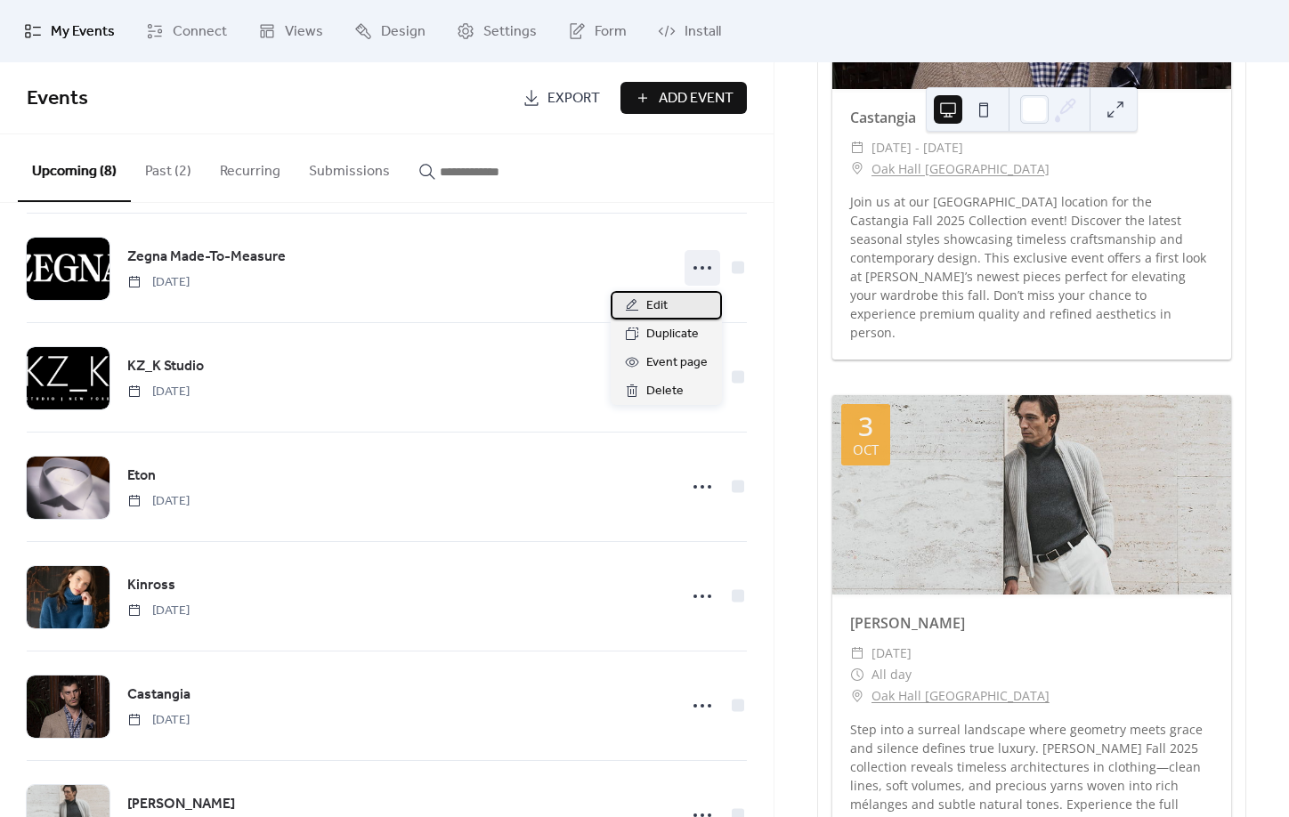
click at [679, 302] on div "Edit" at bounding box center [666, 305] width 111 height 28
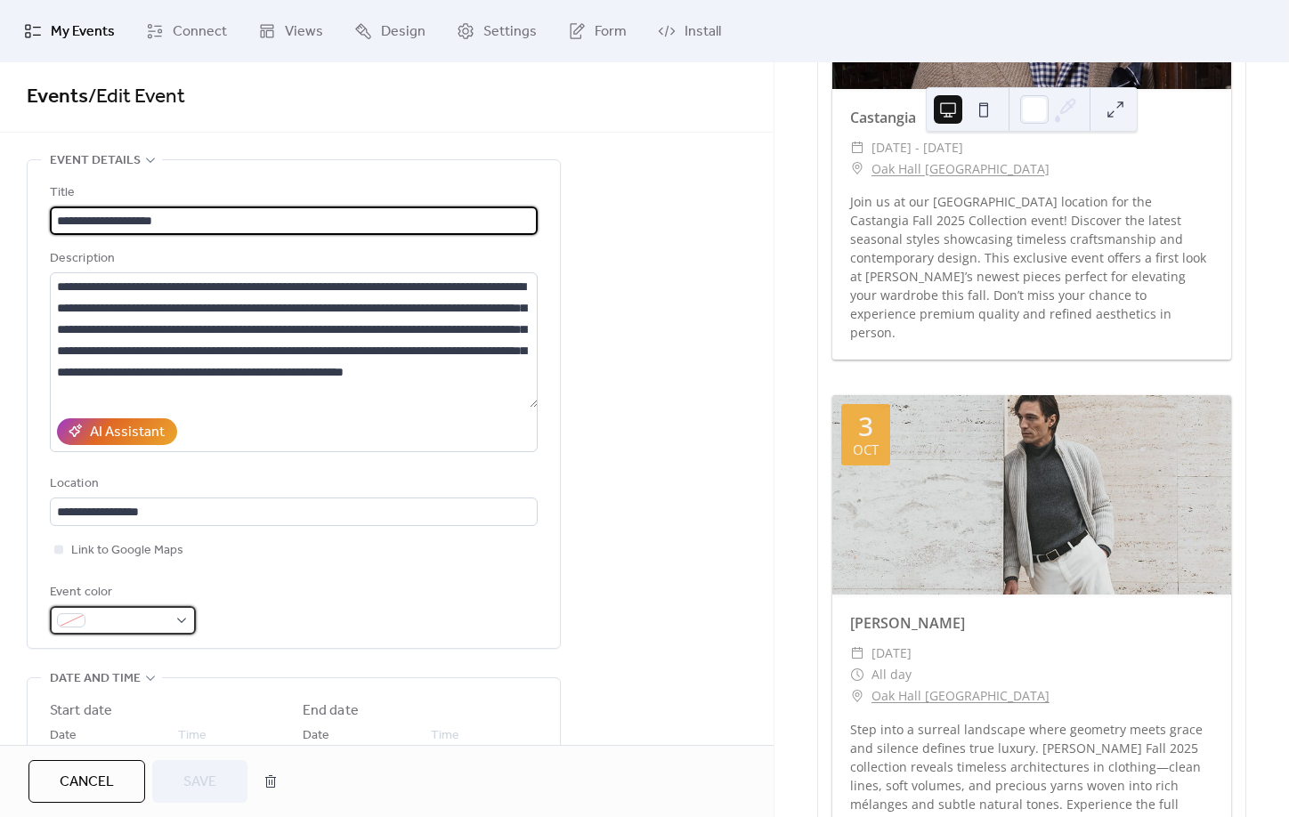
click at [184, 630] on div at bounding box center [123, 620] width 146 height 28
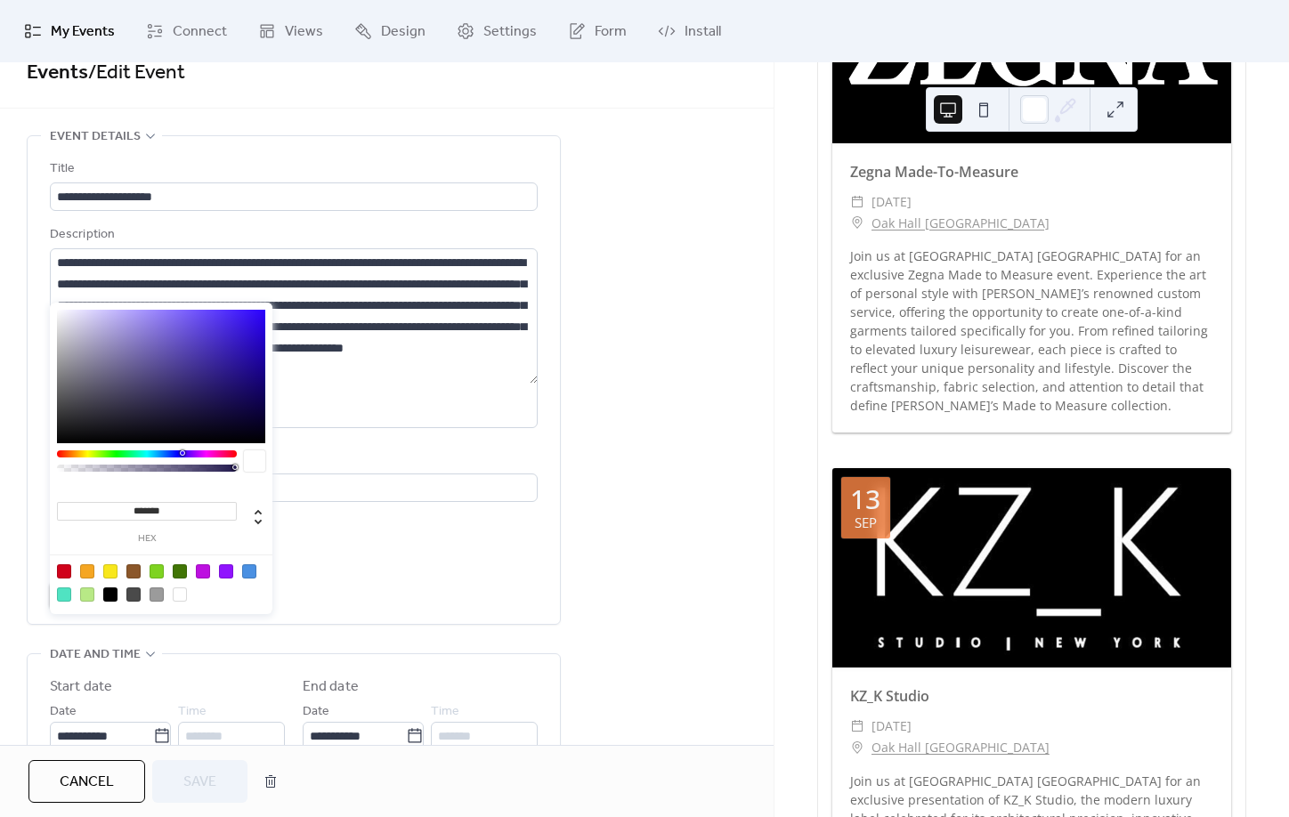
scroll to position [867, 0]
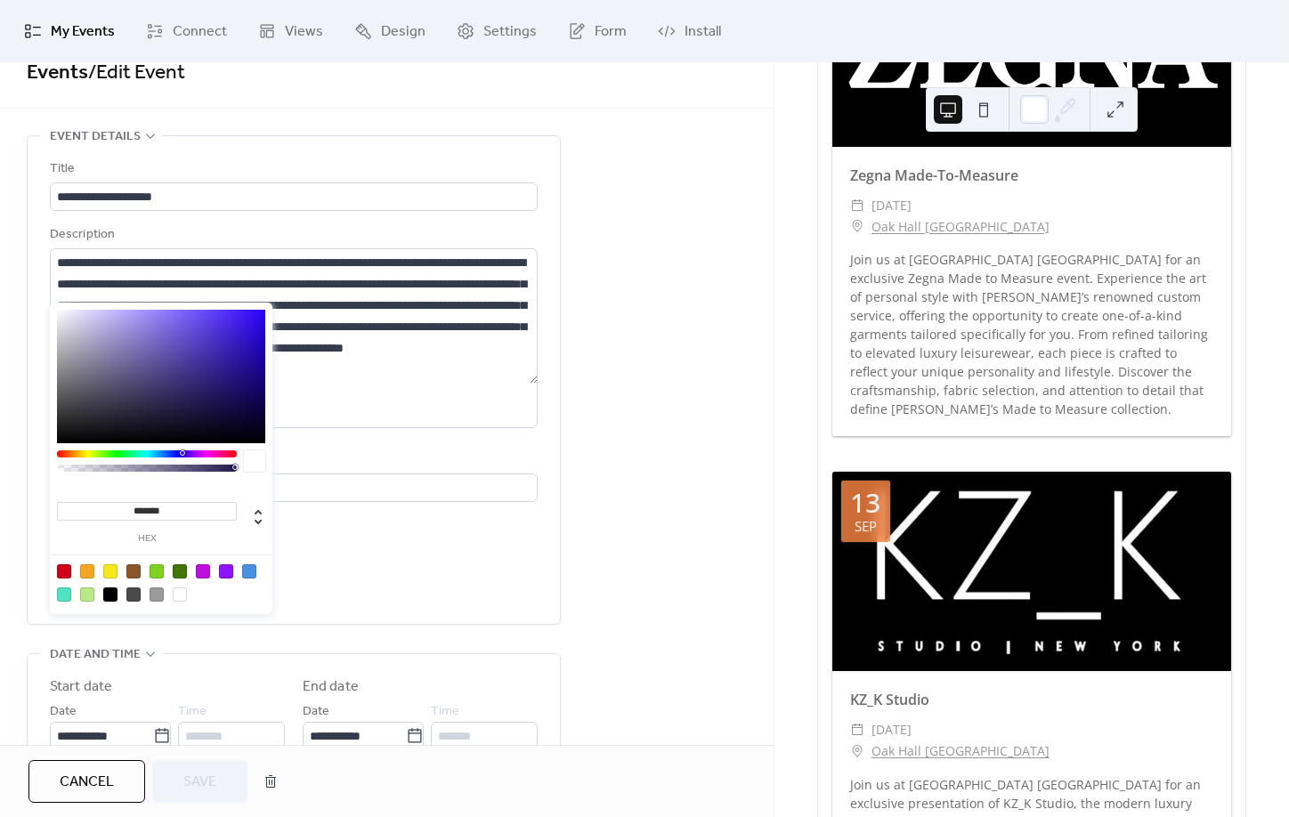
click at [481, 580] on div "Event color" at bounding box center [294, 584] width 488 height 53
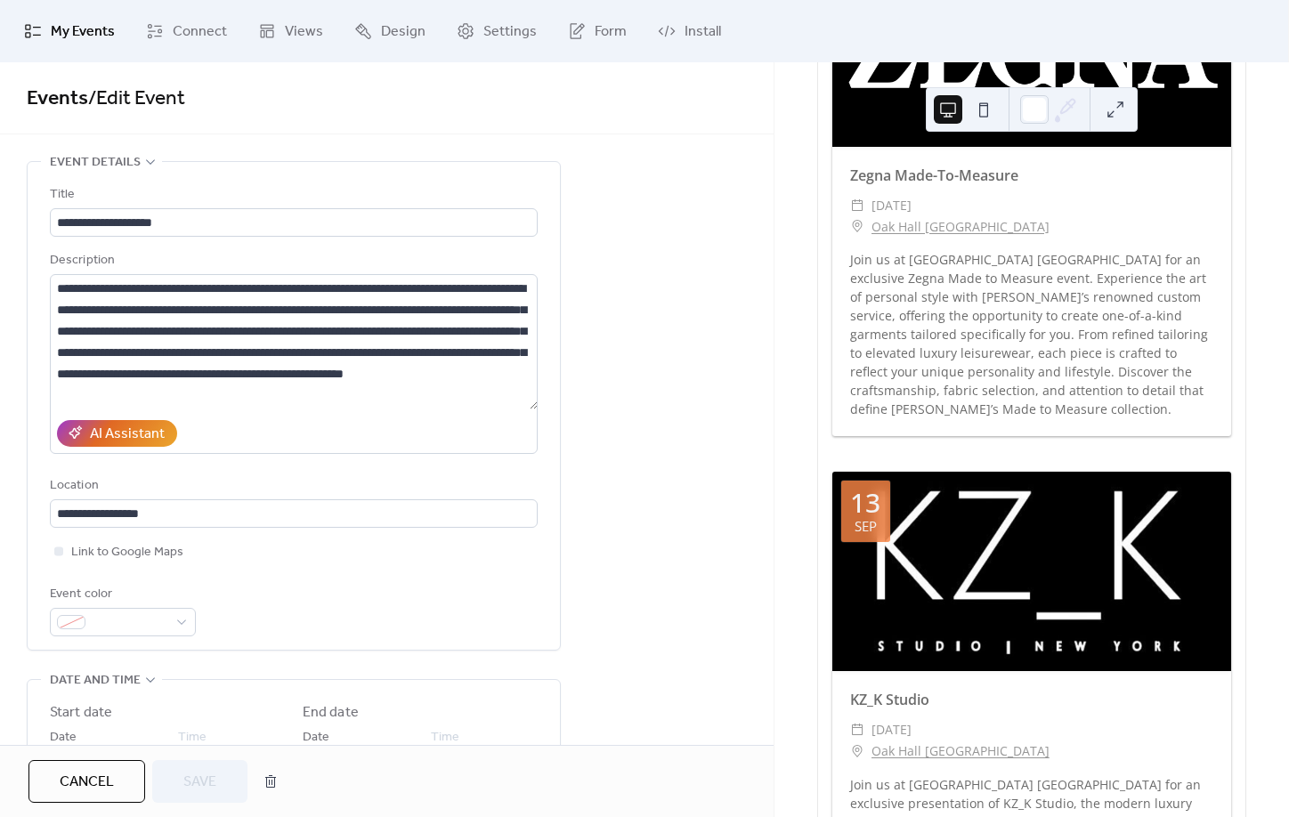
scroll to position [0, 0]
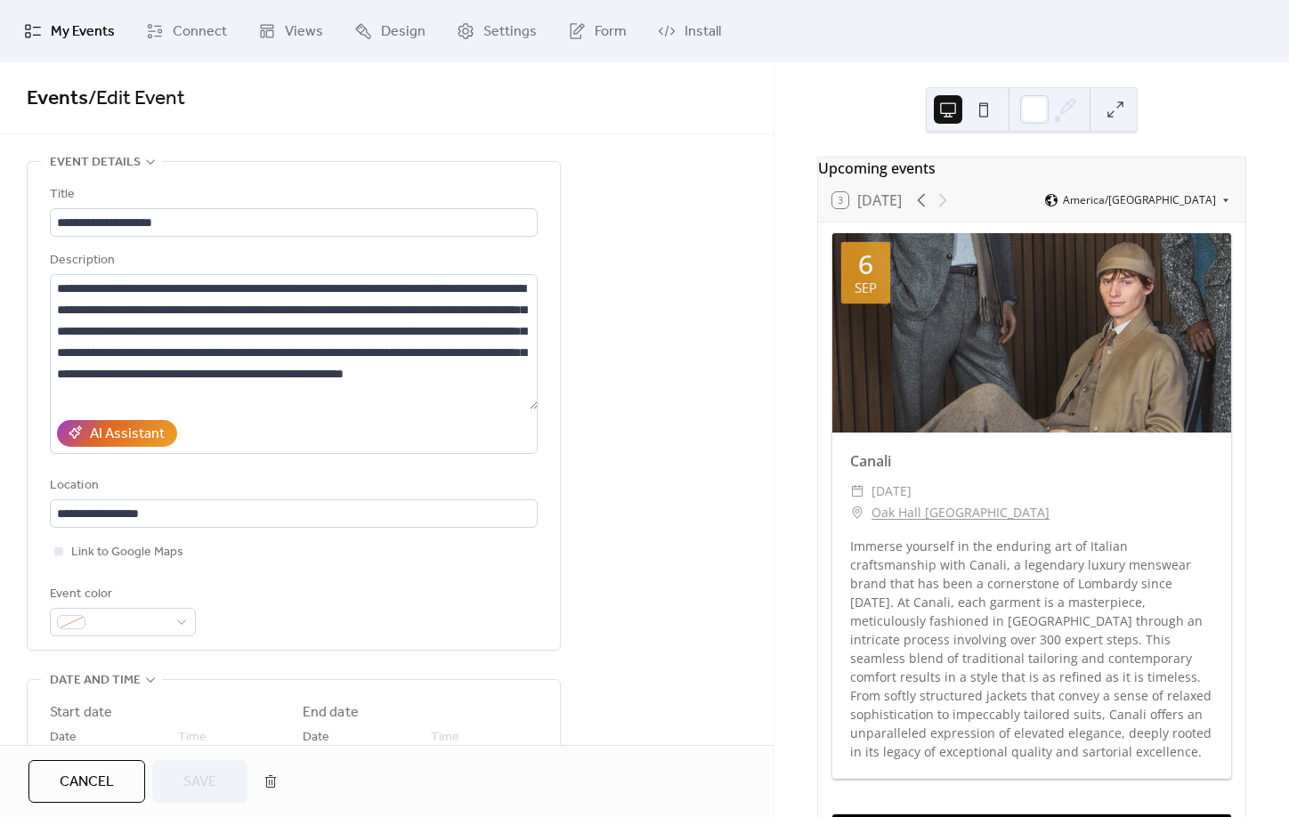
click at [93, 764] on button "Cancel" at bounding box center [86, 781] width 117 height 43
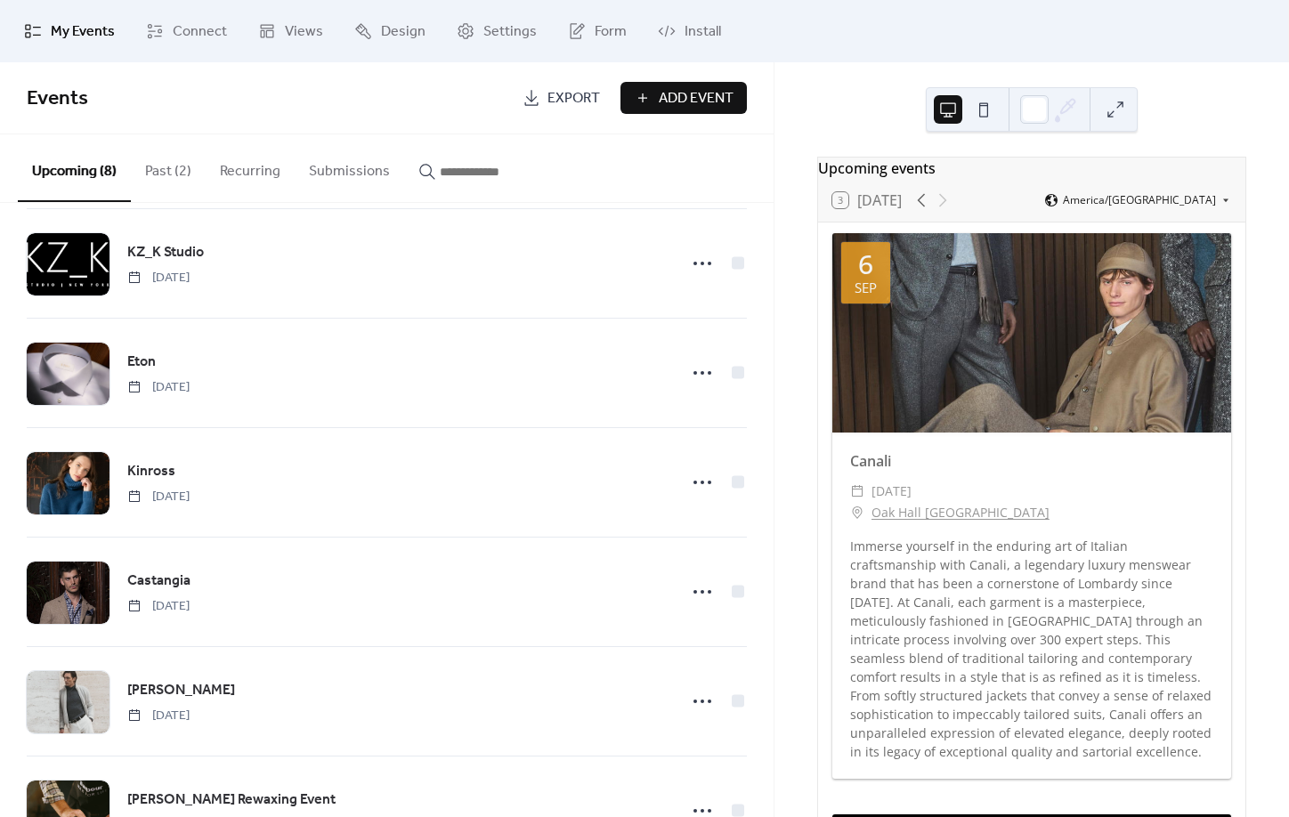
scroll to position [316, 0]
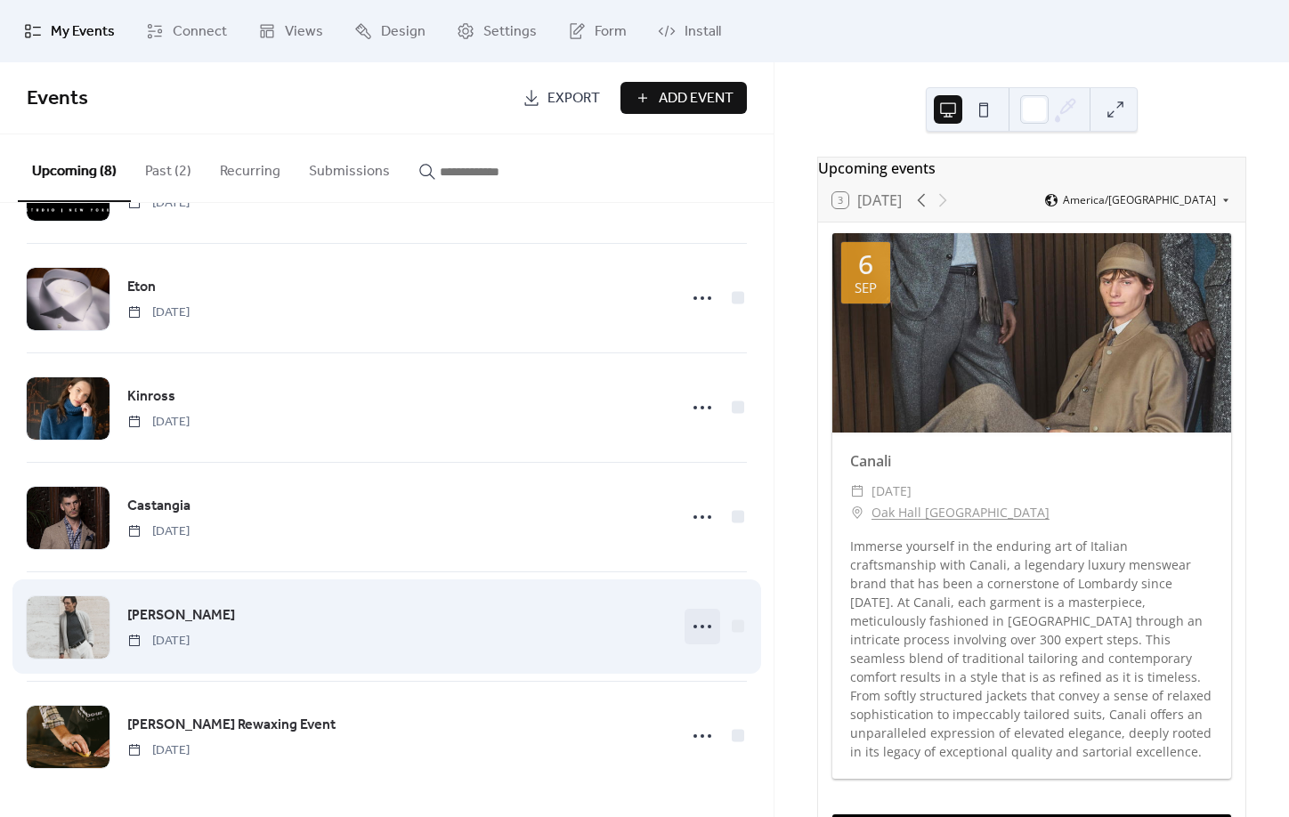
click at [717, 618] on div at bounding box center [703, 627] width 36 height 36
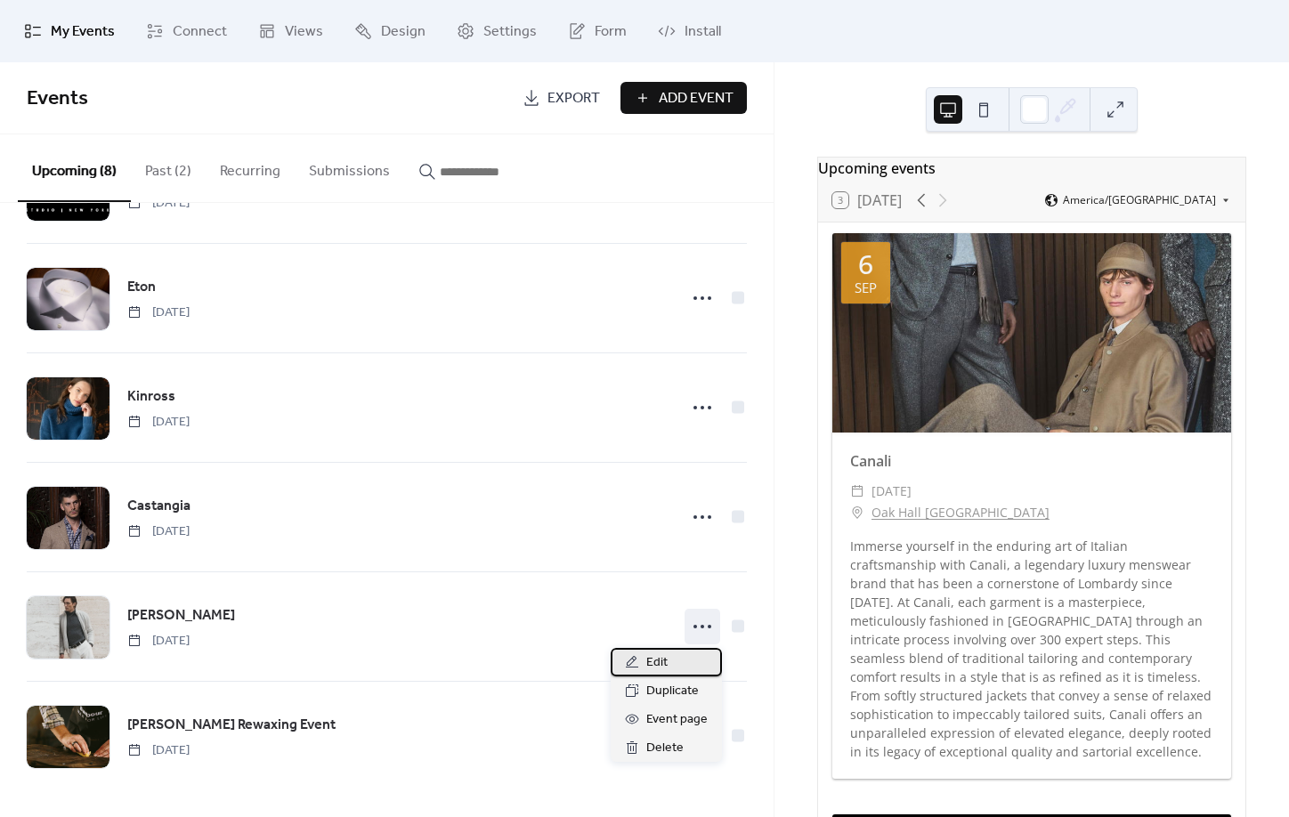
click at [672, 661] on div "Edit" at bounding box center [666, 662] width 111 height 28
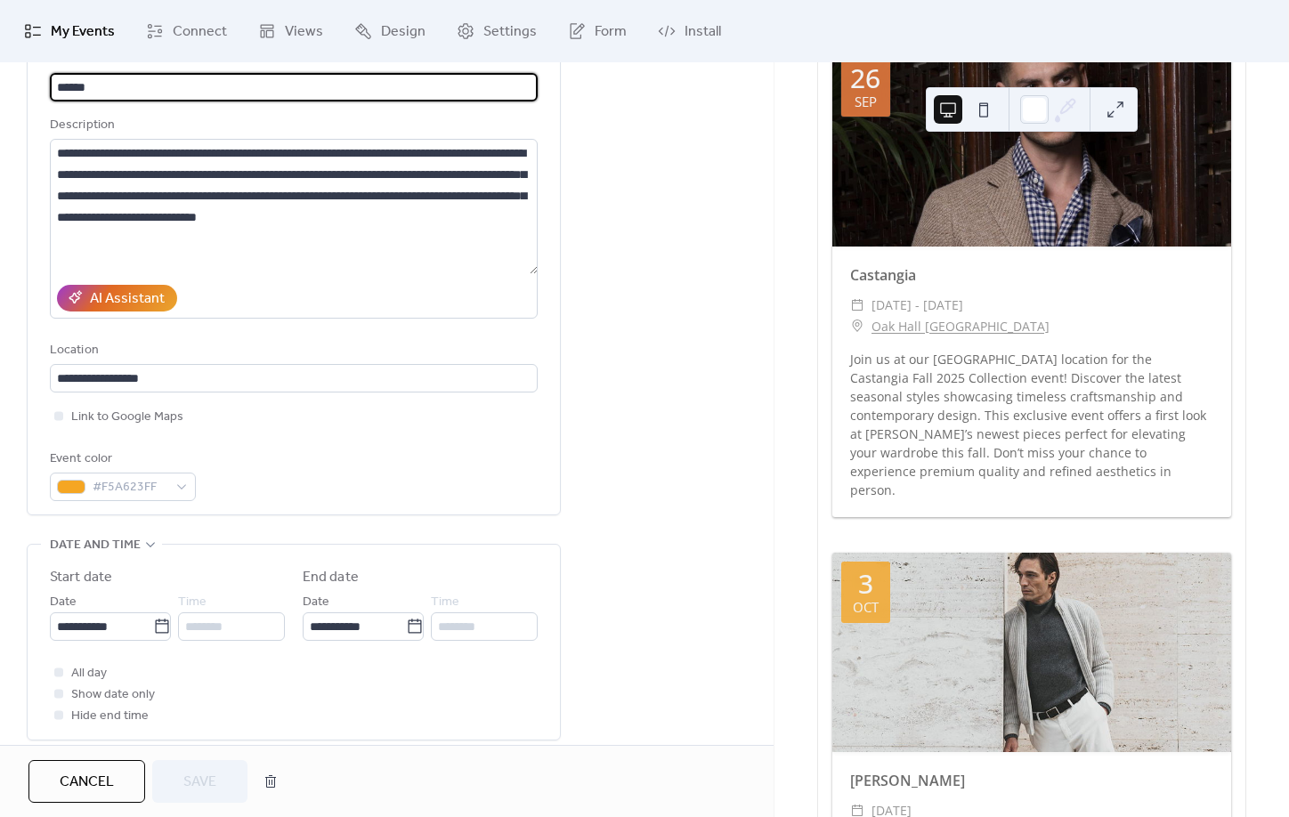
scroll to position [3036, 0]
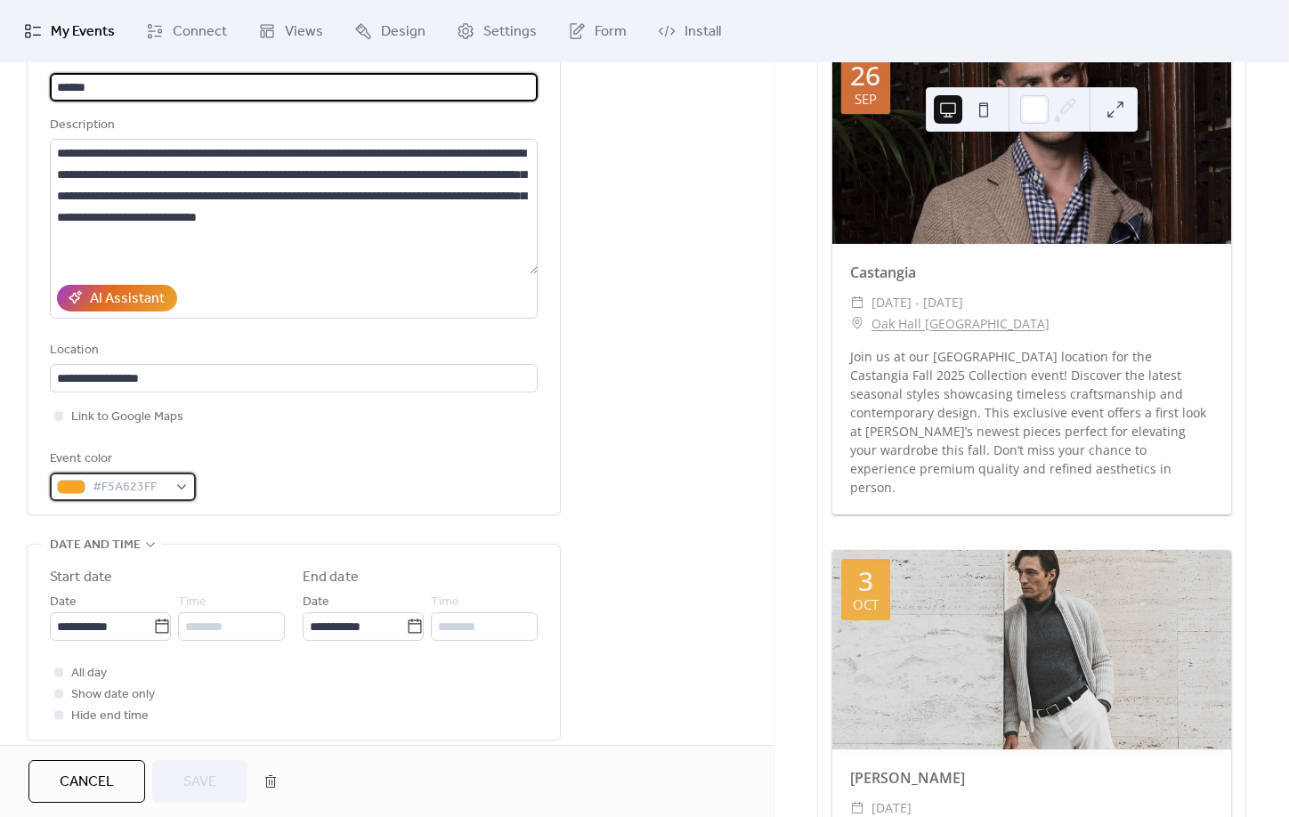
click at [196, 488] on div "#F5A623FF" at bounding box center [123, 487] width 146 height 28
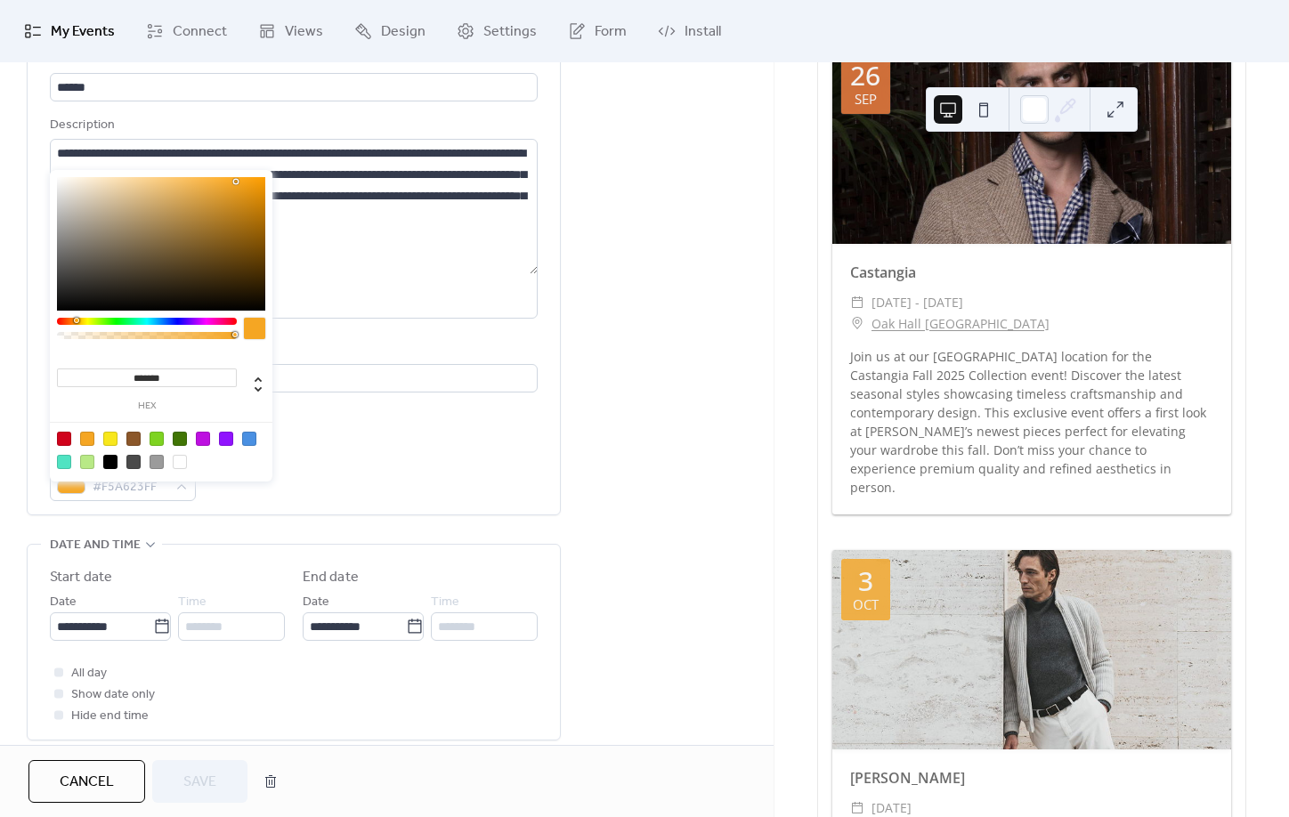
click at [179, 464] on div at bounding box center [180, 462] width 14 height 14
type input "*******"
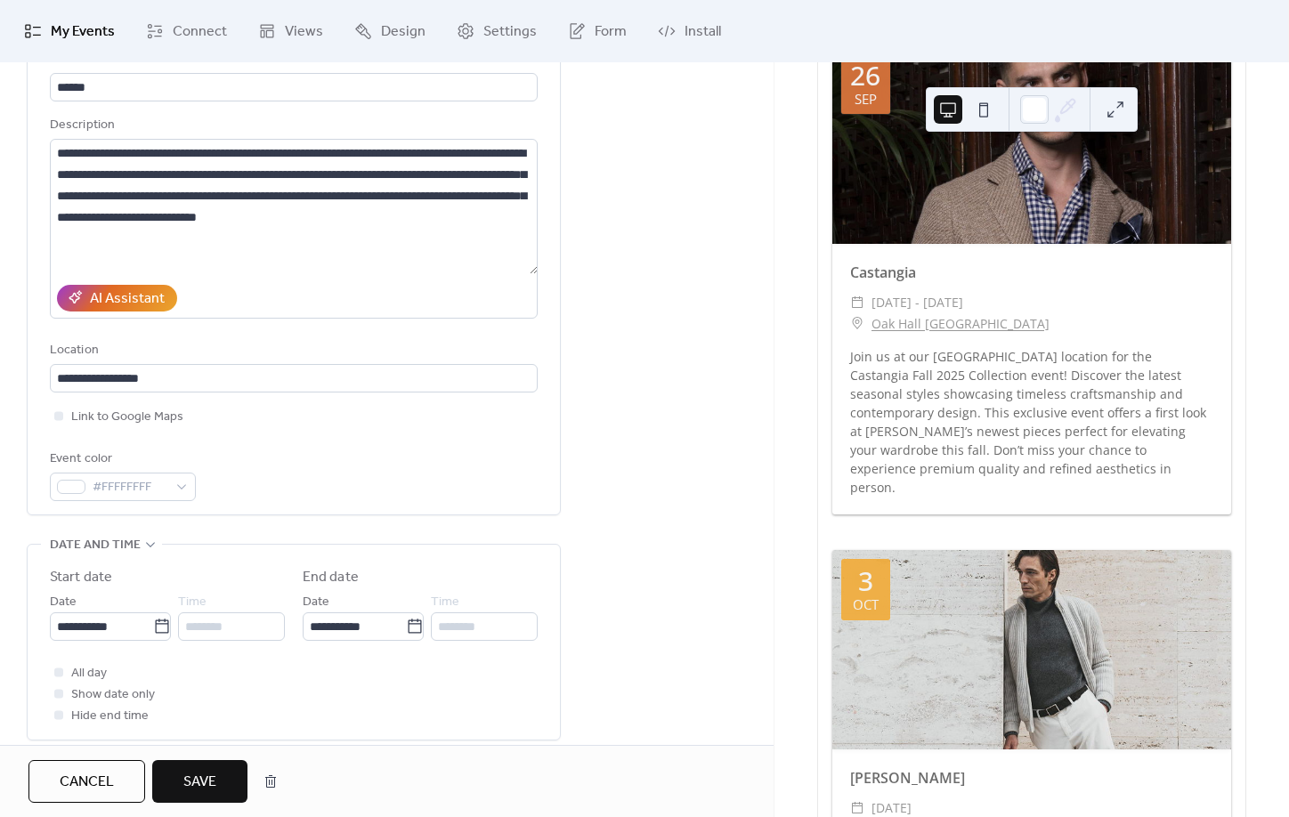
click at [361, 501] on div "Event color #FFFFFFFF" at bounding box center [294, 475] width 488 height 53
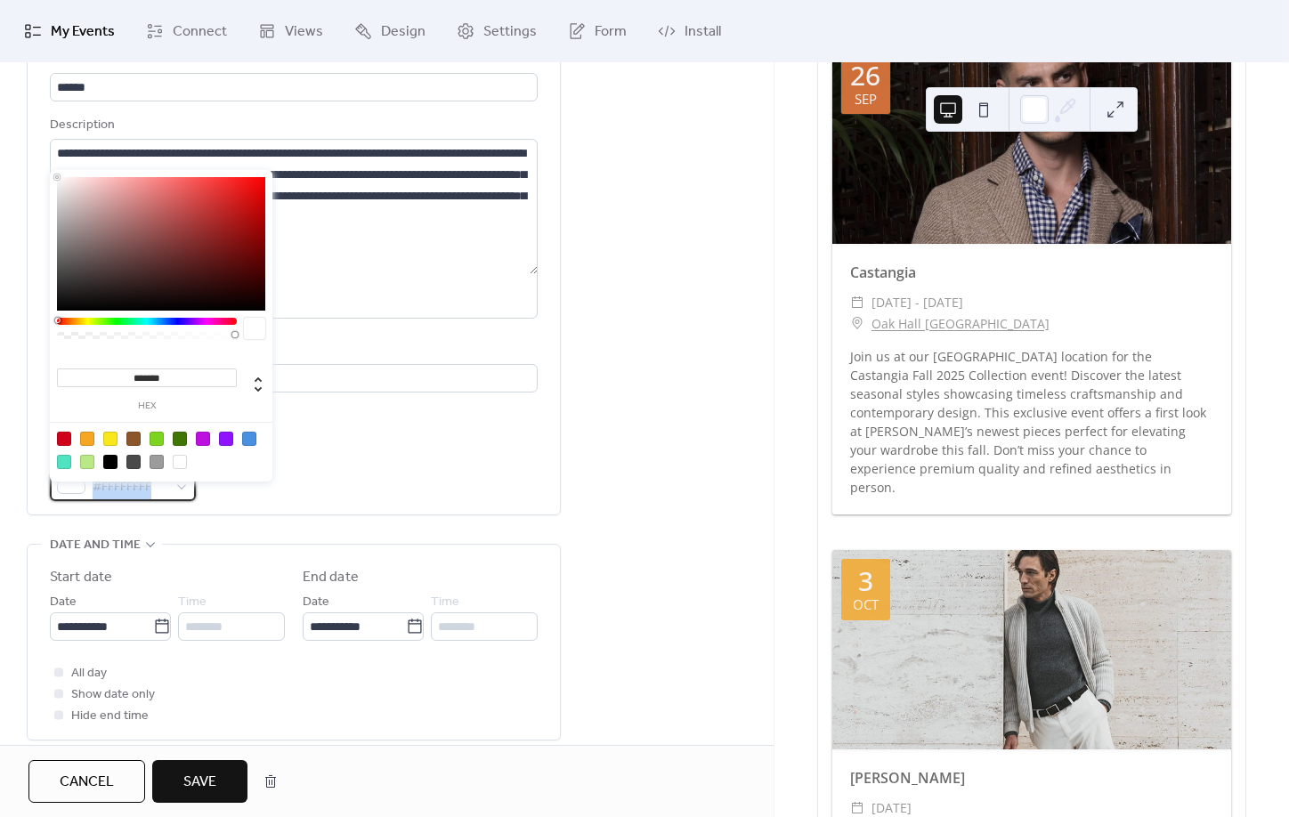
drag, startPoint x: 159, startPoint y: 496, endPoint x: 28, endPoint y: 484, distance: 132.3
click at [28, 484] on div "**********" at bounding box center [294, 271] width 533 height 488
click at [344, 501] on div "Event color #FFFFFFFF" at bounding box center [294, 475] width 488 height 53
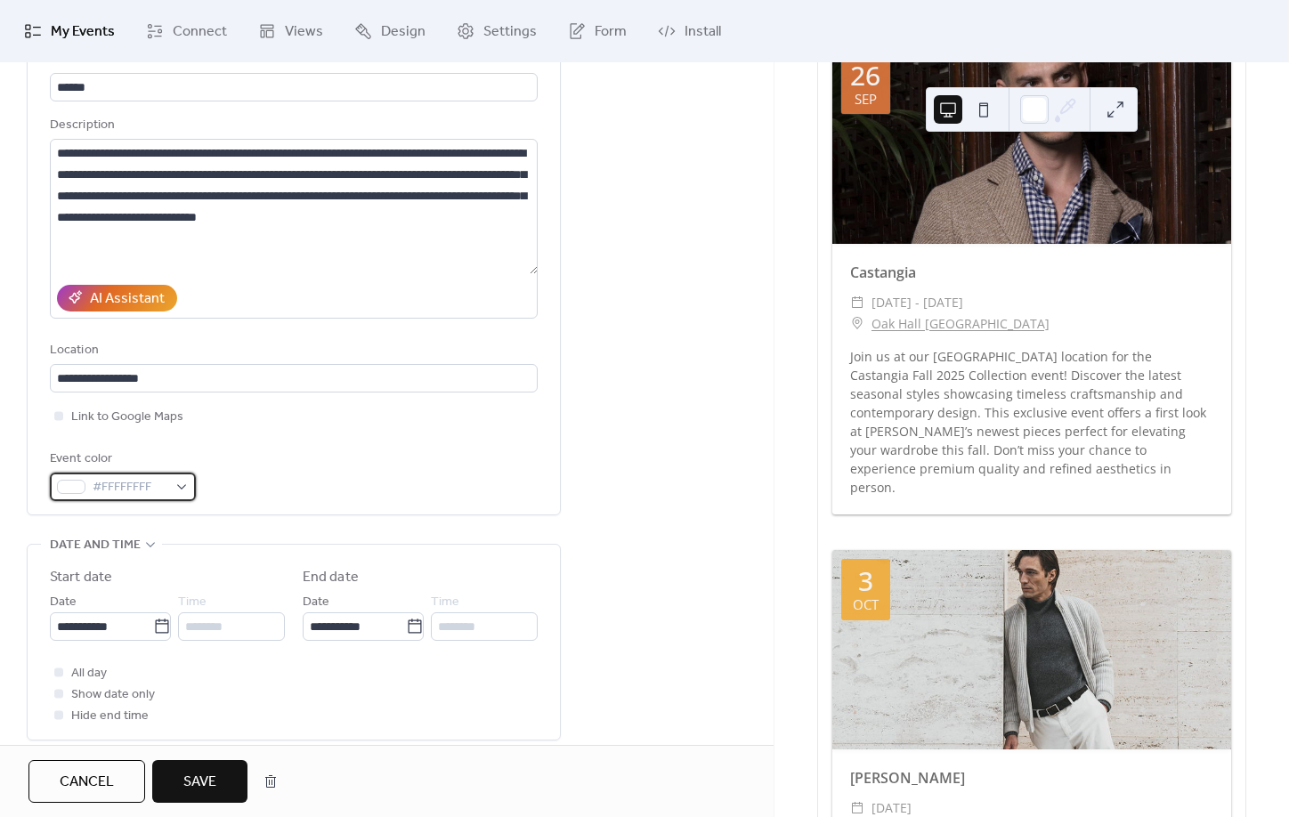
click at [189, 499] on div "#FFFFFFFF" at bounding box center [123, 487] width 146 height 28
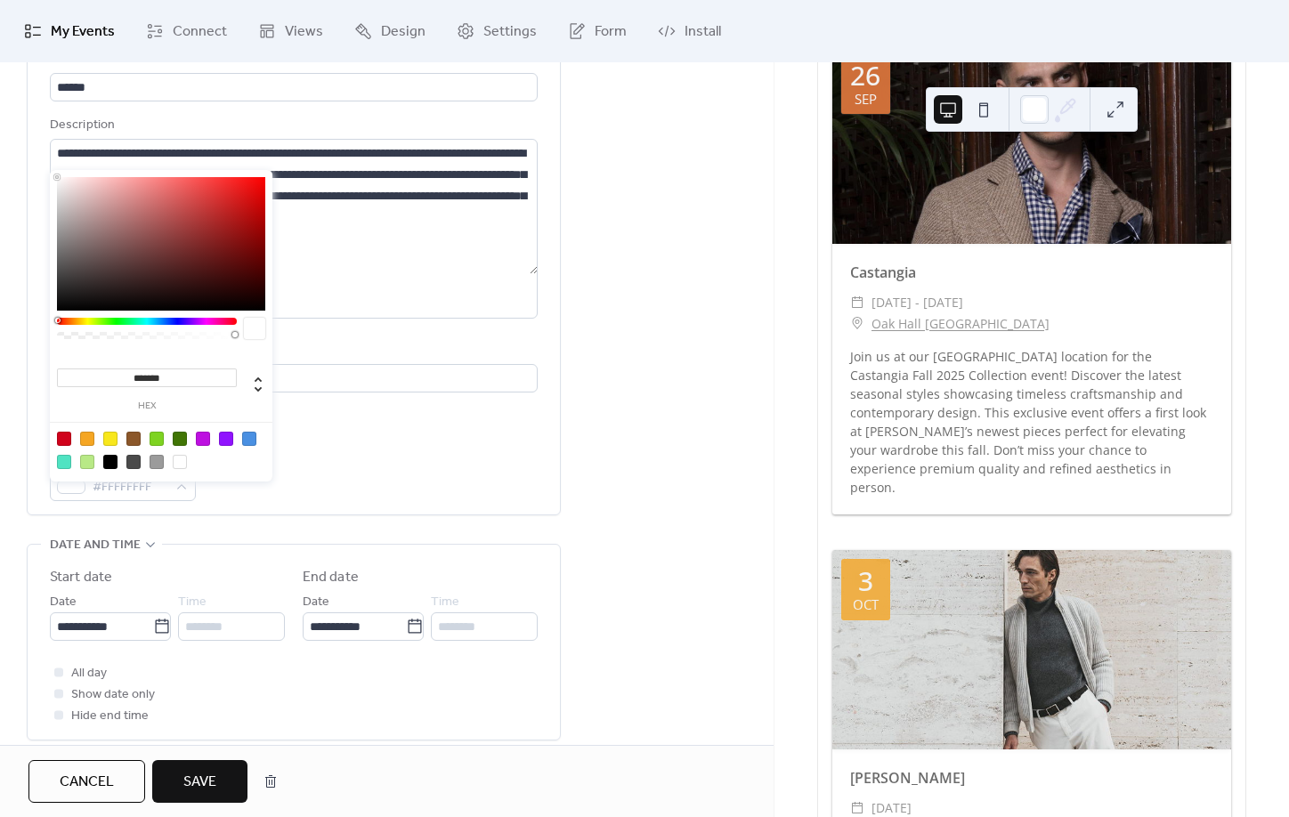
click at [94, 437] on div at bounding box center [161, 450] width 226 height 56
click at [91, 439] on div at bounding box center [87, 439] width 14 height 14
type input "*******"
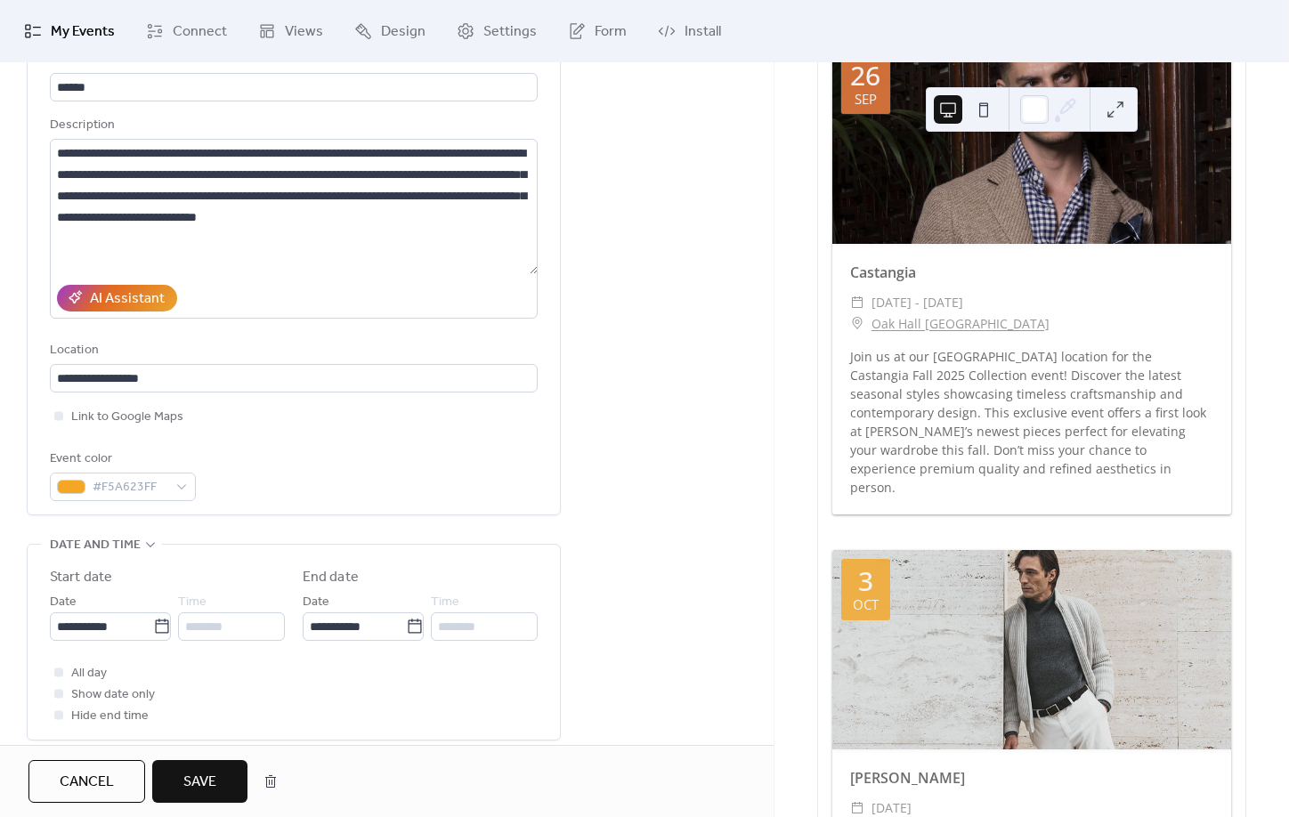
click at [477, 443] on div "**********" at bounding box center [294, 275] width 488 height 452
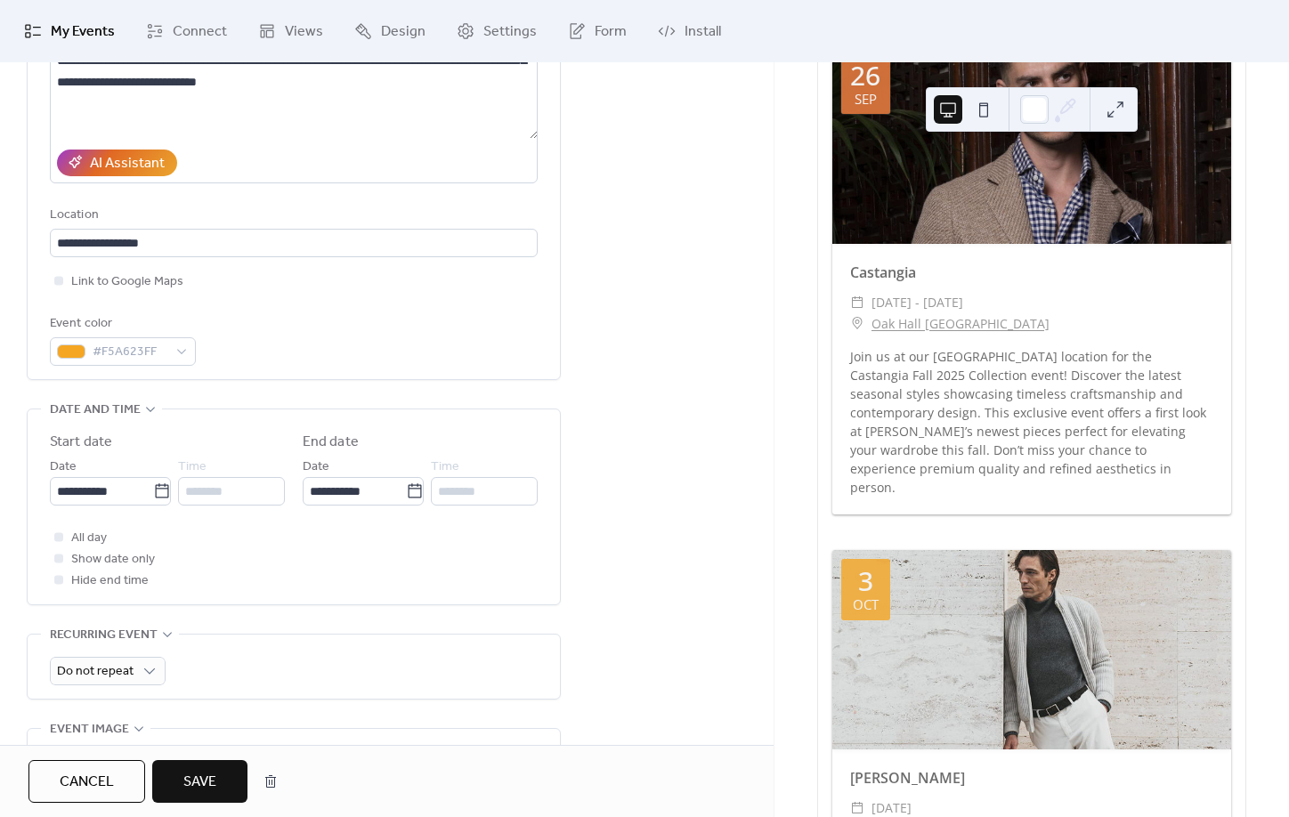
scroll to position [232, 0]
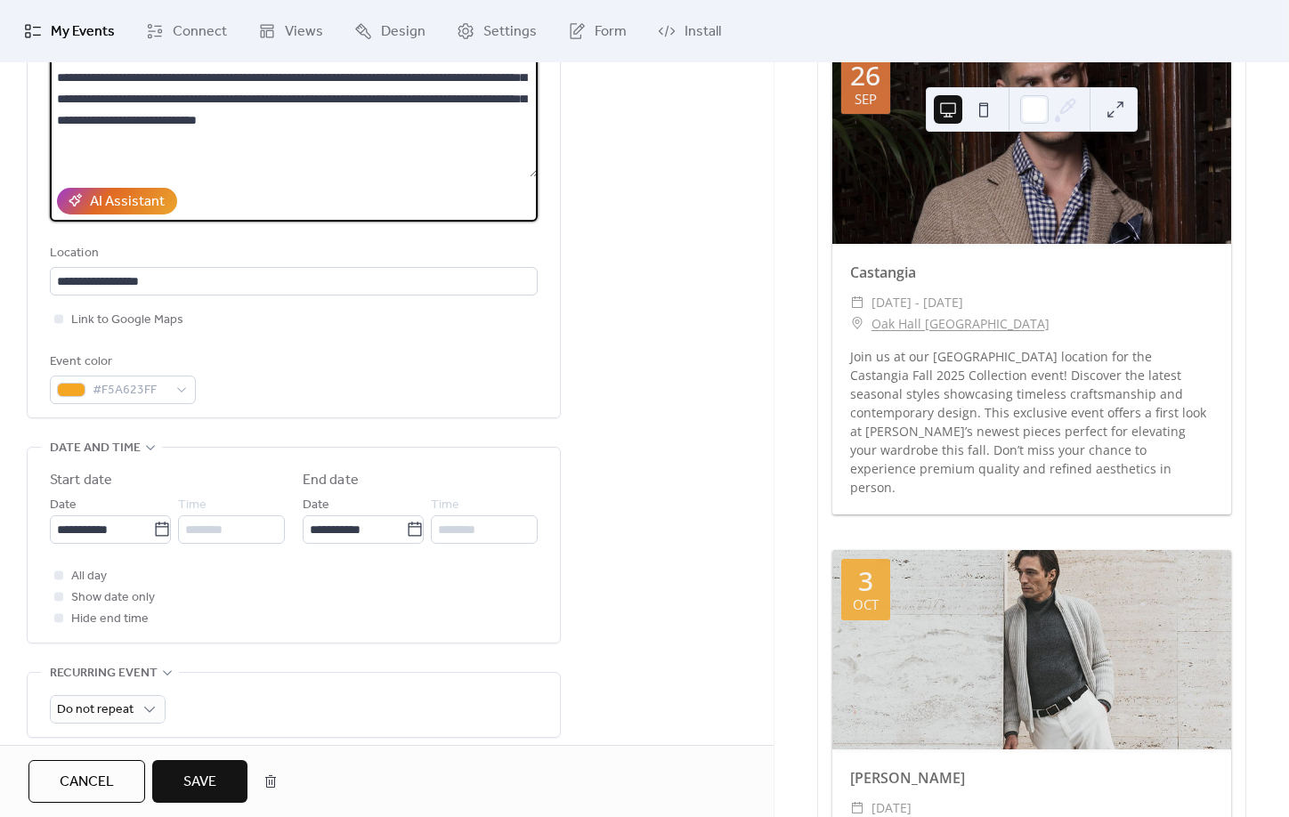
click at [431, 126] on textarea "**********" at bounding box center [294, 109] width 488 height 135
type textarea "**********"
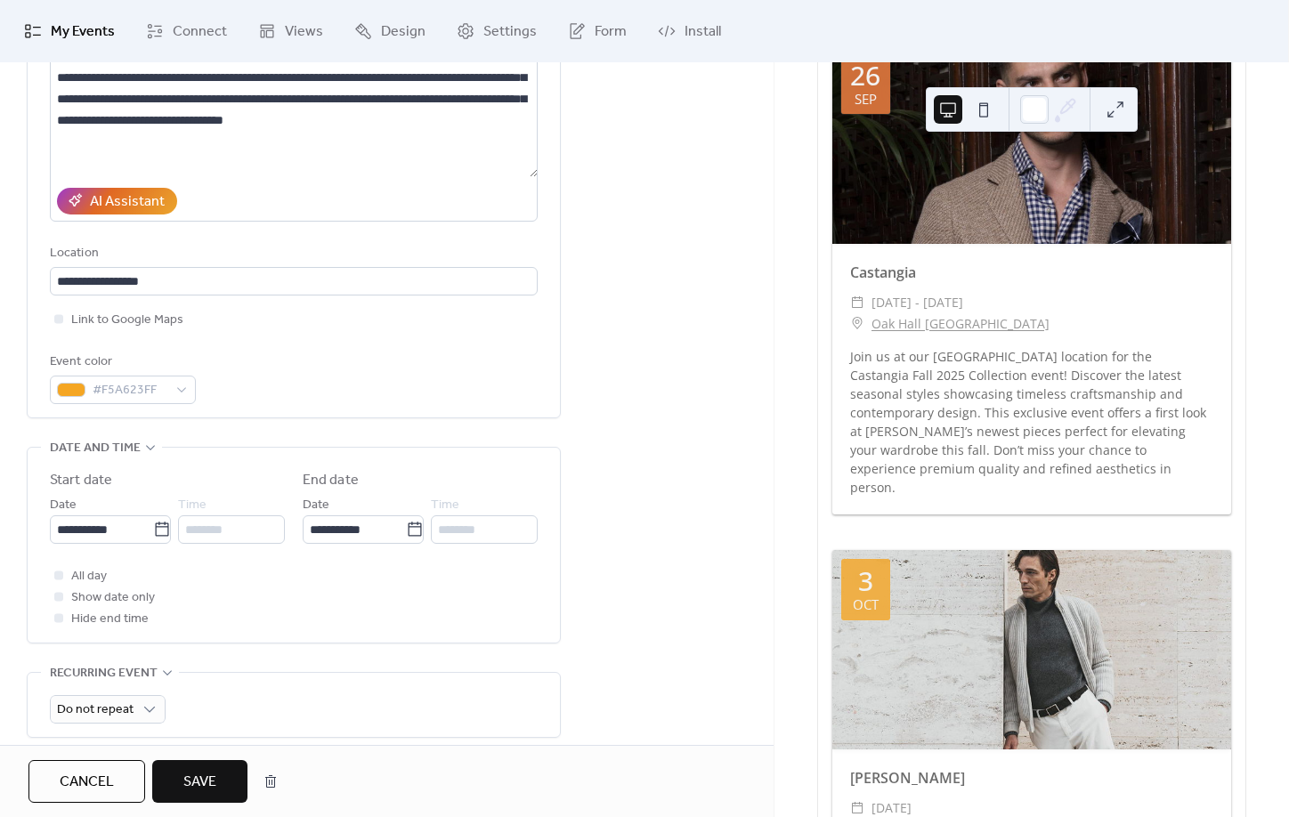
click at [204, 776] on span "Save" at bounding box center [199, 782] width 33 height 21
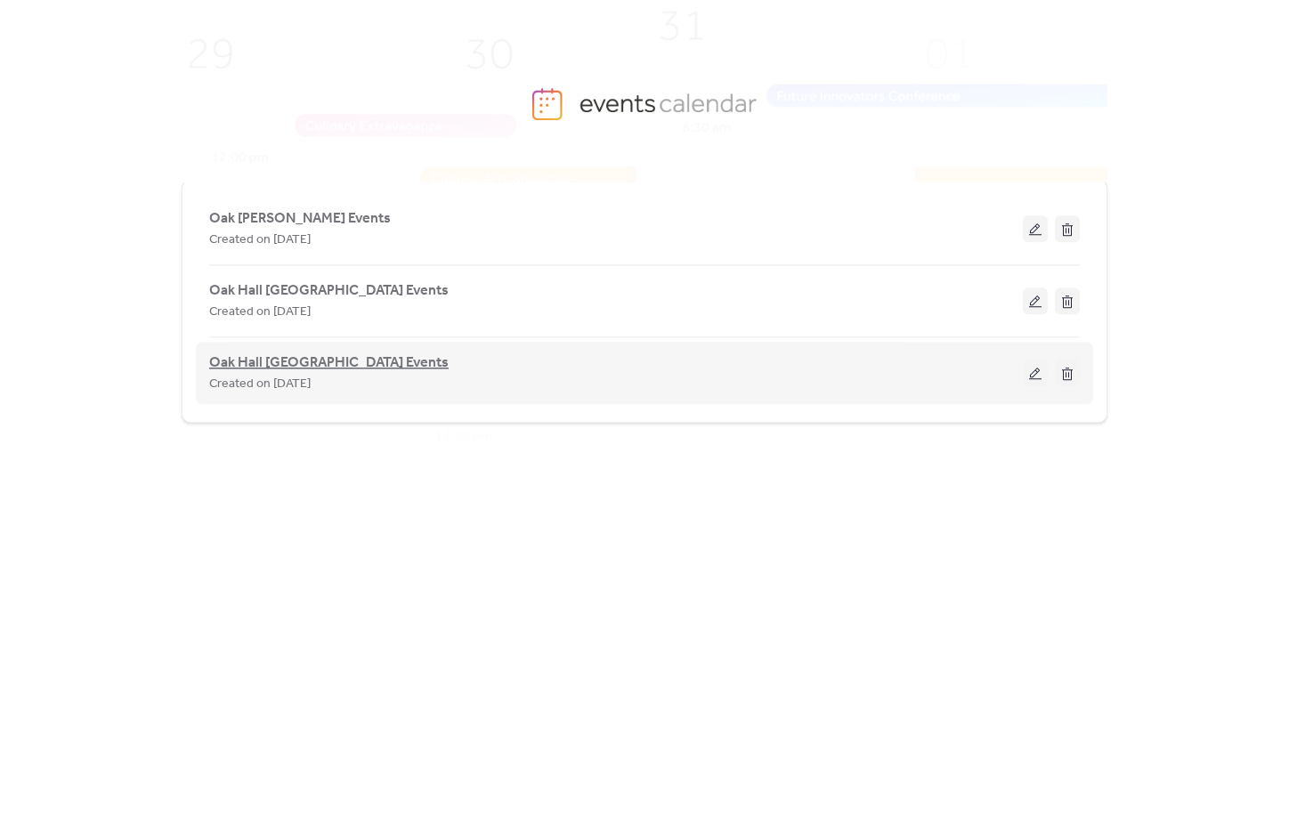
click at [357, 367] on span "Oak Hall [GEOGRAPHIC_DATA] Events" at bounding box center [329, 363] width 240 height 21
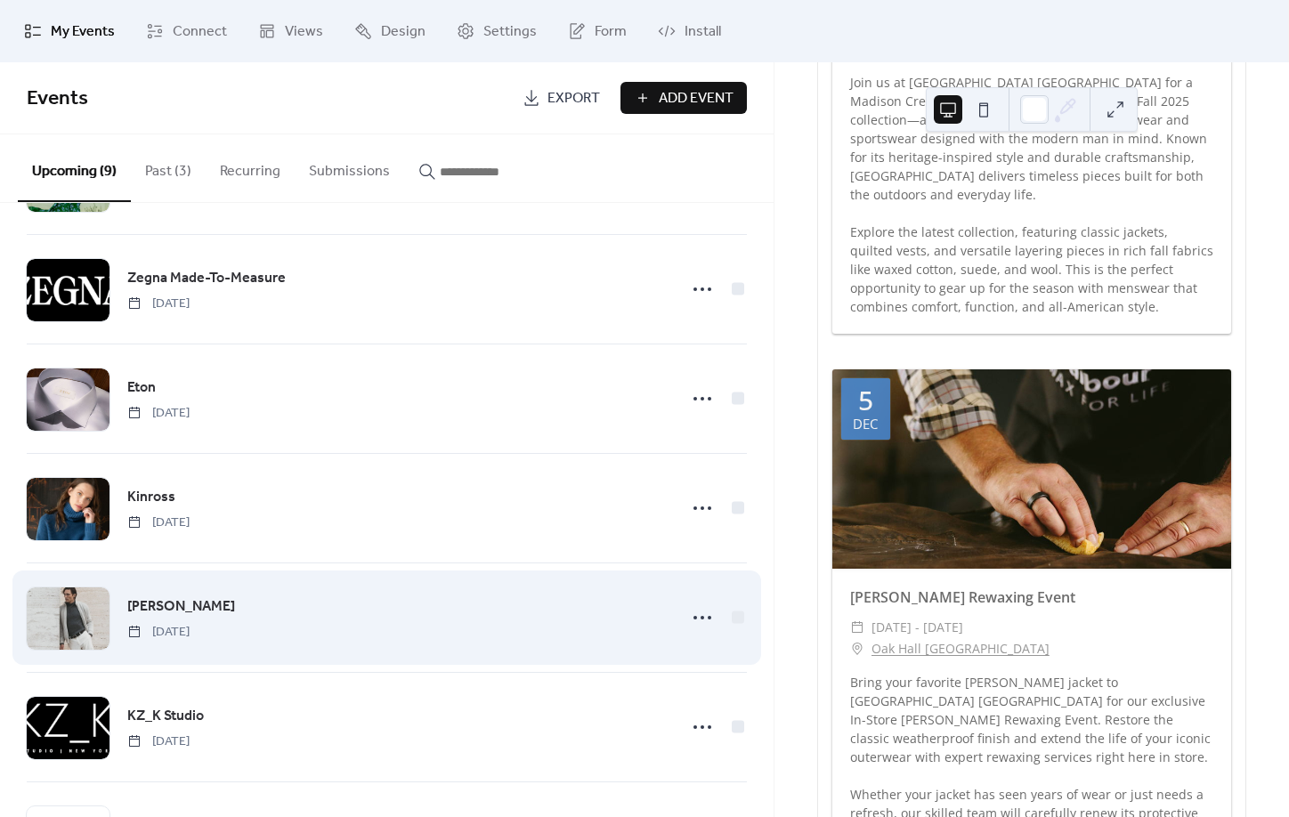
scroll to position [90, 0]
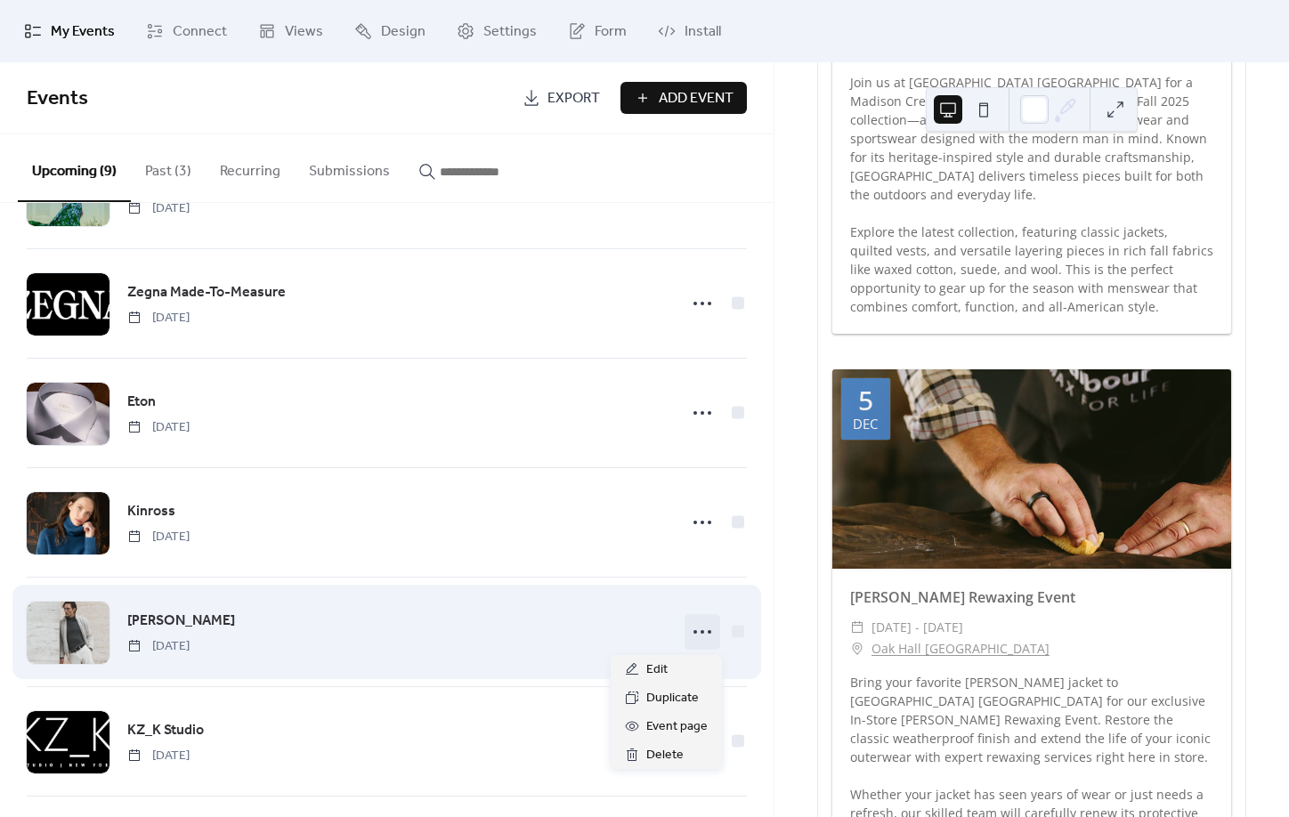
click at [710, 639] on icon at bounding box center [702, 632] width 28 height 28
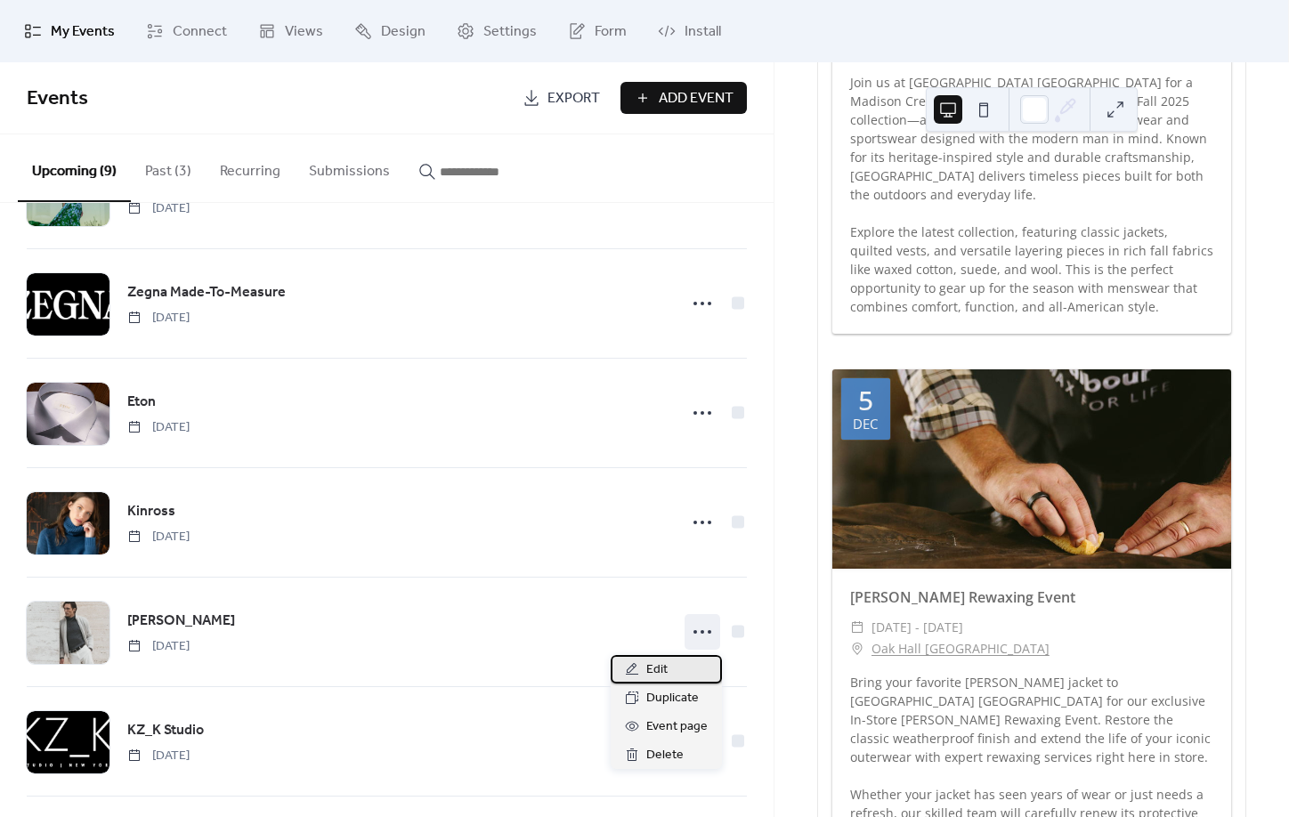
click at [674, 666] on div "Edit" at bounding box center [666, 669] width 111 height 28
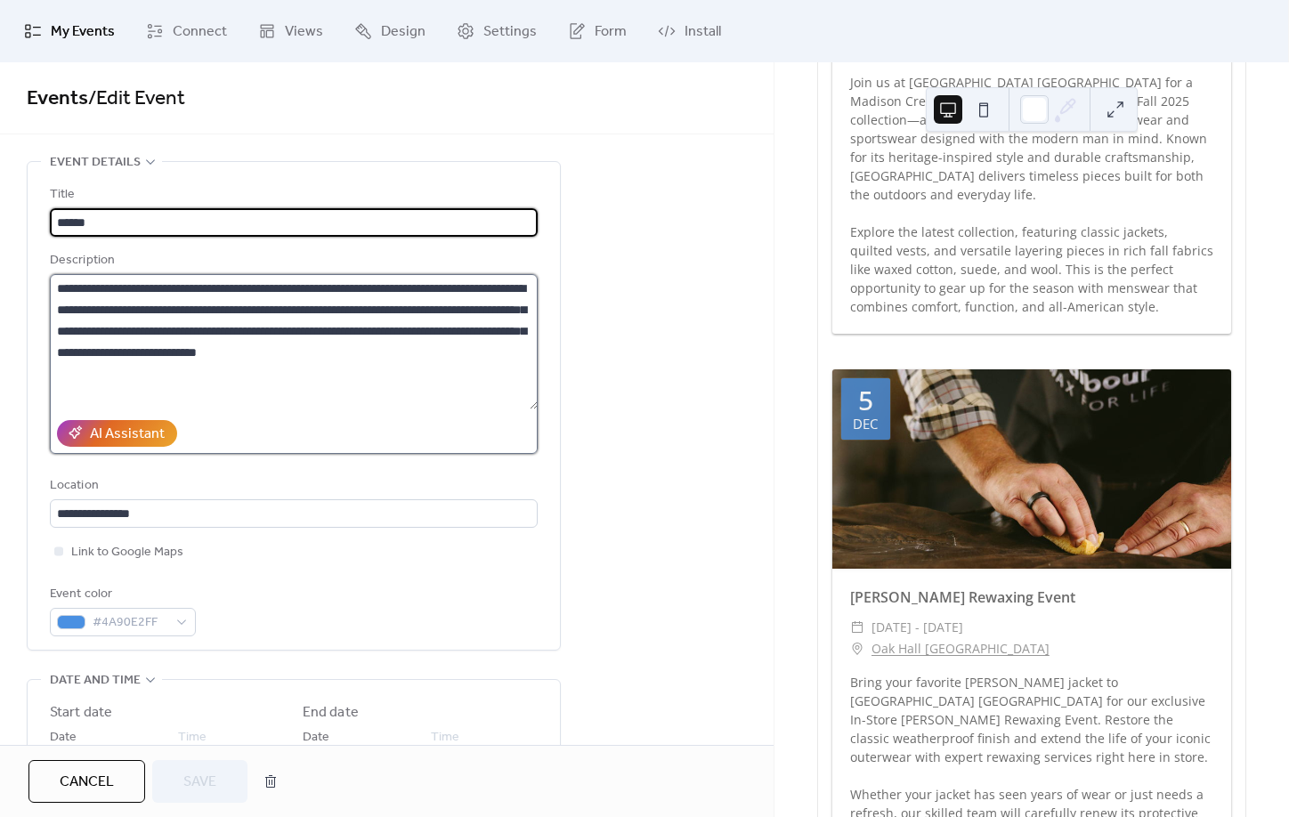
click at [433, 357] on textarea "**********" at bounding box center [294, 341] width 488 height 135
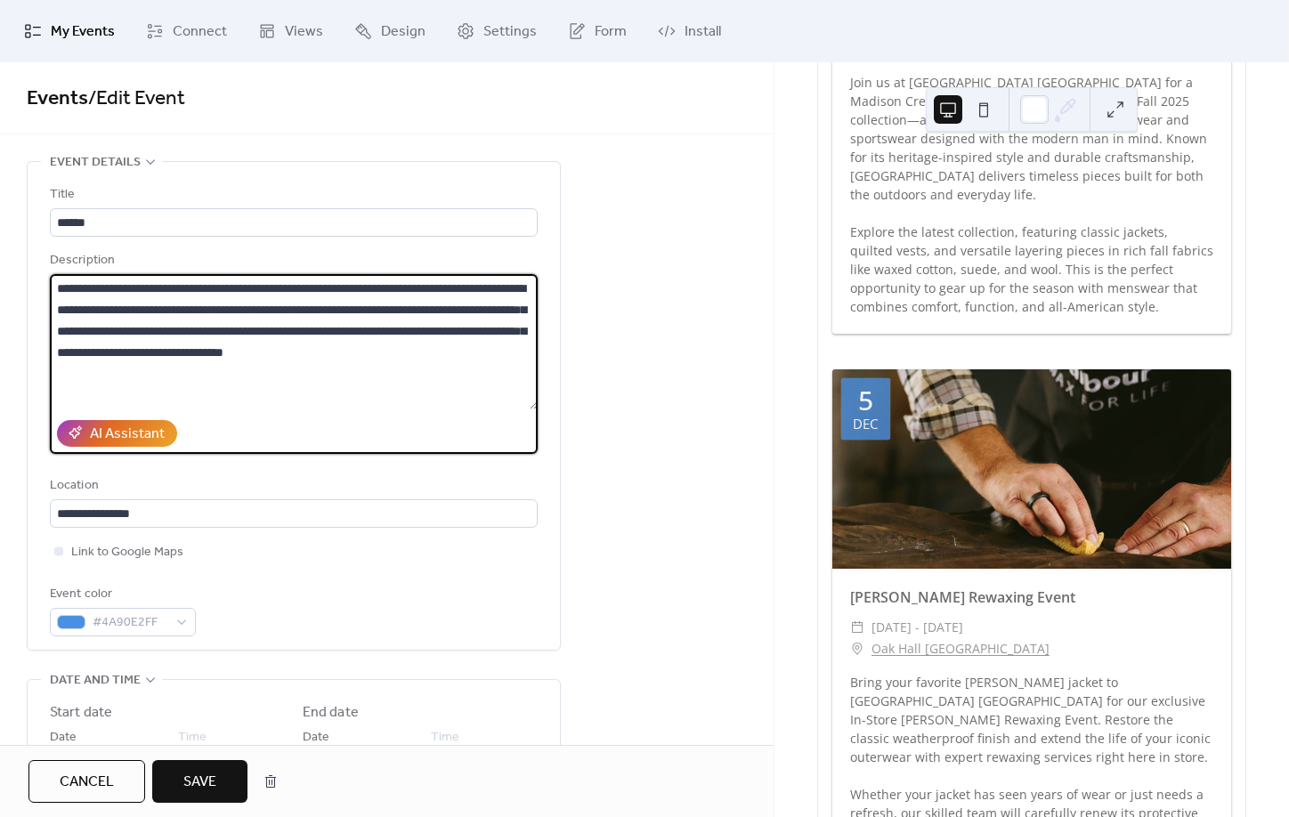
type textarea "**********"
click at [174, 790] on button "Save" at bounding box center [199, 781] width 95 height 43
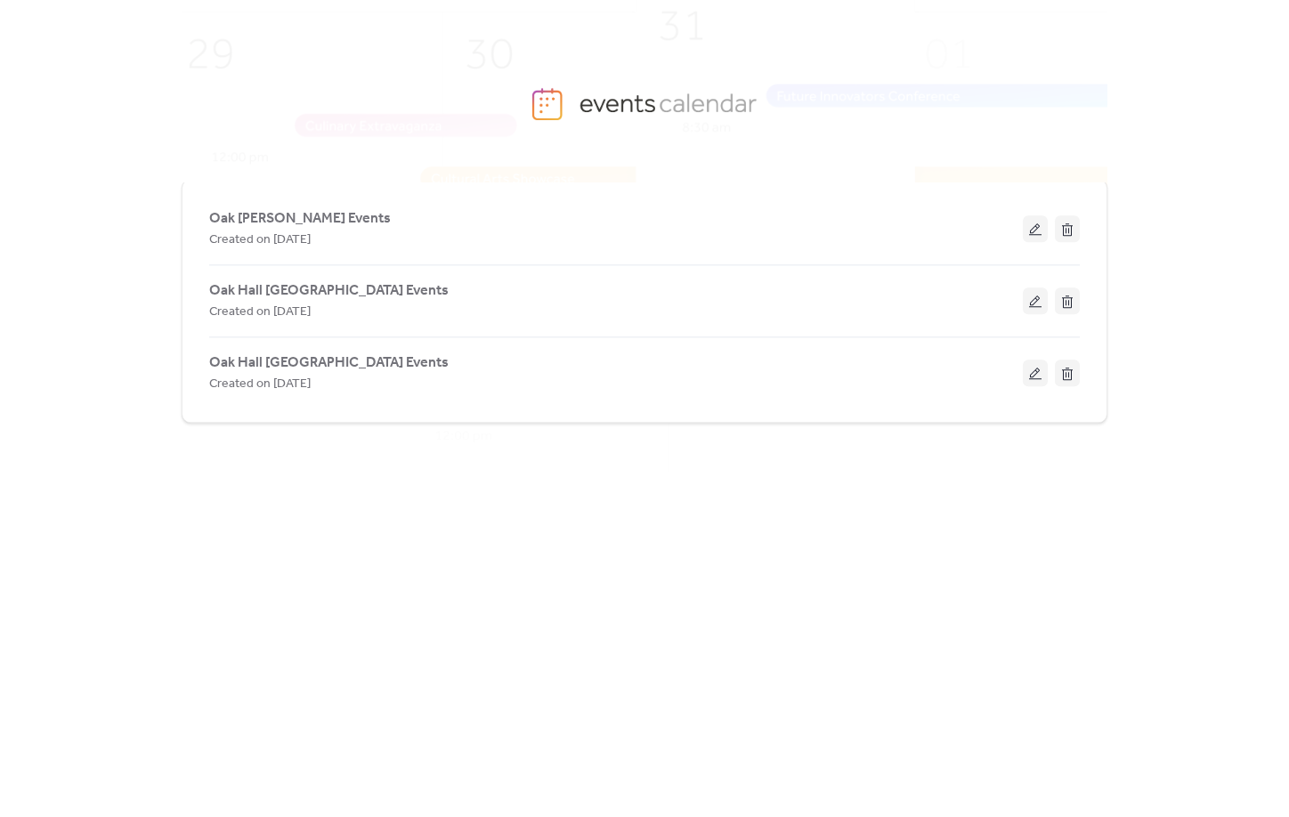
click at [311, 294] on span "Oak Hall [GEOGRAPHIC_DATA] Events" at bounding box center [329, 290] width 240 height 21
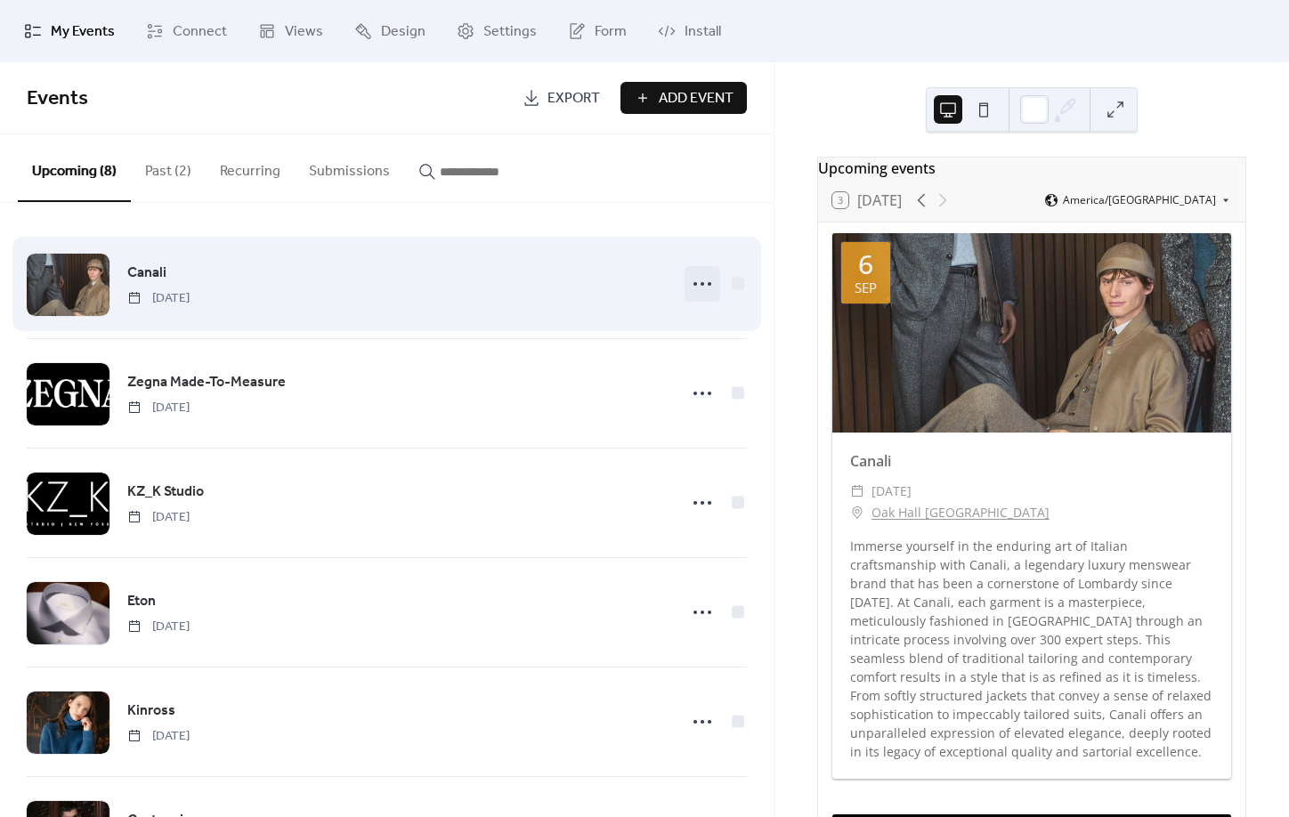
click at [700, 287] on icon at bounding box center [702, 284] width 28 height 28
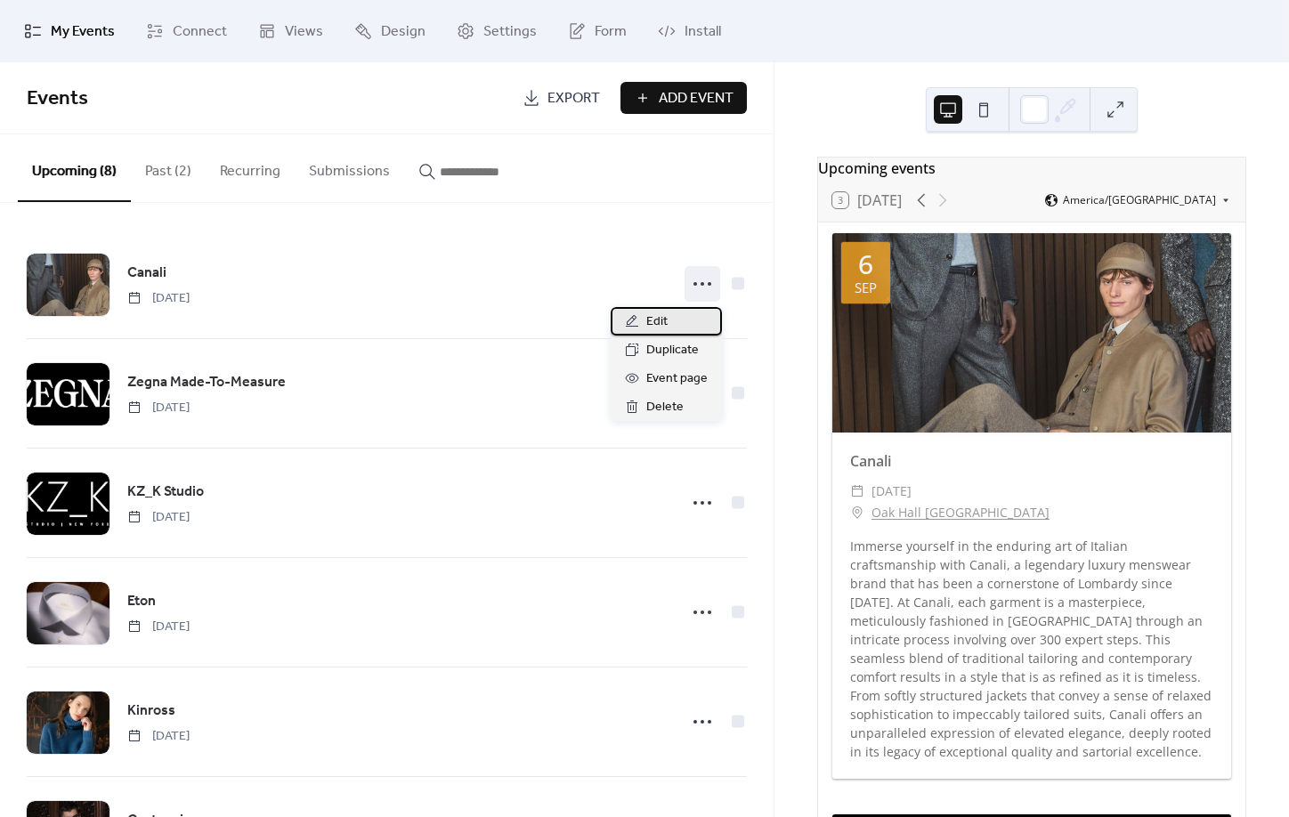
click at [703, 312] on div "Edit" at bounding box center [666, 321] width 111 height 28
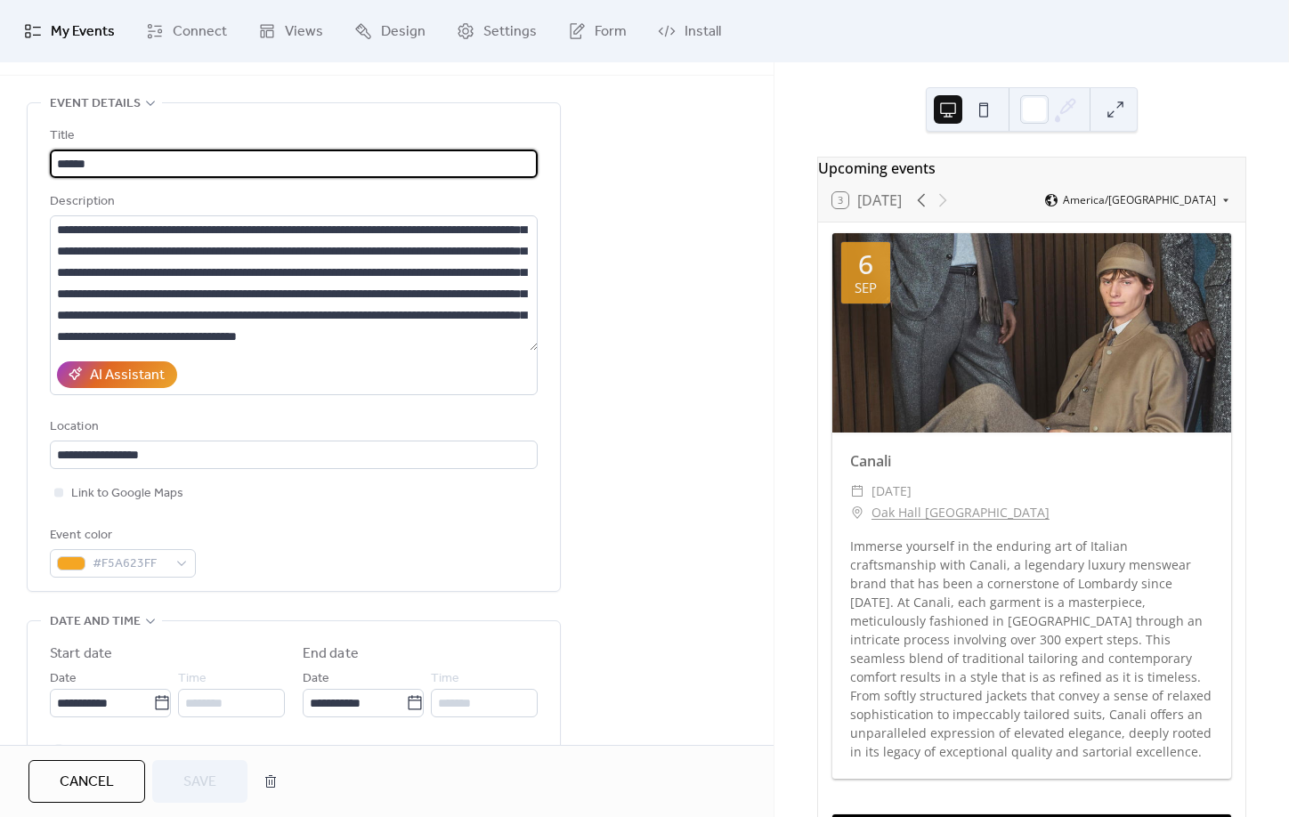
scroll to position [46, 0]
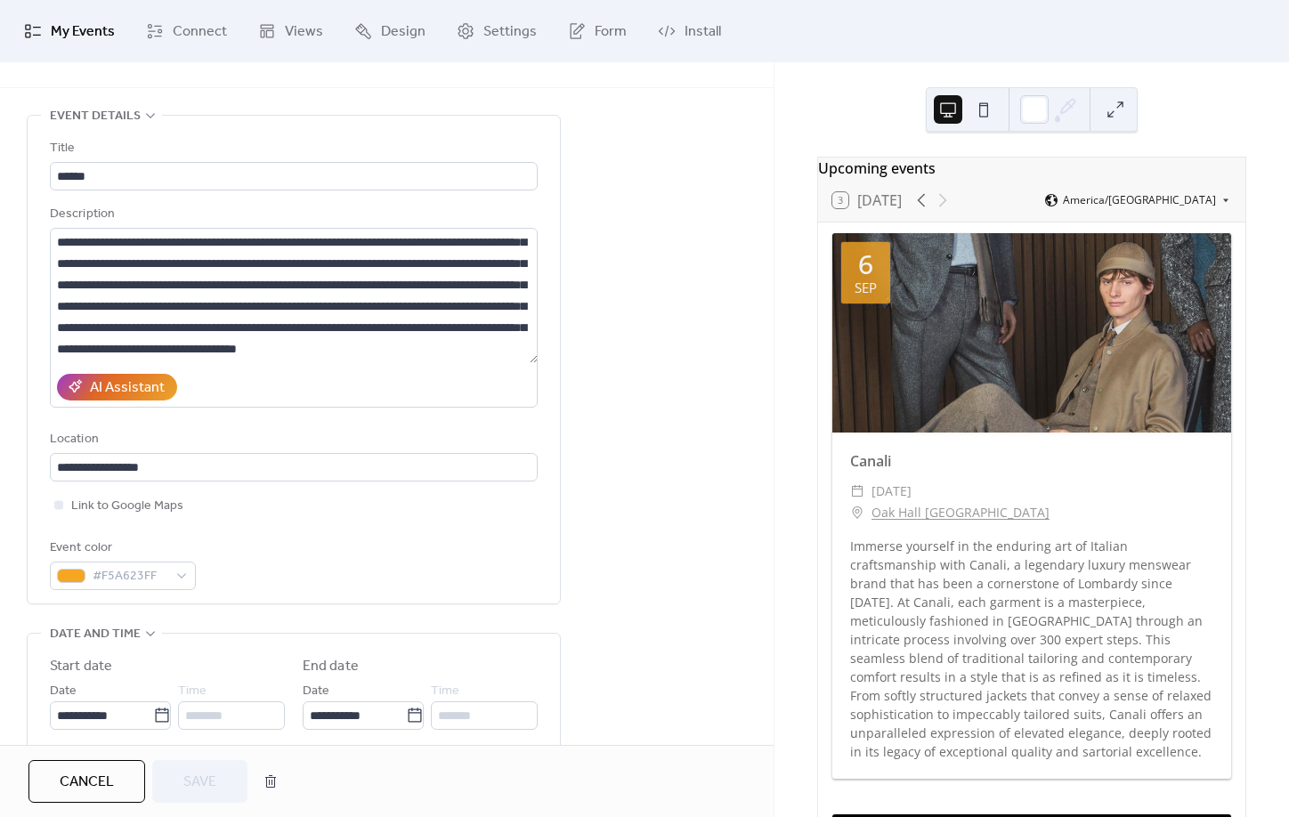
click at [69, 787] on span "Cancel" at bounding box center [87, 782] width 54 height 21
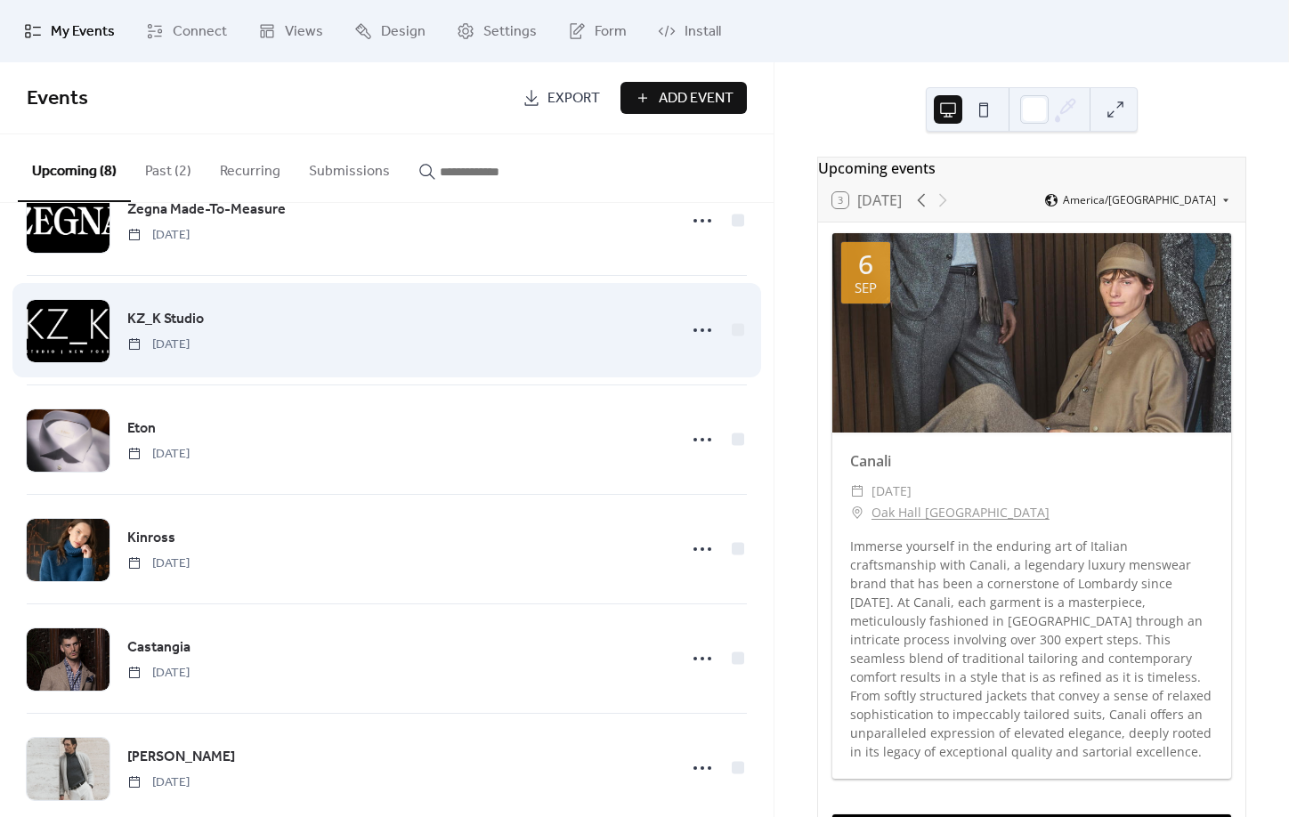
scroll to position [178, 0]
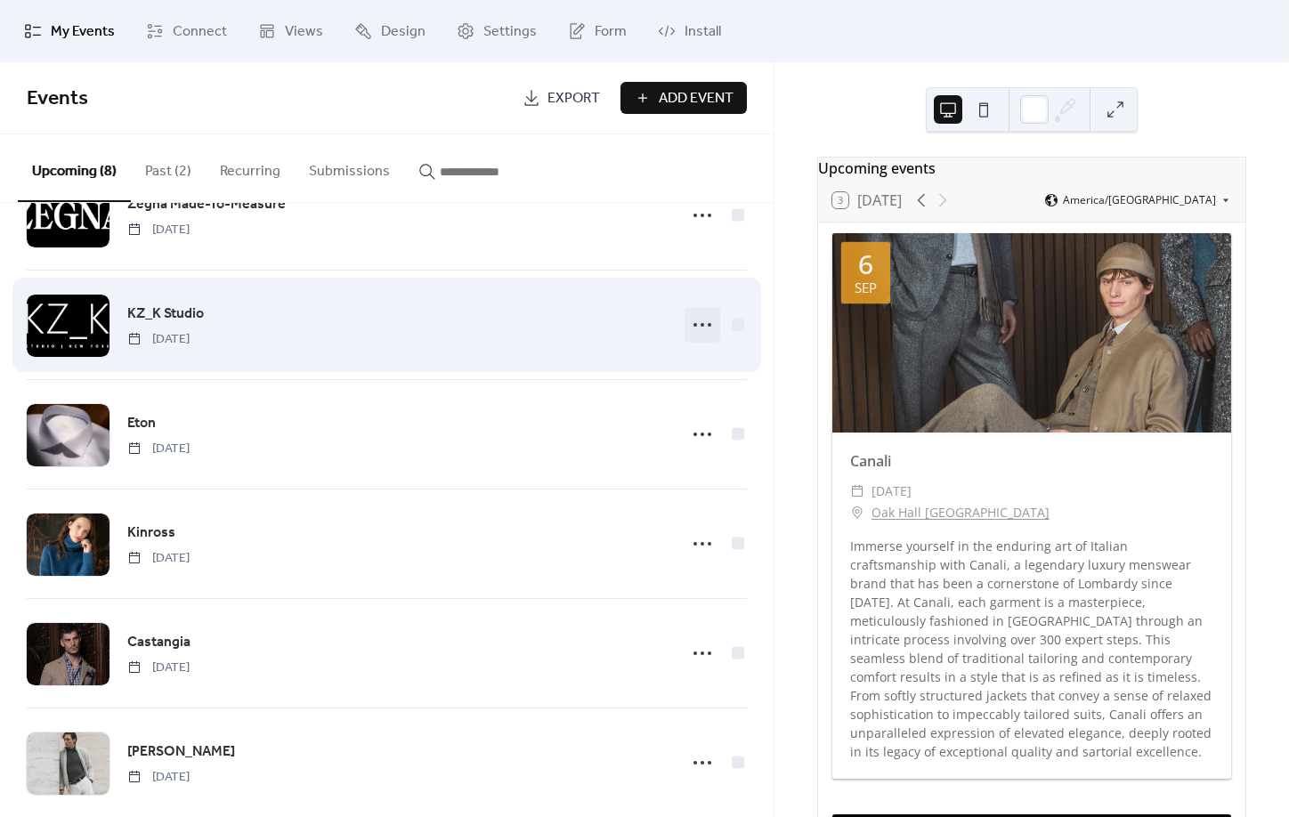
click at [699, 329] on icon at bounding box center [702, 325] width 28 height 28
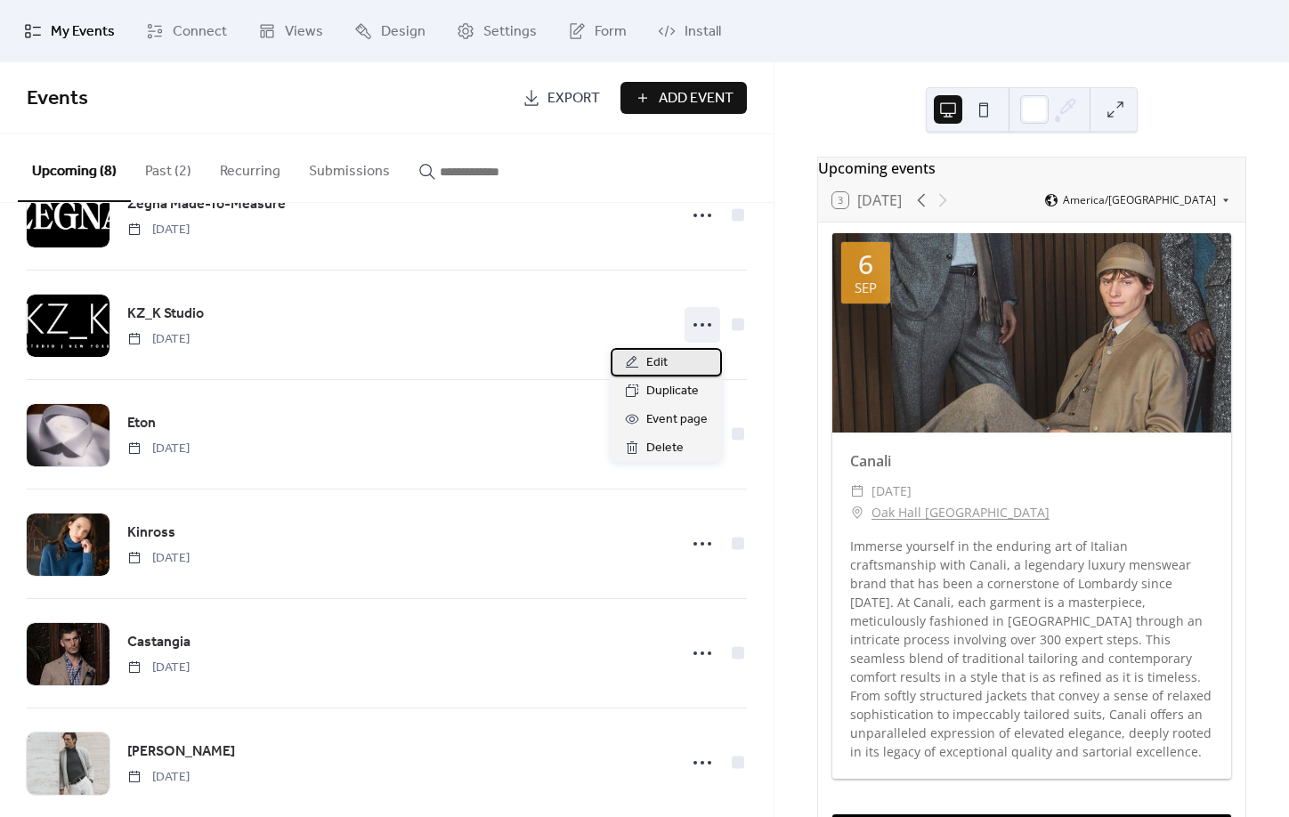
click at [692, 361] on div "Edit" at bounding box center [666, 362] width 111 height 28
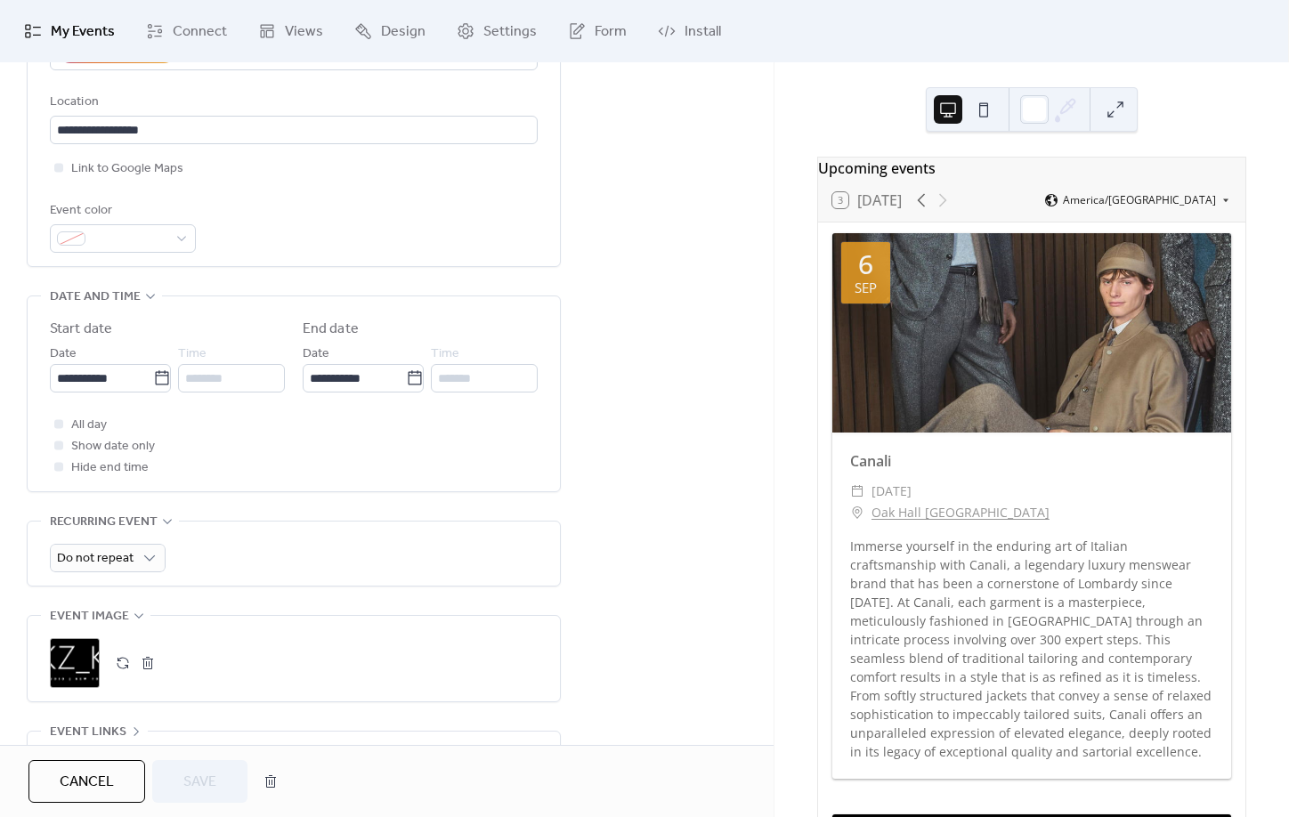
scroll to position [395, 0]
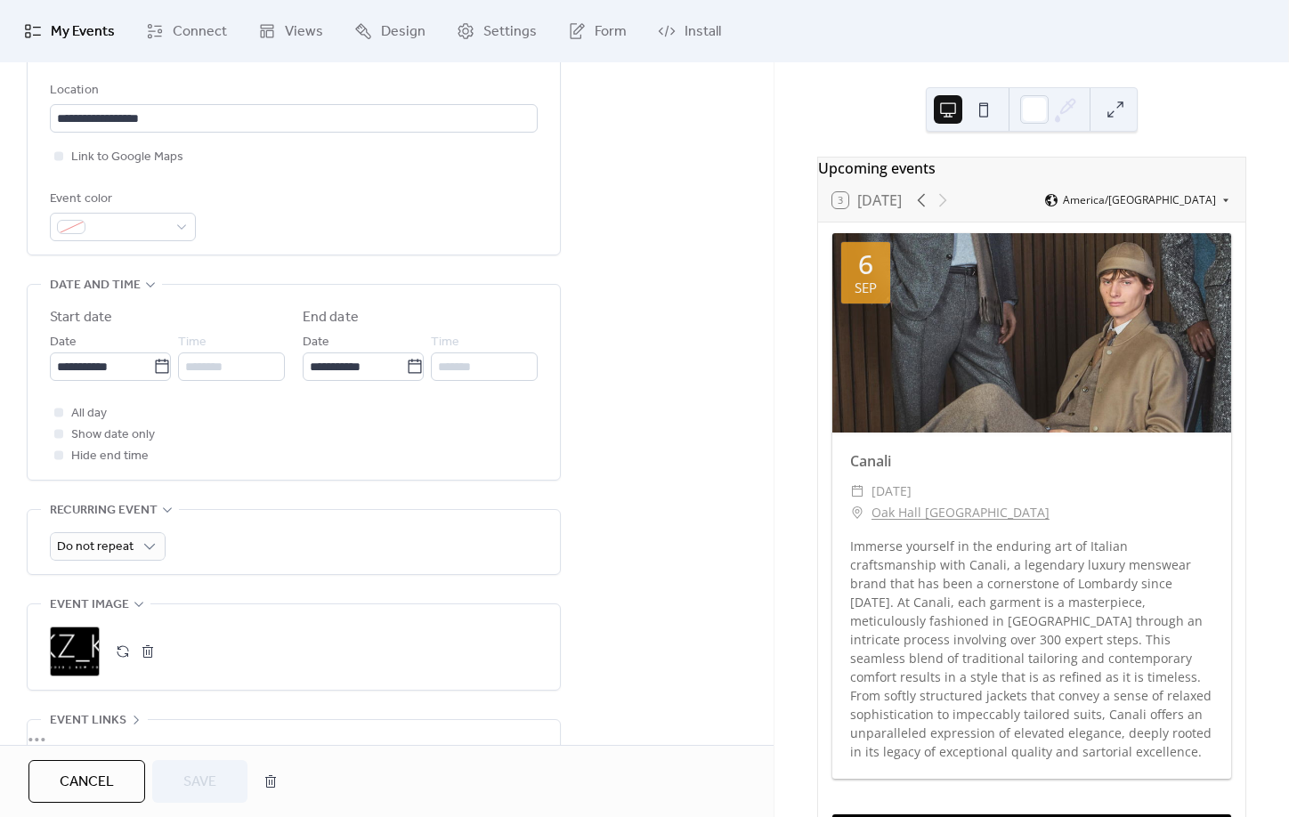
click at [37, 794] on button "Cancel" at bounding box center [86, 781] width 117 height 43
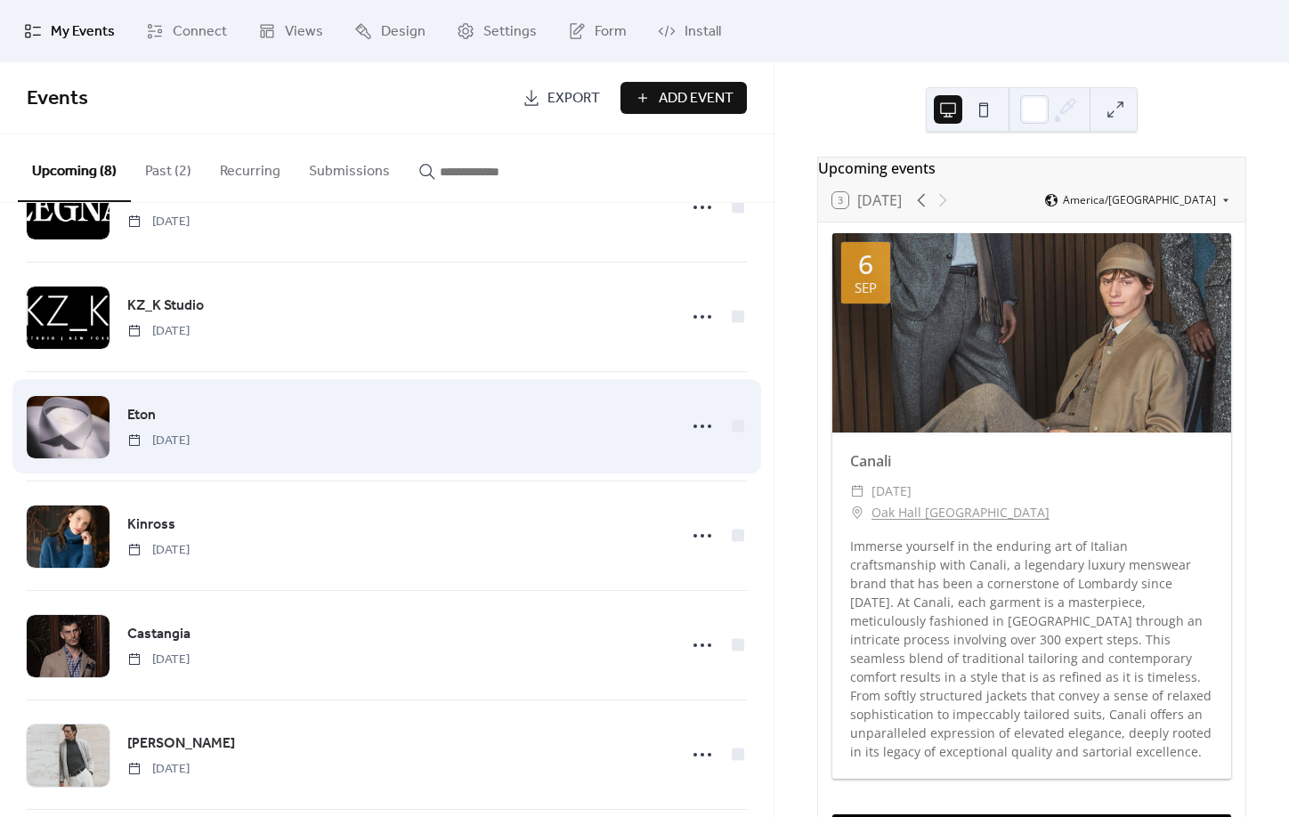
scroll to position [240, 0]
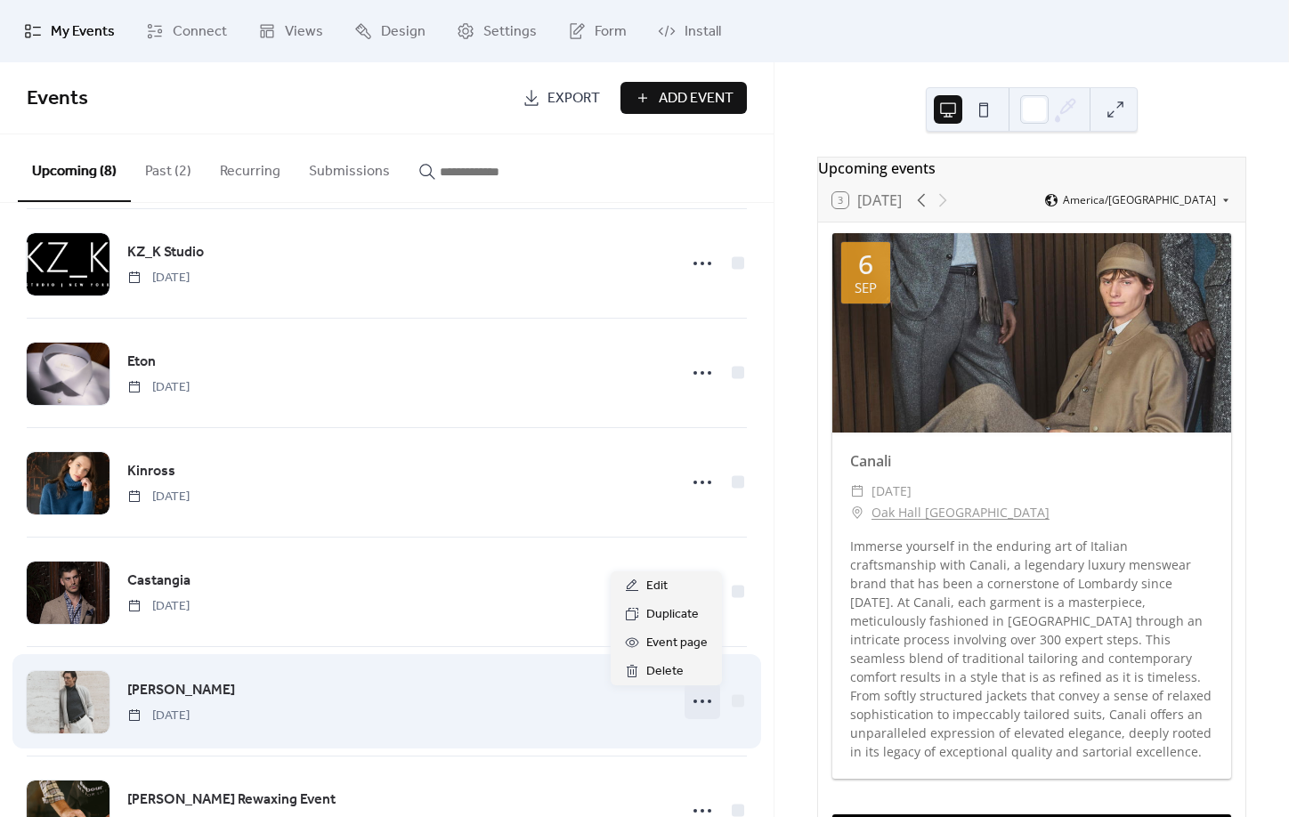
click at [716, 702] on icon at bounding box center [702, 701] width 28 height 28
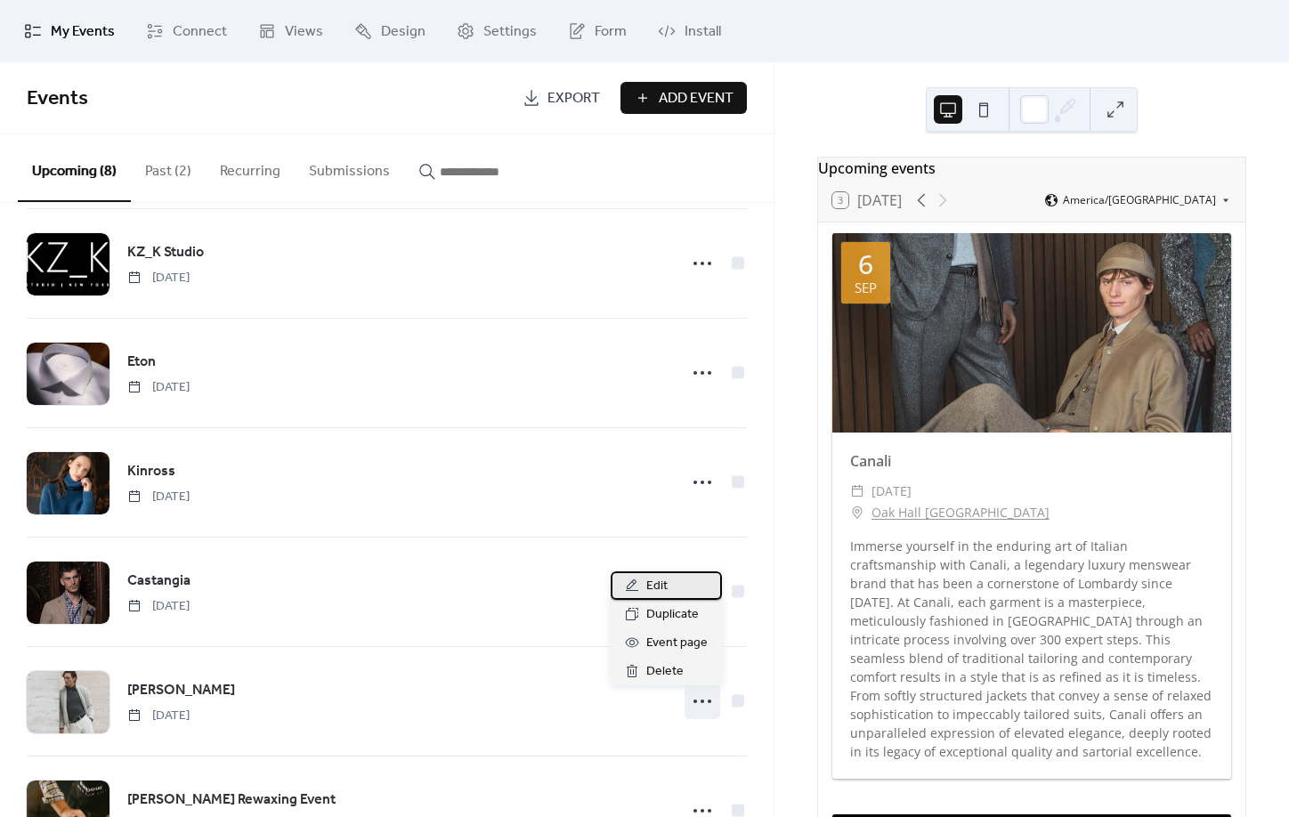
click at [665, 588] on span "Edit" at bounding box center [656, 586] width 21 height 21
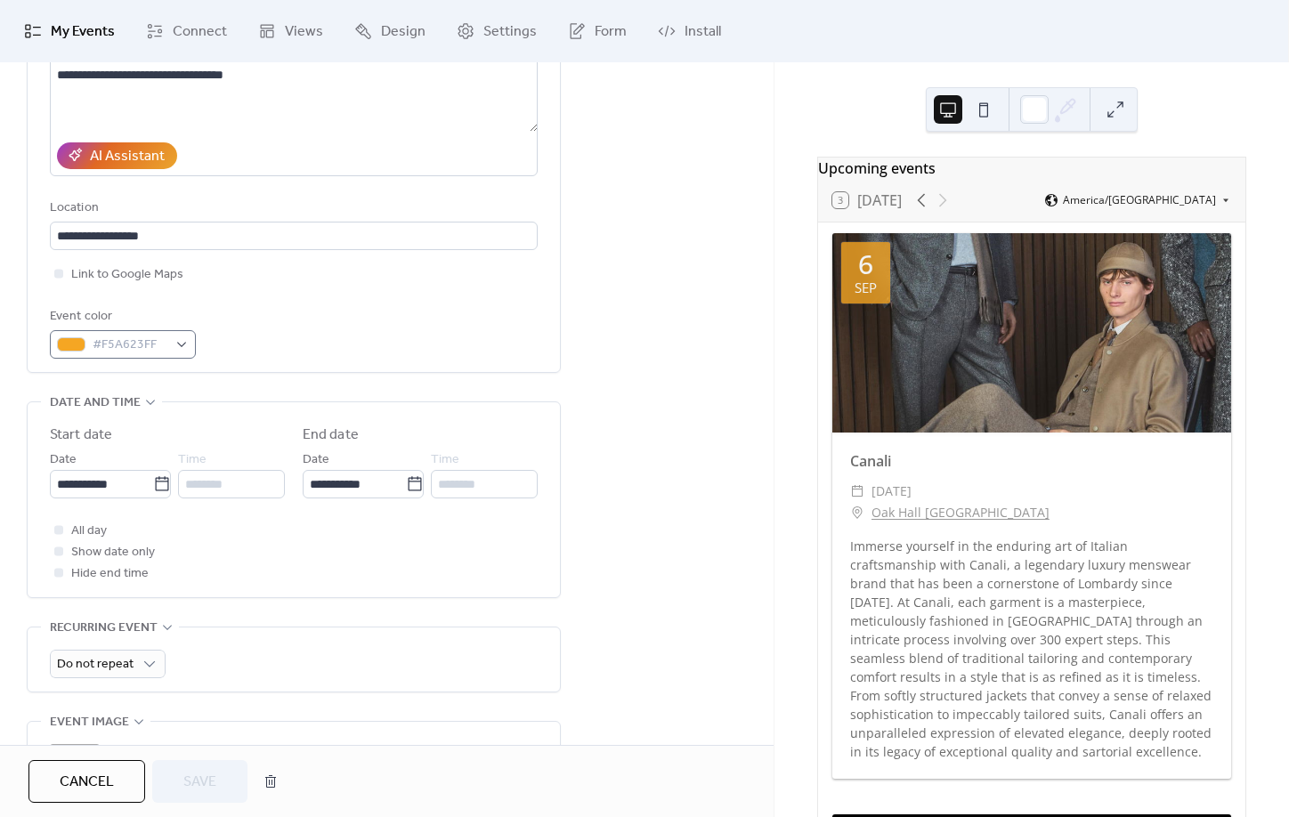
scroll to position [287, 0]
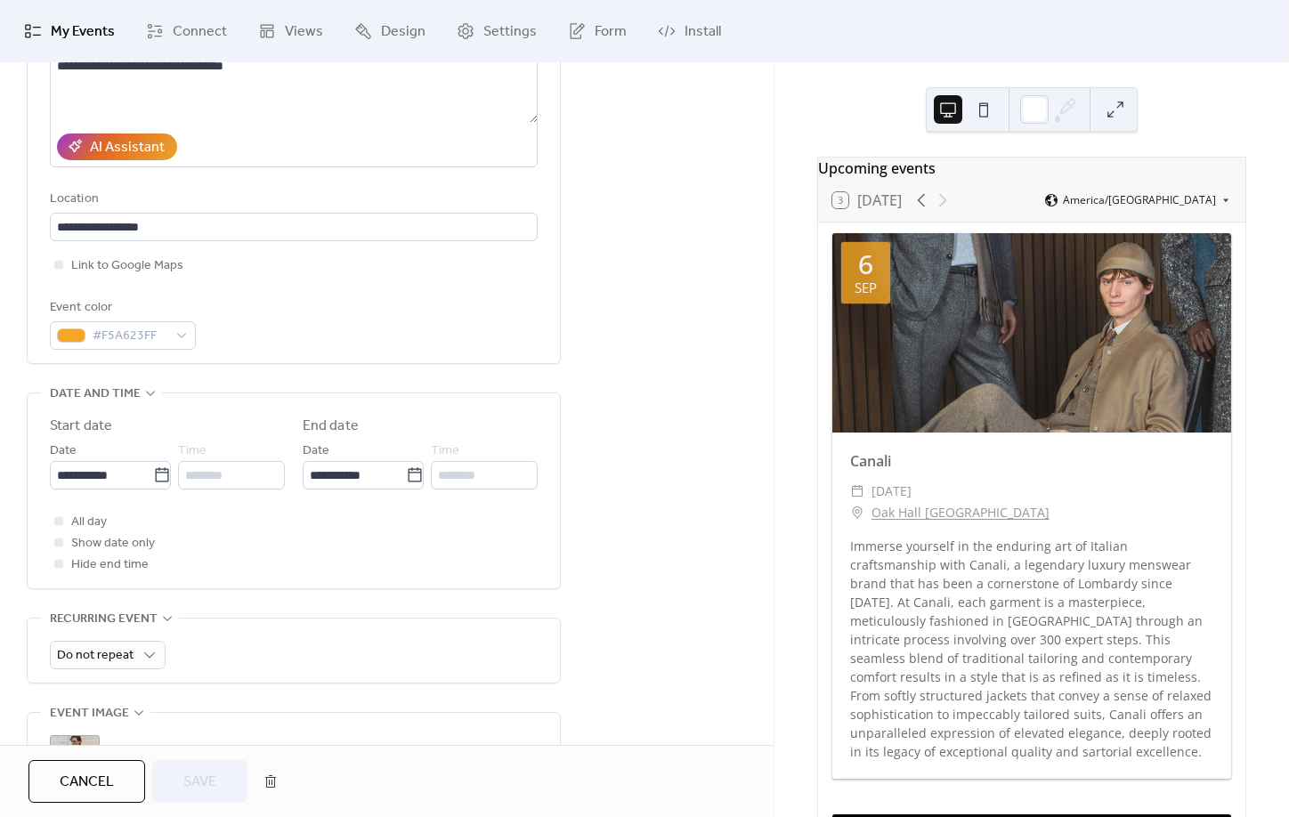
click at [108, 553] on span "Show date only" at bounding box center [113, 543] width 84 height 21
drag, startPoint x: 65, startPoint y: 533, endPoint x: 52, endPoint y: 551, distance: 22.3
click at [63, 530] on div at bounding box center [59, 521] width 18 height 18
click at [58, 547] on div at bounding box center [58, 542] width 9 height 9
click at [59, 547] on div at bounding box center [58, 542] width 9 height 9
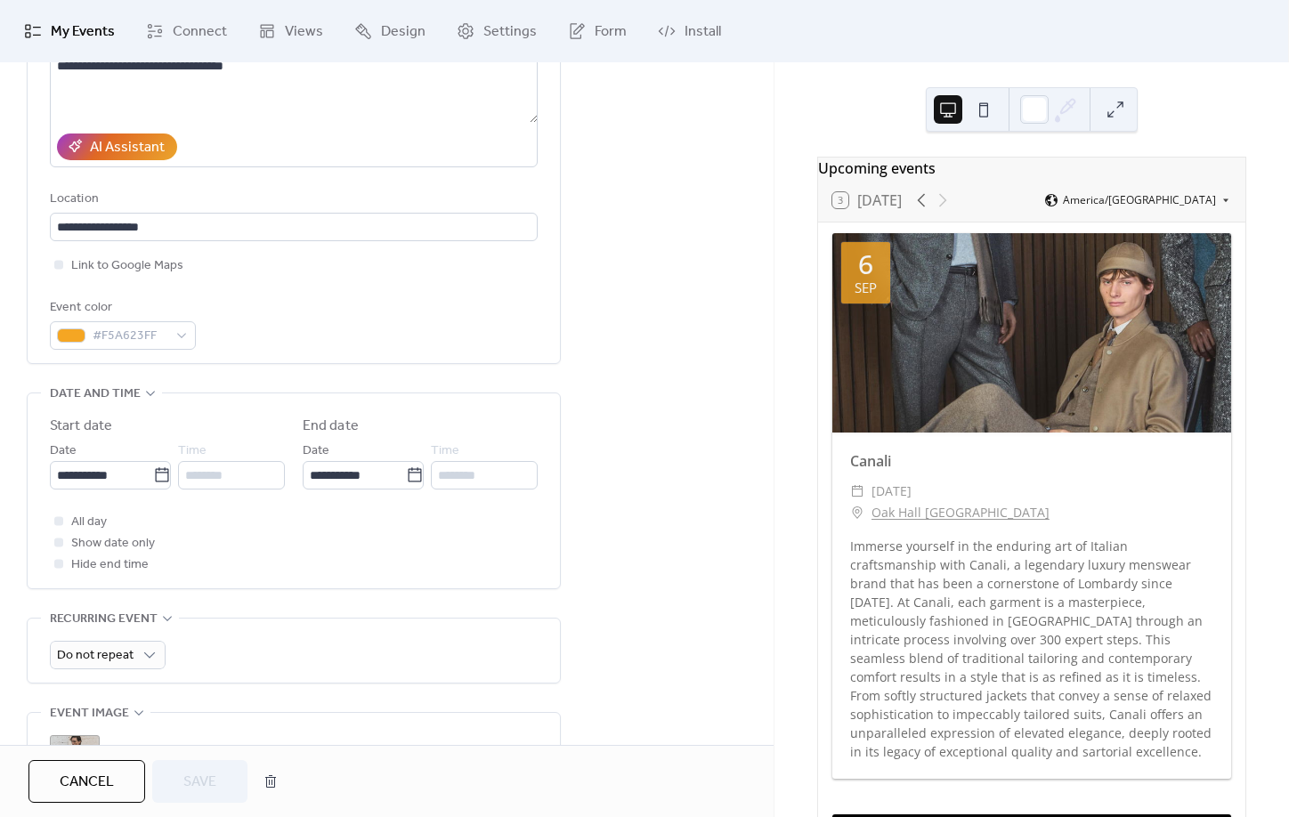
click at [58, 547] on div at bounding box center [58, 542] width 9 height 9
click at [61, 523] on icon at bounding box center [58, 521] width 4 height 4
click at [62, 547] on div at bounding box center [58, 542] width 9 height 9
click at [229, 788] on button "Save" at bounding box center [199, 781] width 95 height 43
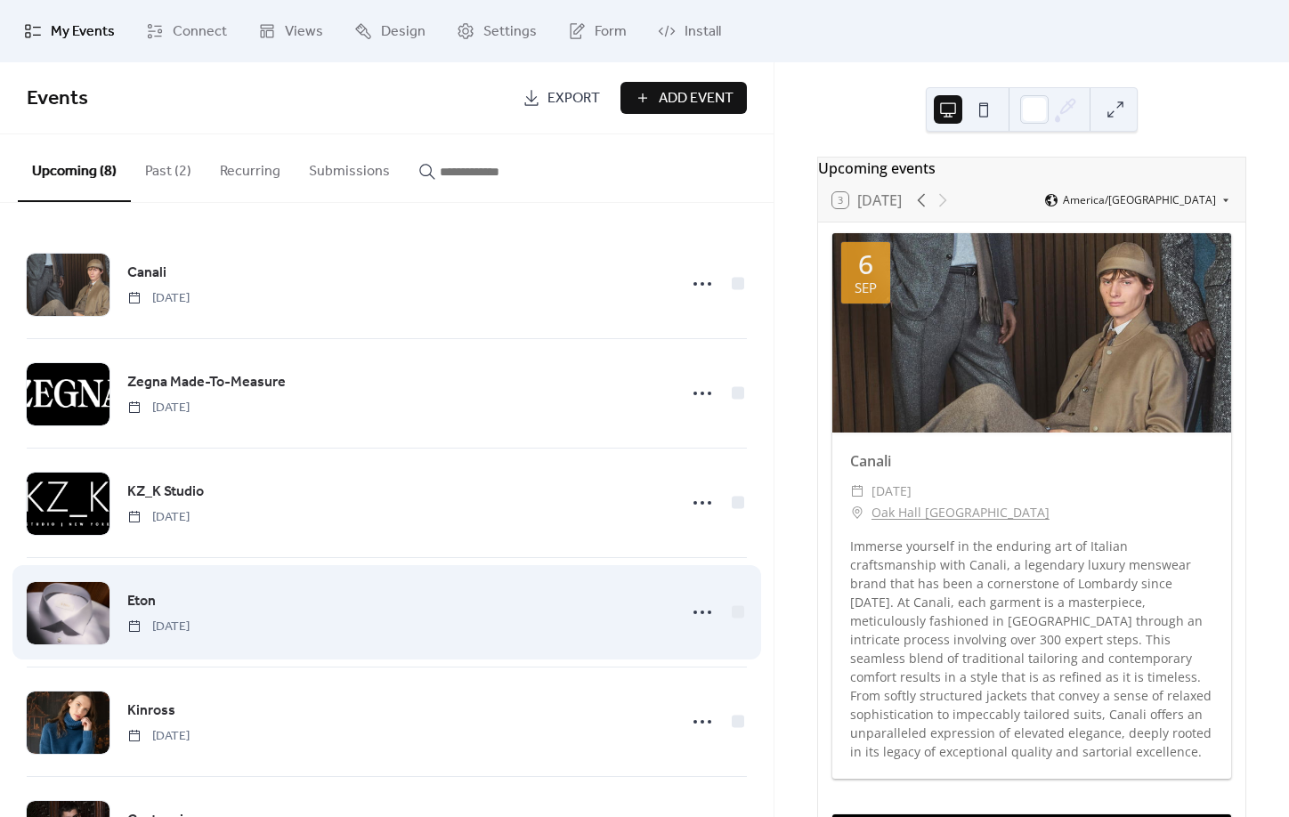
scroll to position [316, 0]
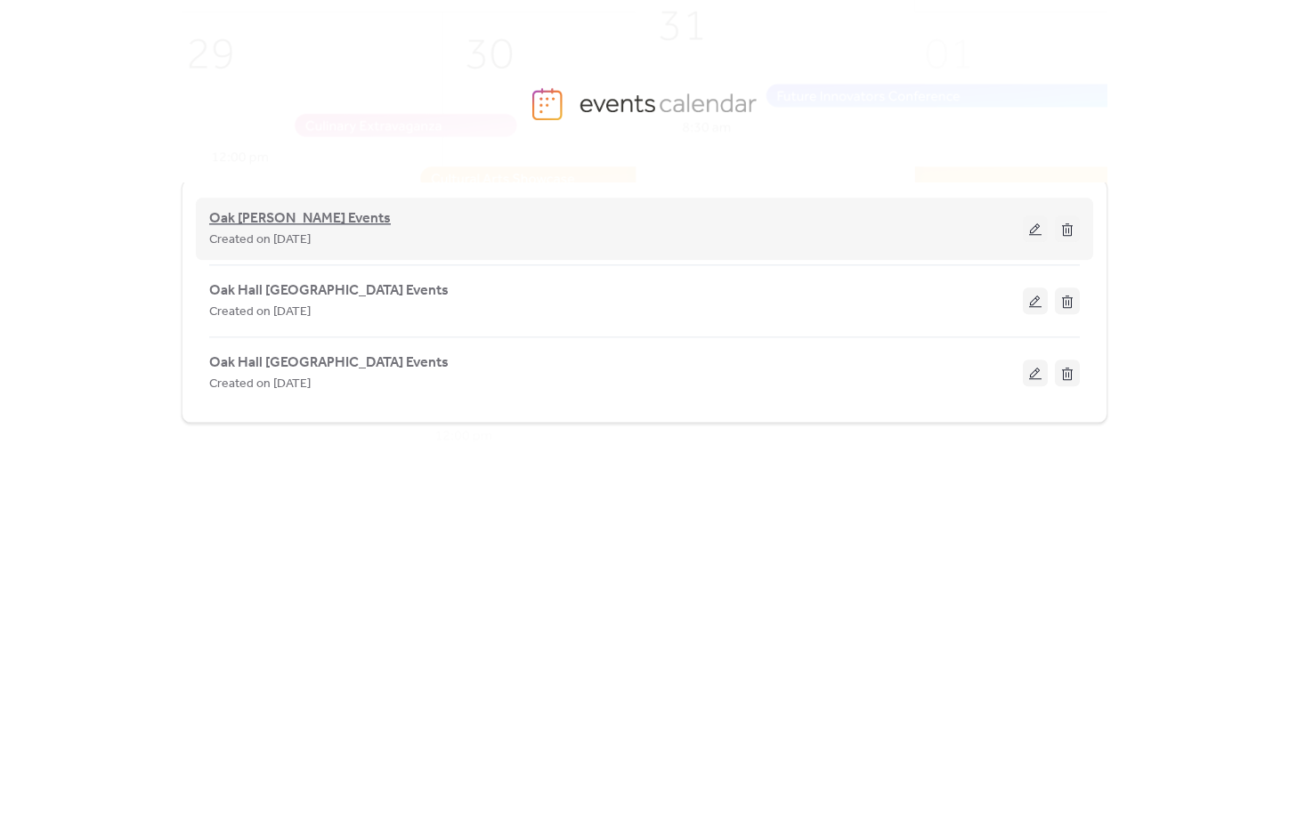
click at [302, 213] on span "Oak [PERSON_NAME] Events" at bounding box center [300, 218] width 182 height 21
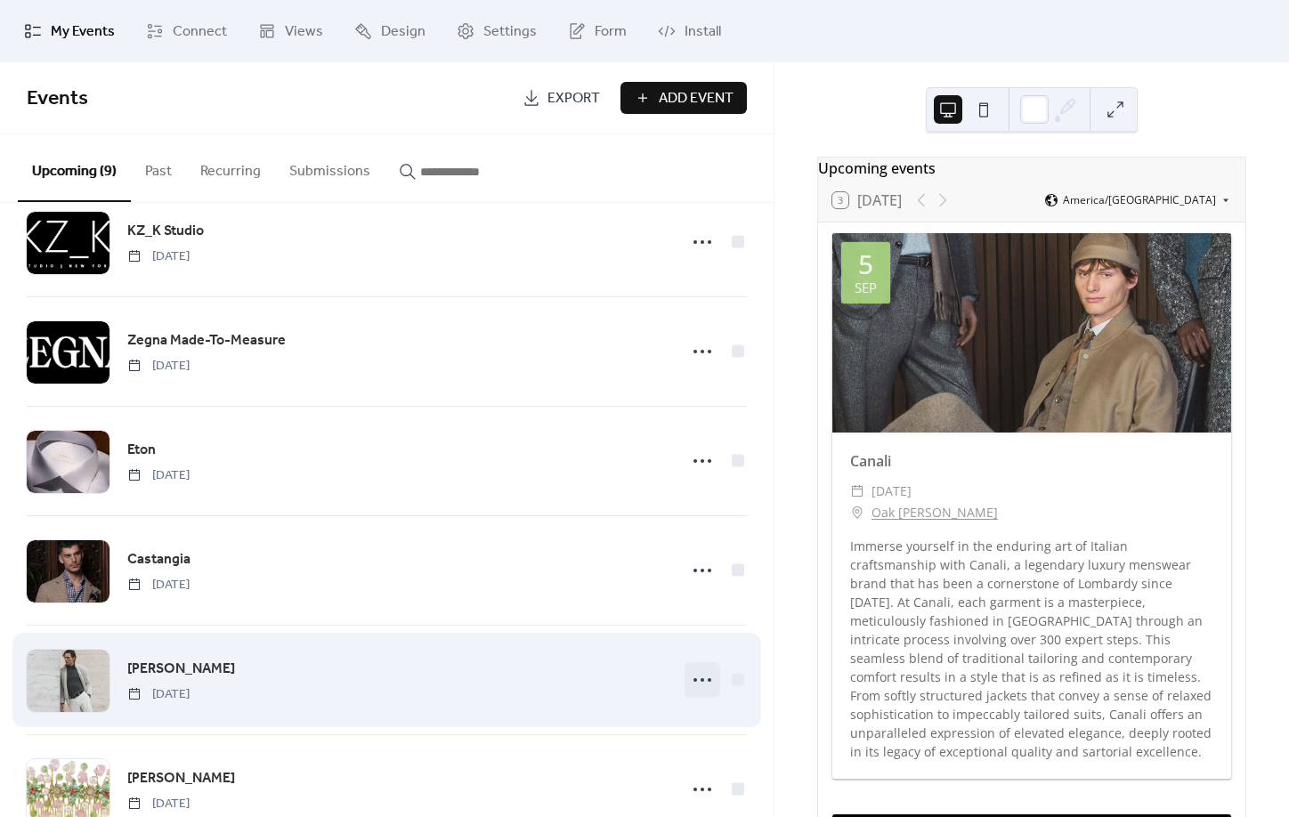
scroll to position [187, 0]
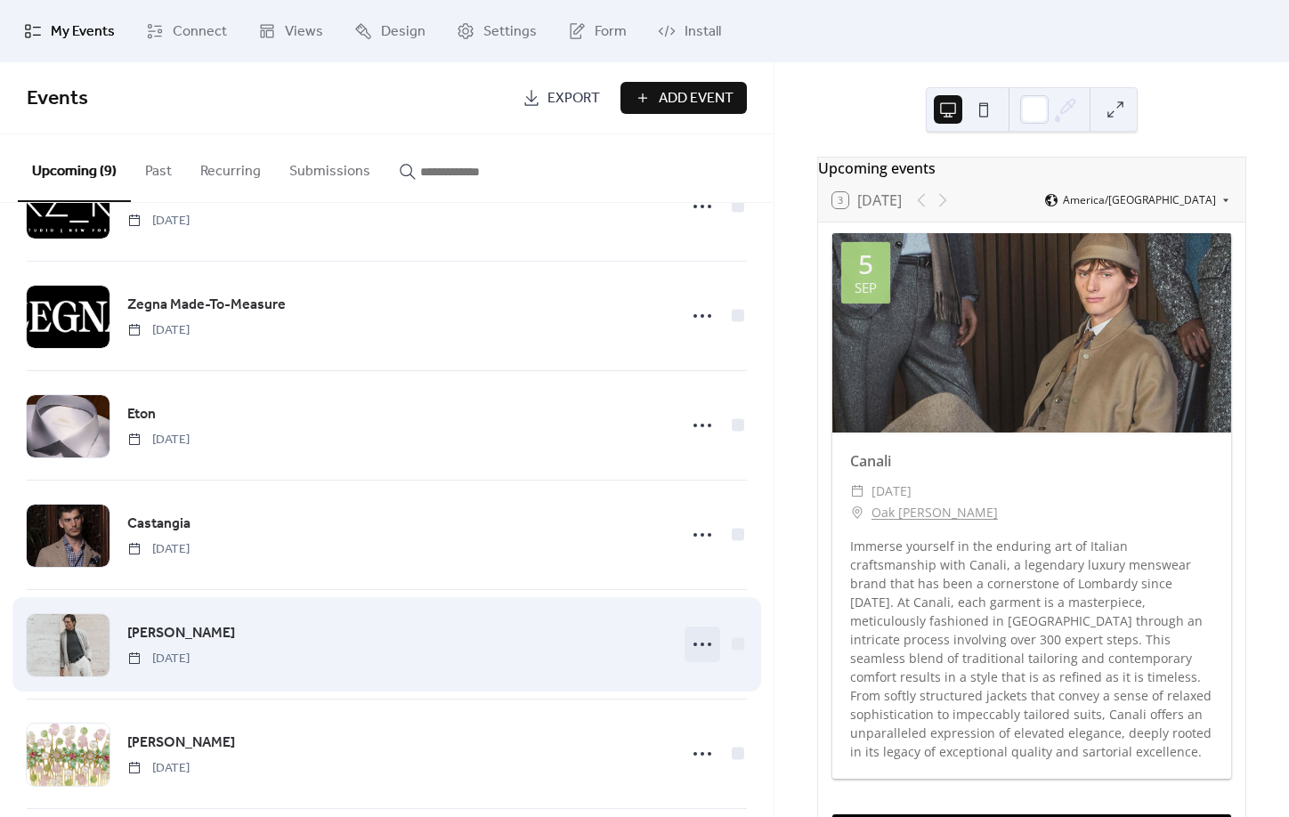
click at [707, 687] on div "[PERSON_NAME] [DATE]" at bounding box center [387, 644] width 720 height 109
click at [699, 631] on div at bounding box center [703, 645] width 36 height 36
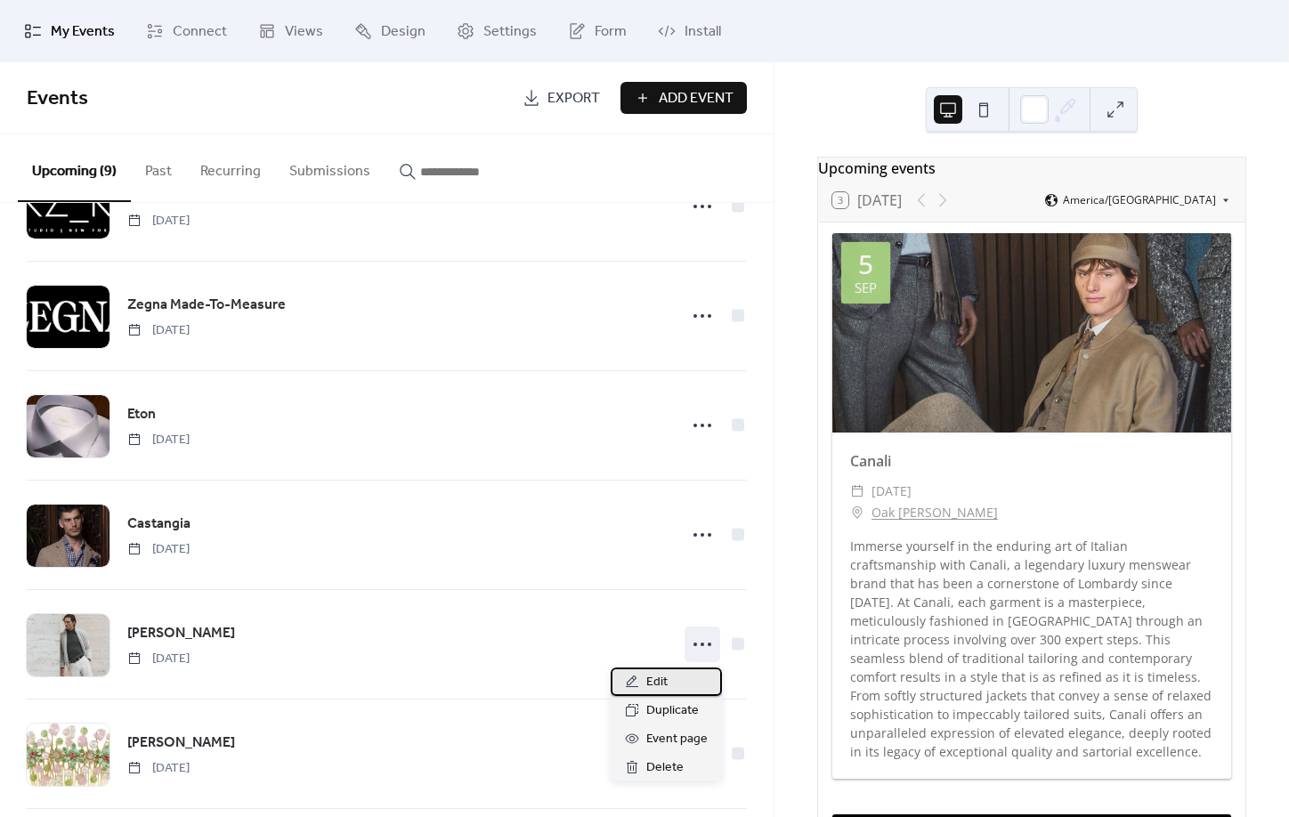
click at [673, 682] on div "Edit" at bounding box center [666, 682] width 111 height 28
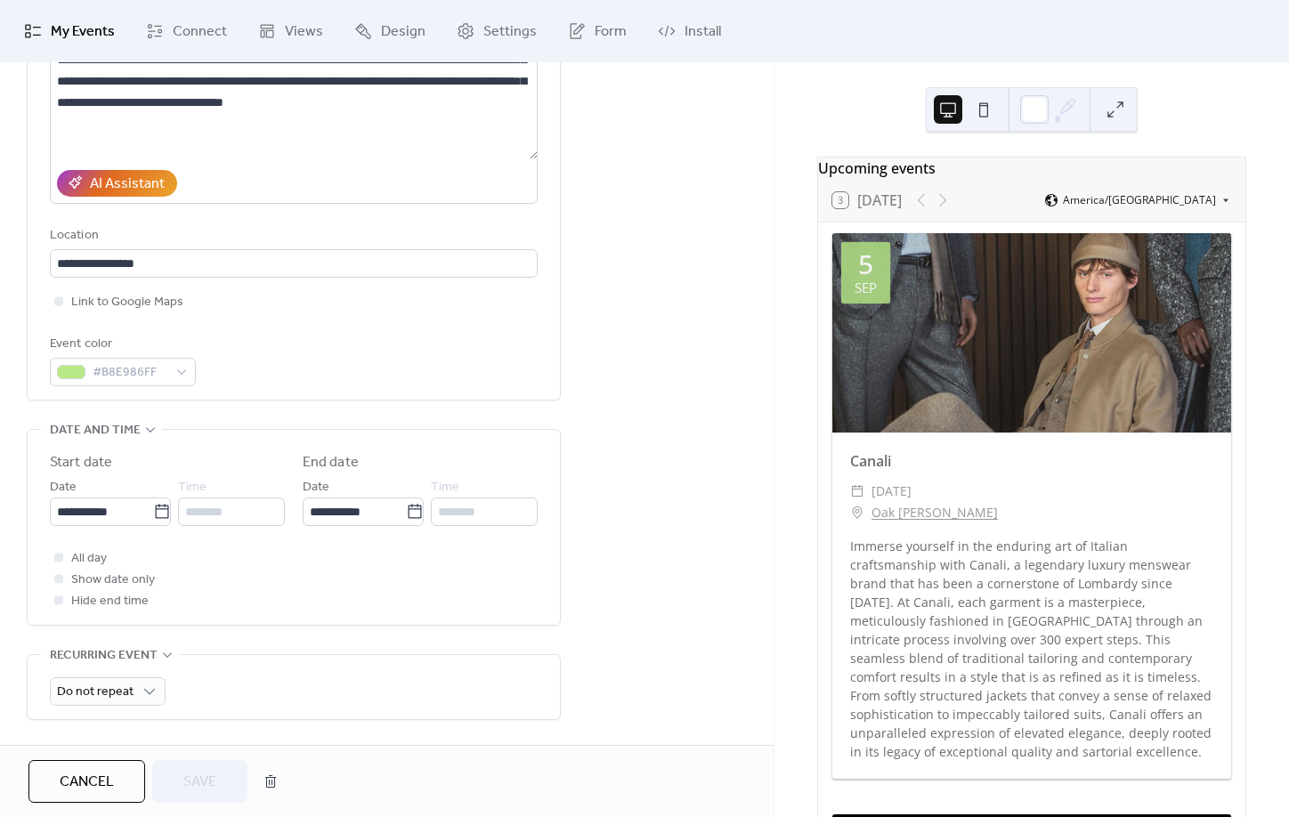
scroll to position [266, 0]
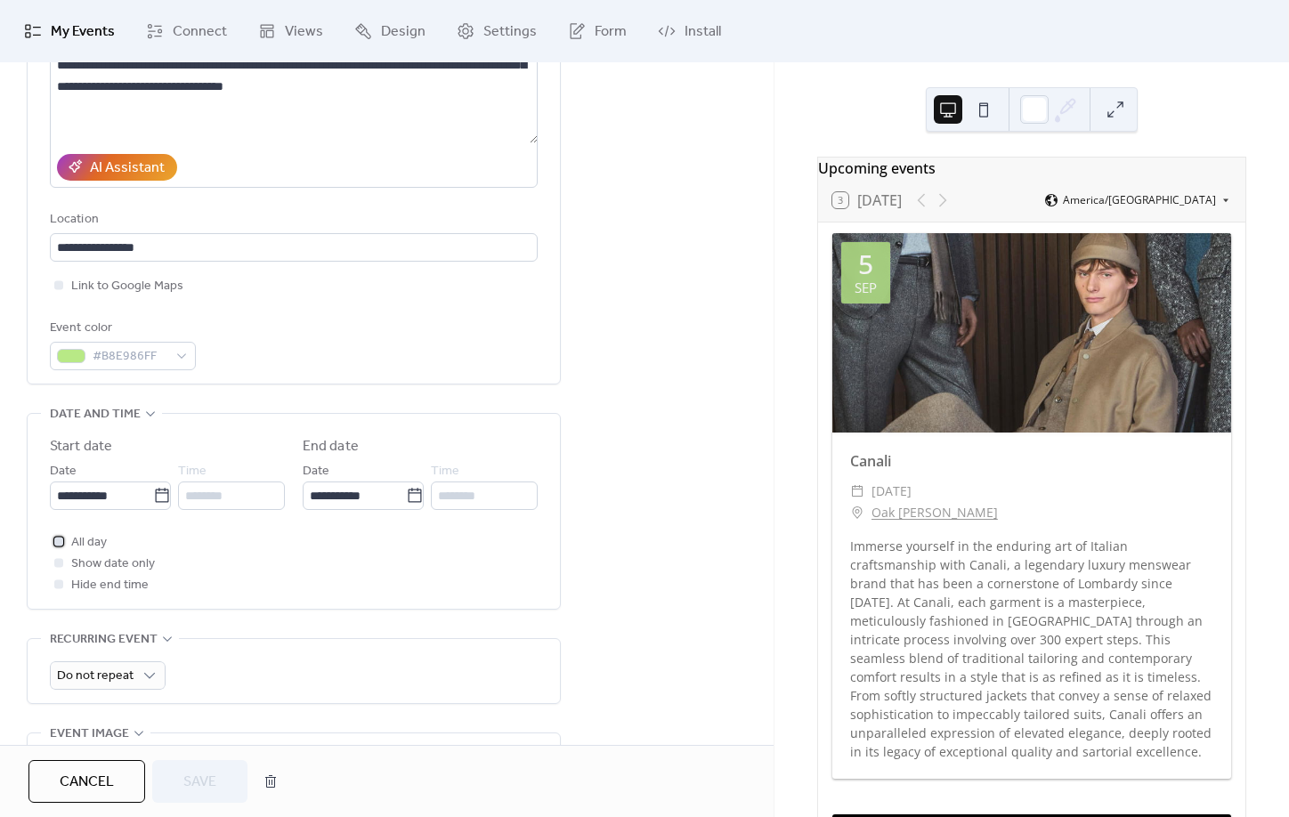
click at [67, 550] on div at bounding box center [59, 542] width 18 height 18
click at [66, 572] on div at bounding box center [59, 563] width 18 height 18
click at [224, 765] on button "Save" at bounding box center [199, 781] width 95 height 43
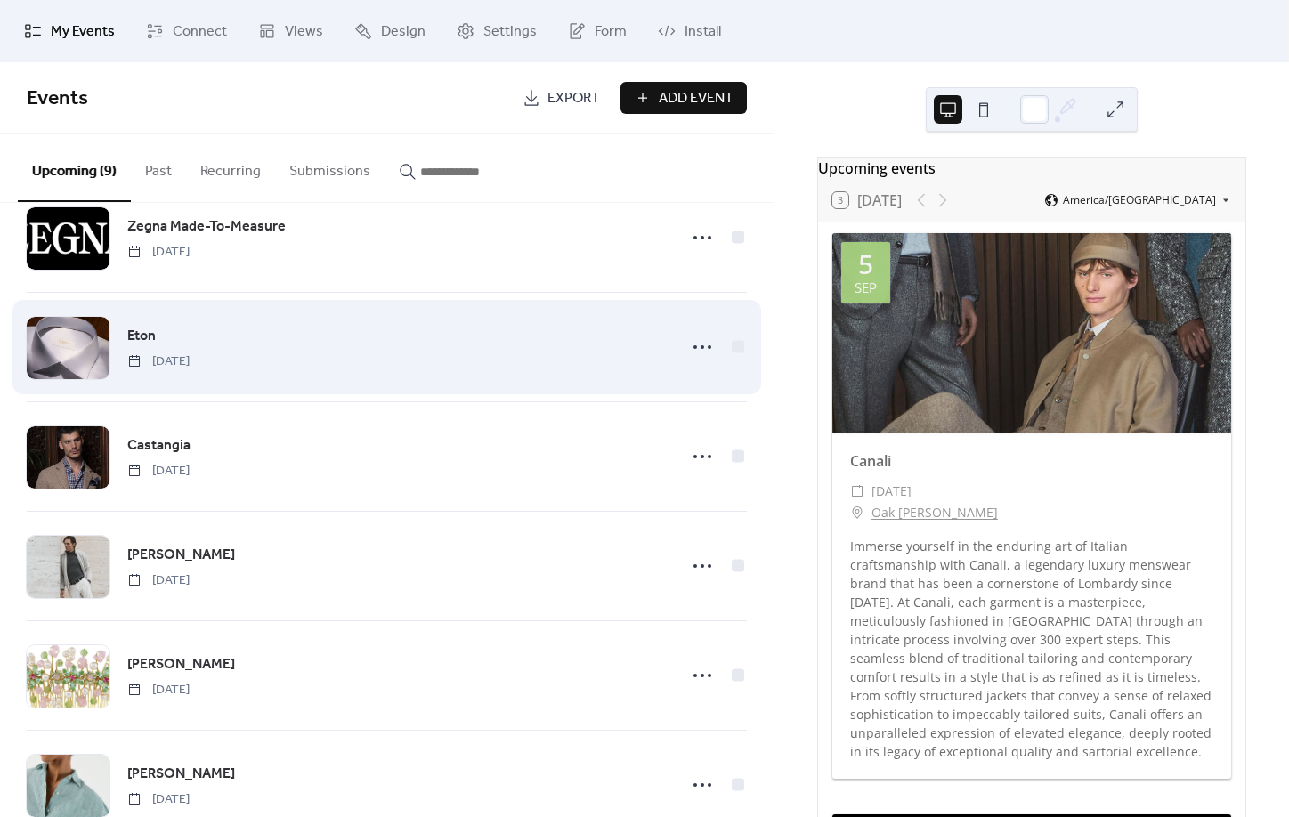
scroll to position [263, 0]
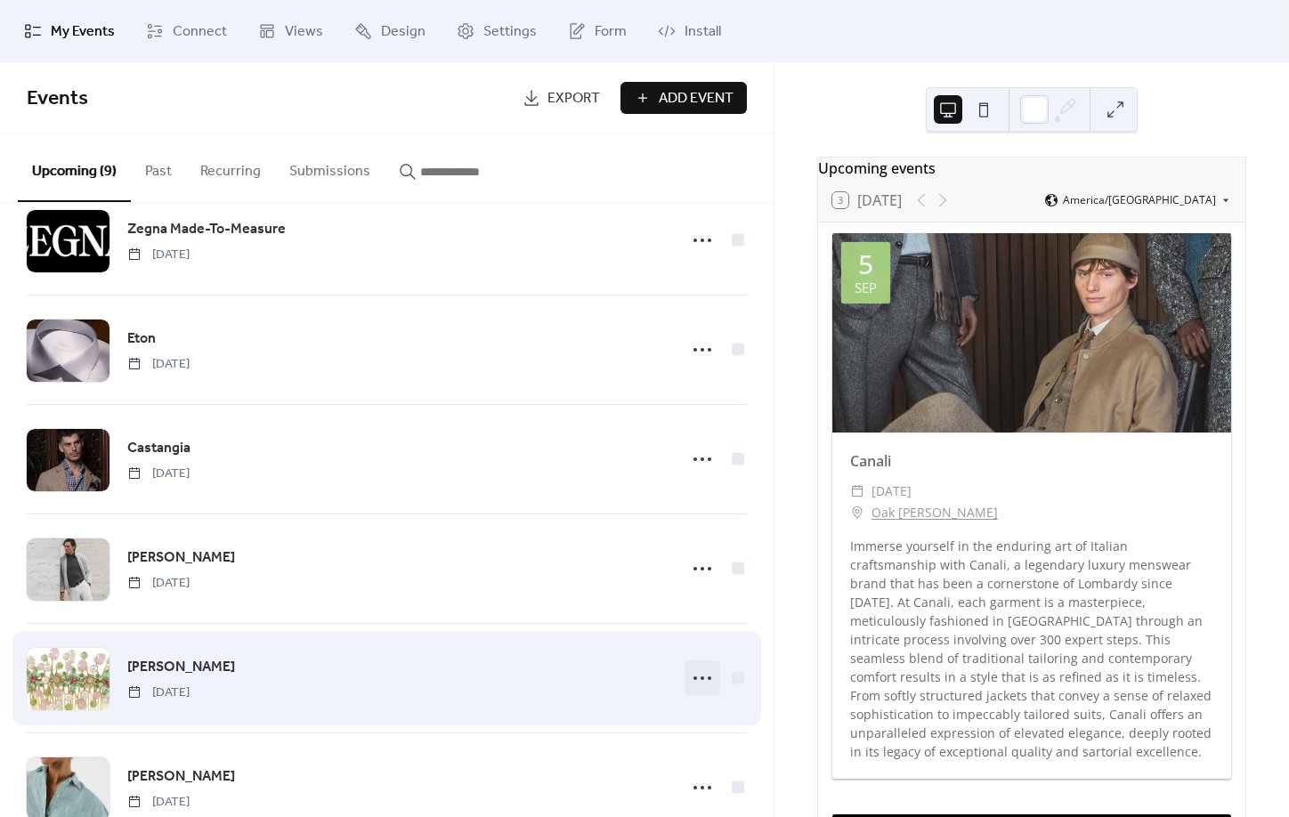
click at [695, 672] on icon at bounding box center [702, 678] width 28 height 28
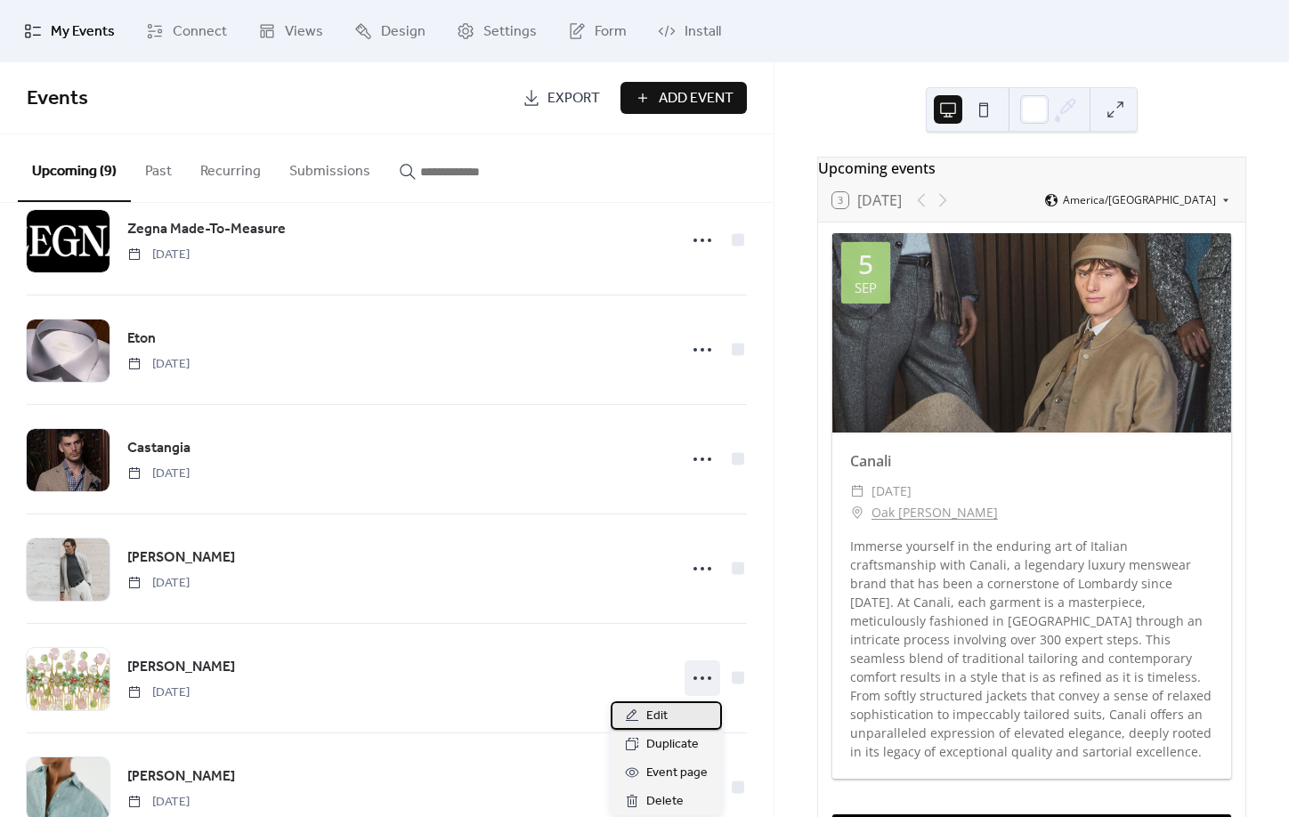
click at [703, 707] on div "Edit" at bounding box center [666, 716] width 111 height 28
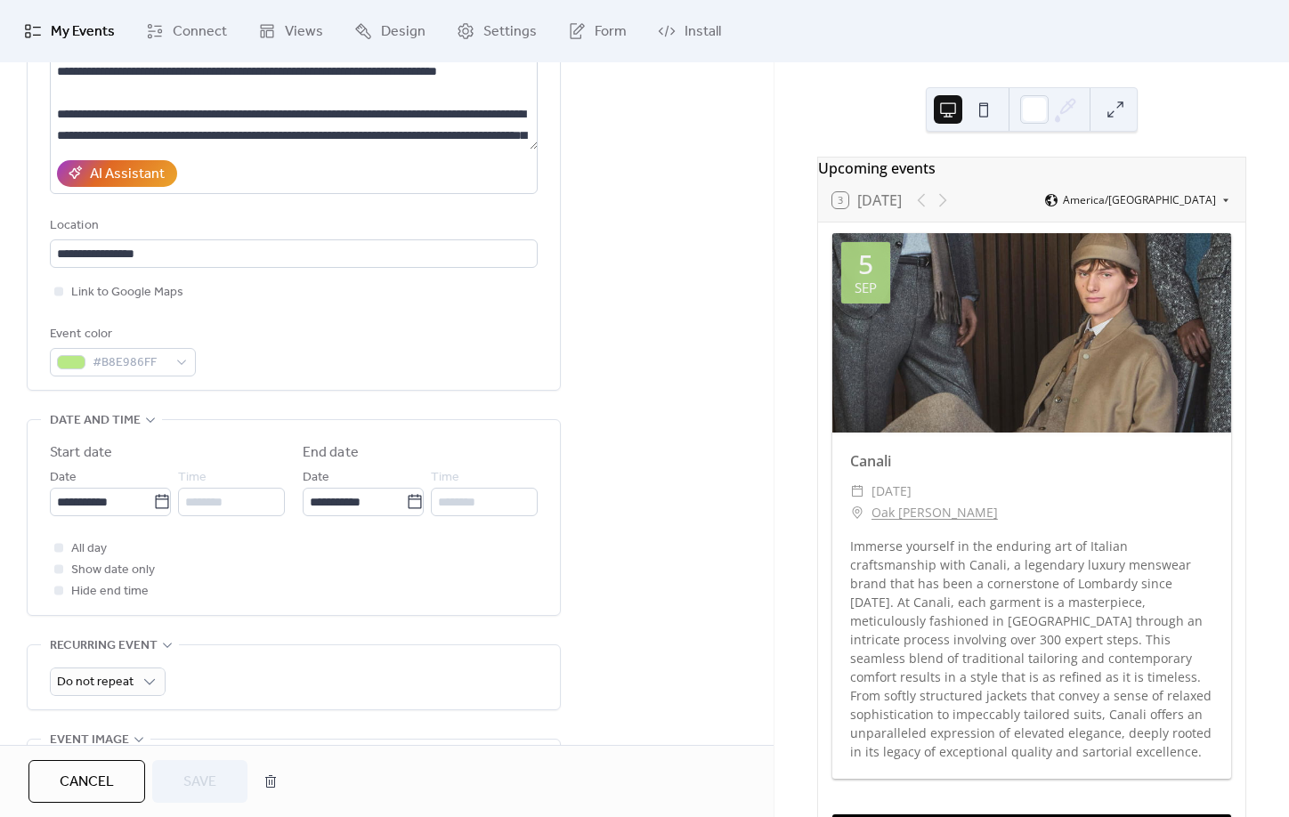
scroll to position [287, 0]
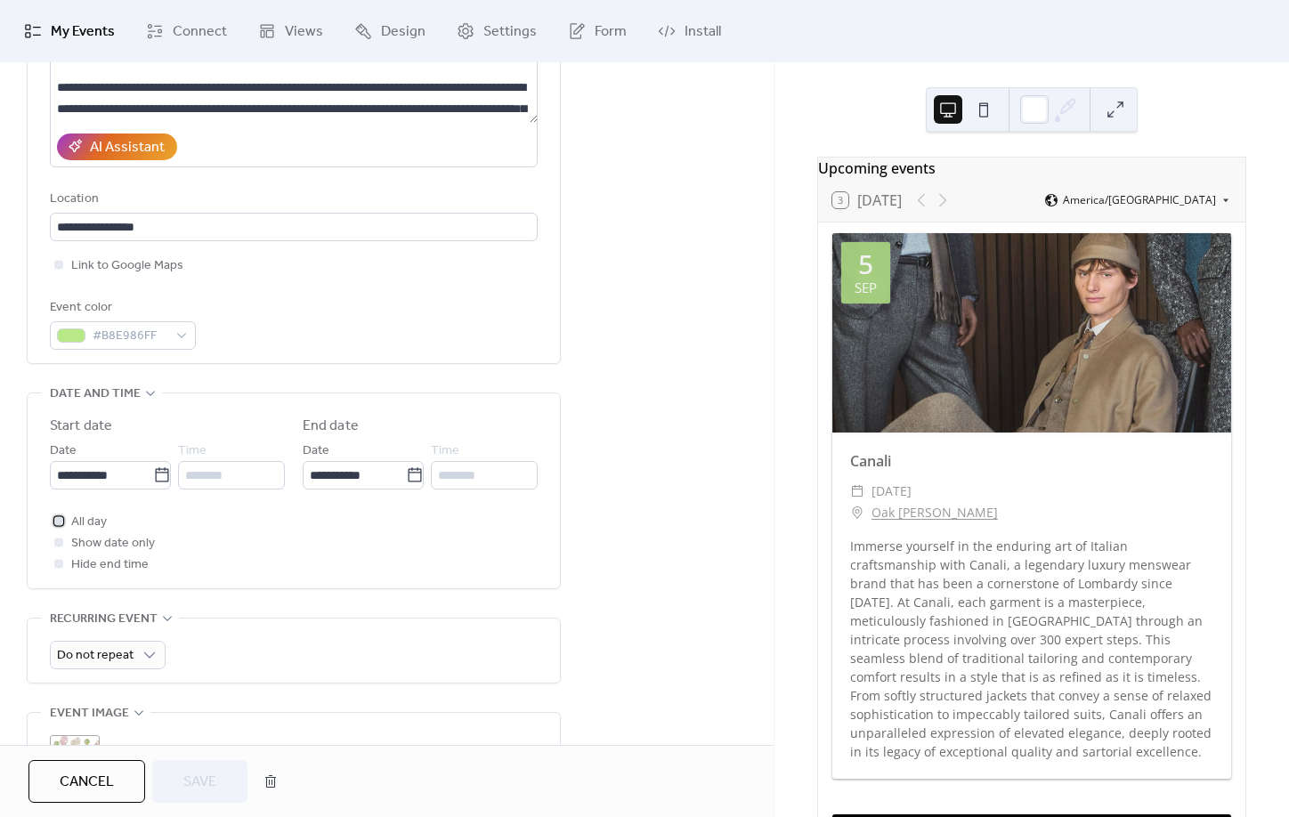
click at [102, 533] on span "All day" at bounding box center [89, 522] width 36 height 21
click at [111, 555] on span "Show date only" at bounding box center [113, 543] width 84 height 21
click at [207, 793] on span "Save" at bounding box center [199, 782] width 33 height 21
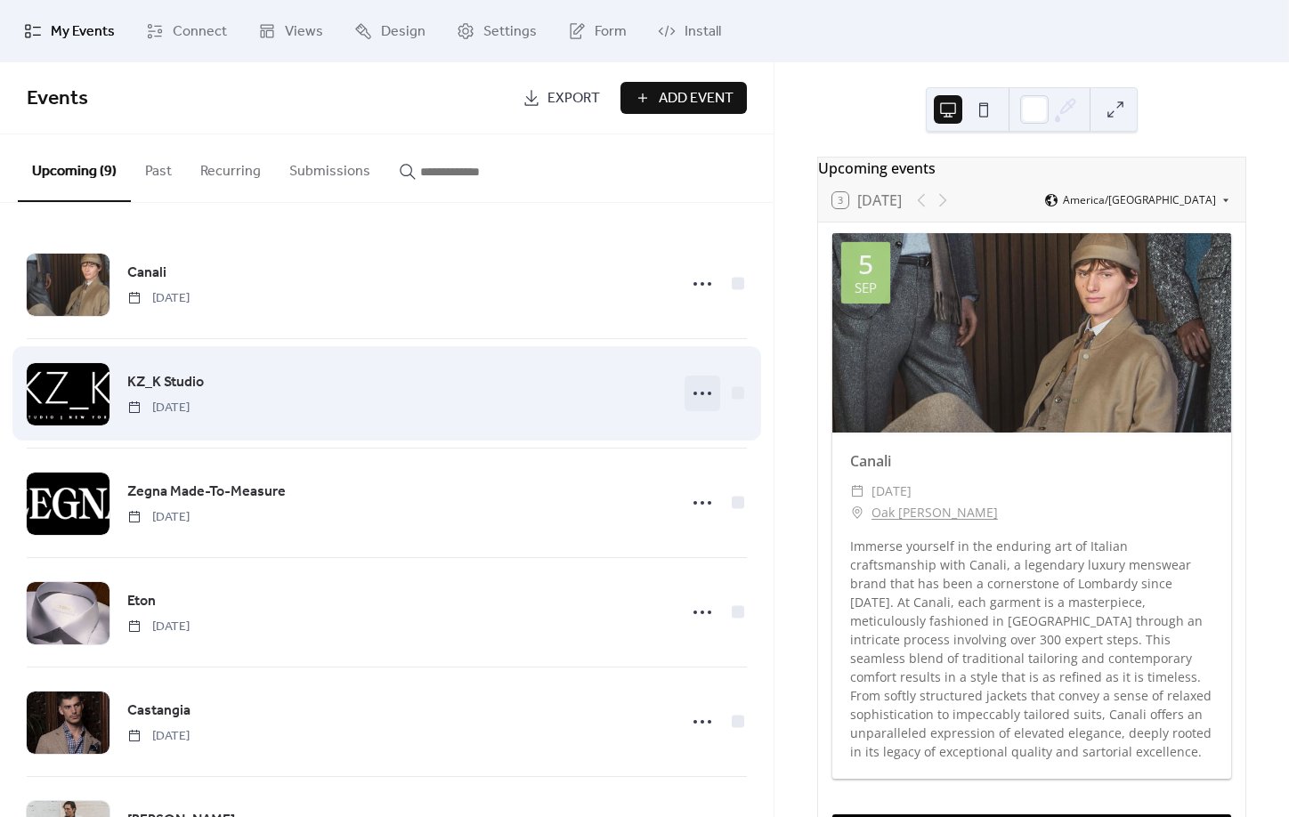
scroll to position [4, 0]
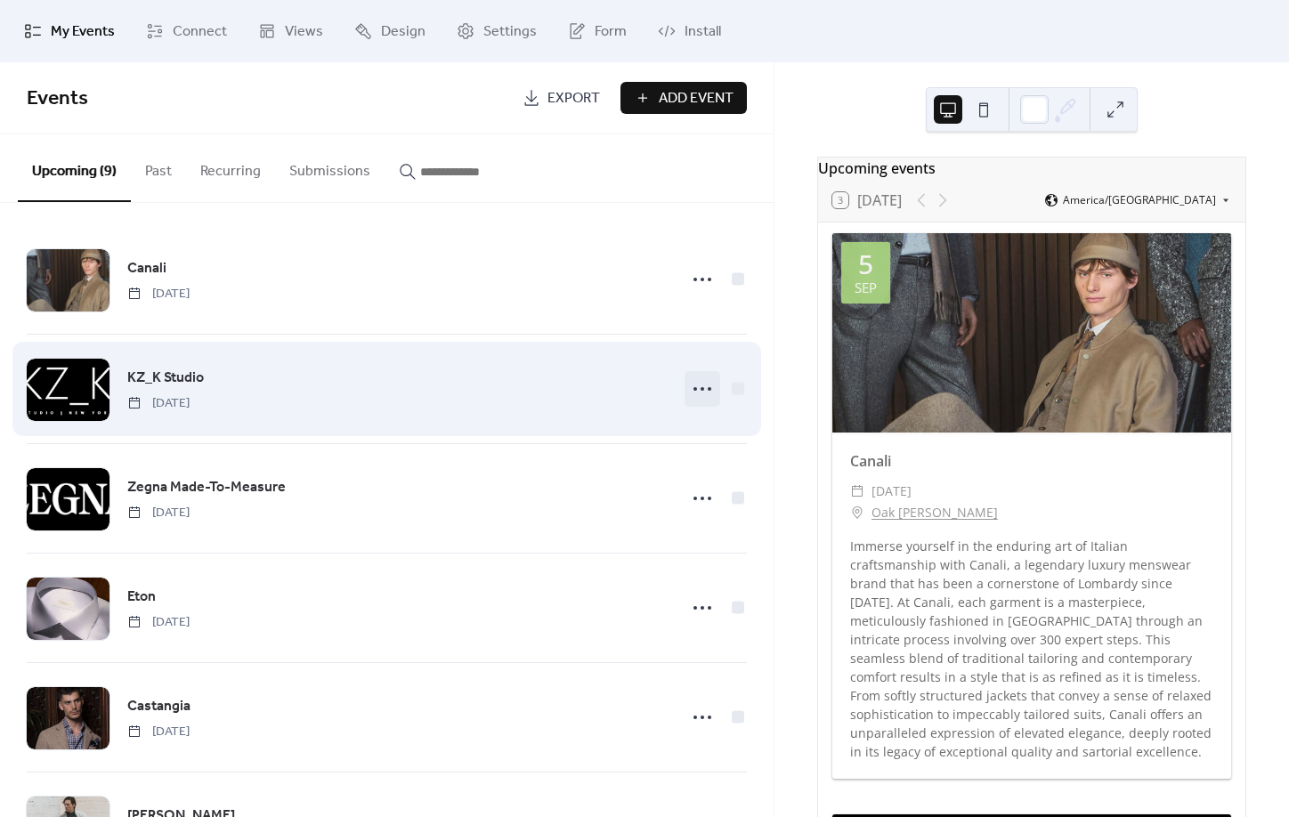
click at [703, 398] on icon at bounding box center [702, 389] width 28 height 28
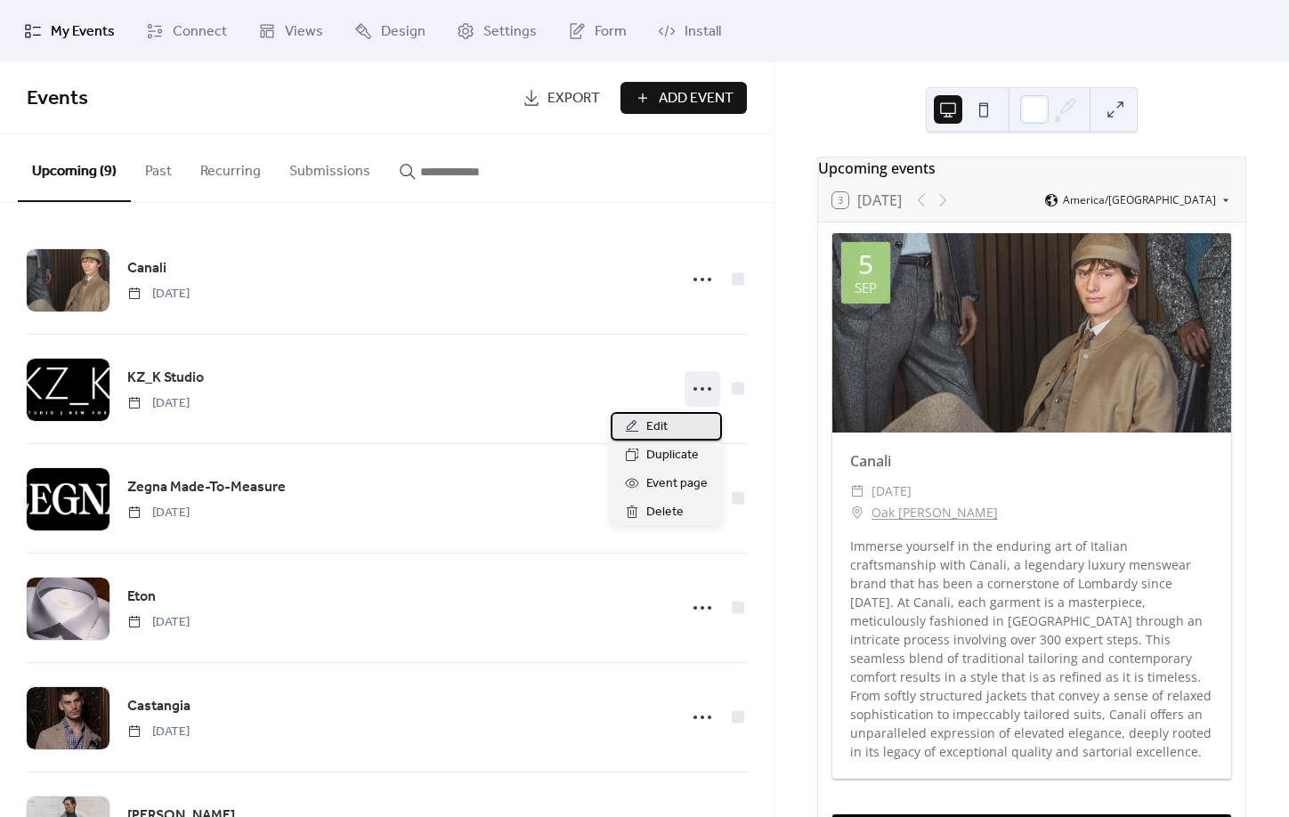
click at [686, 424] on div "Edit" at bounding box center [666, 426] width 111 height 28
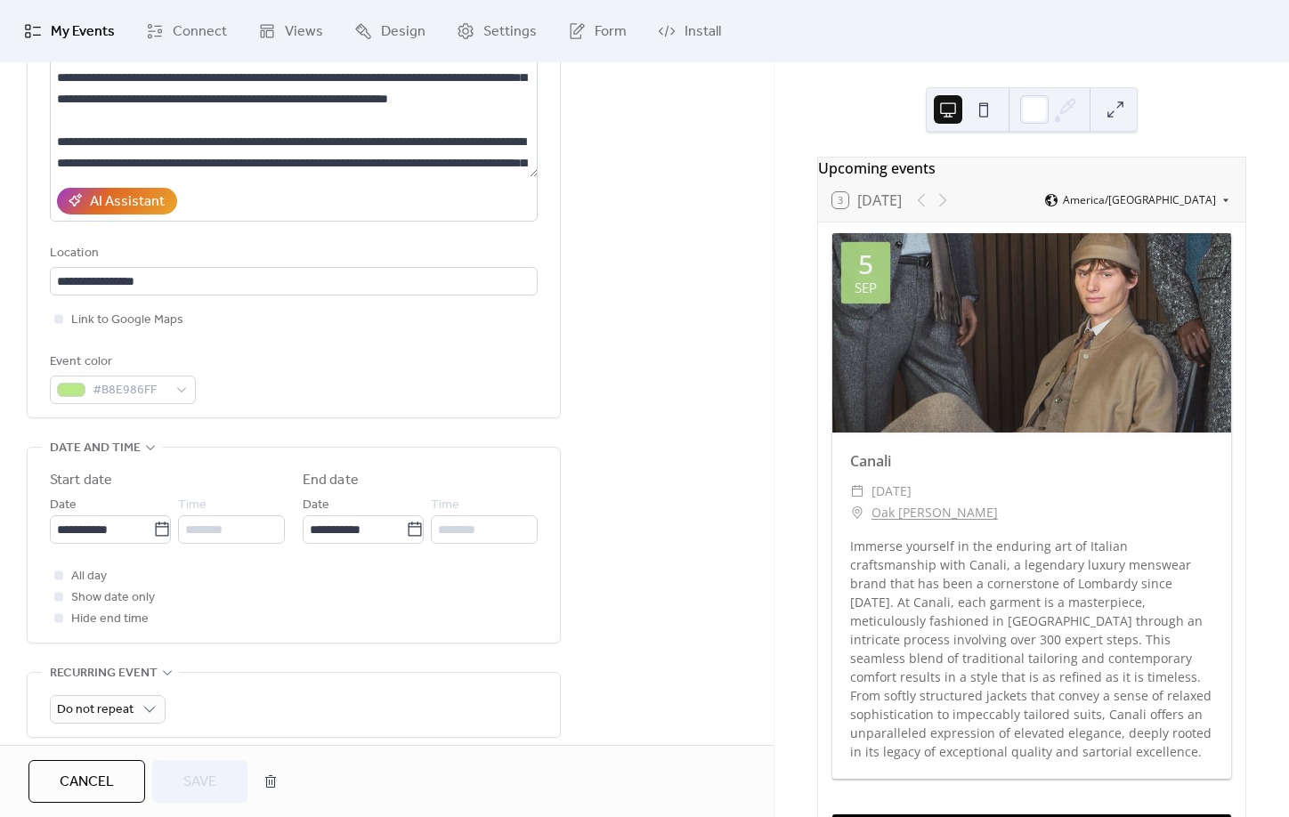
scroll to position [244, 0]
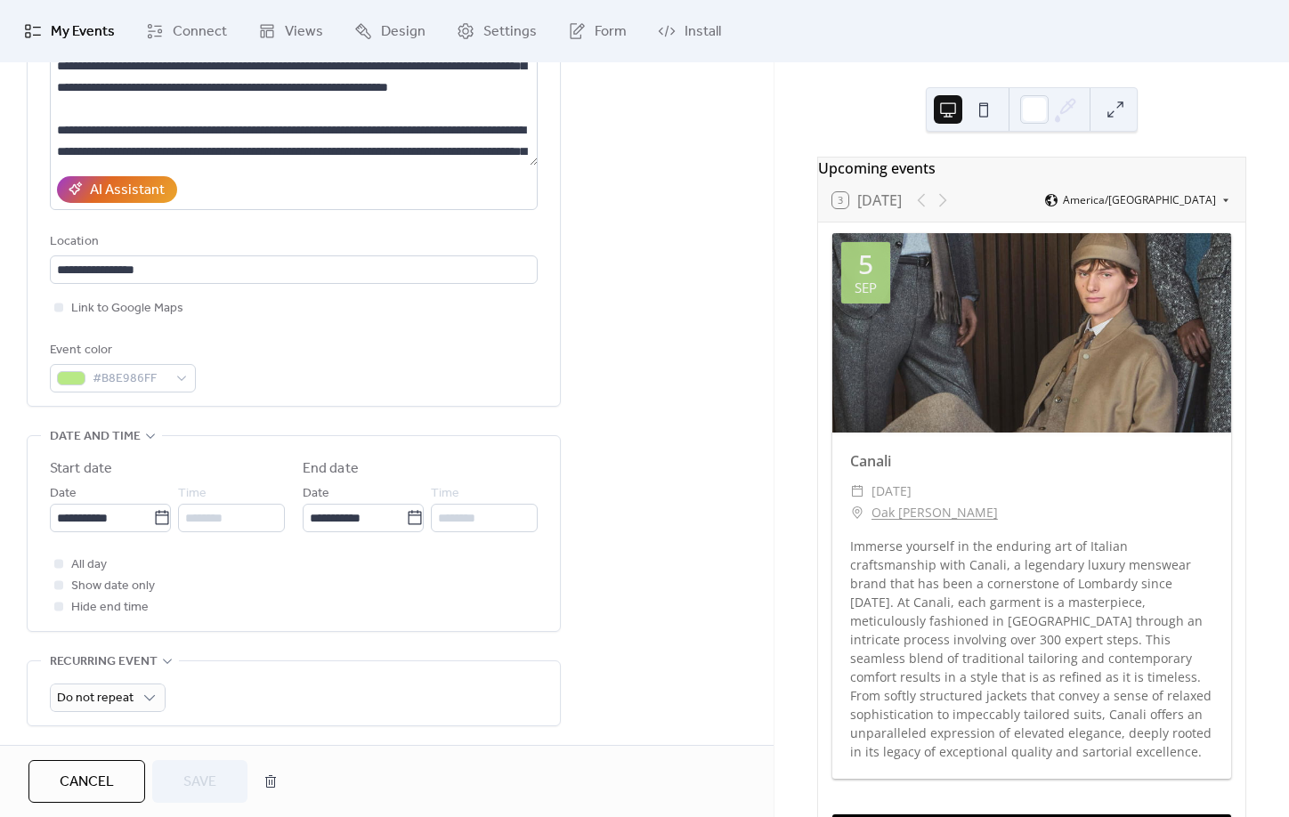
click at [87, 598] on span "Show date only" at bounding box center [113, 586] width 84 height 21
click at [76, 576] on span "All day" at bounding box center [89, 565] width 36 height 21
click at [96, 609] on span "Hide end time" at bounding box center [109, 608] width 77 height 21
click at [102, 598] on span "Show date only" at bounding box center [113, 586] width 84 height 21
click at [105, 619] on span "Hide end time" at bounding box center [109, 608] width 77 height 21
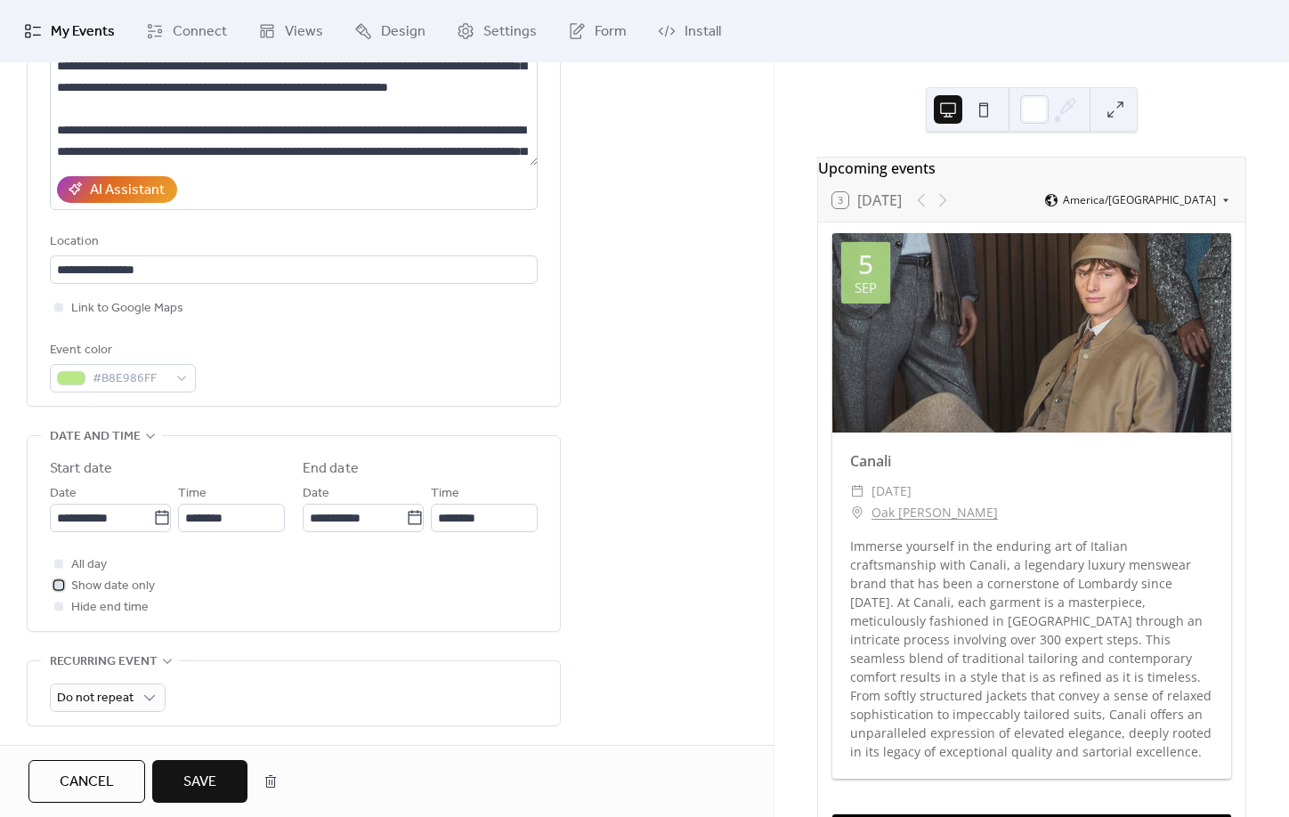
click at [104, 598] on span "Show date only" at bounding box center [113, 586] width 84 height 21
click at [215, 799] on button "Save" at bounding box center [199, 781] width 95 height 43
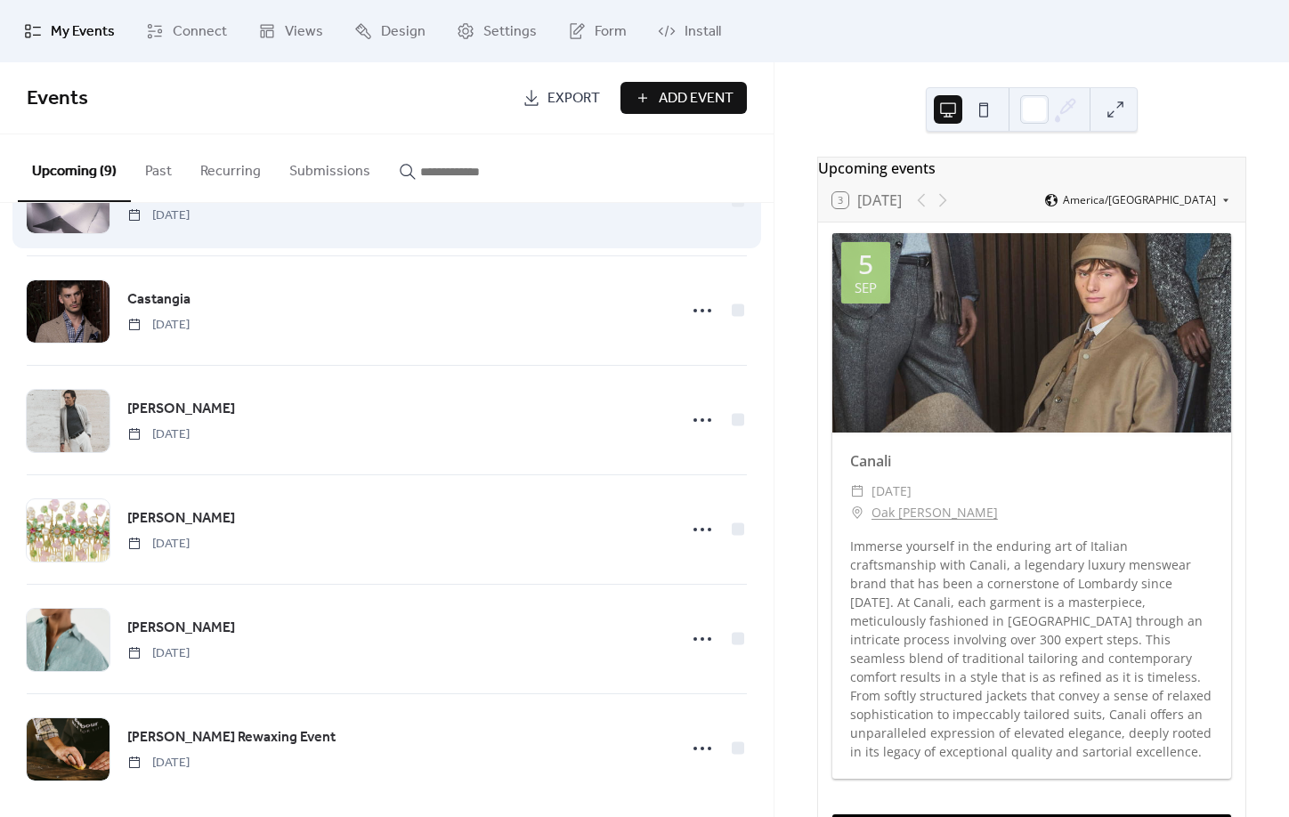
scroll to position [426, 0]
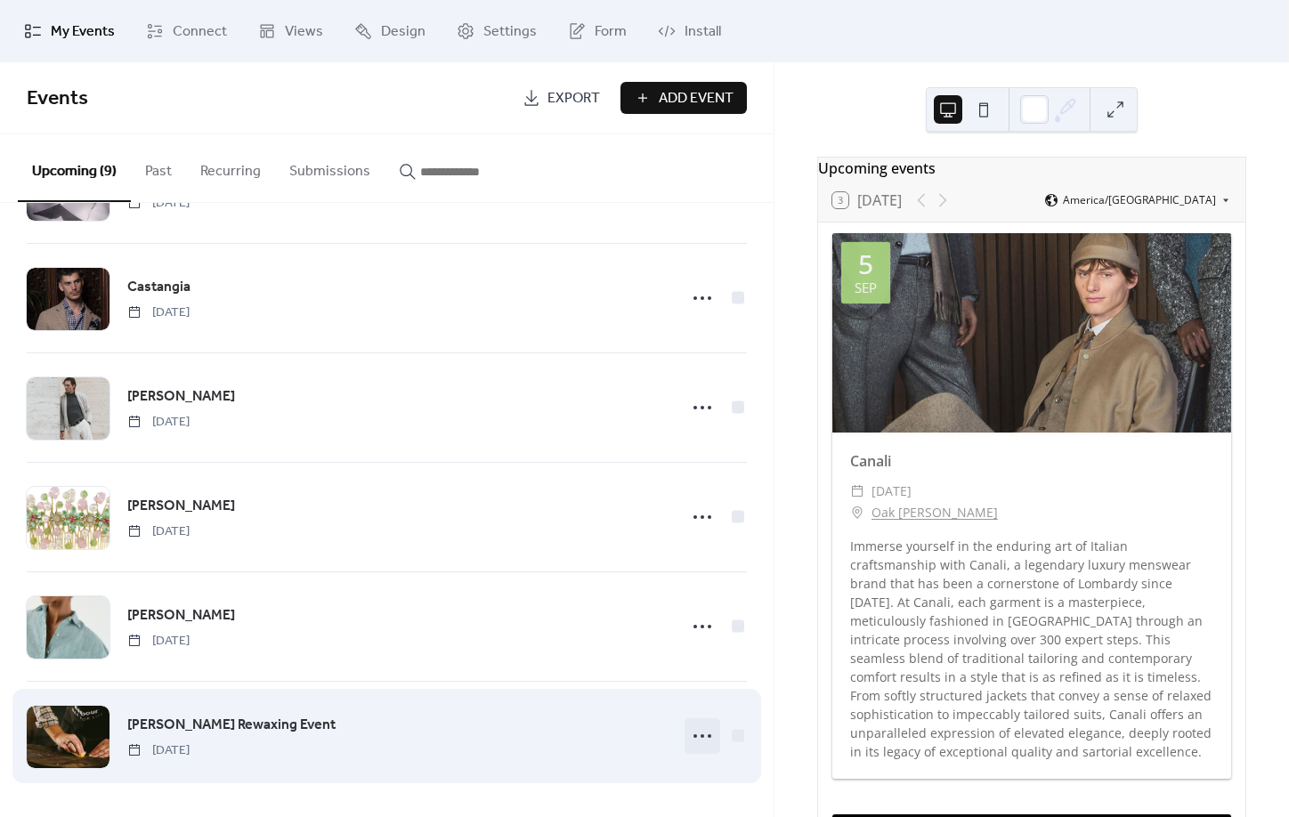
click at [698, 742] on icon at bounding box center [702, 736] width 28 height 28
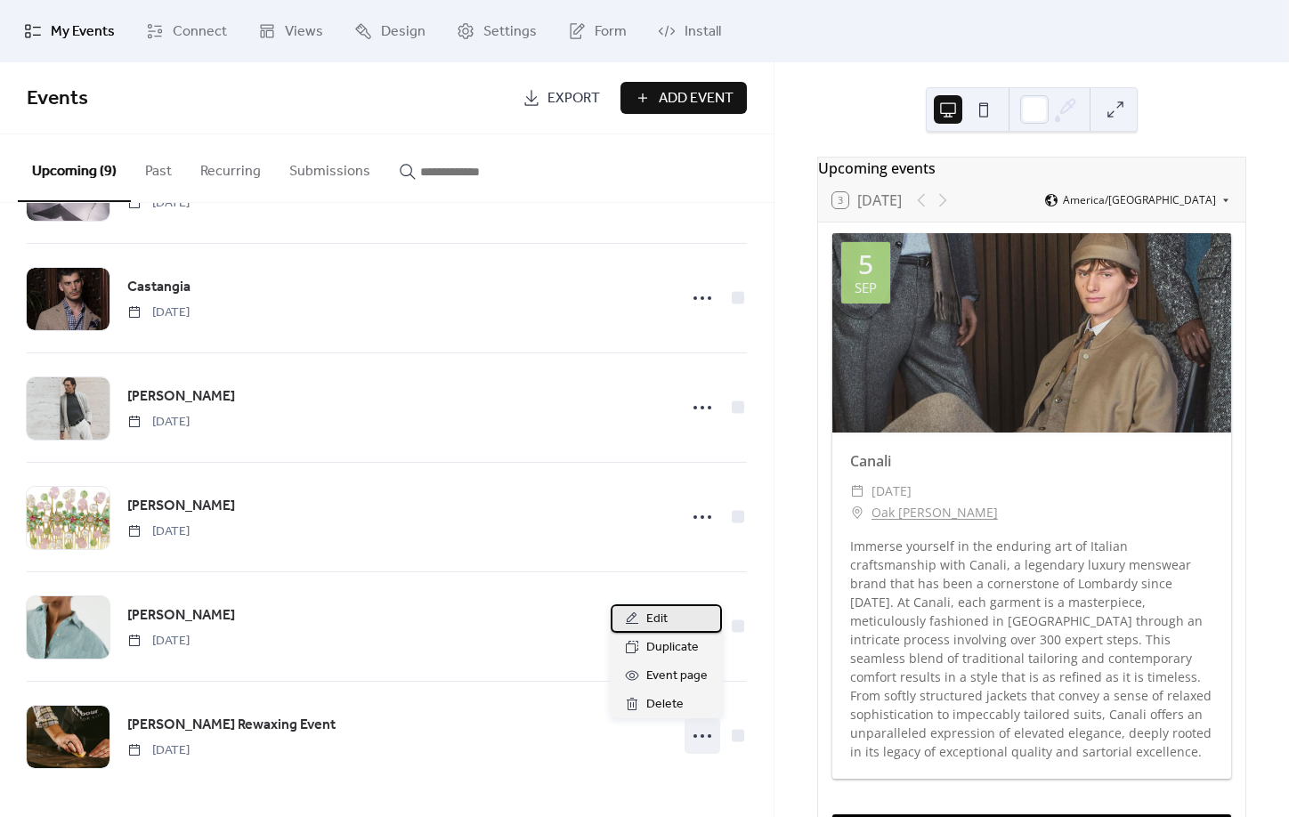
click at [673, 624] on div "Edit" at bounding box center [666, 619] width 111 height 28
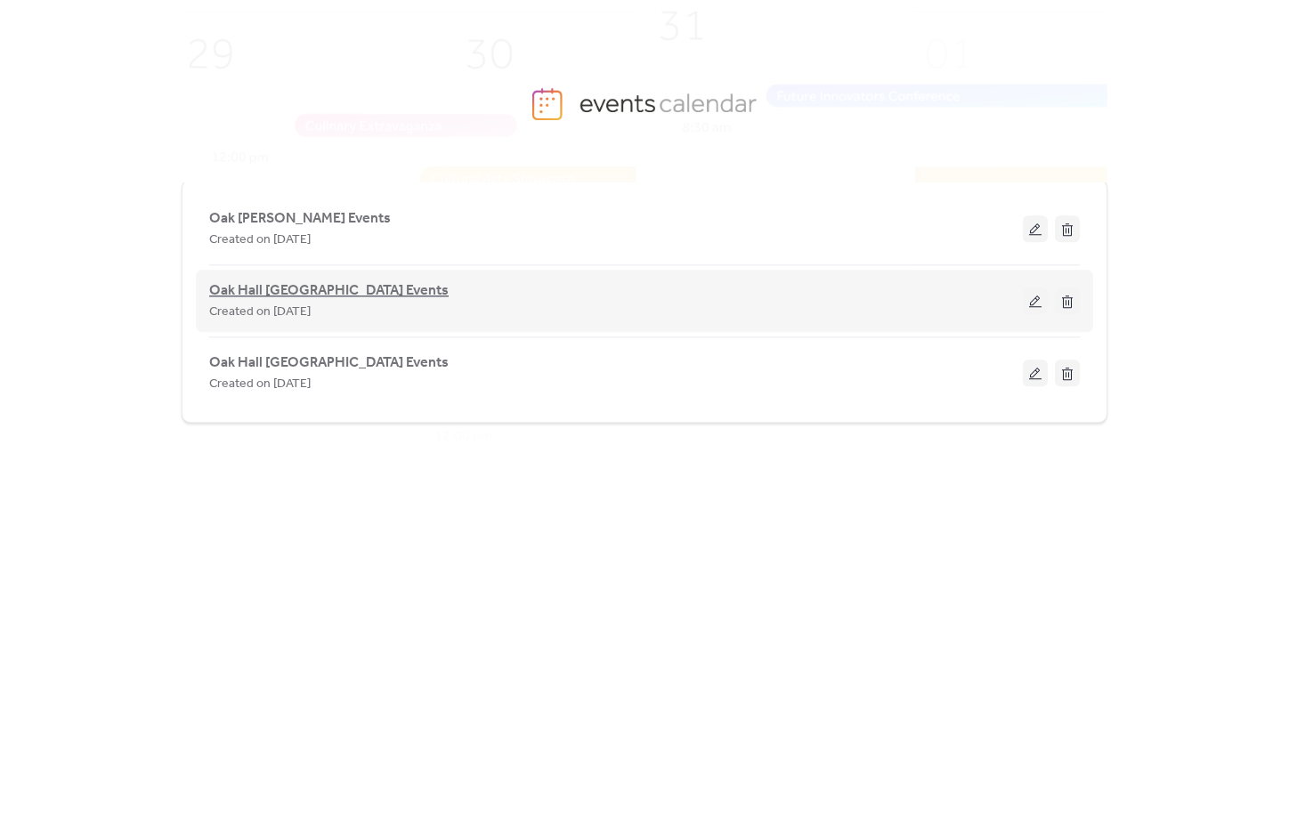
click at [366, 291] on span "Oak Hall [GEOGRAPHIC_DATA] Events" at bounding box center [329, 290] width 240 height 21
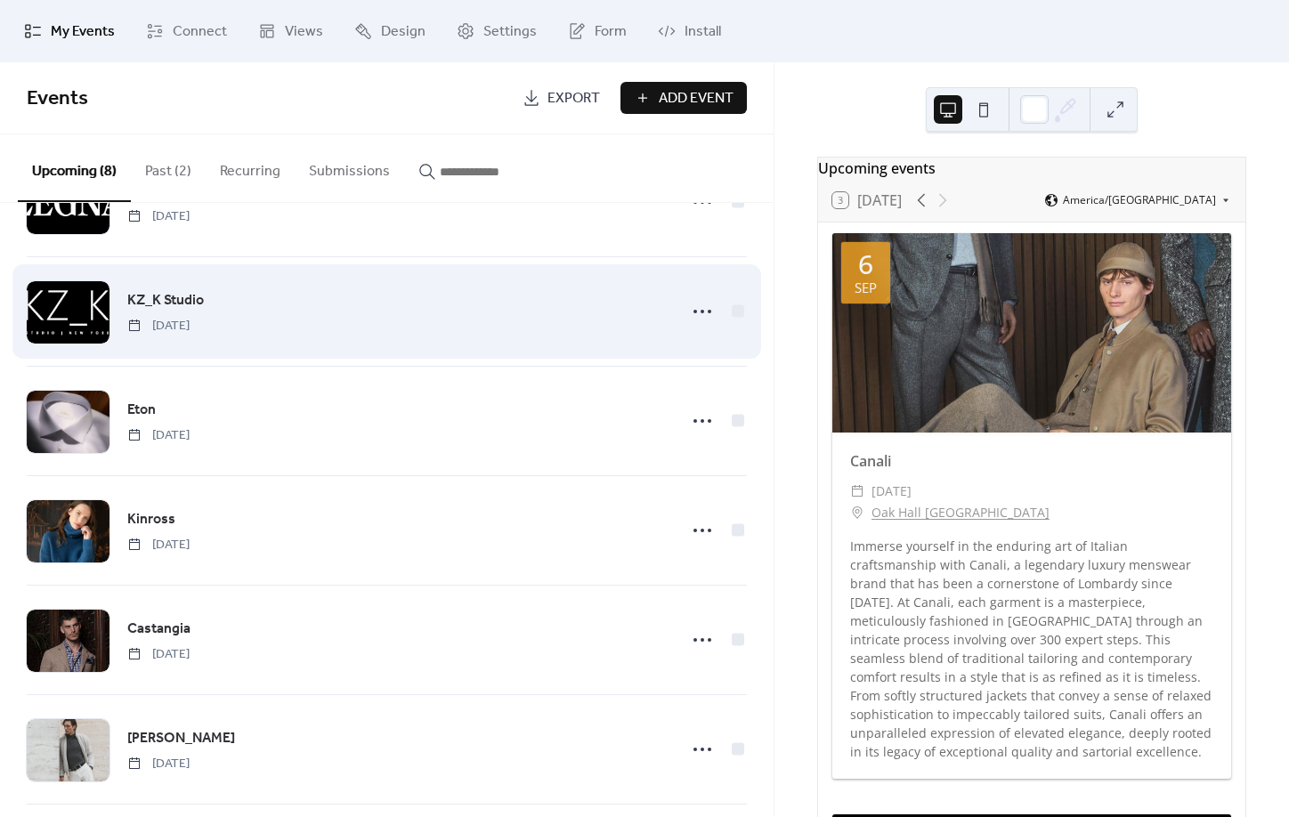
scroll to position [209, 0]
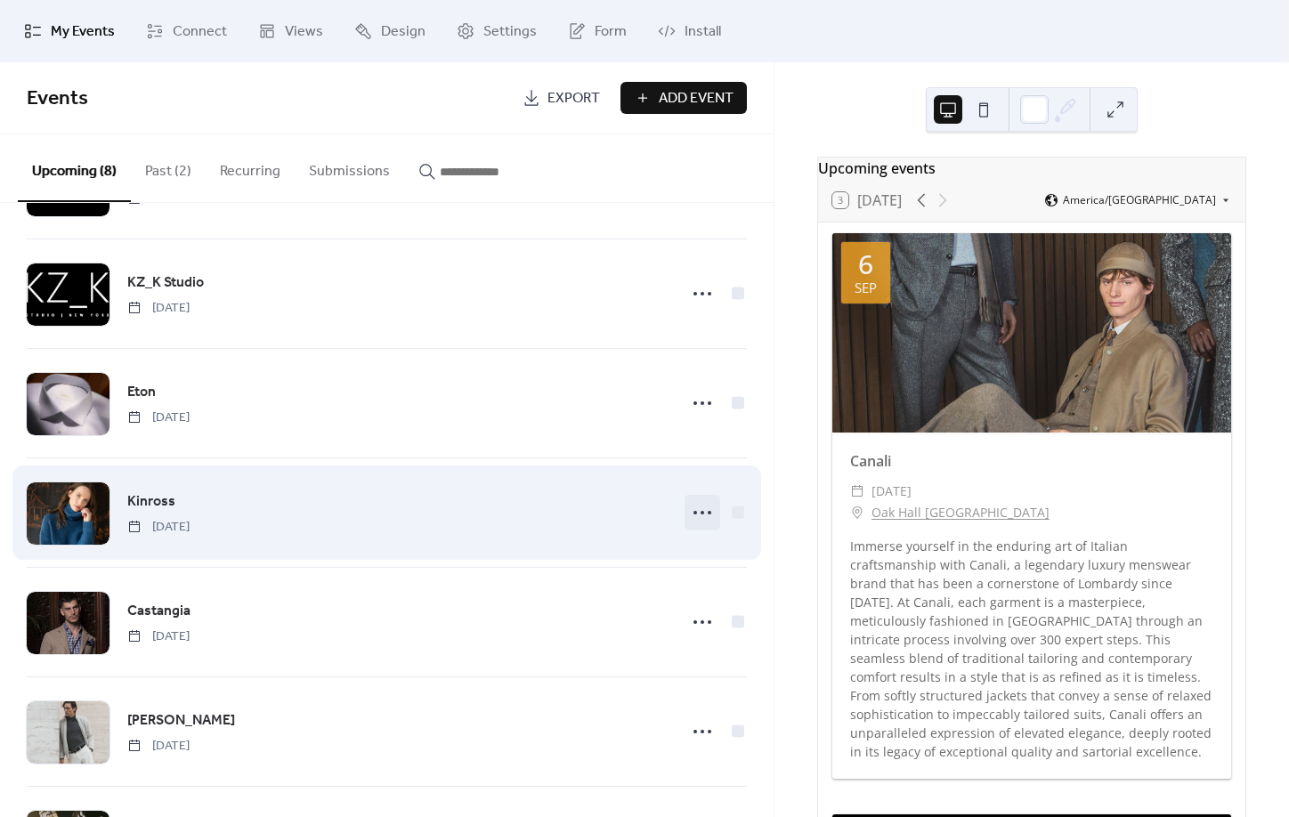
click at [703, 515] on circle at bounding box center [703, 513] width 4 height 4
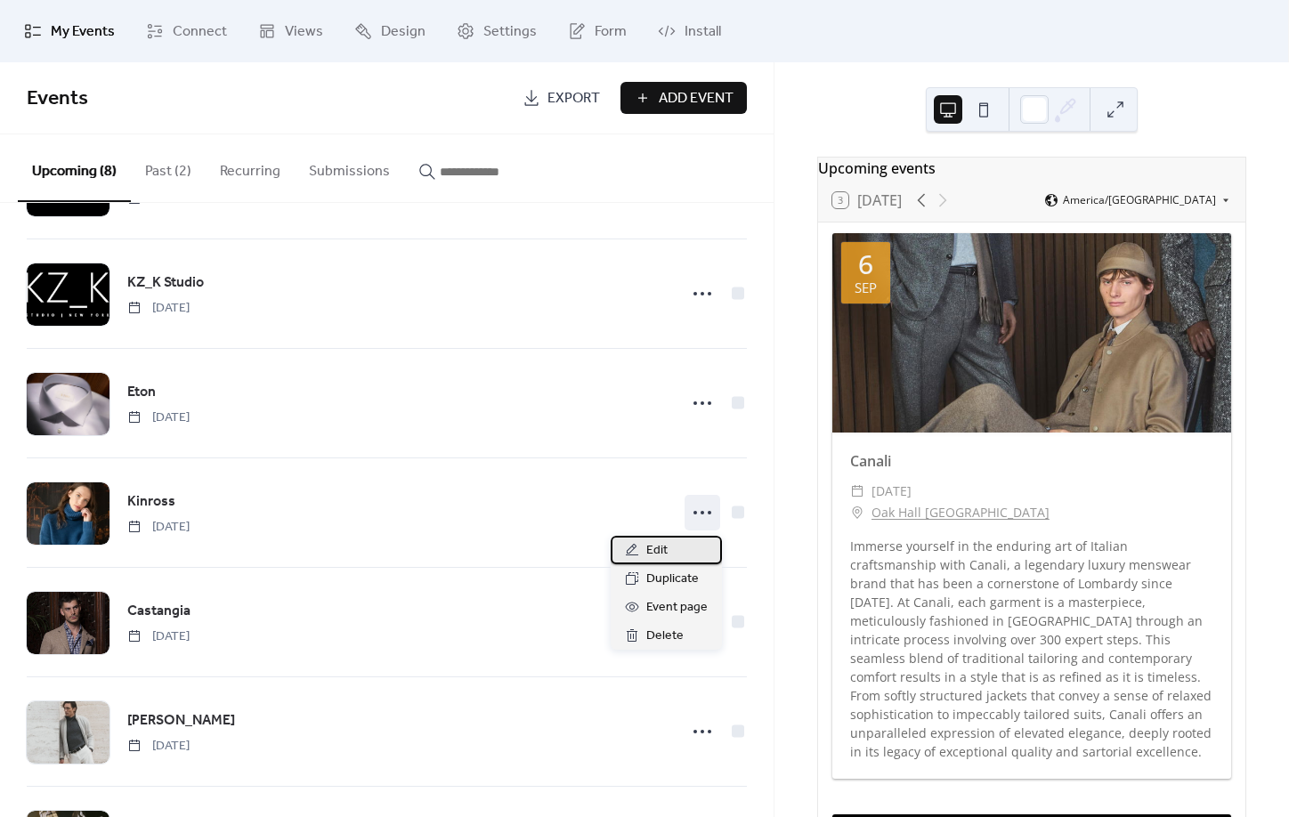
click at [696, 543] on div "Edit" at bounding box center [666, 550] width 111 height 28
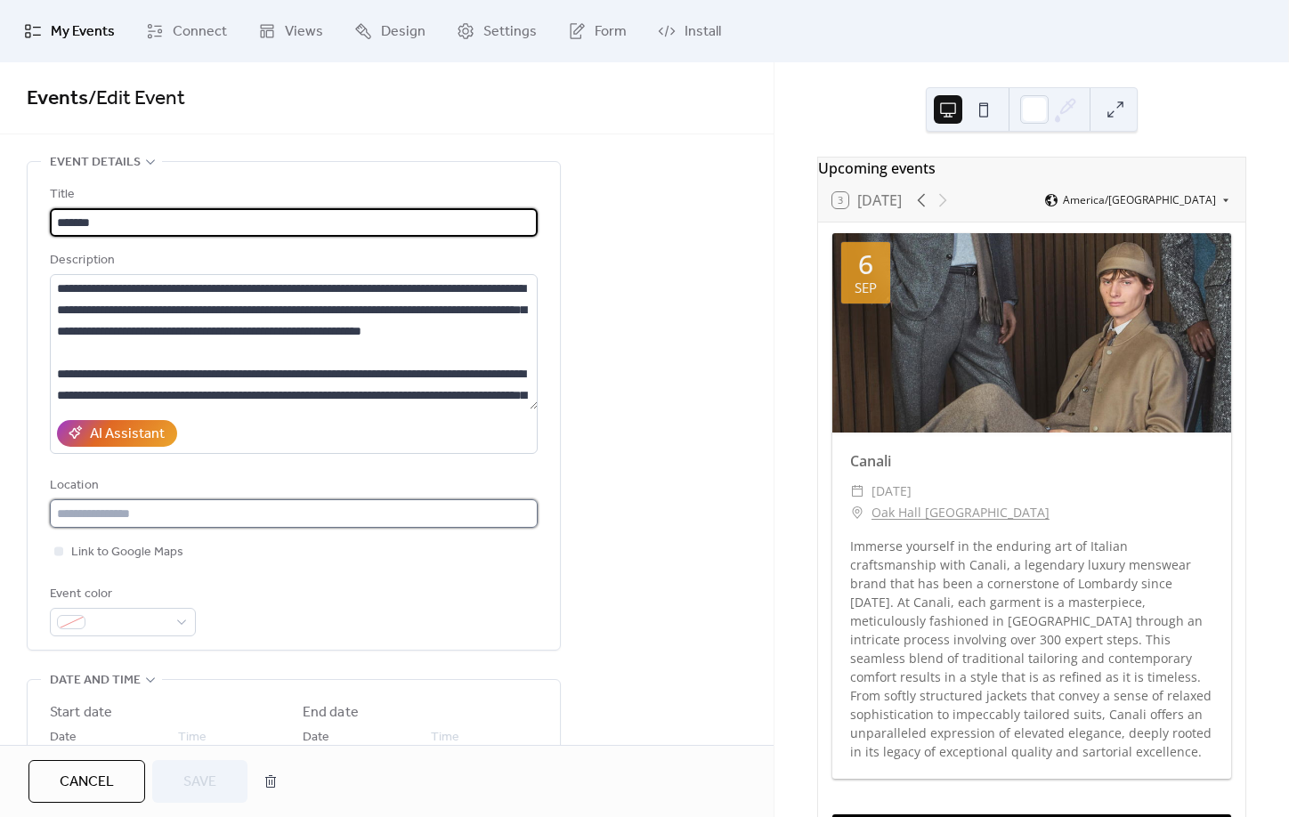
click at [321, 518] on input "text" at bounding box center [294, 514] width 488 height 28
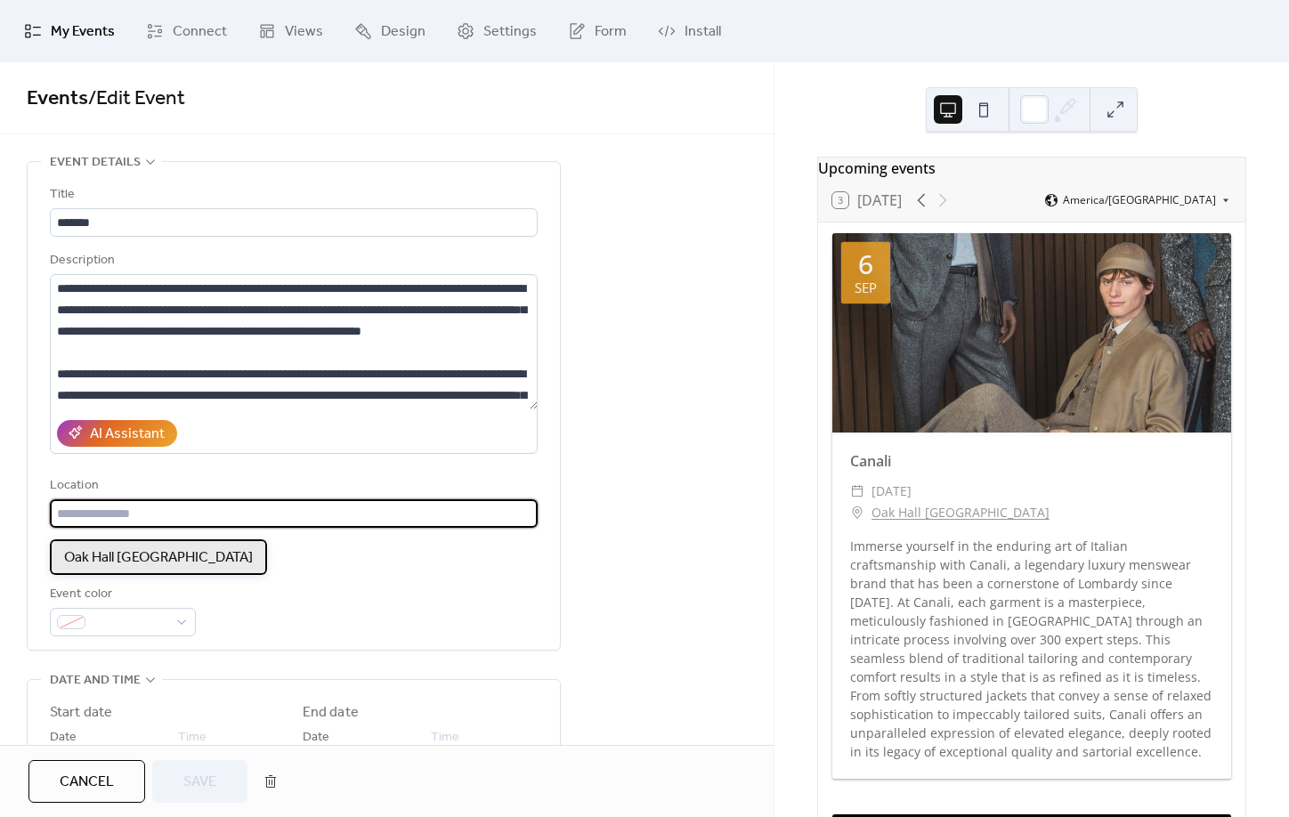
click at [159, 573] on div "Oak Hall [GEOGRAPHIC_DATA]" at bounding box center [158, 558] width 217 height 36
type input "**********"
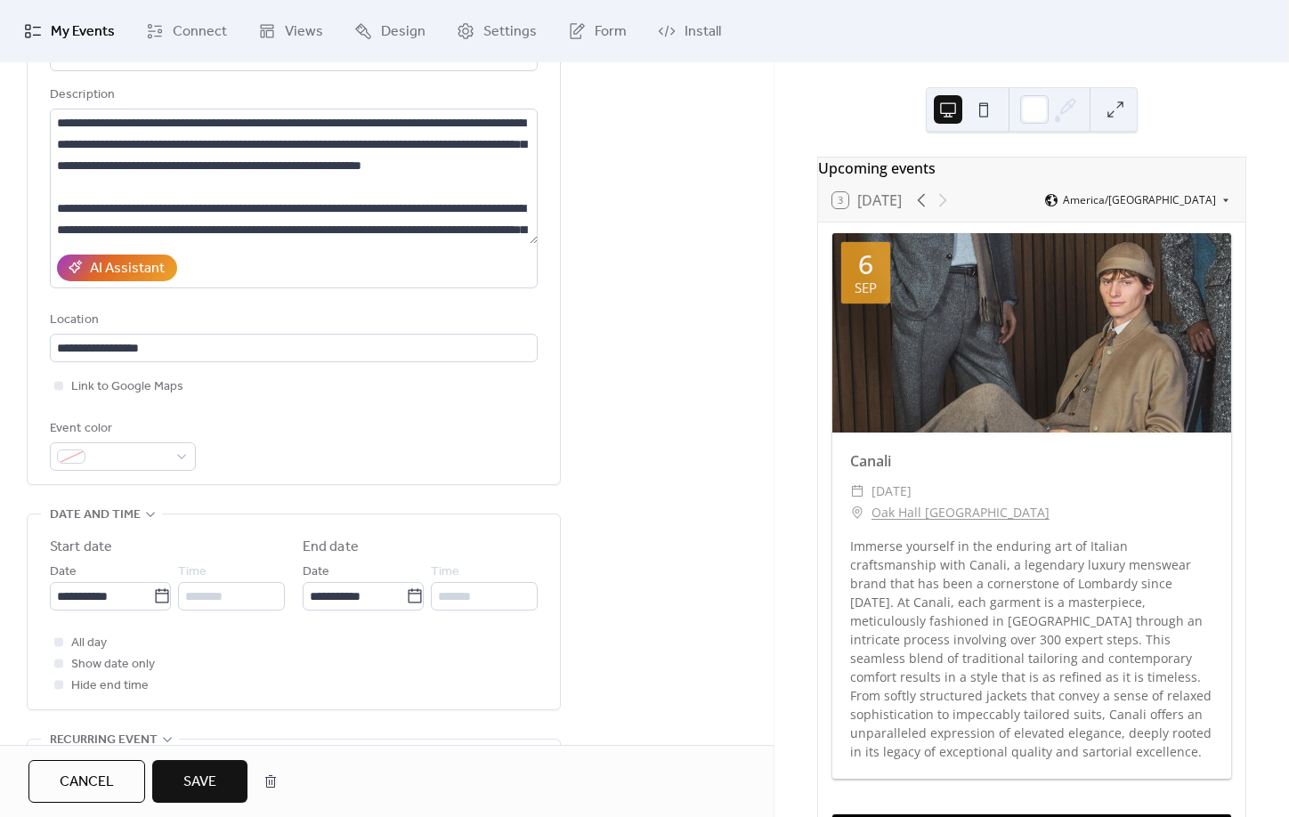
scroll to position [173, 0]
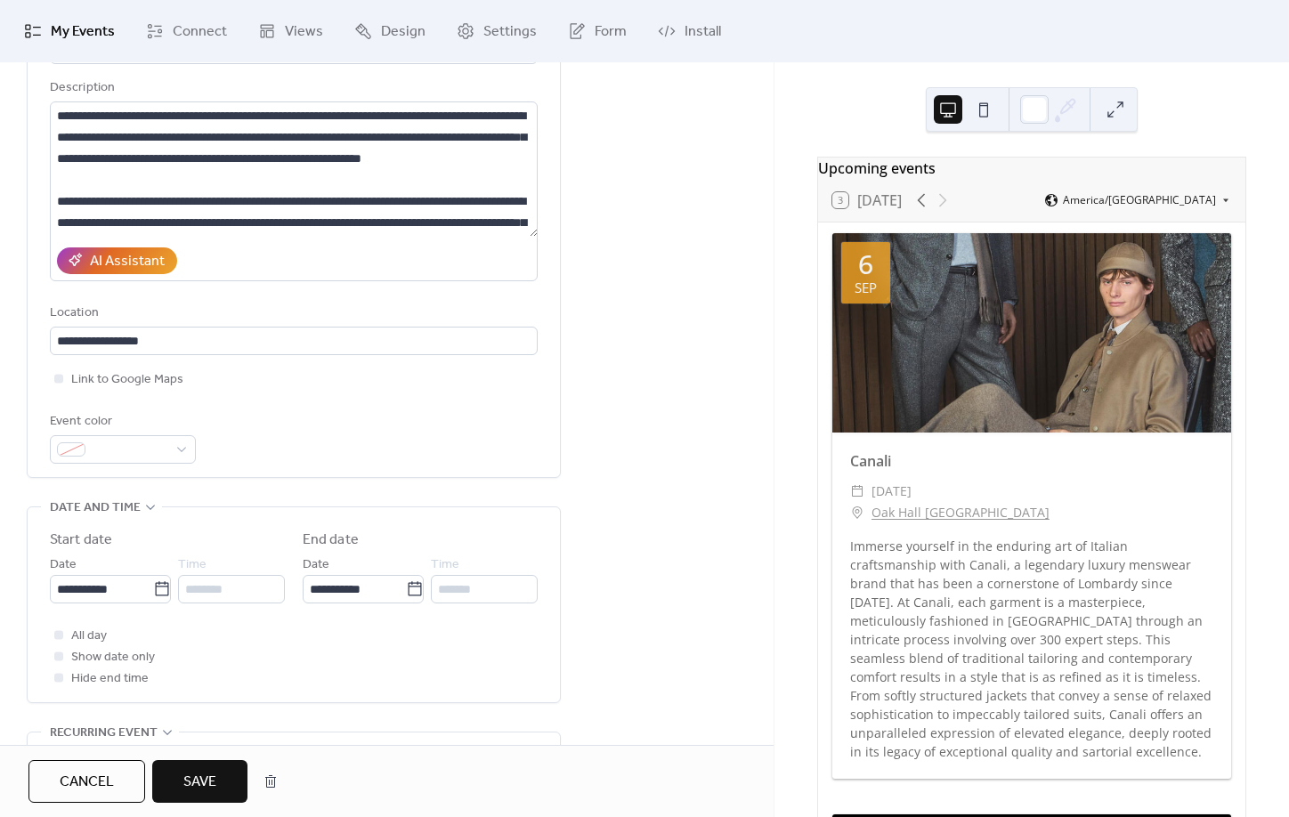
click at [224, 778] on button "Save" at bounding box center [199, 781] width 95 height 43
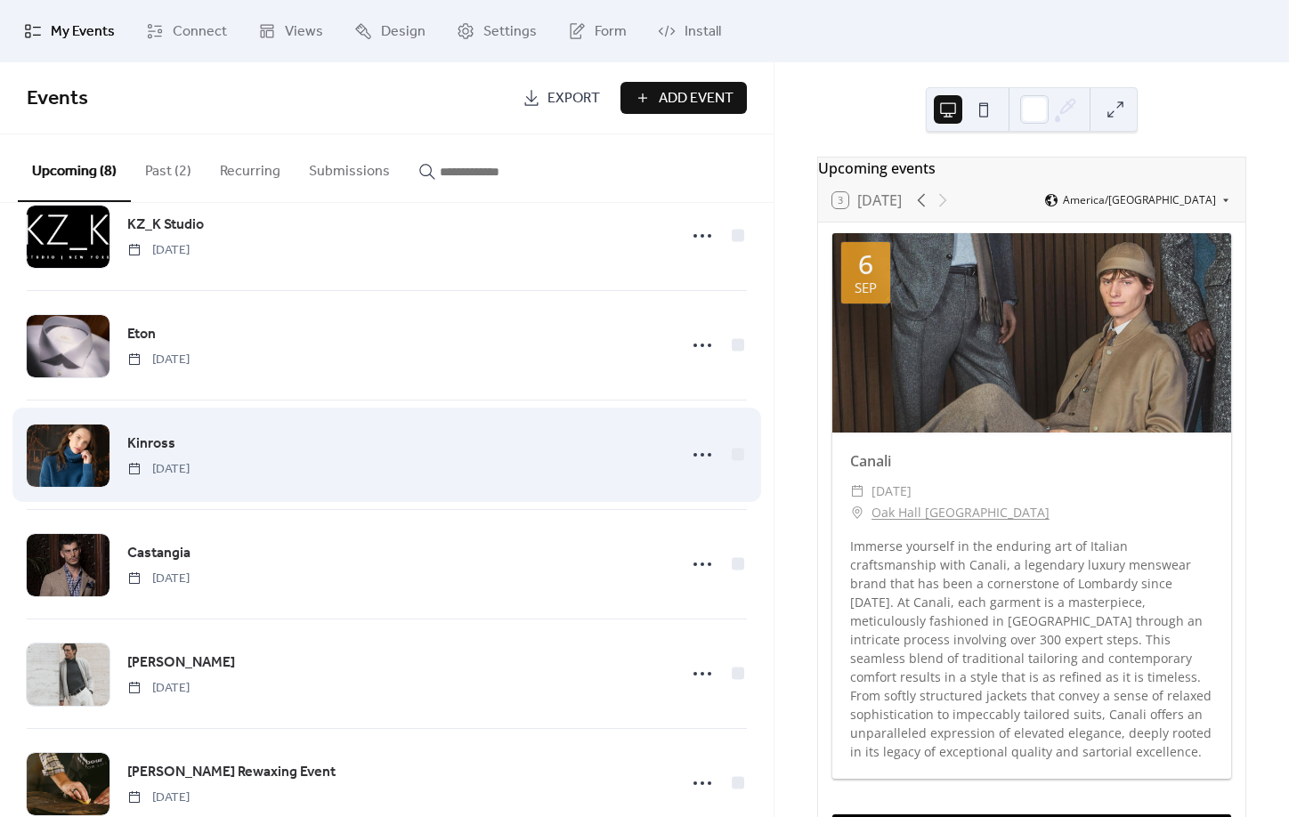
scroll to position [316, 0]
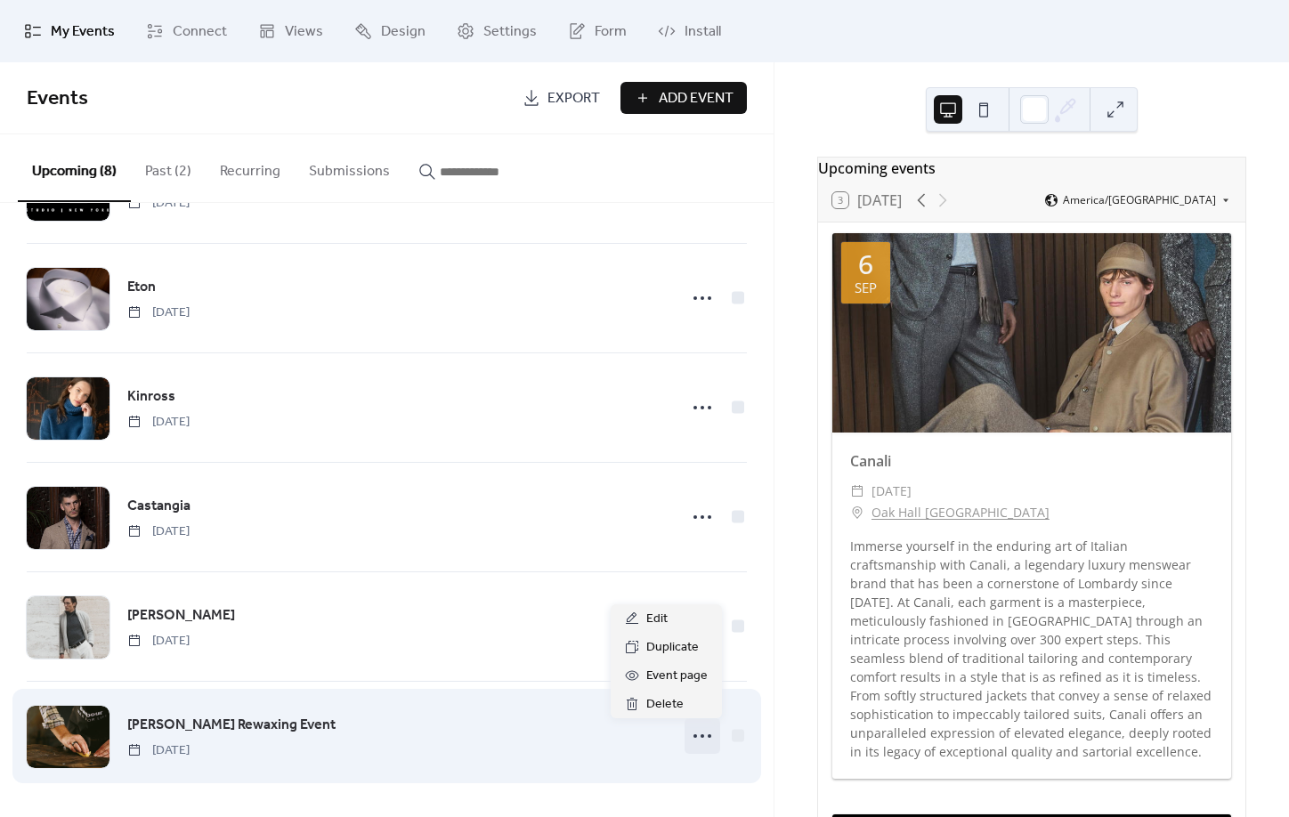
click at [707, 721] on div at bounding box center [703, 737] width 36 height 36
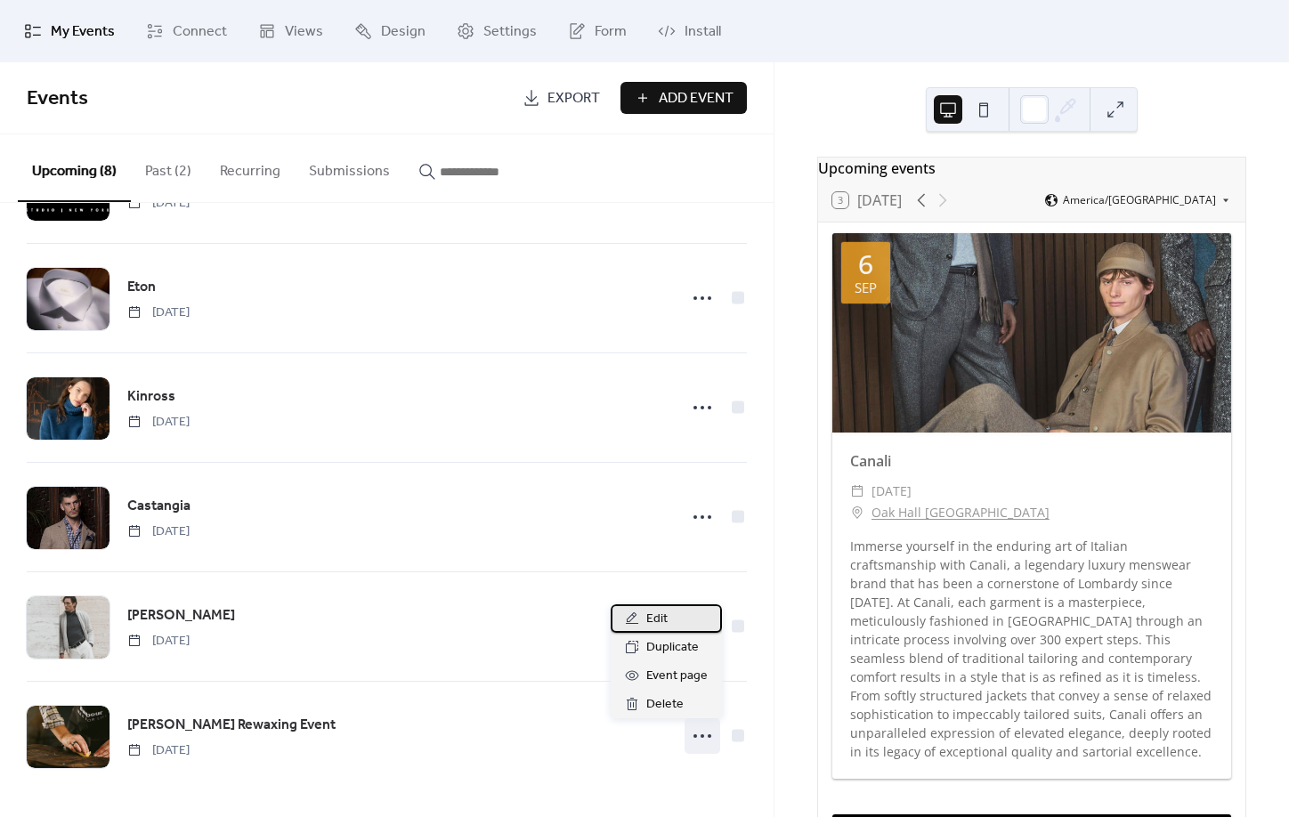
click at [671, 625] on div "Edit" at bounding box center [666, 619] width 111 height 28
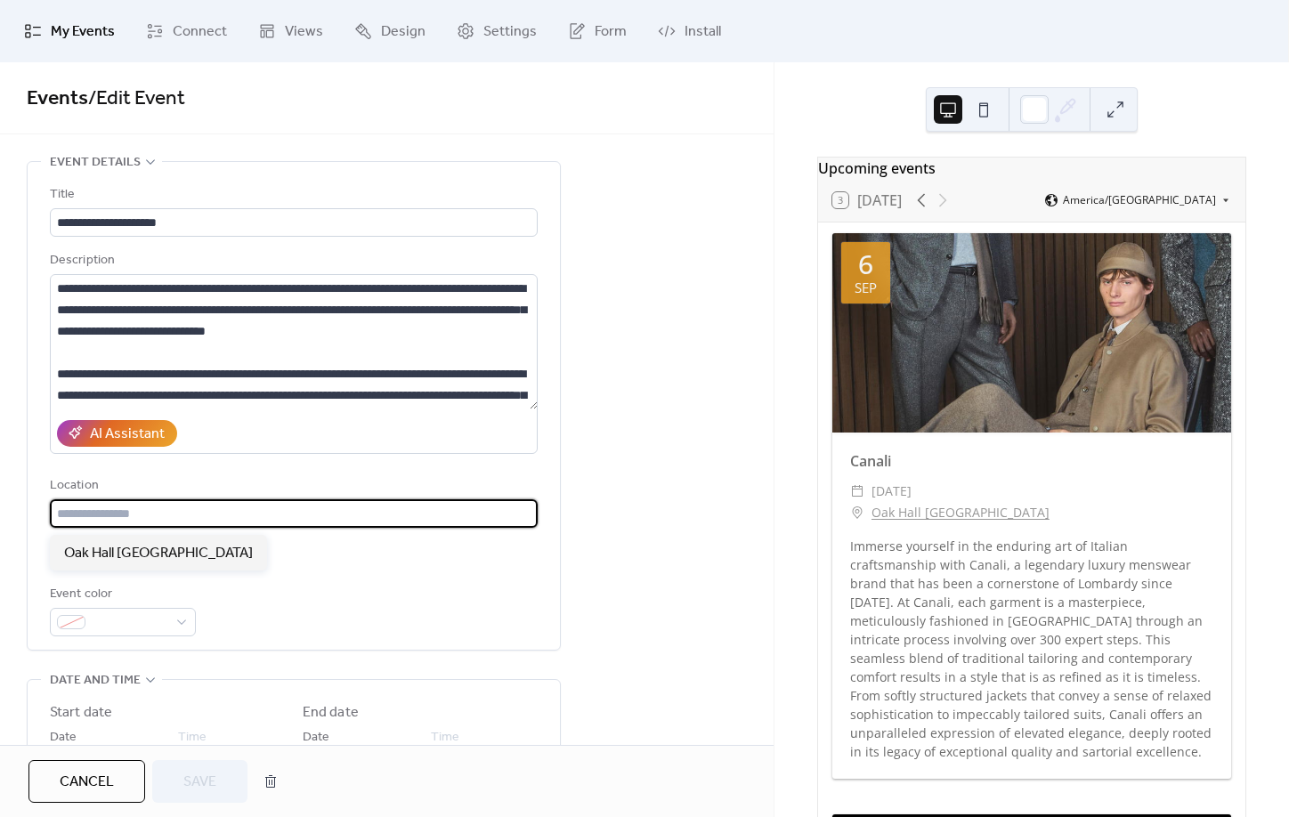
scroll to position [5, 0]
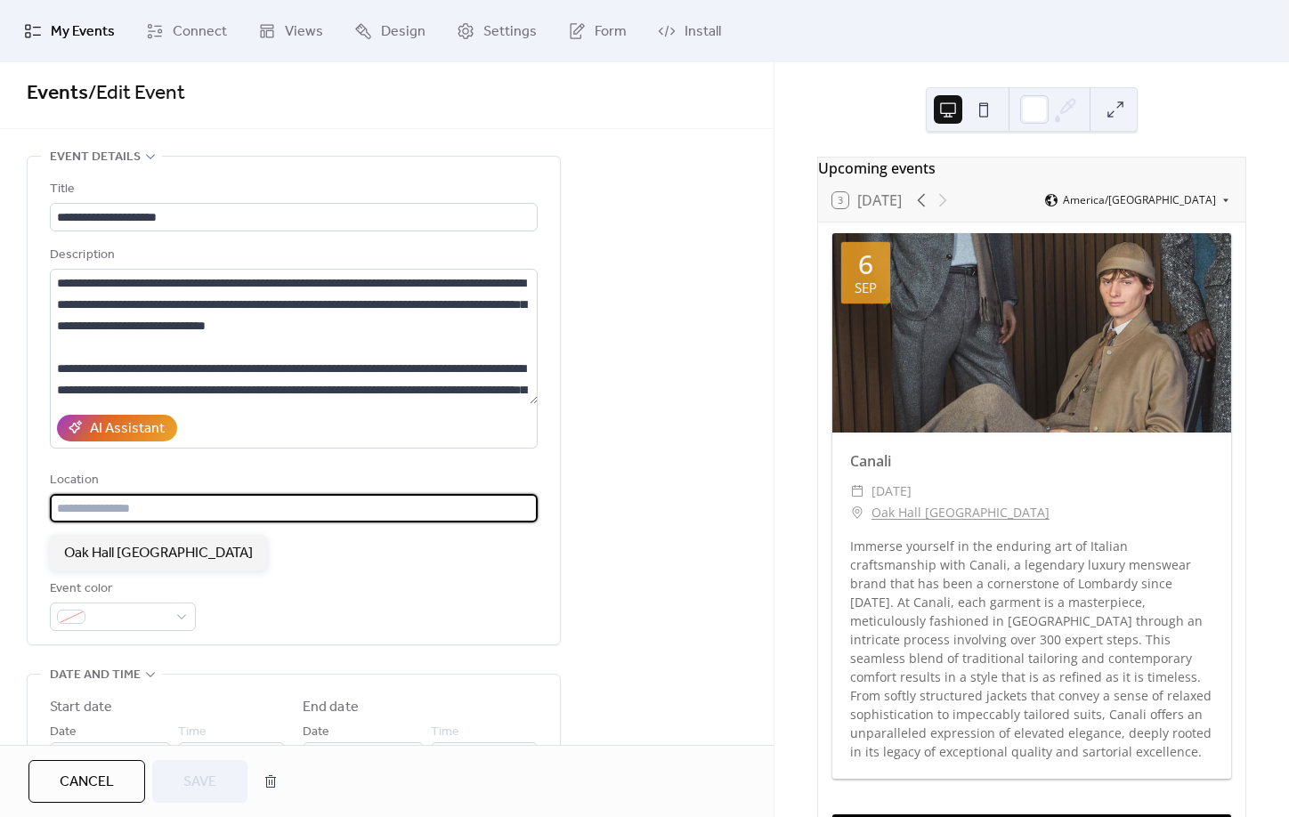
click at [175, 523] on input "text" at bounding box center [294, 508] width 488 height 28
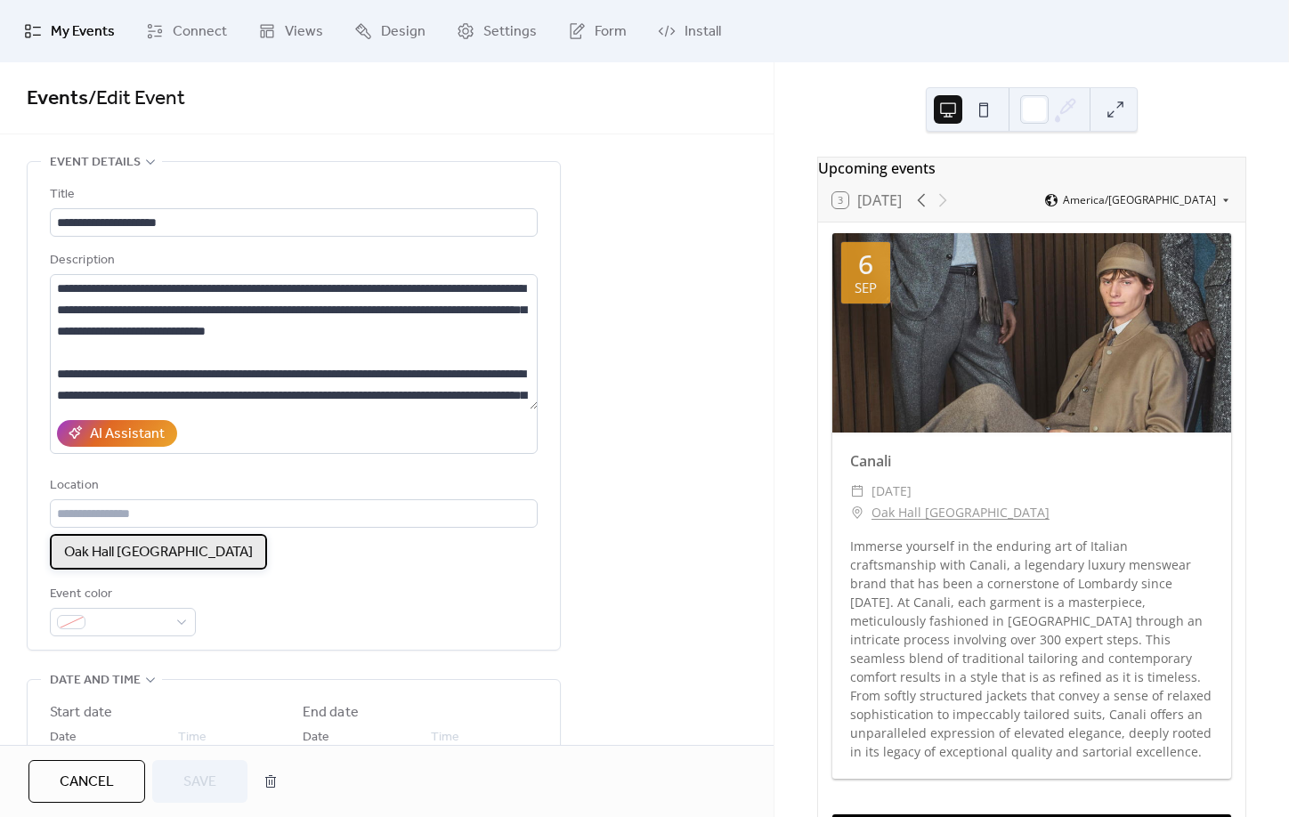
click at [170, 550] on span "Oak Hall [GEOGRAPHIC_DATA]" at bounding box center [158, 552] width 189 height 21
type input "**********"
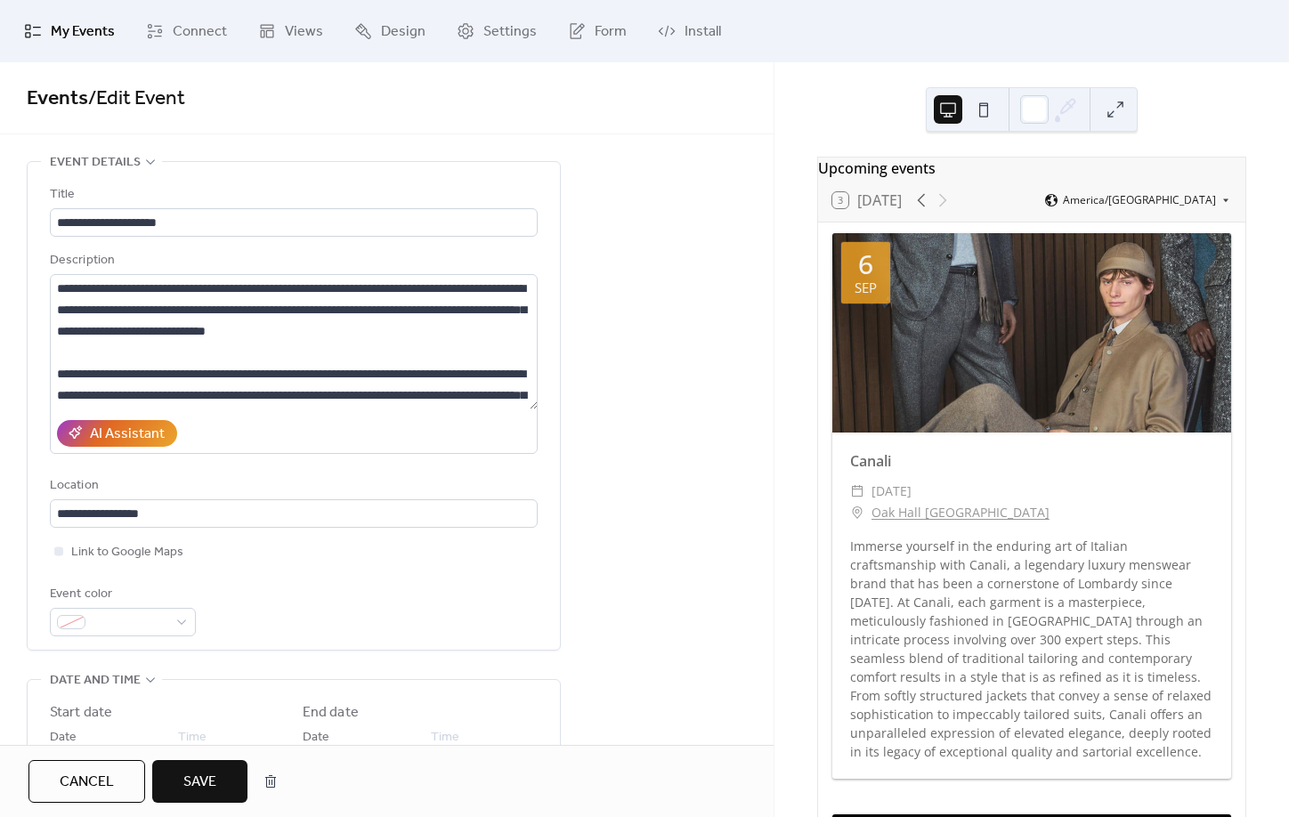
click at [187, 773] on span "Save" at bounding box center [199, 782] width 33 height 21
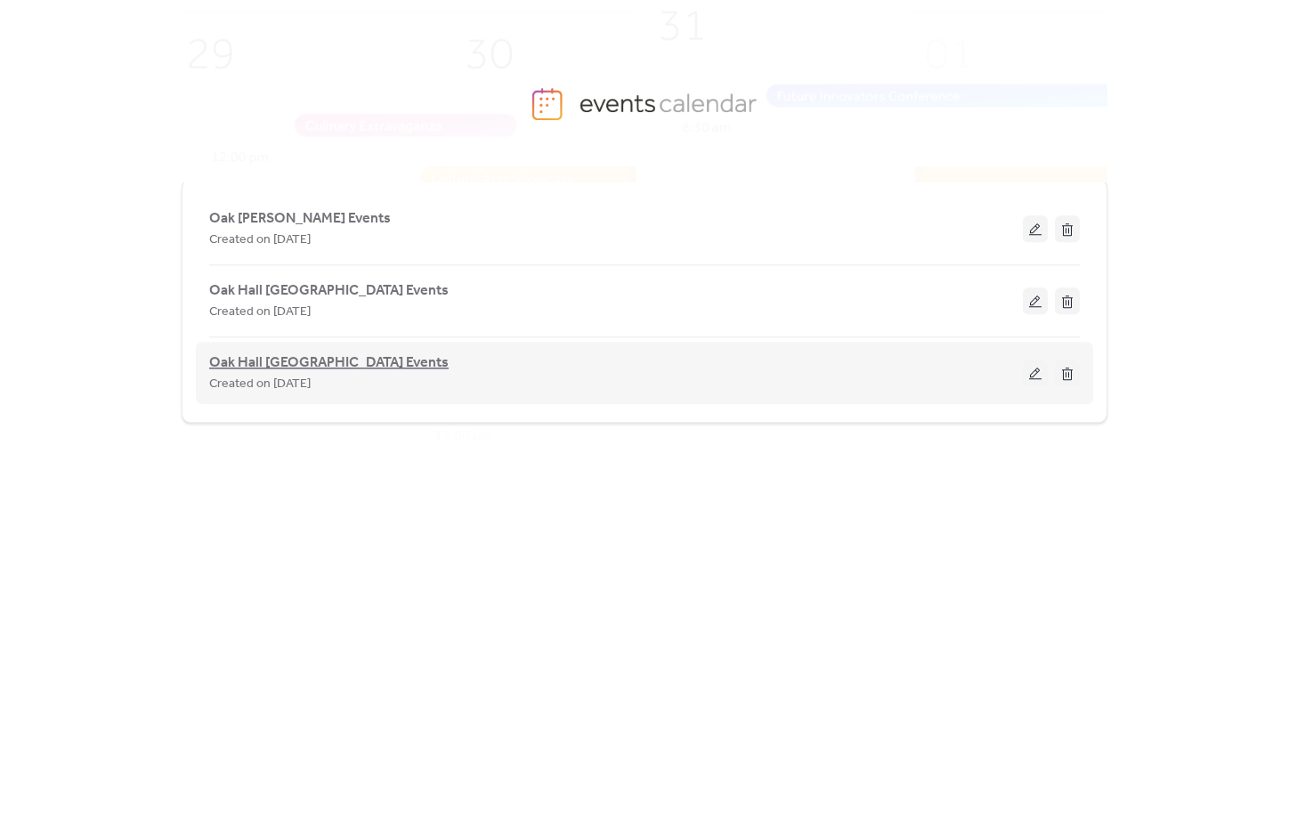
click at [312, 365] on span "Oak Hall [GEOGRAPHIC_DATA] Events" at bounding box center [329, 363] width 240 height 21
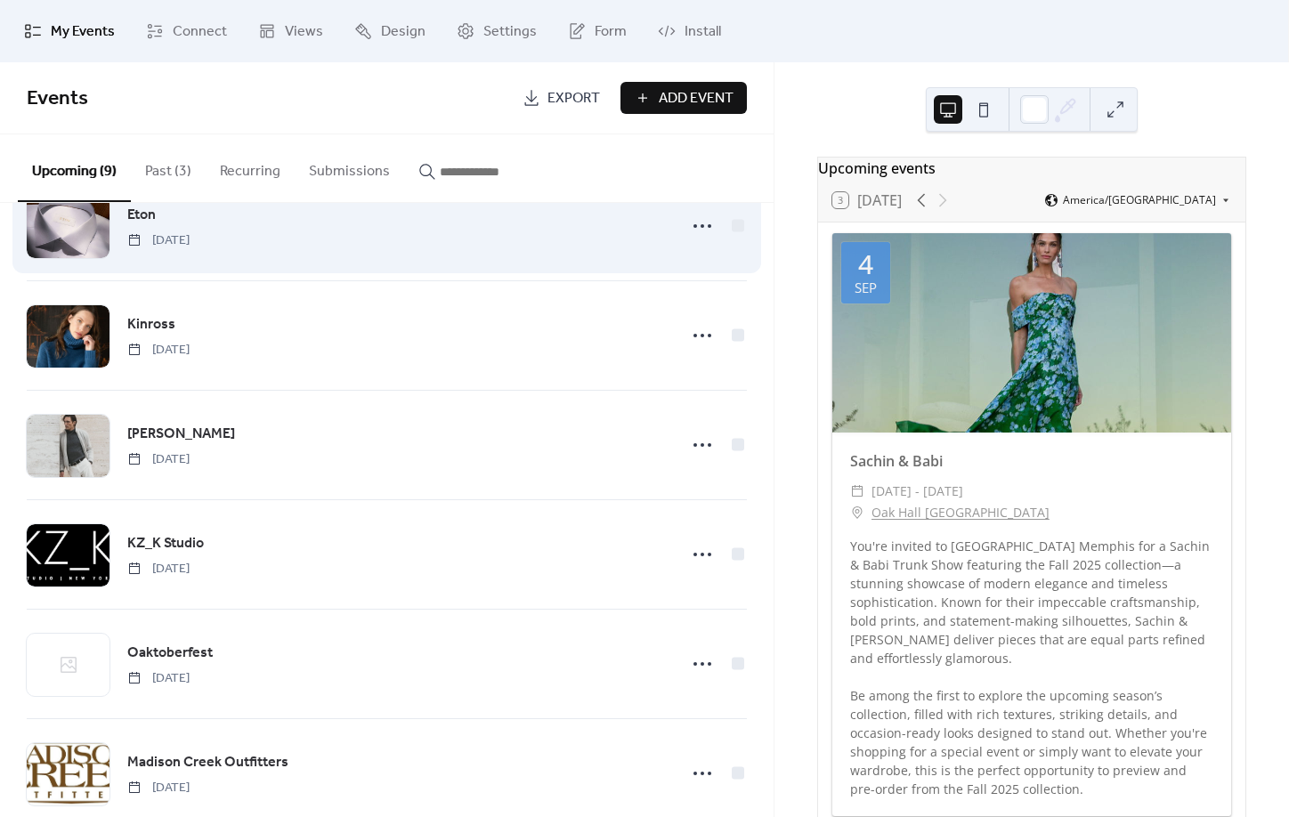
scroll to position [280, 0]
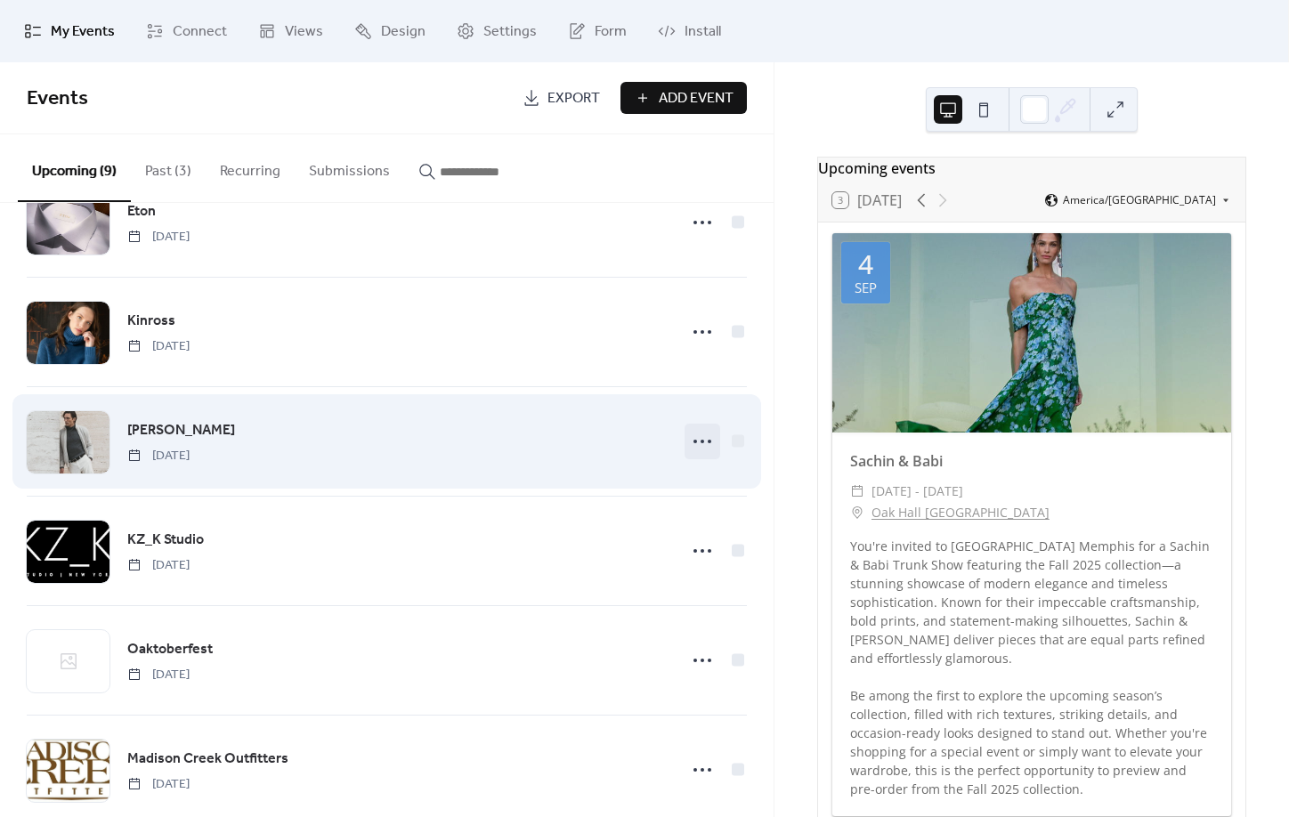
click at [701, 446] on icon at bounding box center [702, 441] width 28 height 28
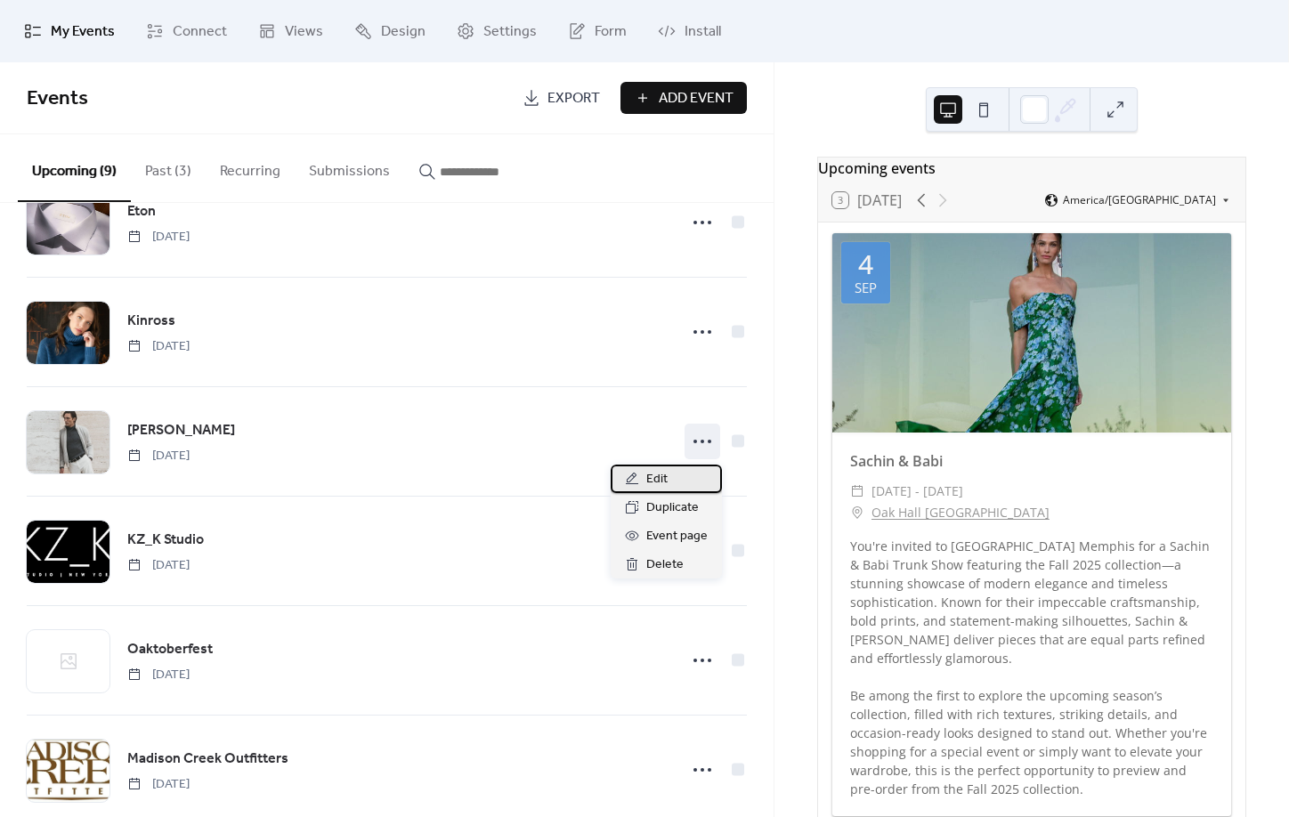
click at [696, 486] on div "Edit" at bounding box center [666, 479] width 111 height 28
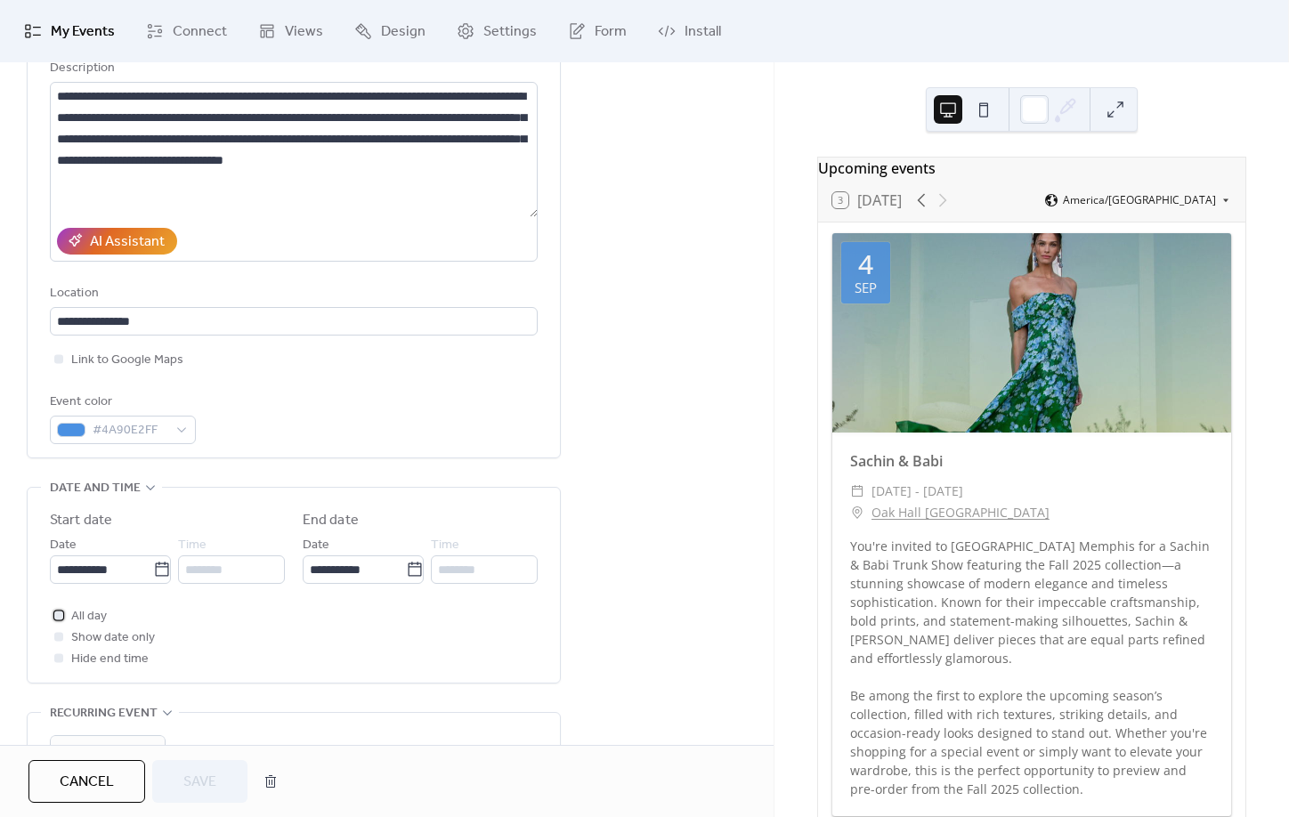
click at [74, 670] on div "All day Show date only Hide end time" at bounding box center [294, 638] width 488 height 64
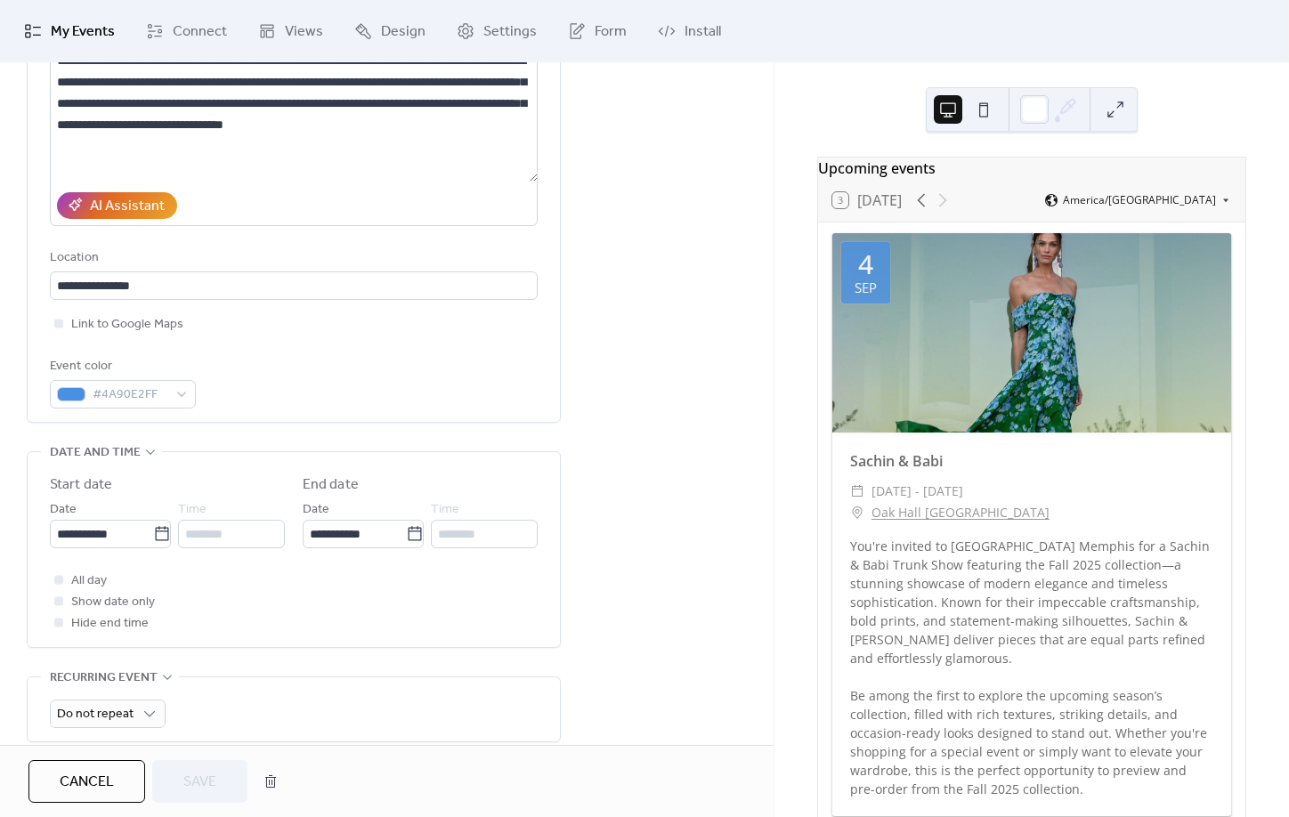
click at [61, 630] on div at bounding box center [59, 623] width 18 height 18
click at [50, 588] on div at bounding box center [59, 579] width 18 height 18
click at [60, 583] on div at bounding box center [58, 578] width 9 height 9
click at [62, 583] on div at bounding box center [58, 578] width 9 height 9
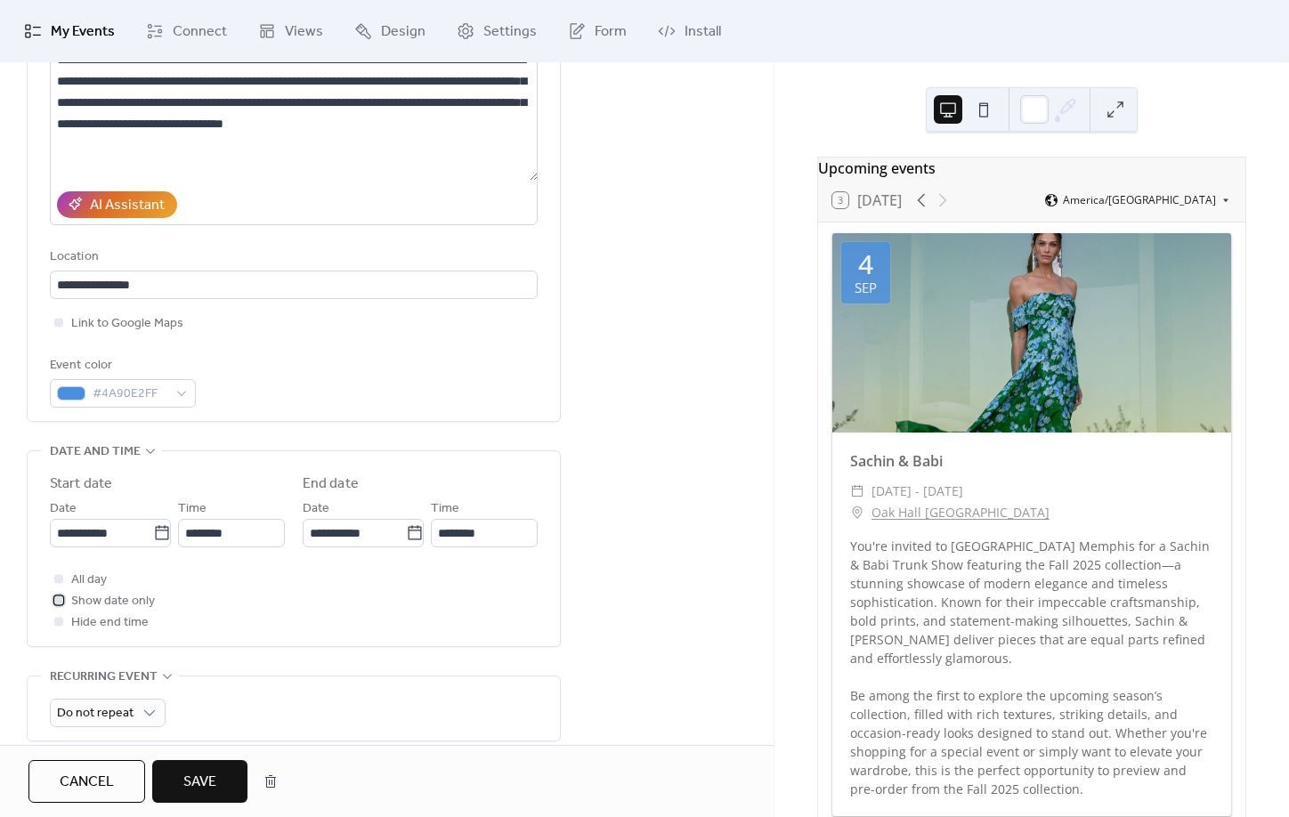
click at [61, 605] on div at bounding box center [58, 600] width 9 height 9
click at [229, 805] on div "Cancel Save" at bounding box center [387, 781] width 774 height 72
click at [216, 792] on span "Save" at bounding box center [199, 782] width 33 height 21
